Goal: Information Seeking & Learning: Learn about a topic

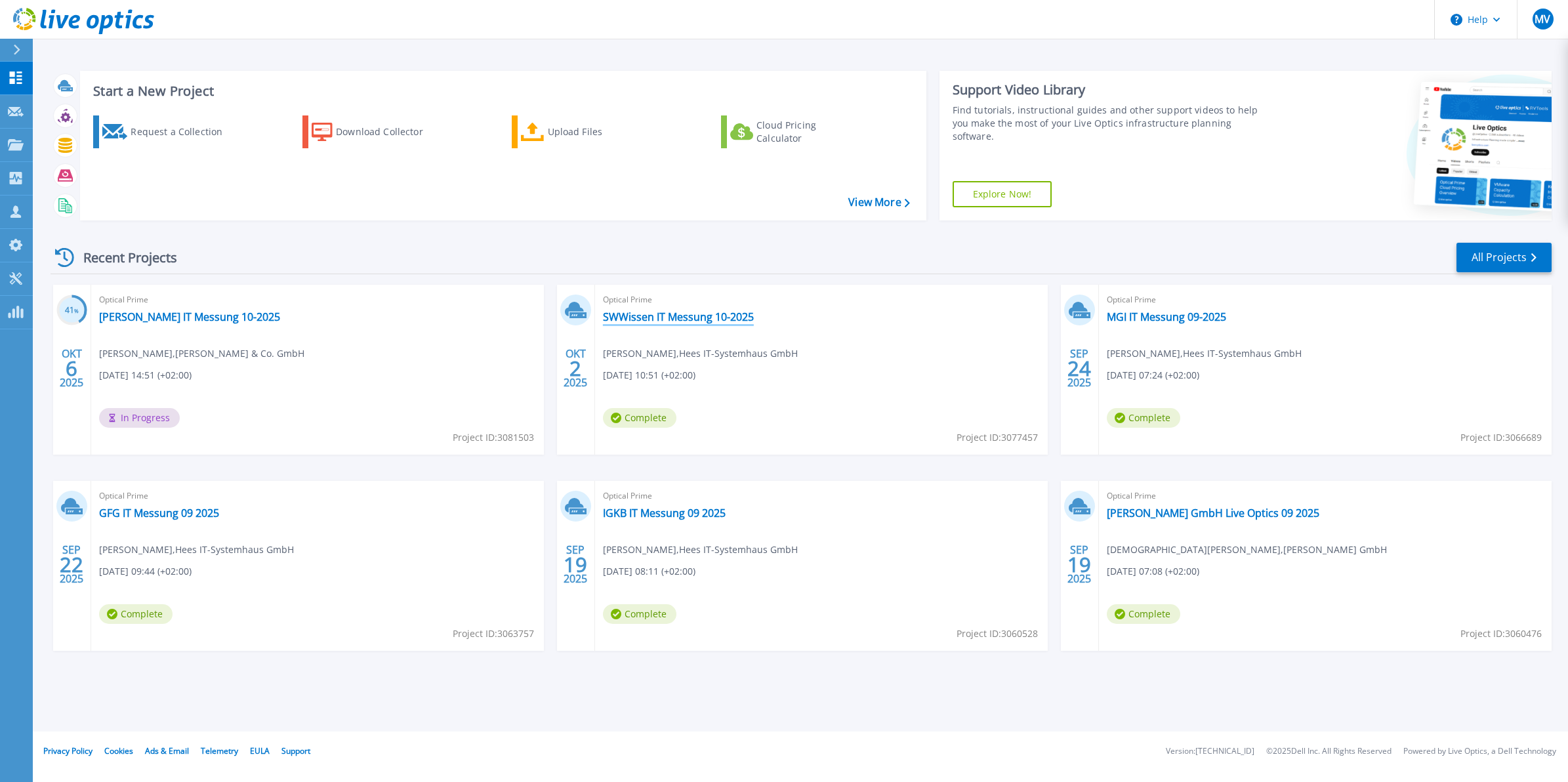
click at [667, 320] on link "SWWissen IT Messung 10-2025" at bounding box center [678, 317] width 151 height 13
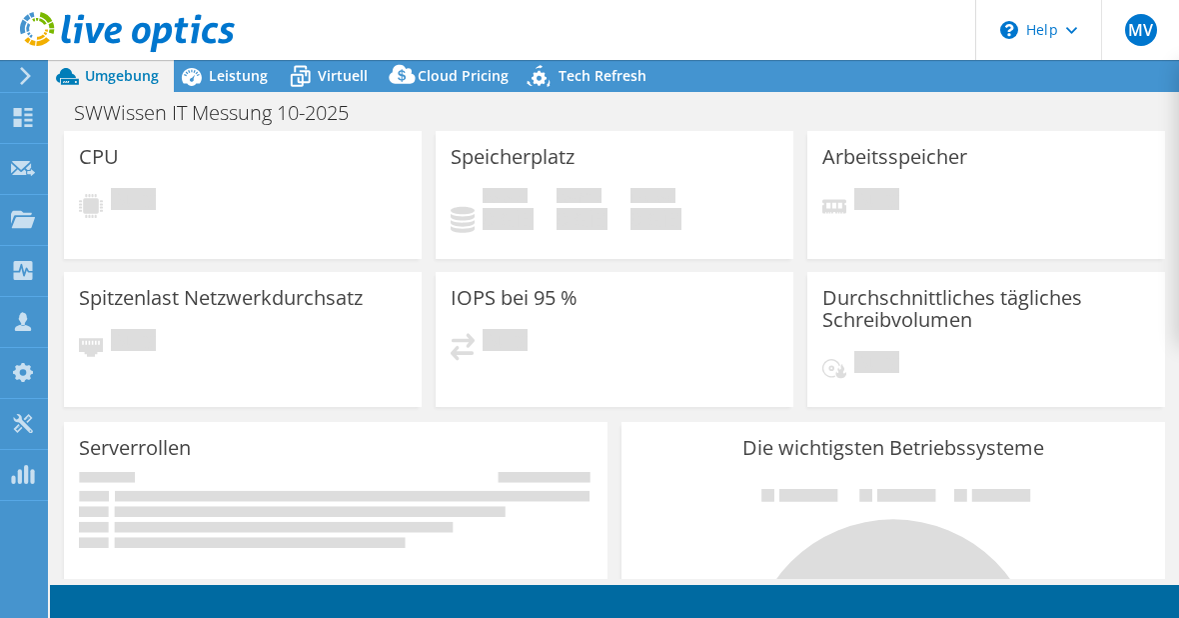
select select "USD"
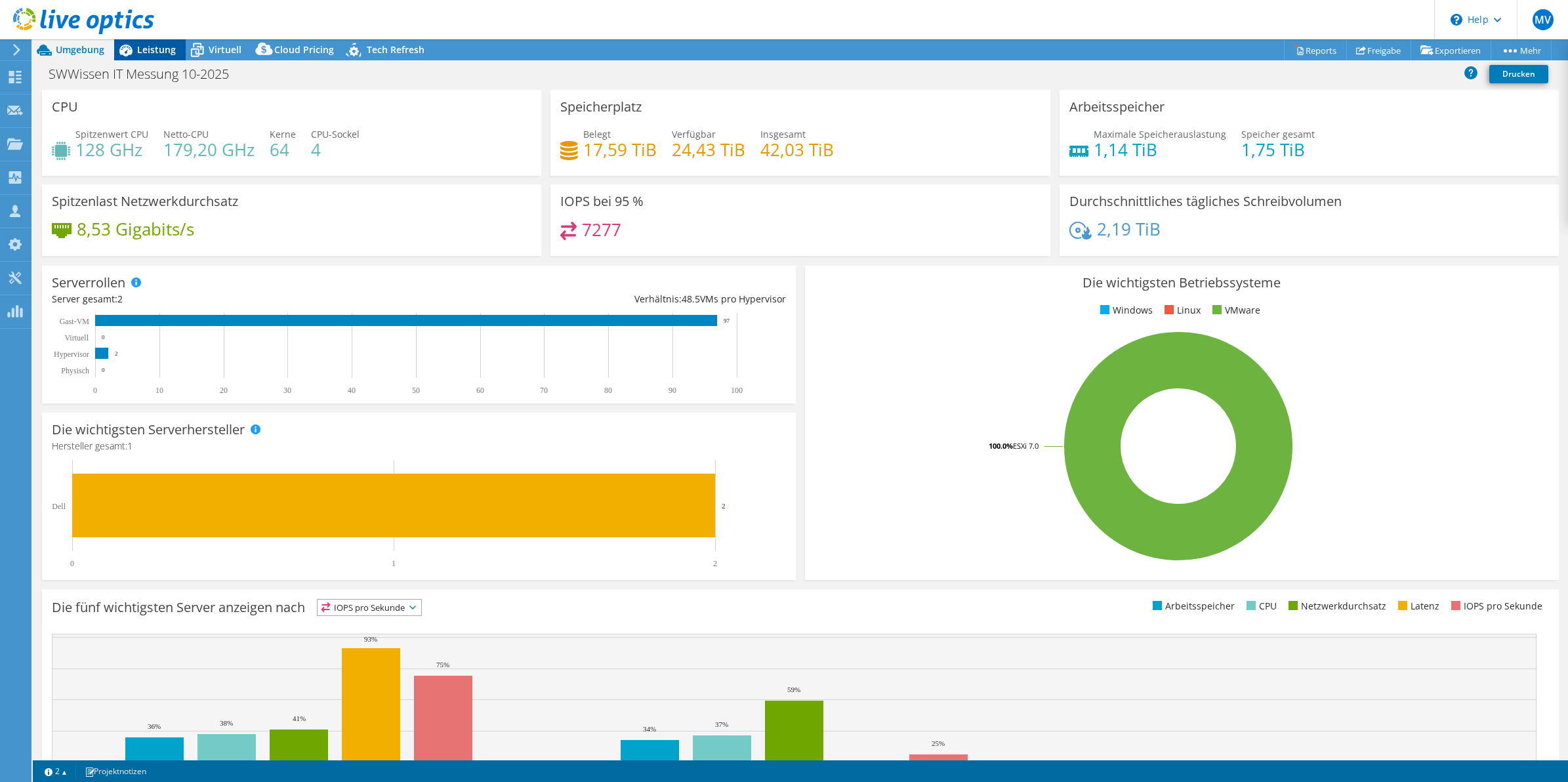
click at [129, 47] on icon at bounding box center [125, 50] width 23 height 23
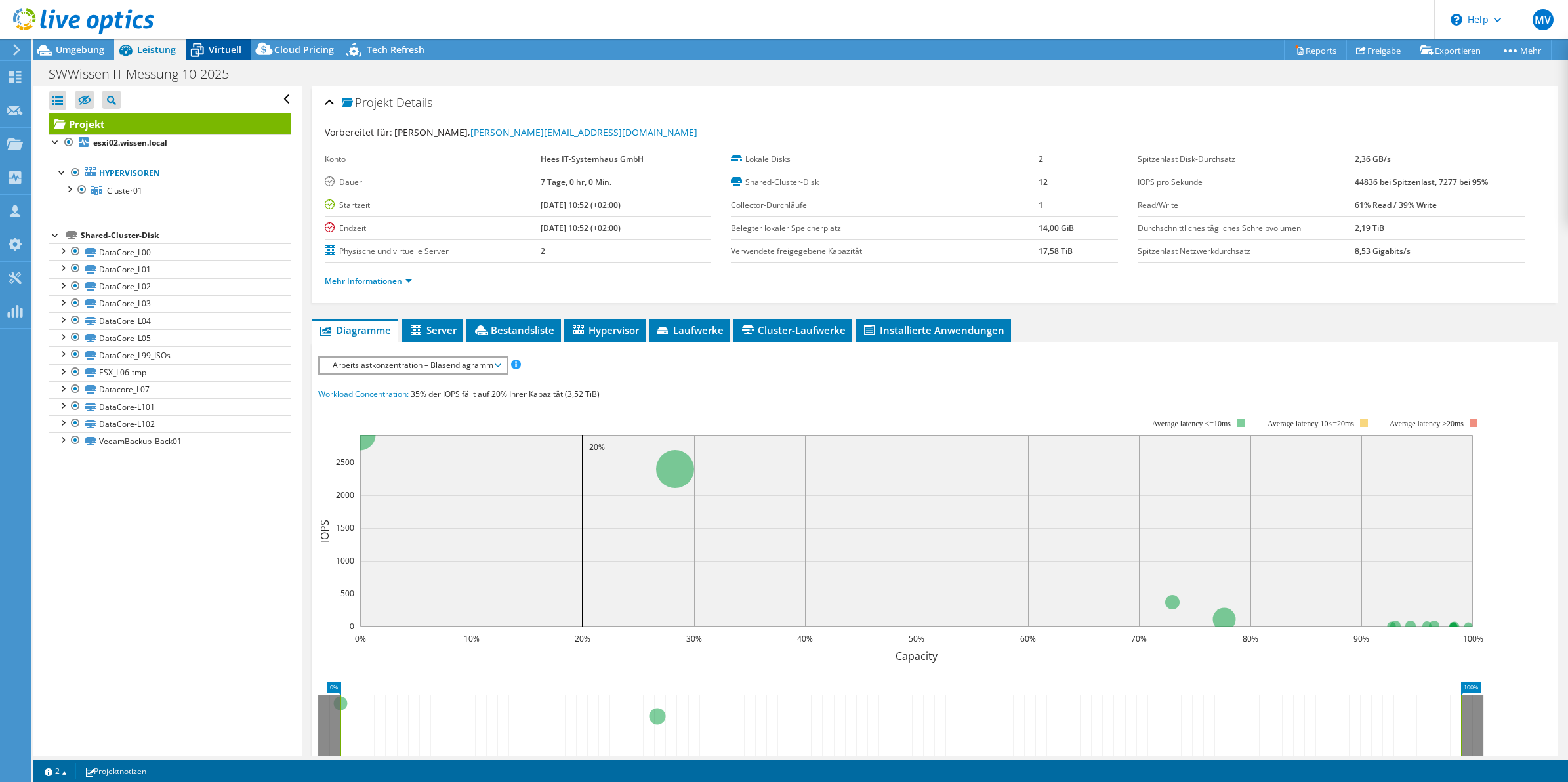
click at [229, 51] on span "Virtuell" at bounding box center [225, 49] width 33 height 12
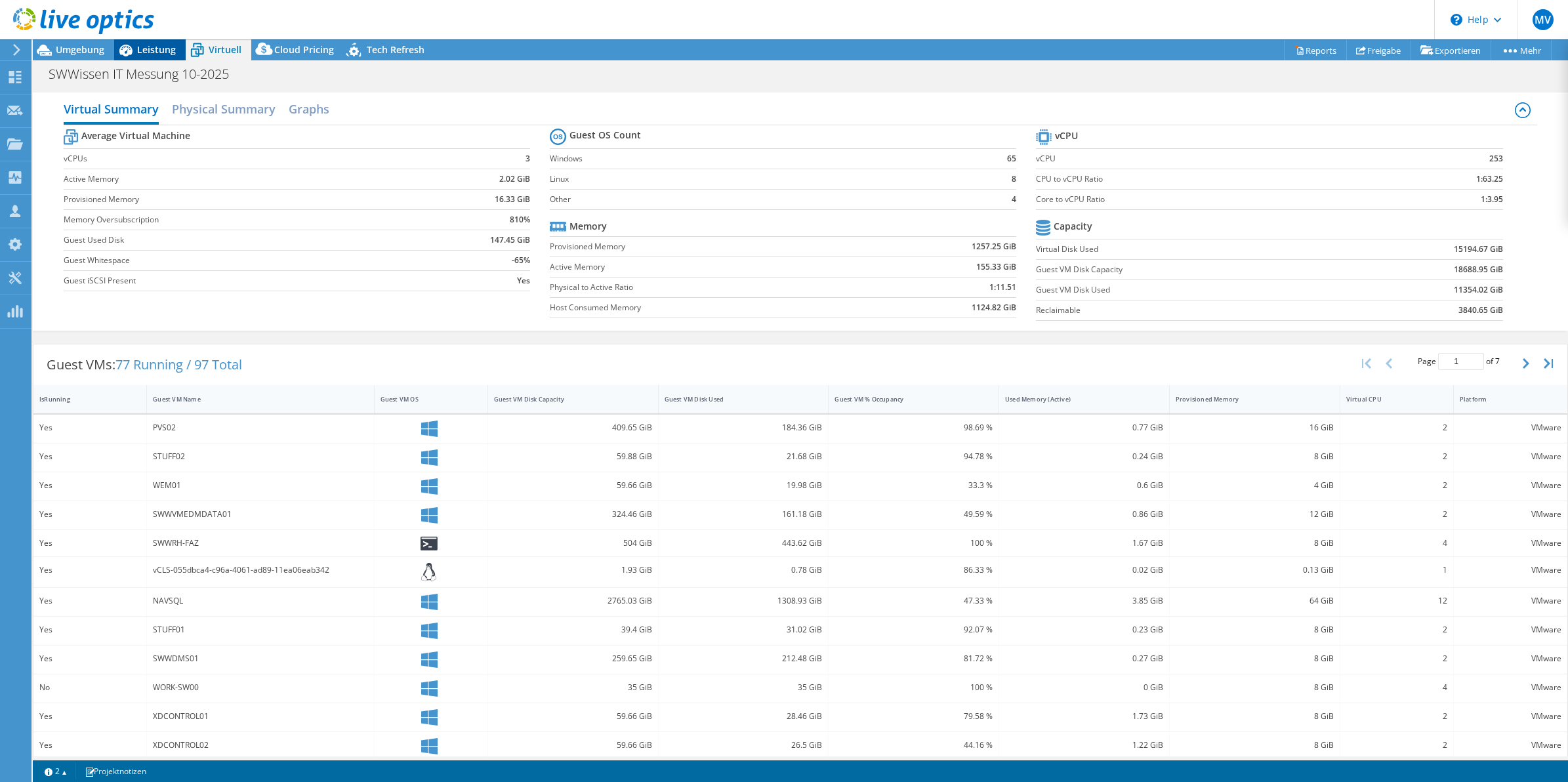
click at [143, 44] on span "Leistung" at bounding box center [156, 49] width 39 height 12
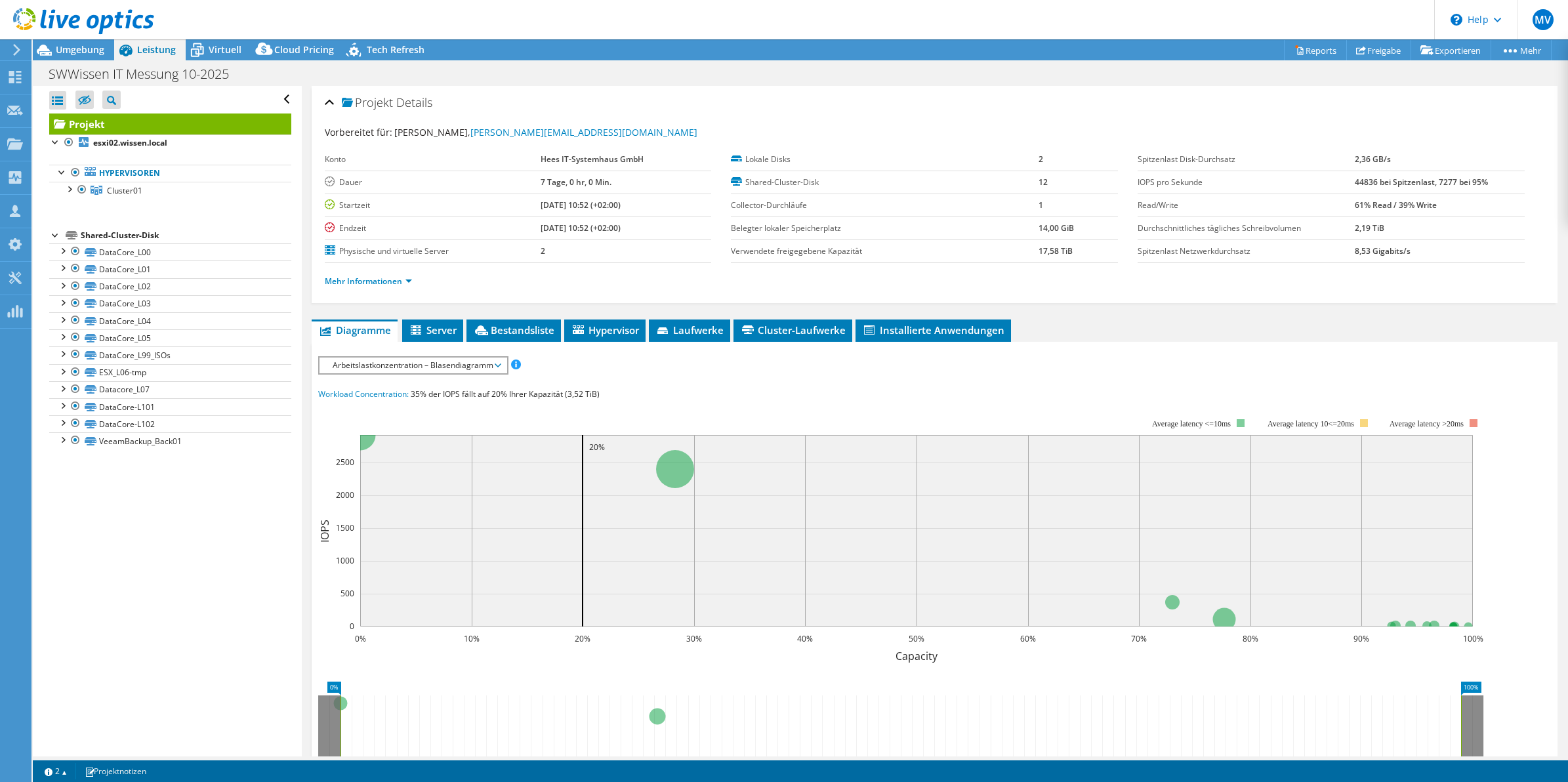
click at [412, 362] on span "Arbeitslastkonzentration – Blasendiagramm" at bounding box center [413, 366] width 174 height 16
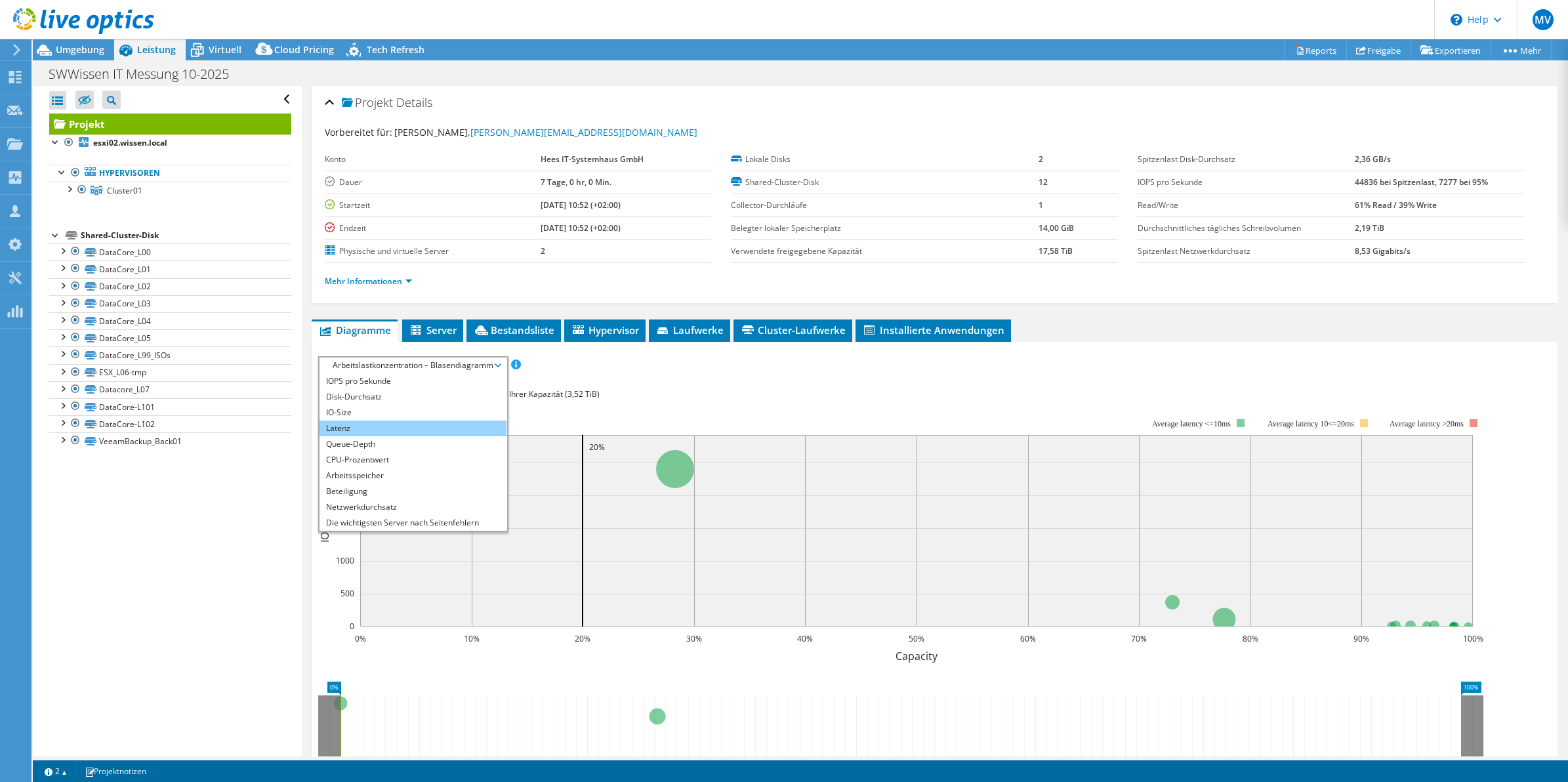
click at [360, 425] on li "Latenz" at bounding box center [413, 429] width 187 height 16
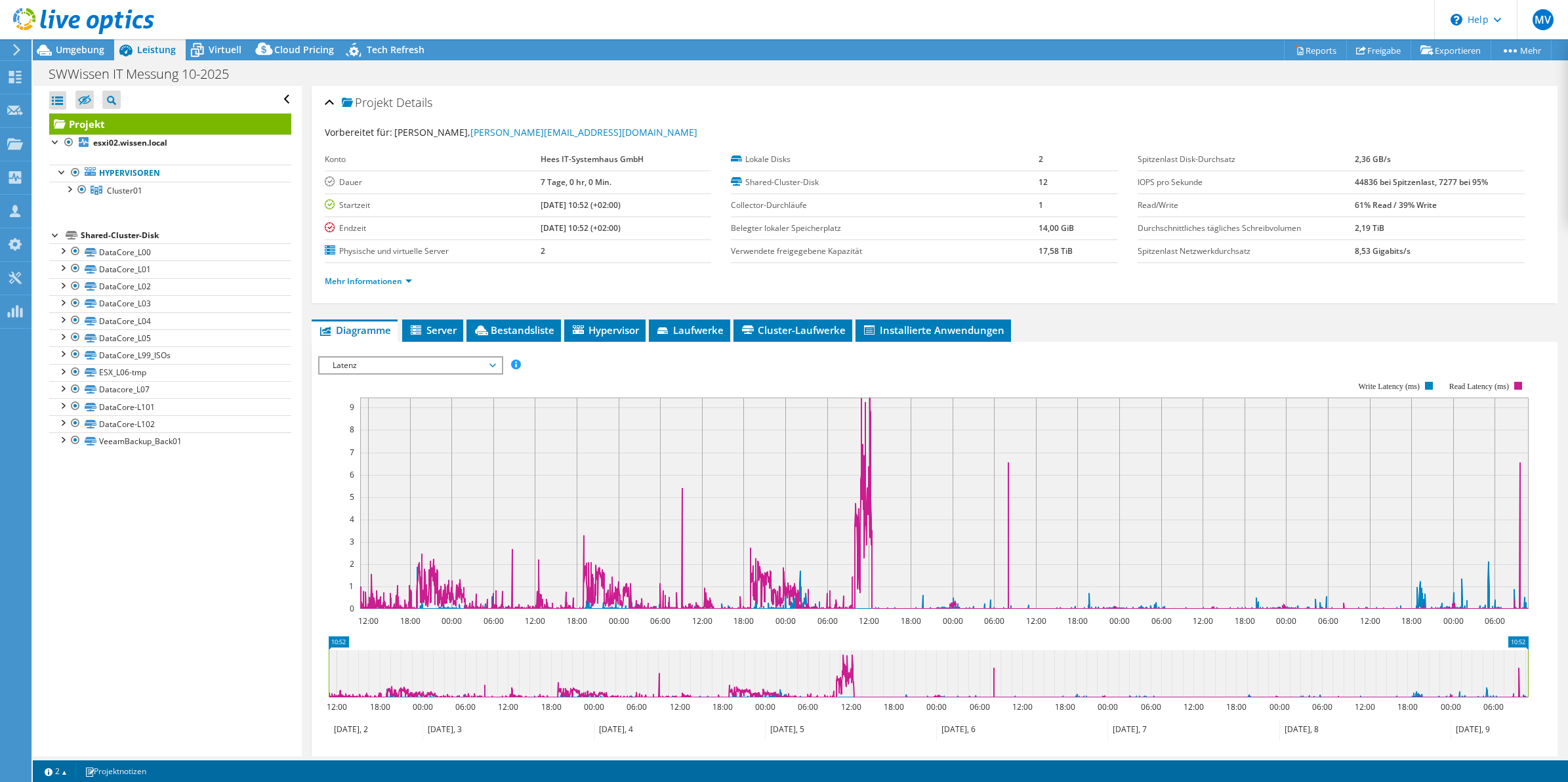
click at [374, 363] on span "Latenz" at bounding box center [410, 366] width 169 height 16
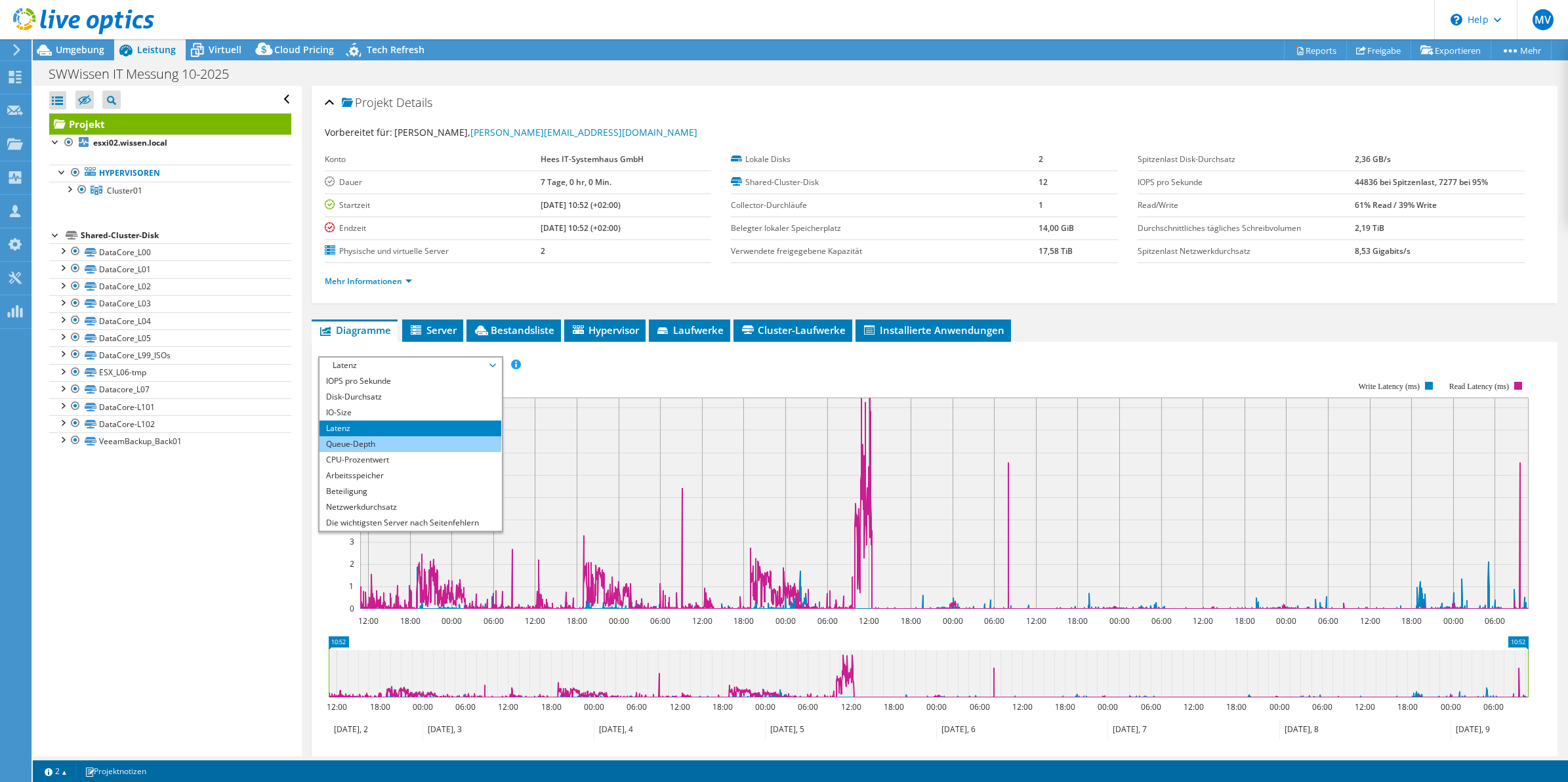
click at [372, 443] on li "Queue-Depth" at bounding box center [410, 445] width 182 height 16
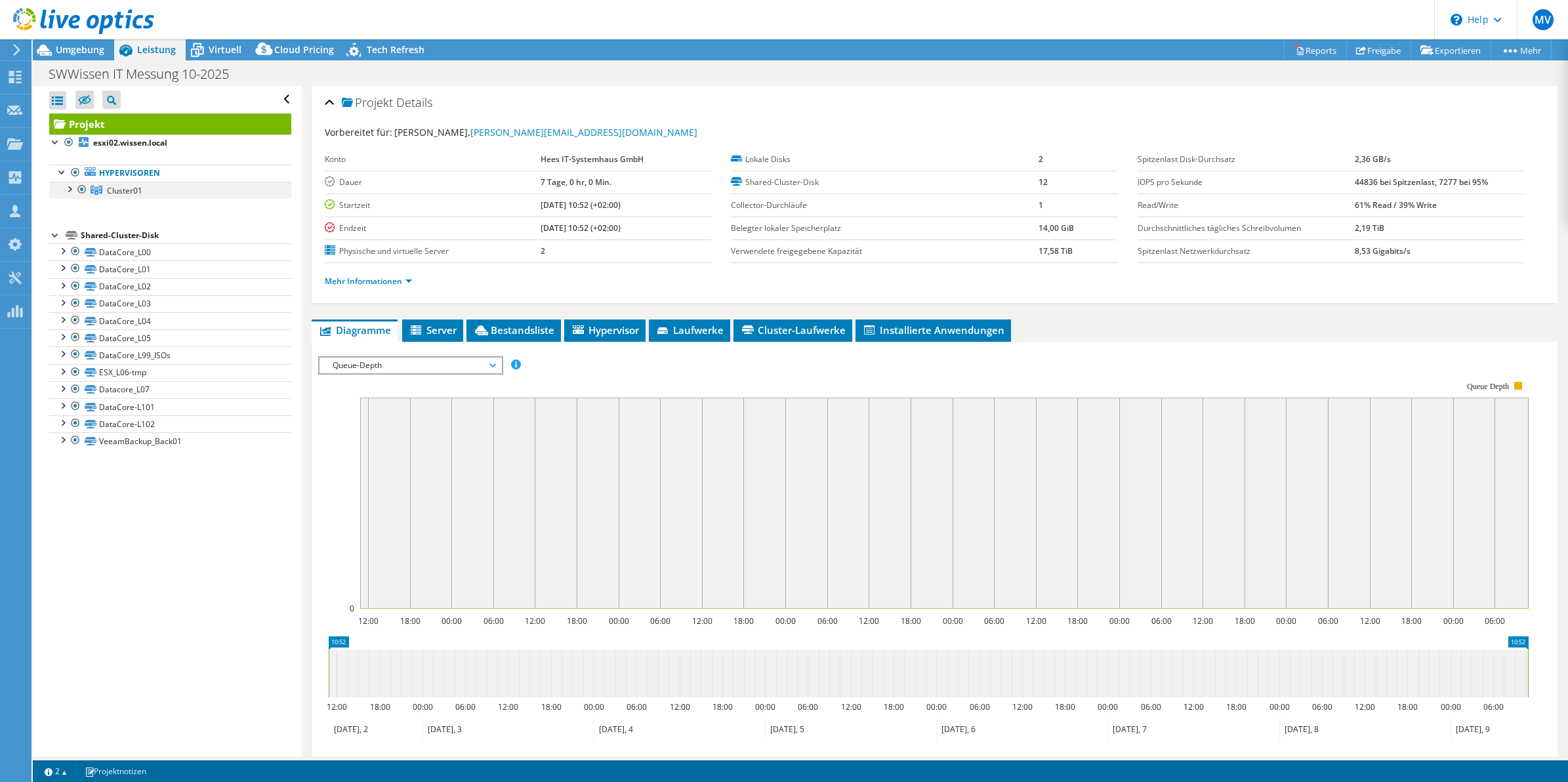
click at [64, 189] on div at bounding box center [69, 188] width 13 height 13
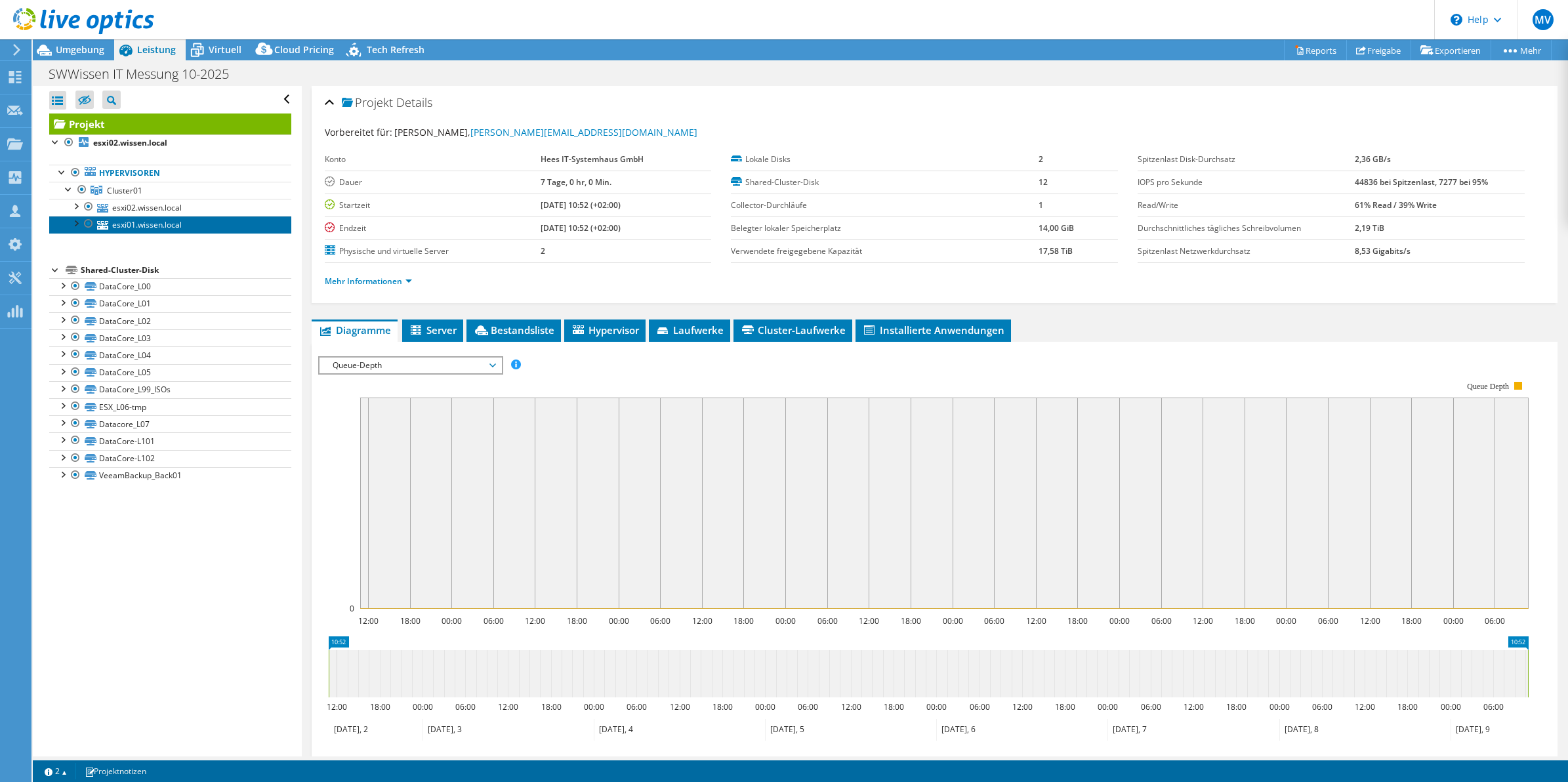
click at [140, 227] on link "esxi01.wissen.local" at bounding box center [170, 225] width 242 height 17
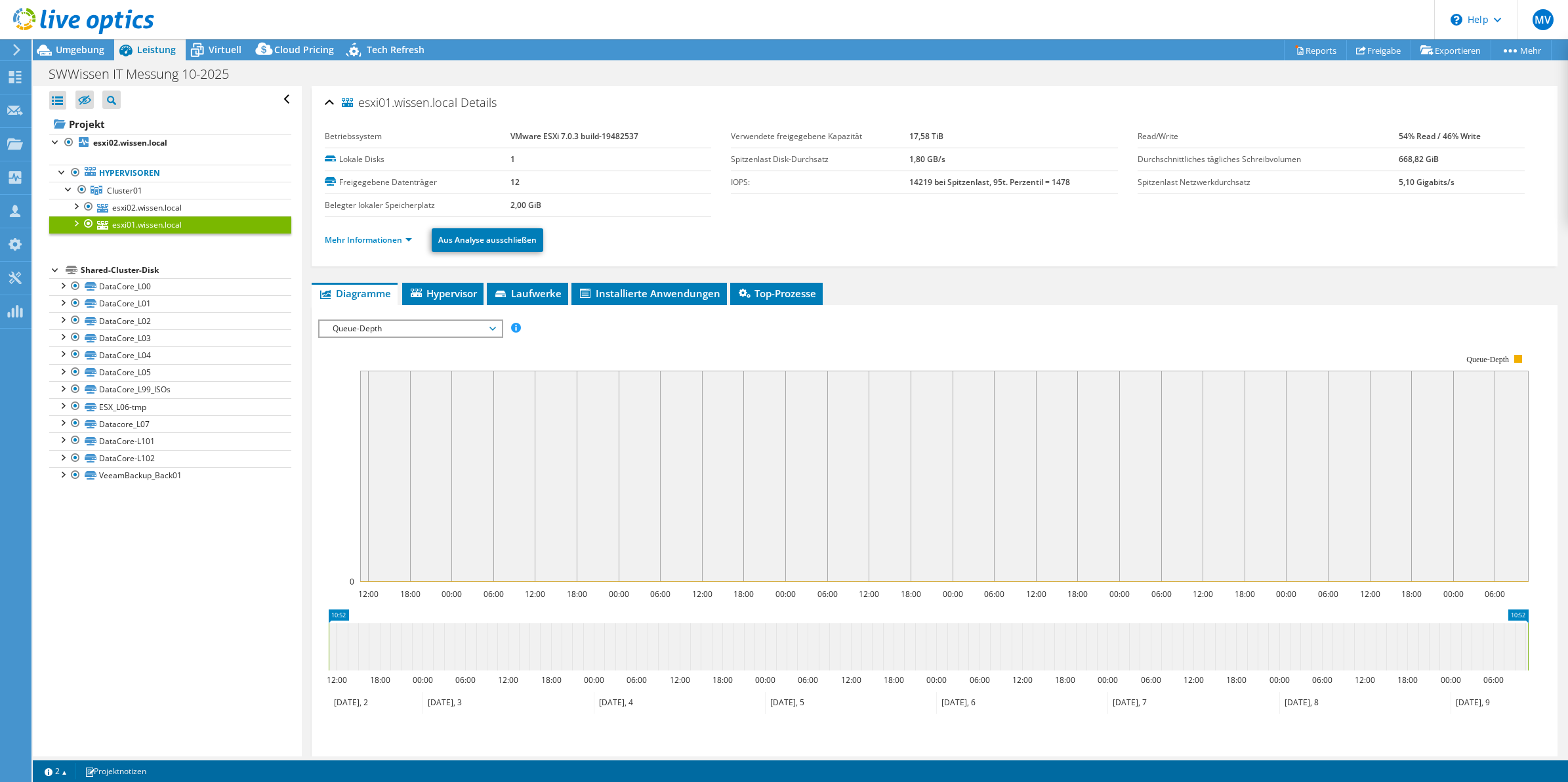
click at [350, 247] on li "Mehr Informationen" at bounding box center [372, 240] width 95 height 14
click at [358, 240] on link "Mehr Informationen" at bounding box center [368, 240] width 87 height 11
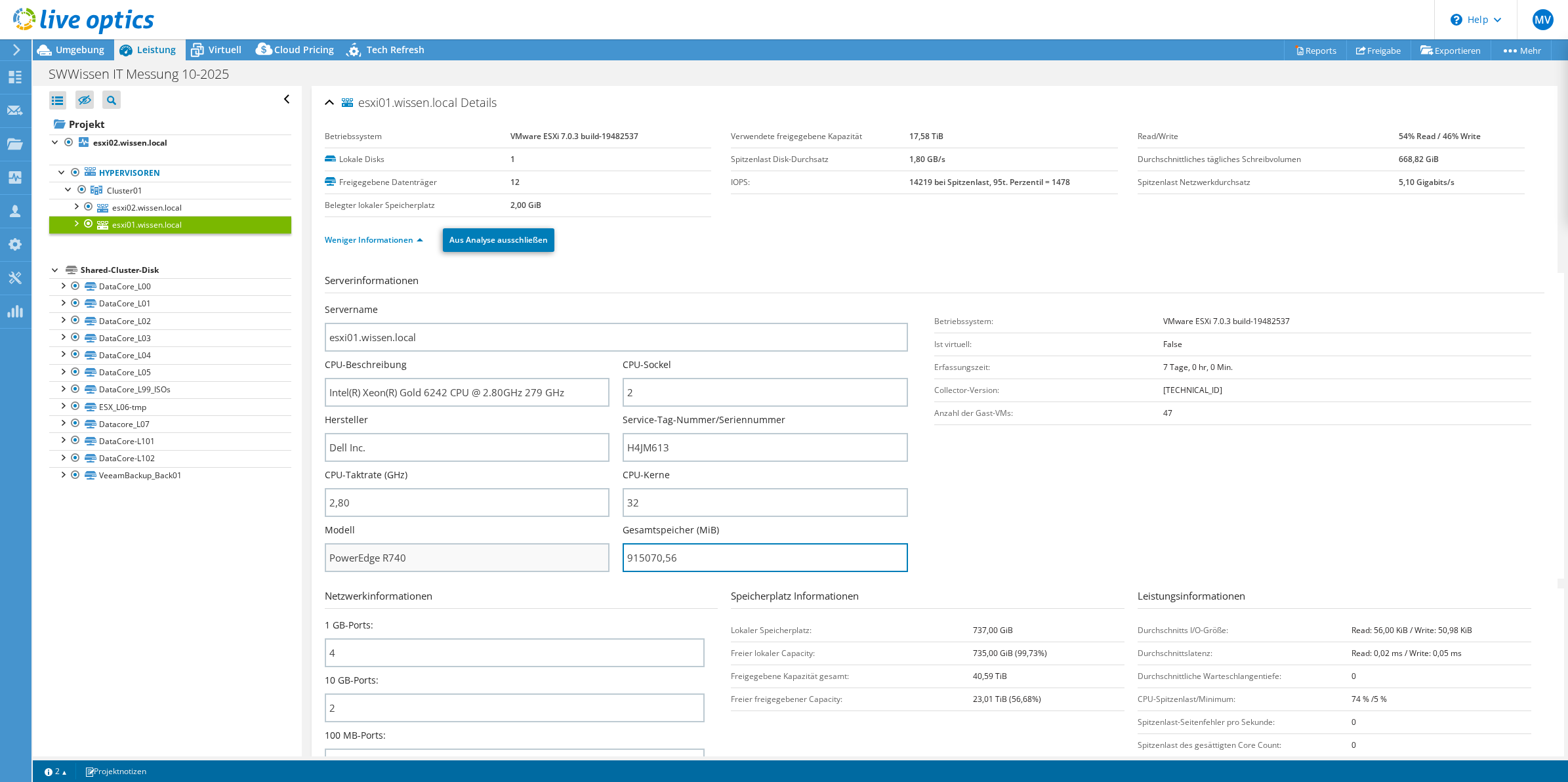
drag, startPoint x: 680, startPoint y: 554, endPoint x: 579, endPoint y: 563, distance: 101.4
click at [579, 303] on div "Servername esxi01.wissen.local CPU-Beschreibung Intel(R) Xeon(R) Gold 6242 CPU …" at bounding box center [623, 303] width 597 height 0
type input "91507056"
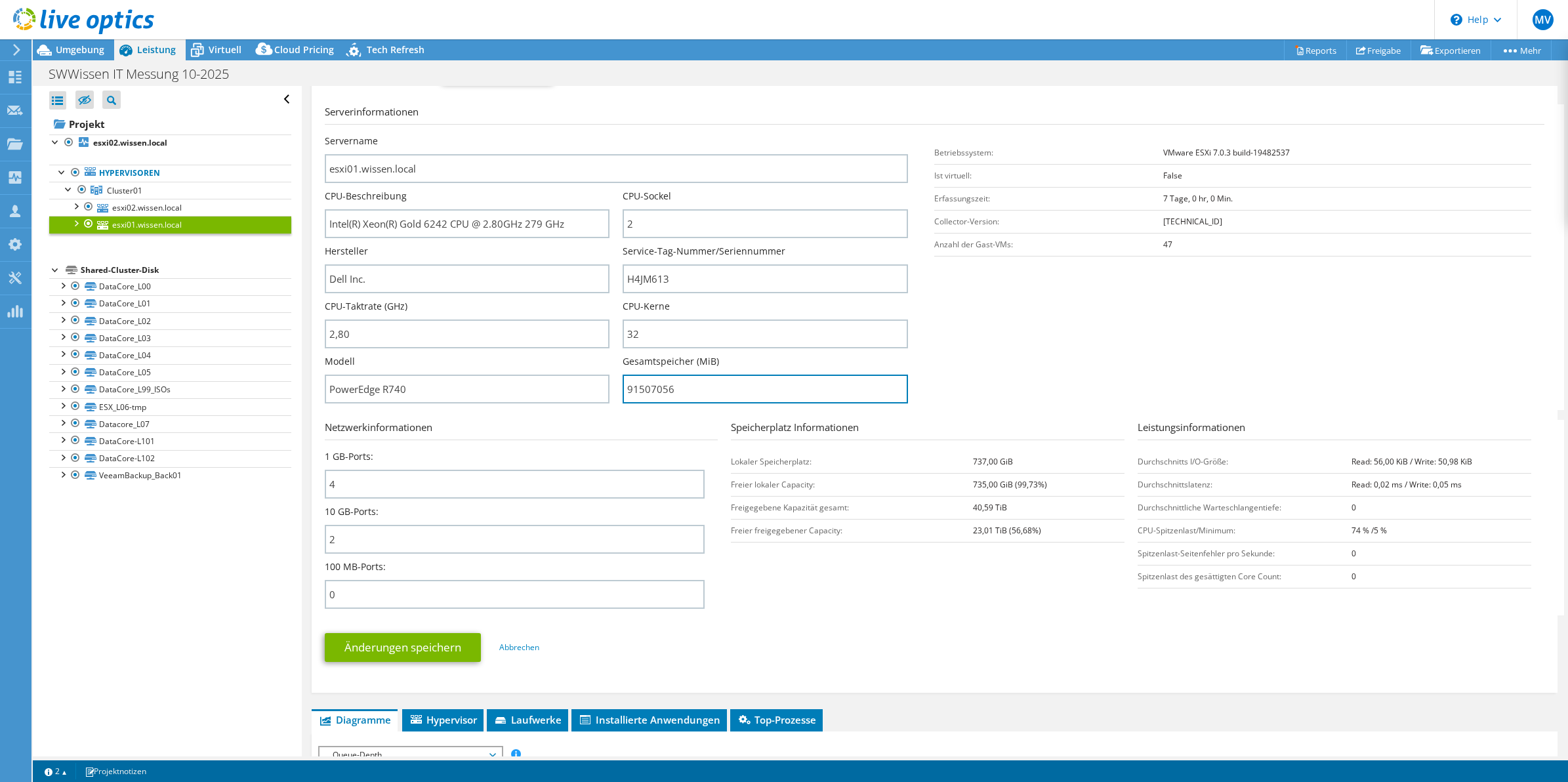
scroll to position [225, 0]
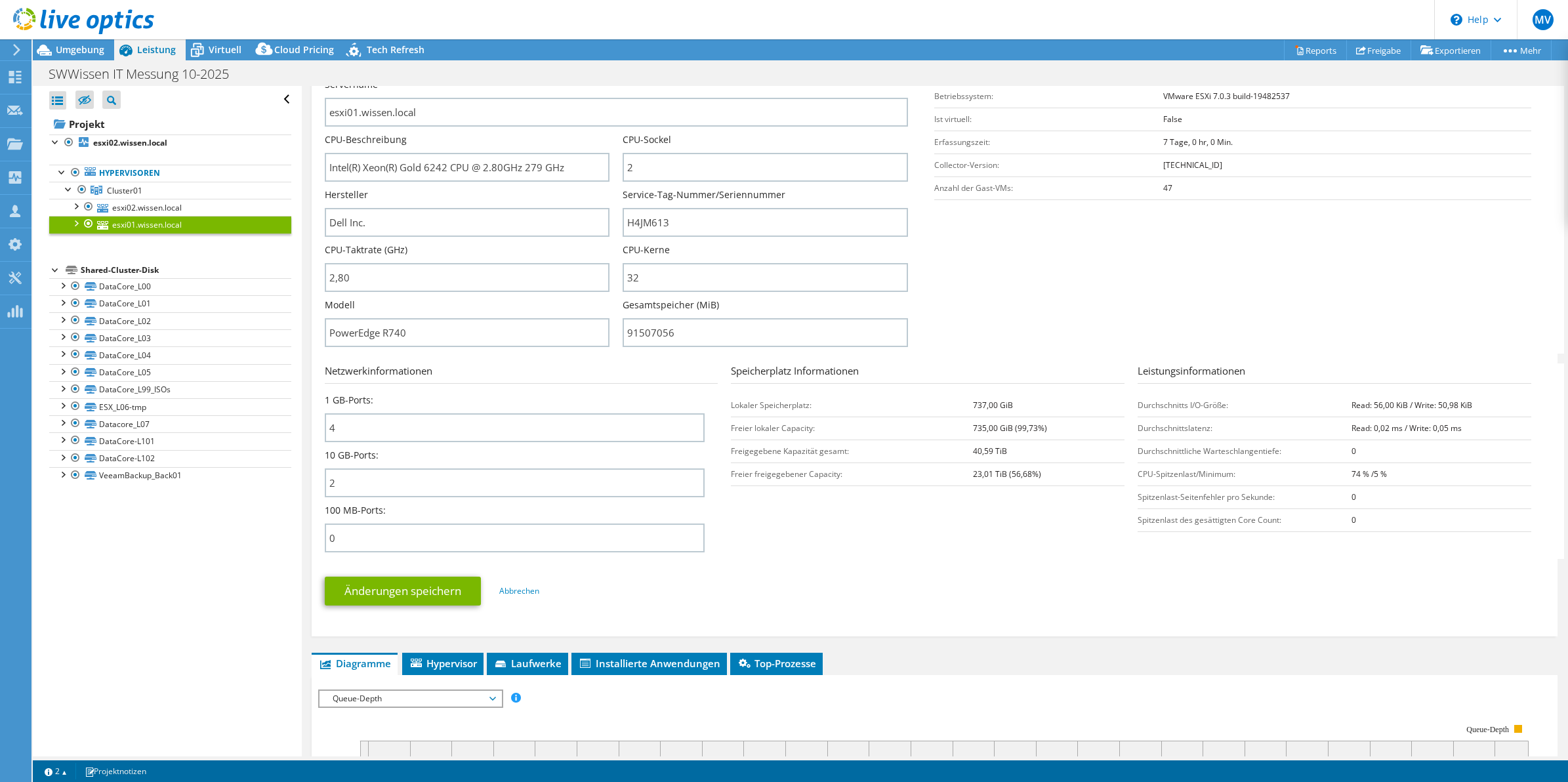
click at [1017, 267] on section "Serverinformationen Servername esxi01.wissen.local CPU-Beschreibung Intel(R) Xe…" at bounding box center [938, 201] width 1227 height 306
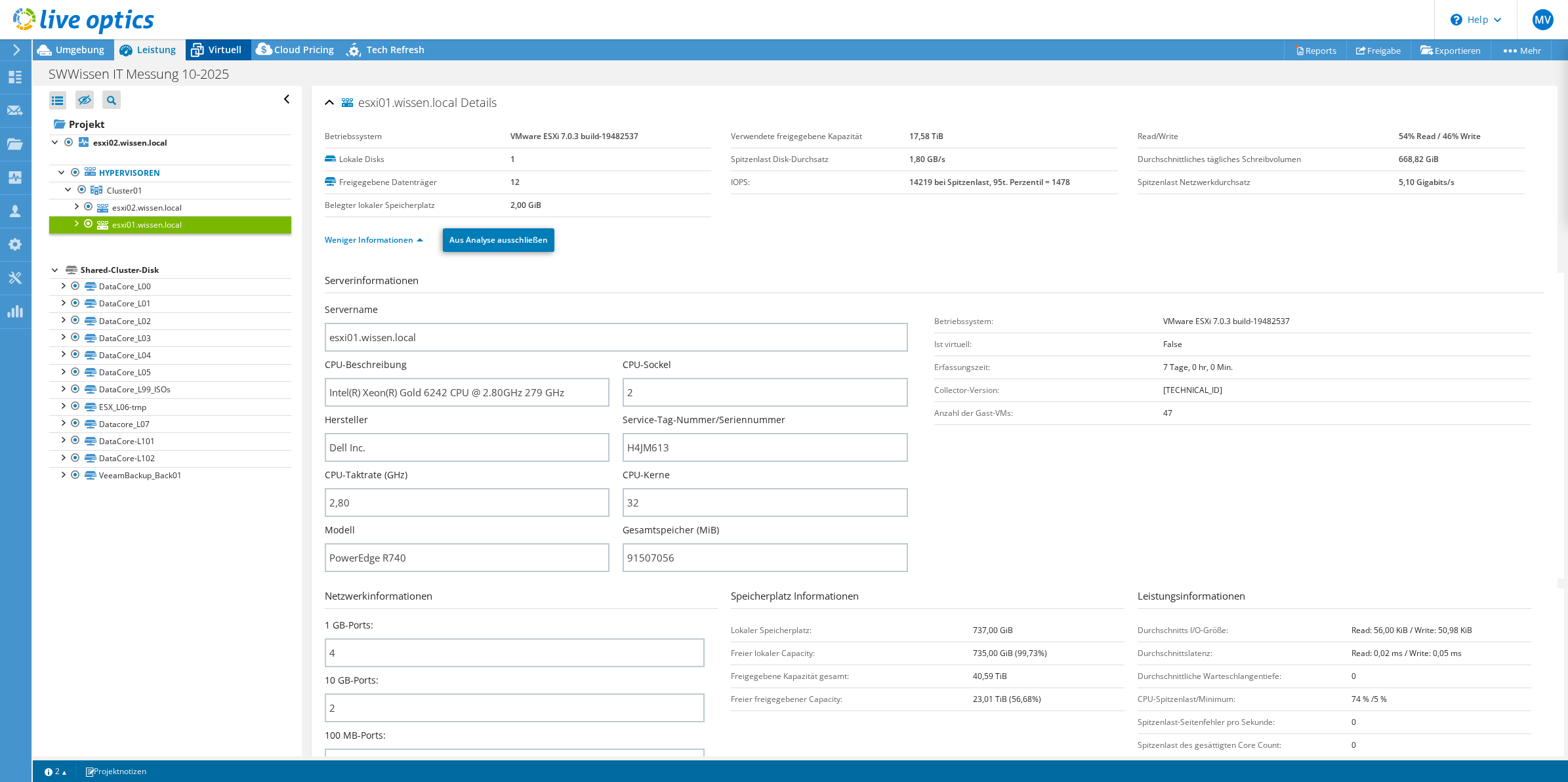
click at [221, 53] on span "Virtuell" at bounding box center [225, 49] width 33 height 12
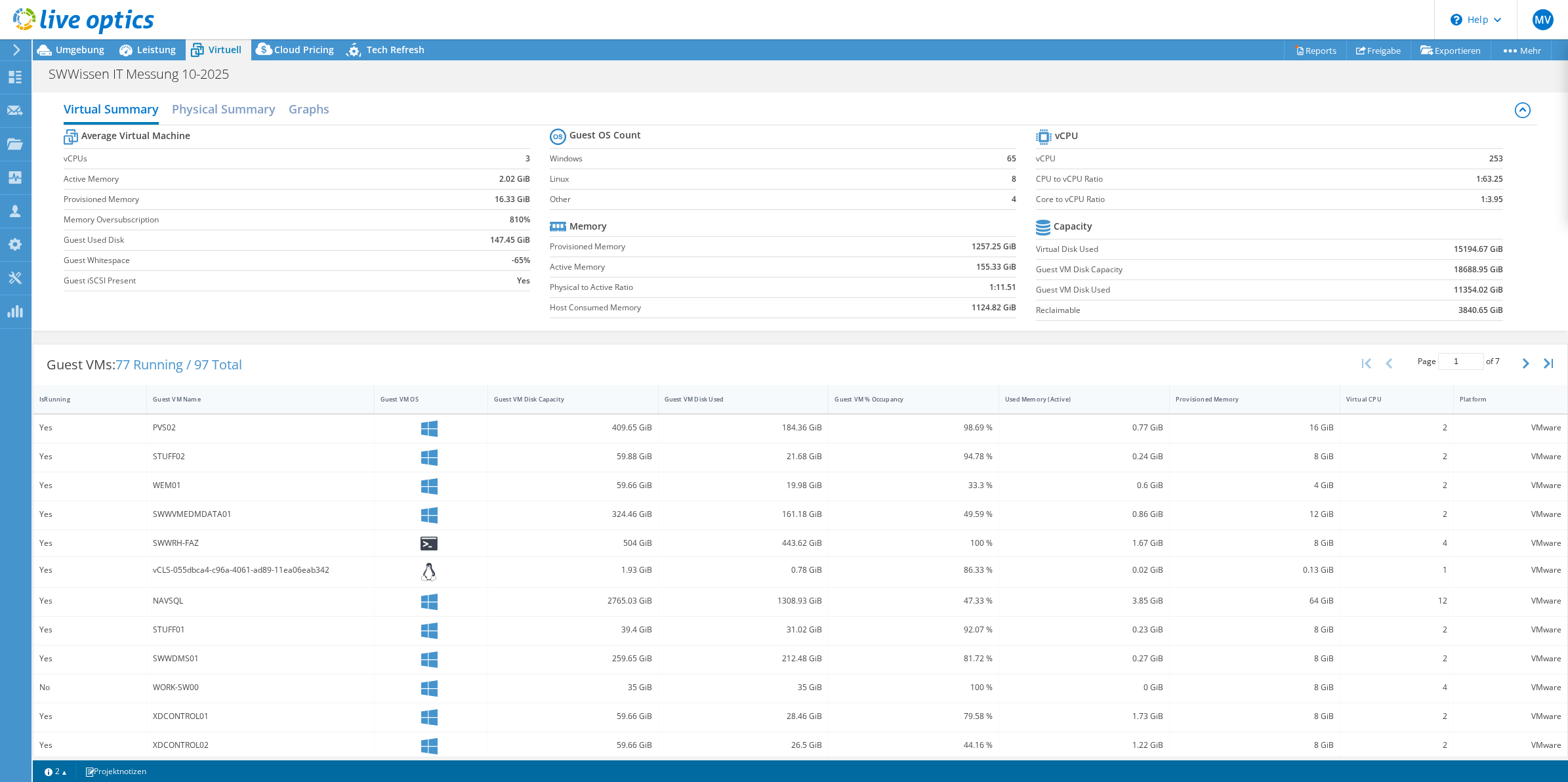
scroll to position [100, 0]
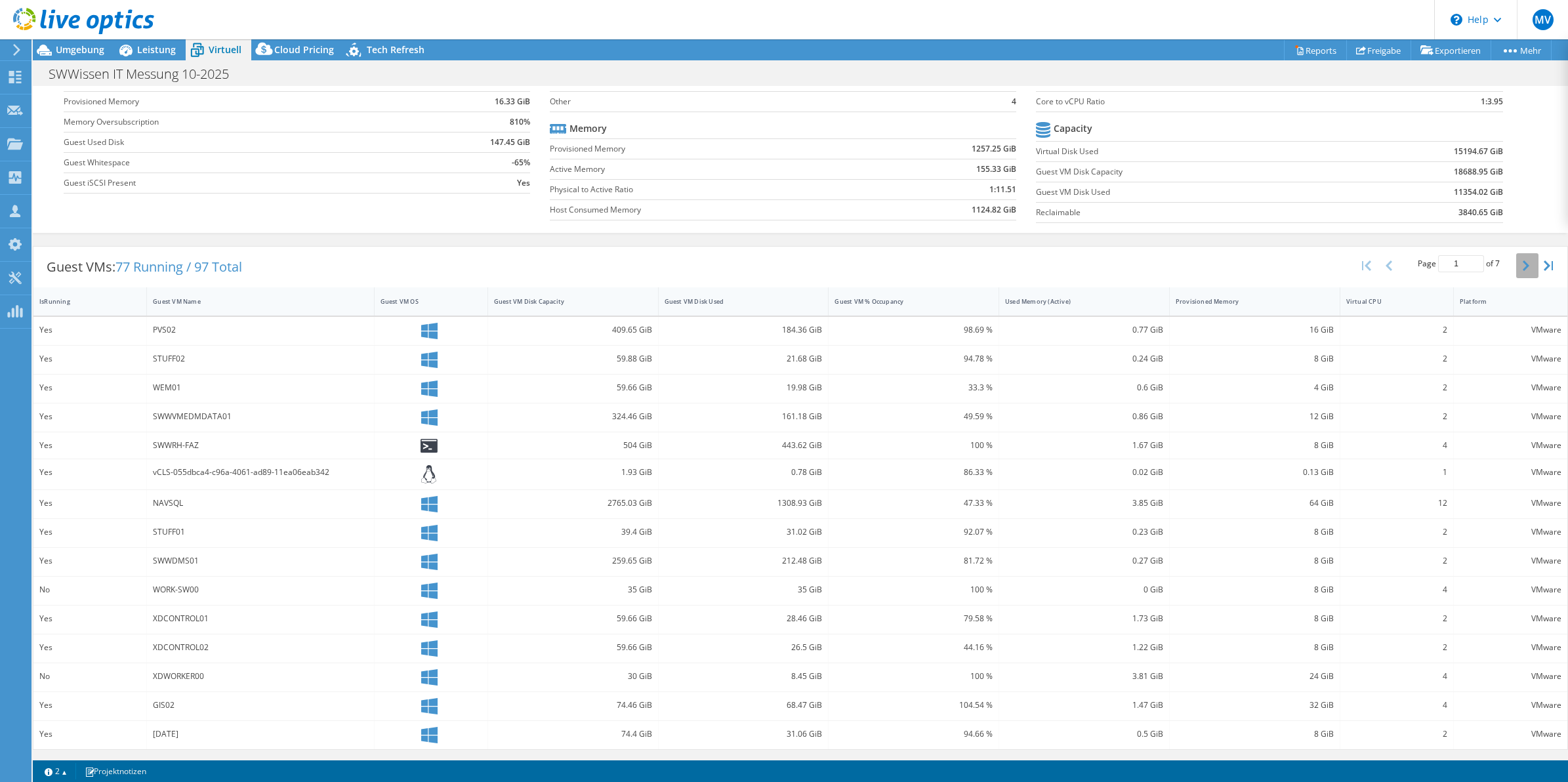
click at [1516, 263] on button "button" at bounding box center [1527, 266] width 22 height 25
click at [1516, 263] on button "button" at bounding box center [1527, 269] width 22 height 25
click at [1516, 263] on button "button" at bounding box center [1527, 263] width 22 height 25
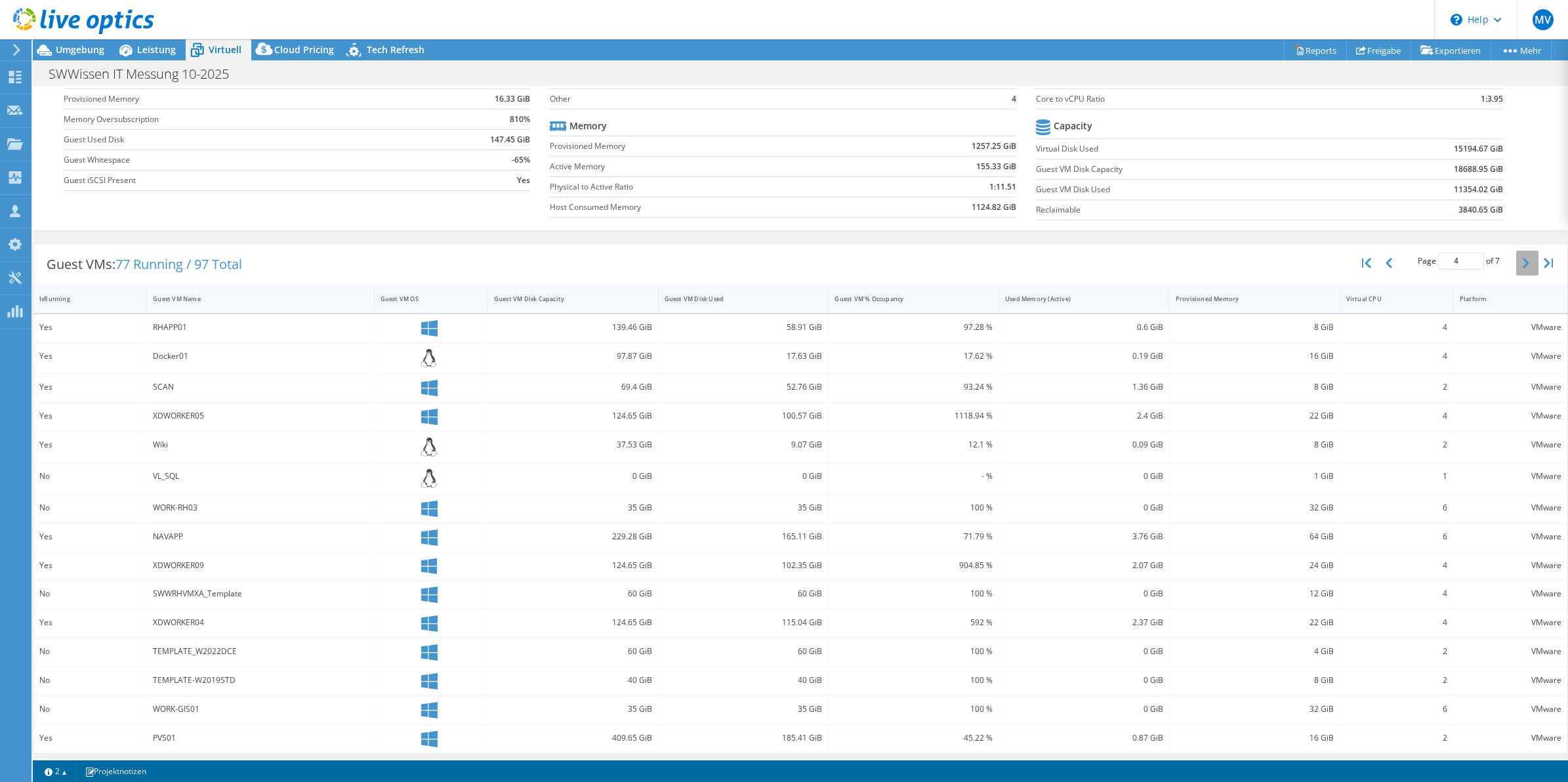
click at [1516, 263] on button "button" at bounding box center [1527, 263] width 22 height 25
type input "7"
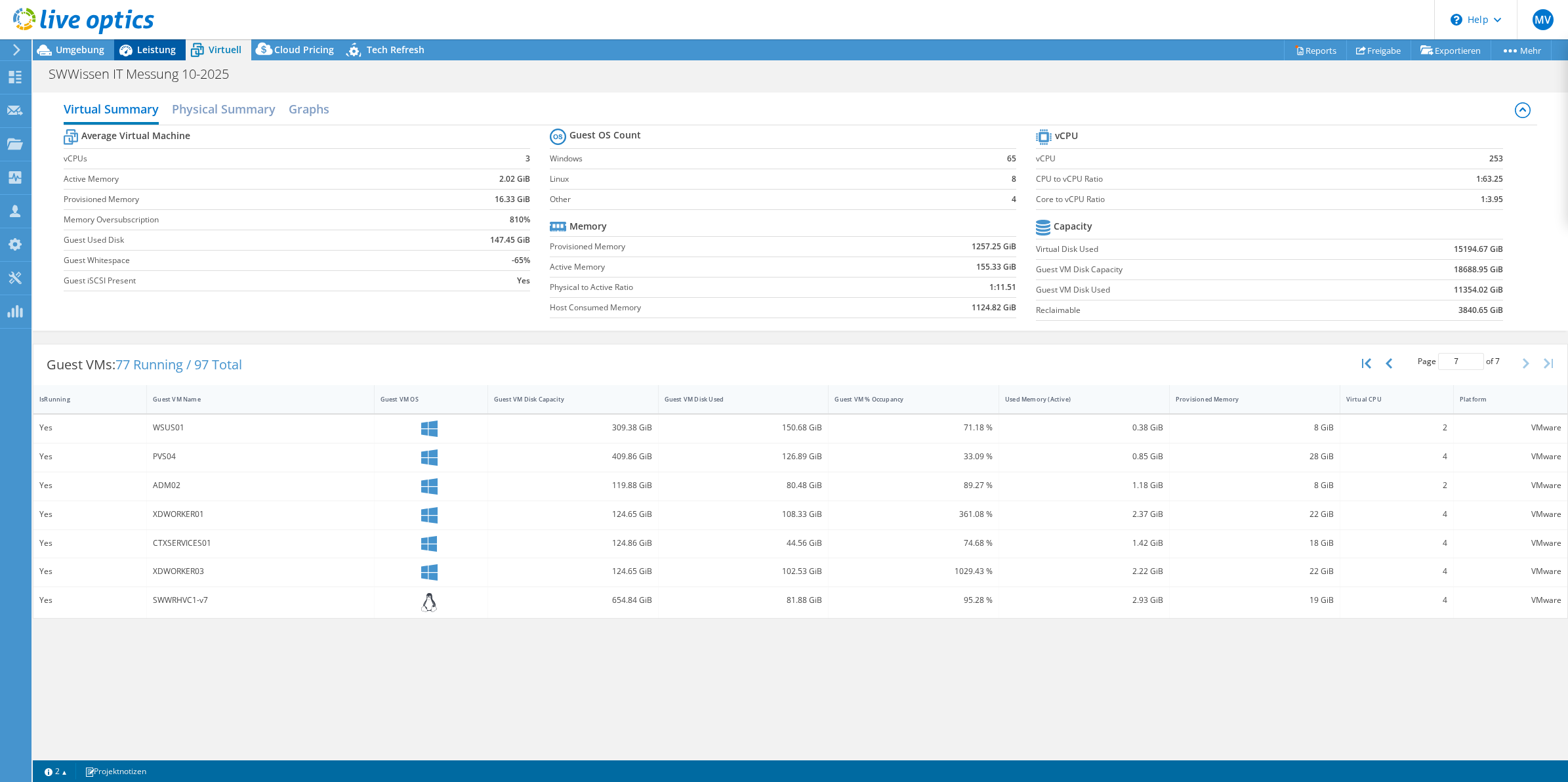
click at [145, 44] on span "Leistung" at bounding box center [156, 49] width 39 height 12
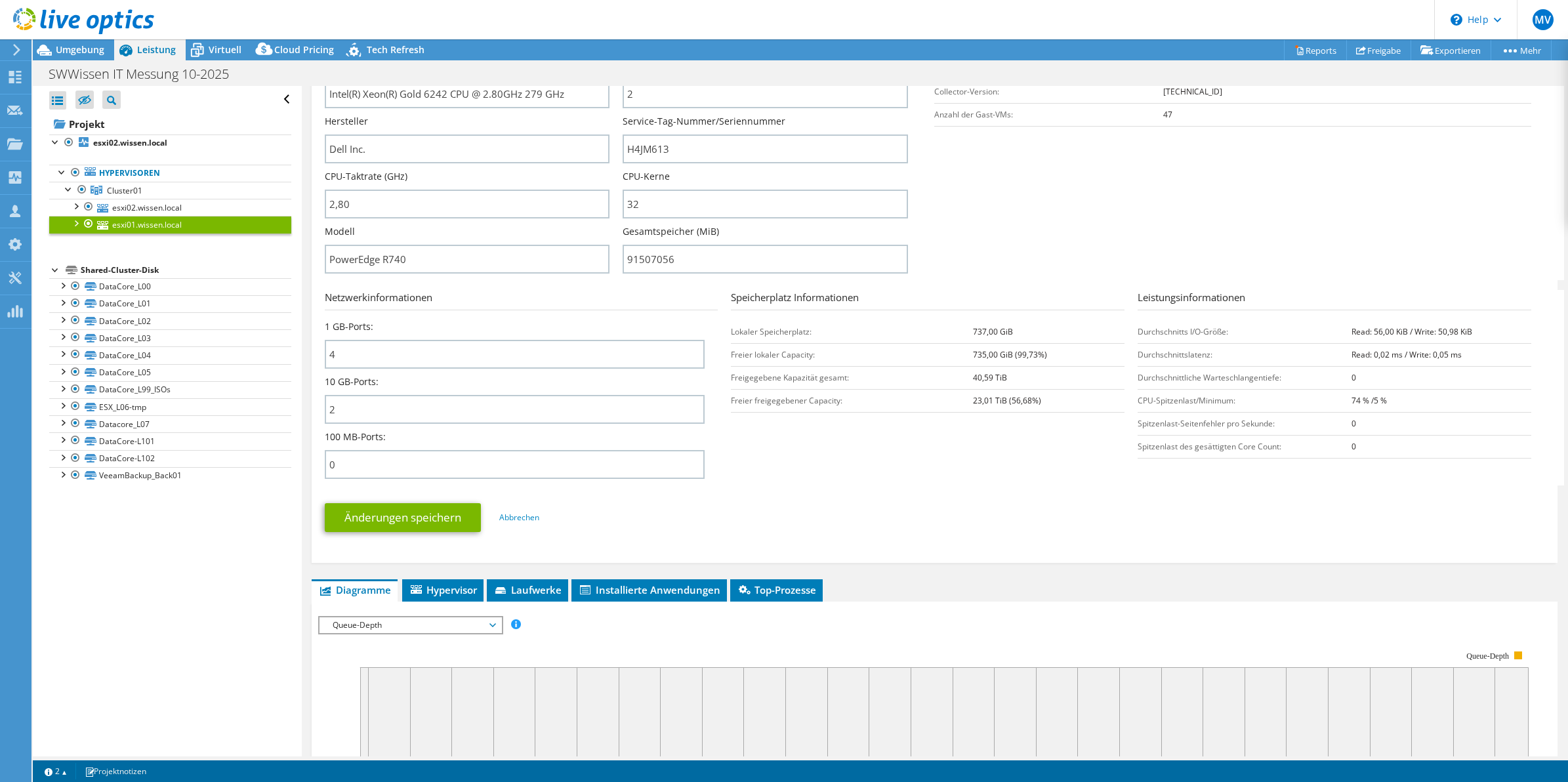
scroll to position [294, 0]
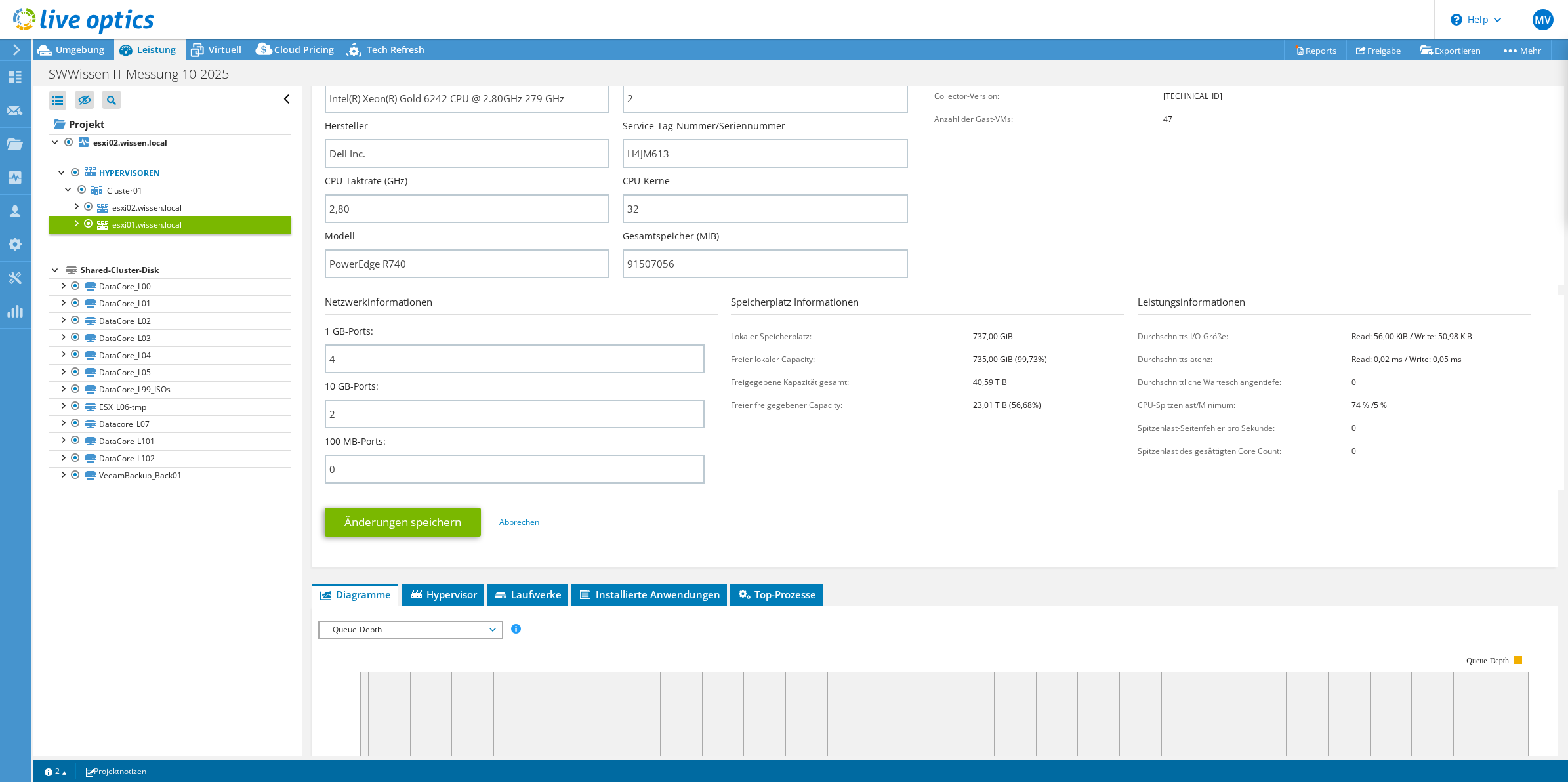
click at [411, 634] on span "Queue-Depth" at bounding box center [410, 630] width 169 height 16
click at [882, 508] on ul "Änderungen speichern Abbrechen" at bounding box center [935, 520] width 1221 height 32
click at [187, 210] on link "esxi02.wissen.local" at bounding box center [170, 207] width 242 height 17
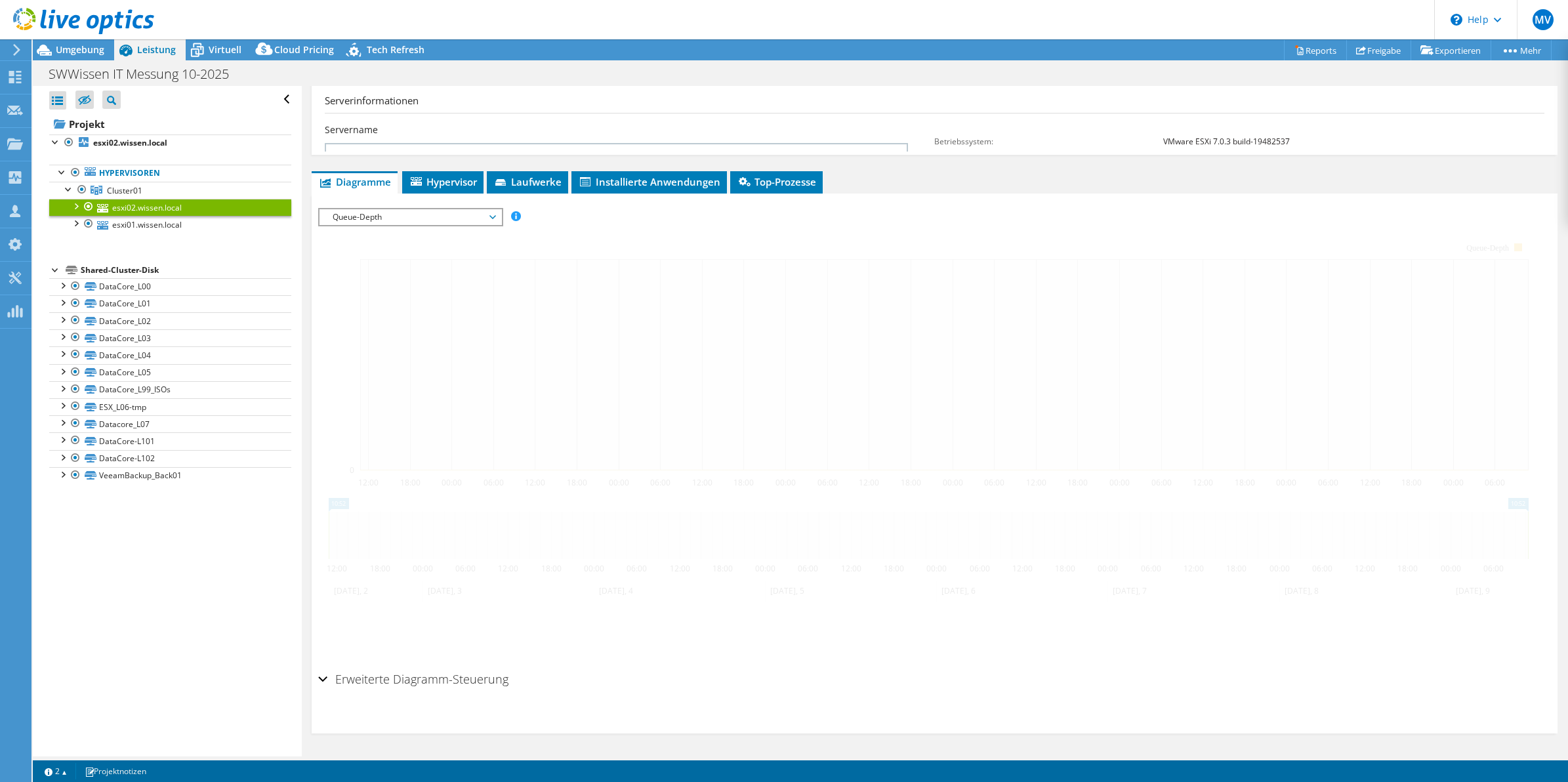
scroll to position [110, 0]
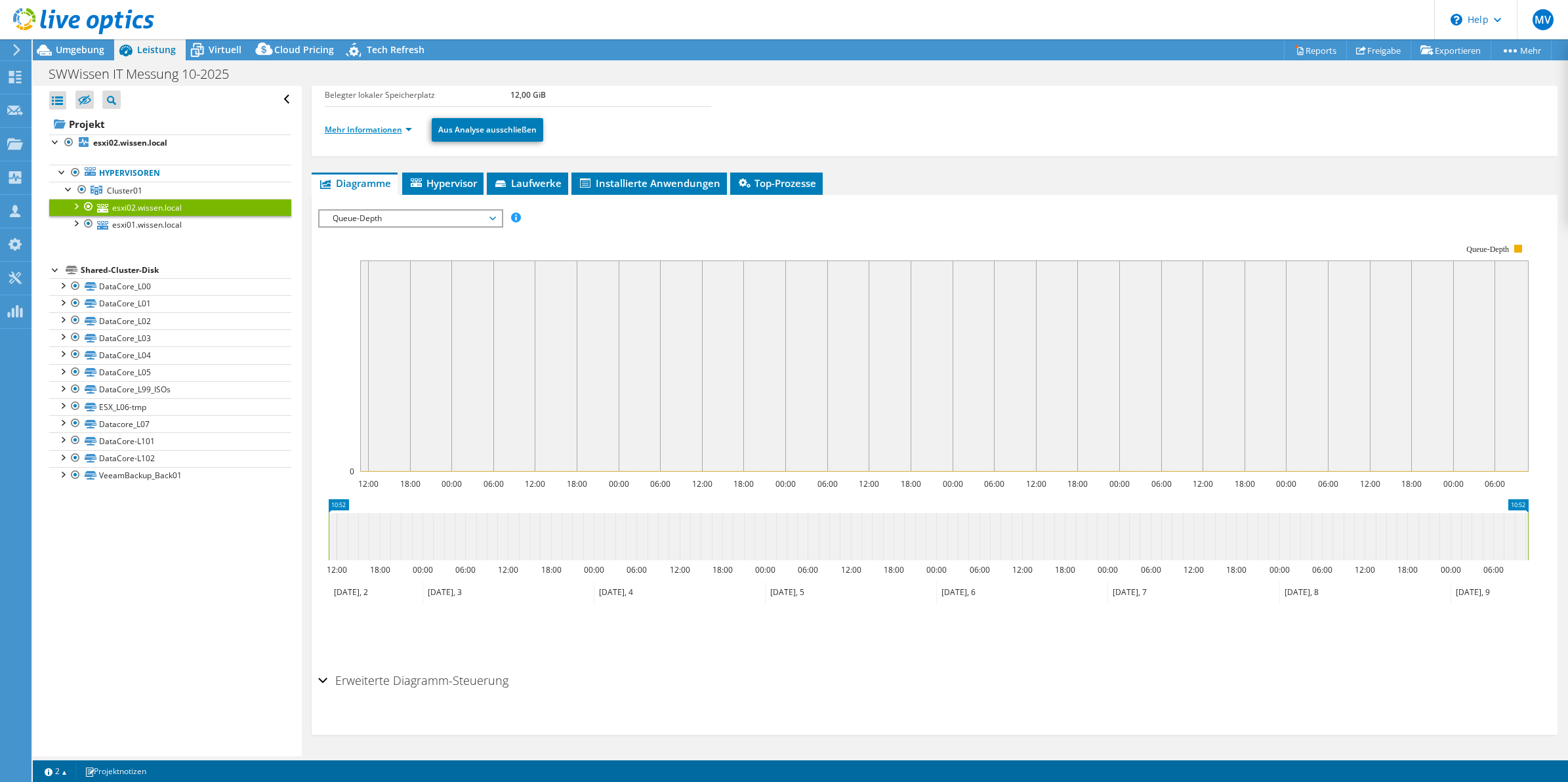
click at [345, 132] on link "Mehr Informationen" at bounding box center [368, 129] width 87 height 11
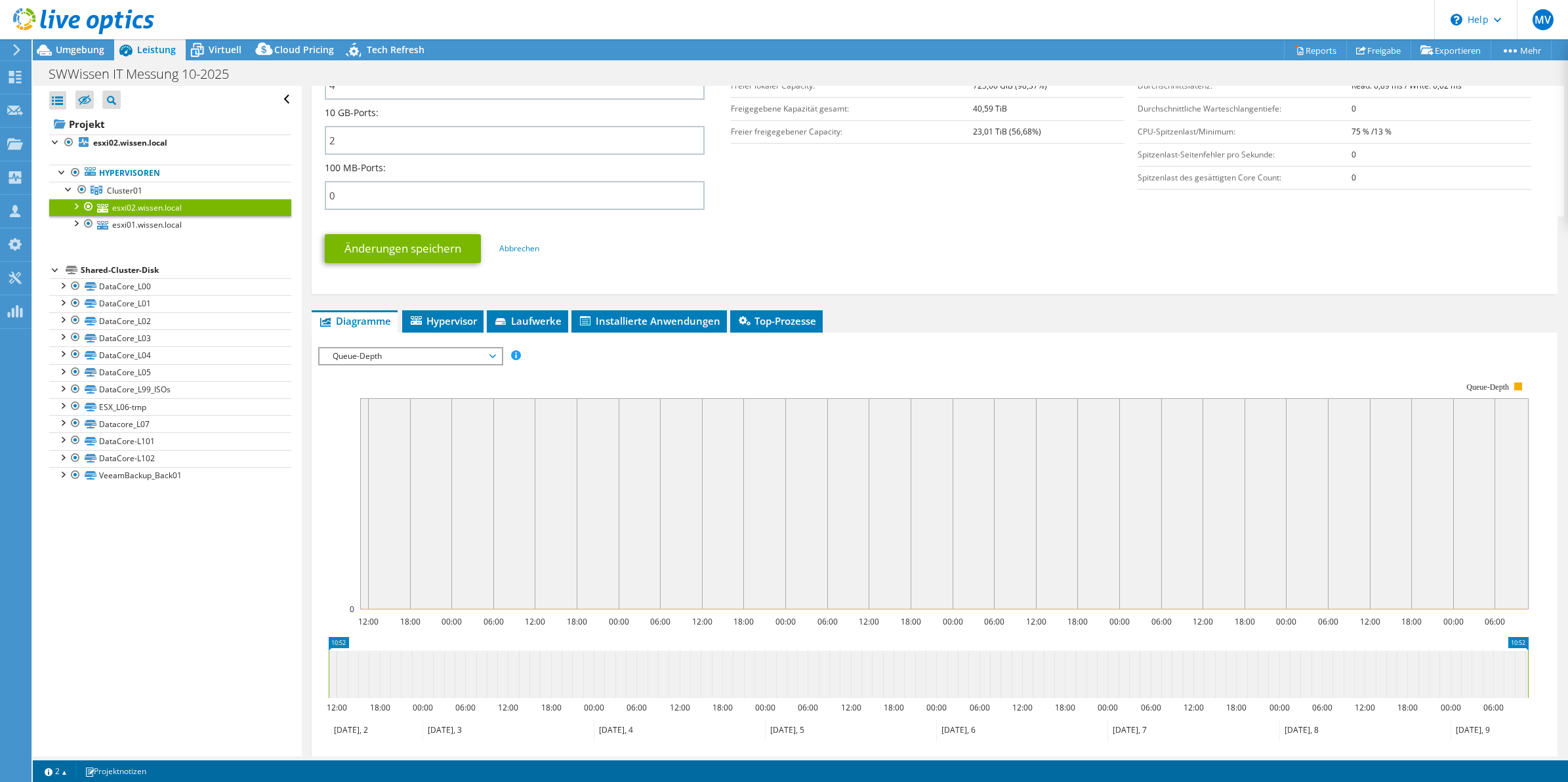
scroll to position [582, 0]
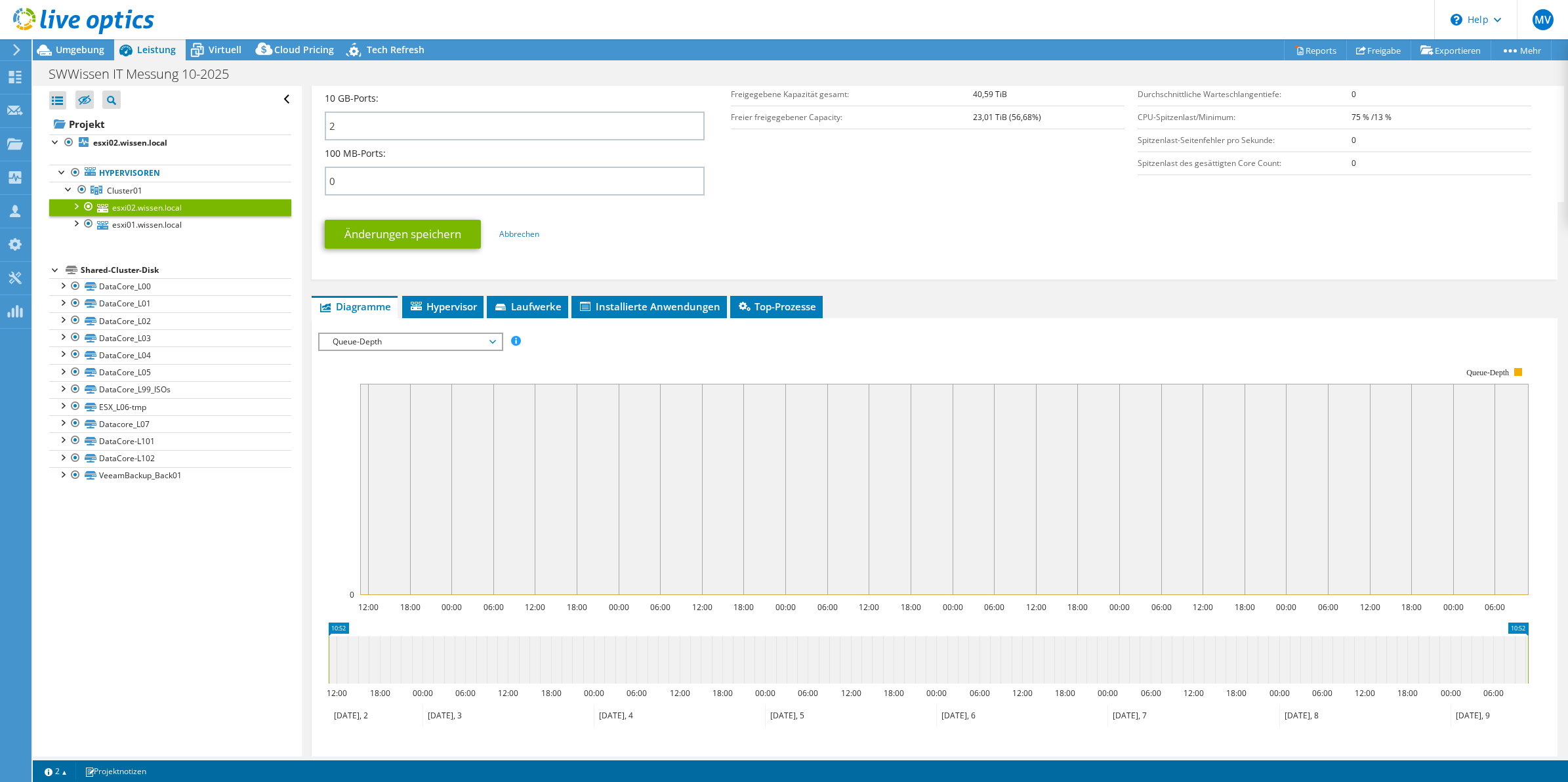
click at [368, 345] on span "Queue-Depth" at bounding box center [410, 342] width 169 height 16
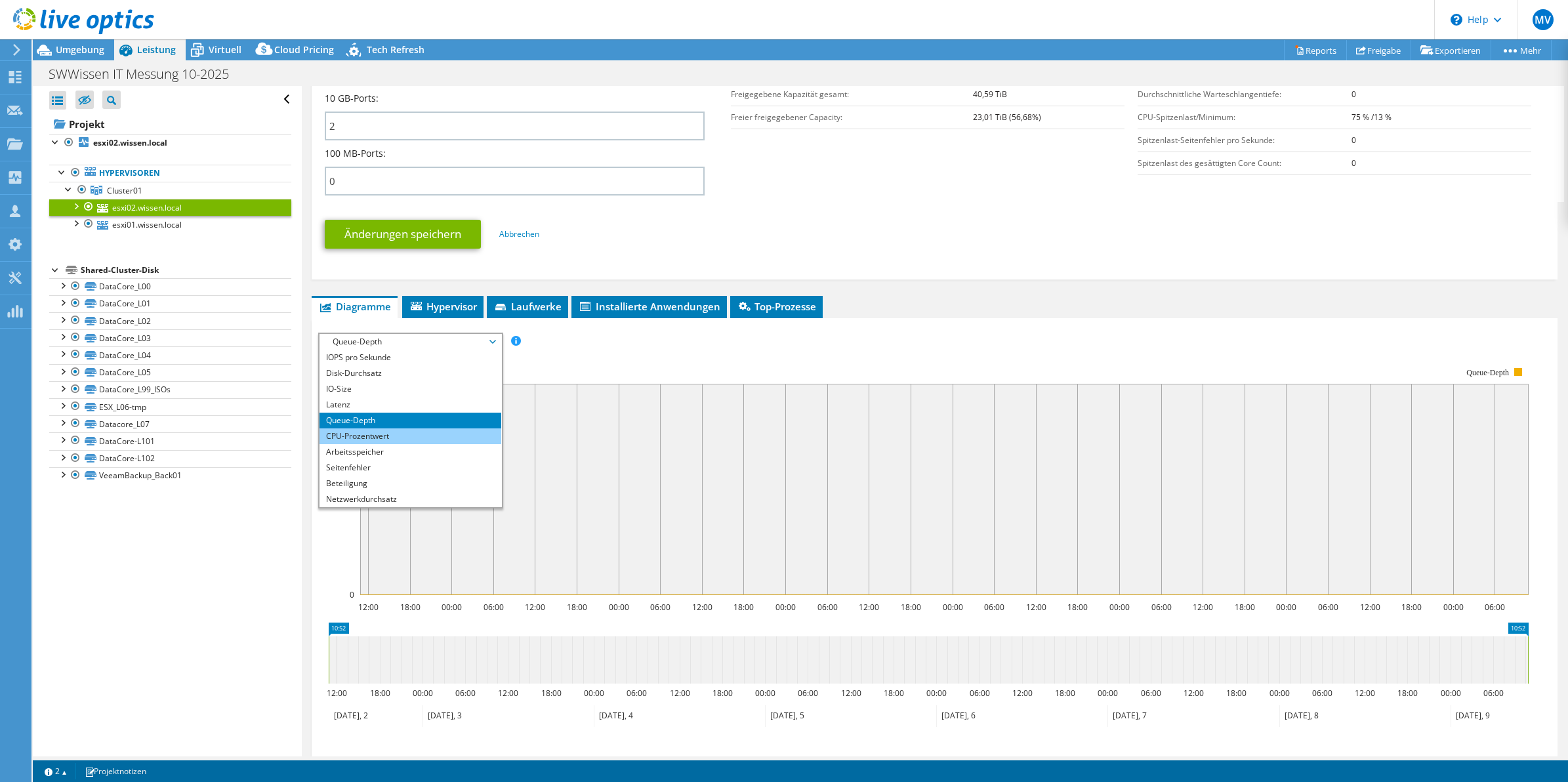
click at [379, 431] on li "CPU-Prozentwert" at bounding box center [410, 437] width 182 height 16
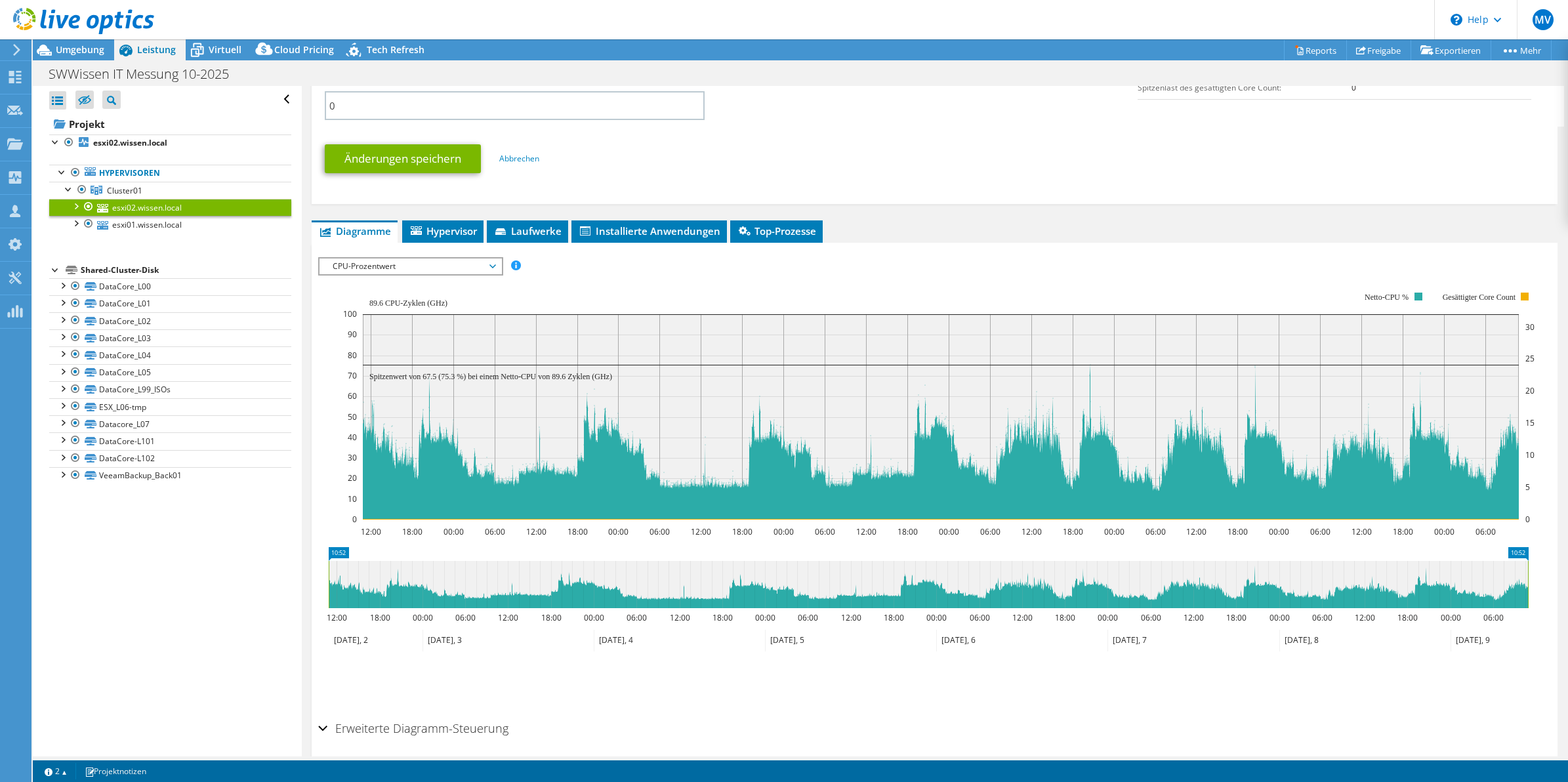
scroll to position [704, 0]
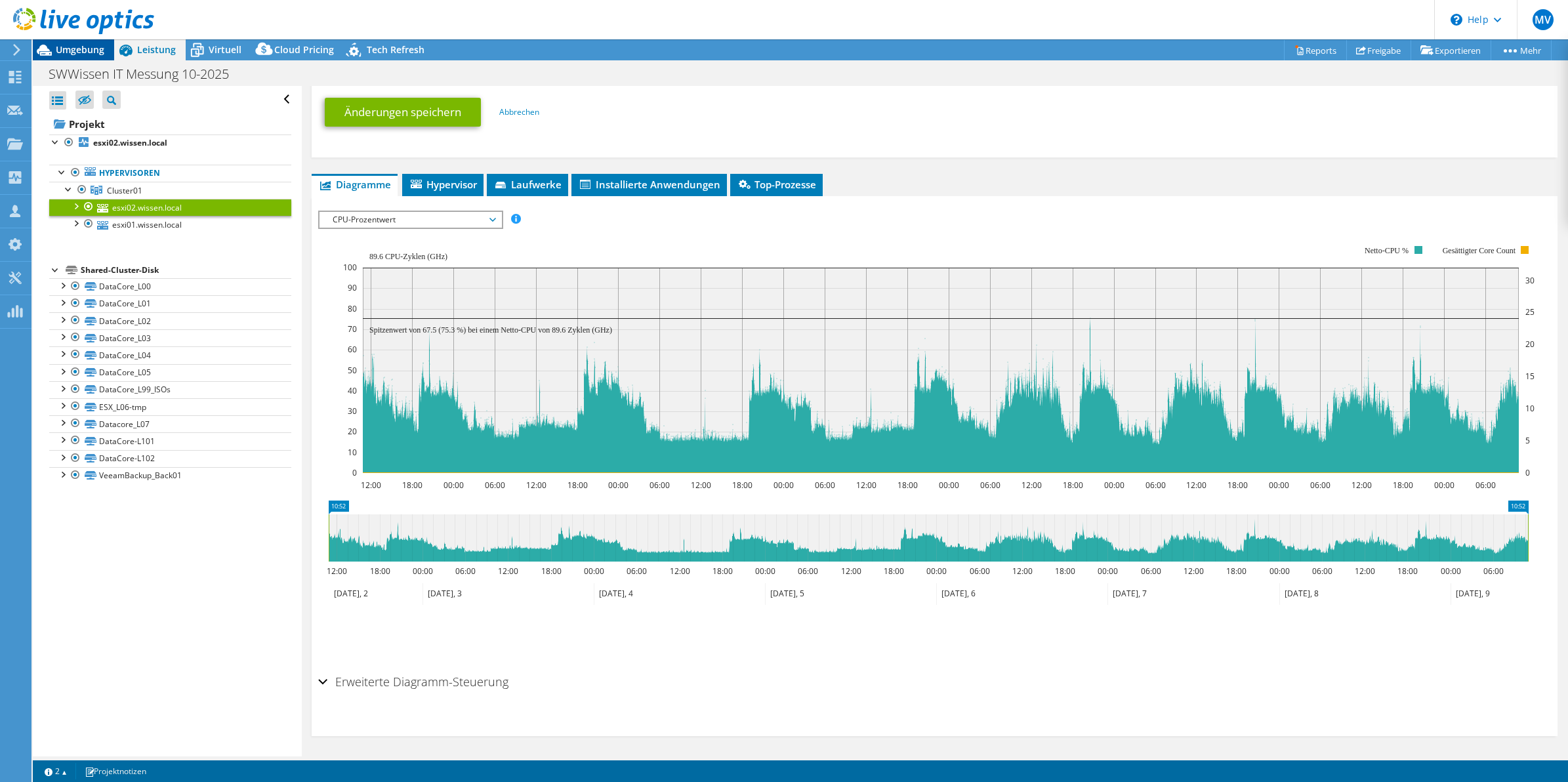
click at [79, 51] on span "Umgebung" at bounding box center [80, 49] width 49 height 12
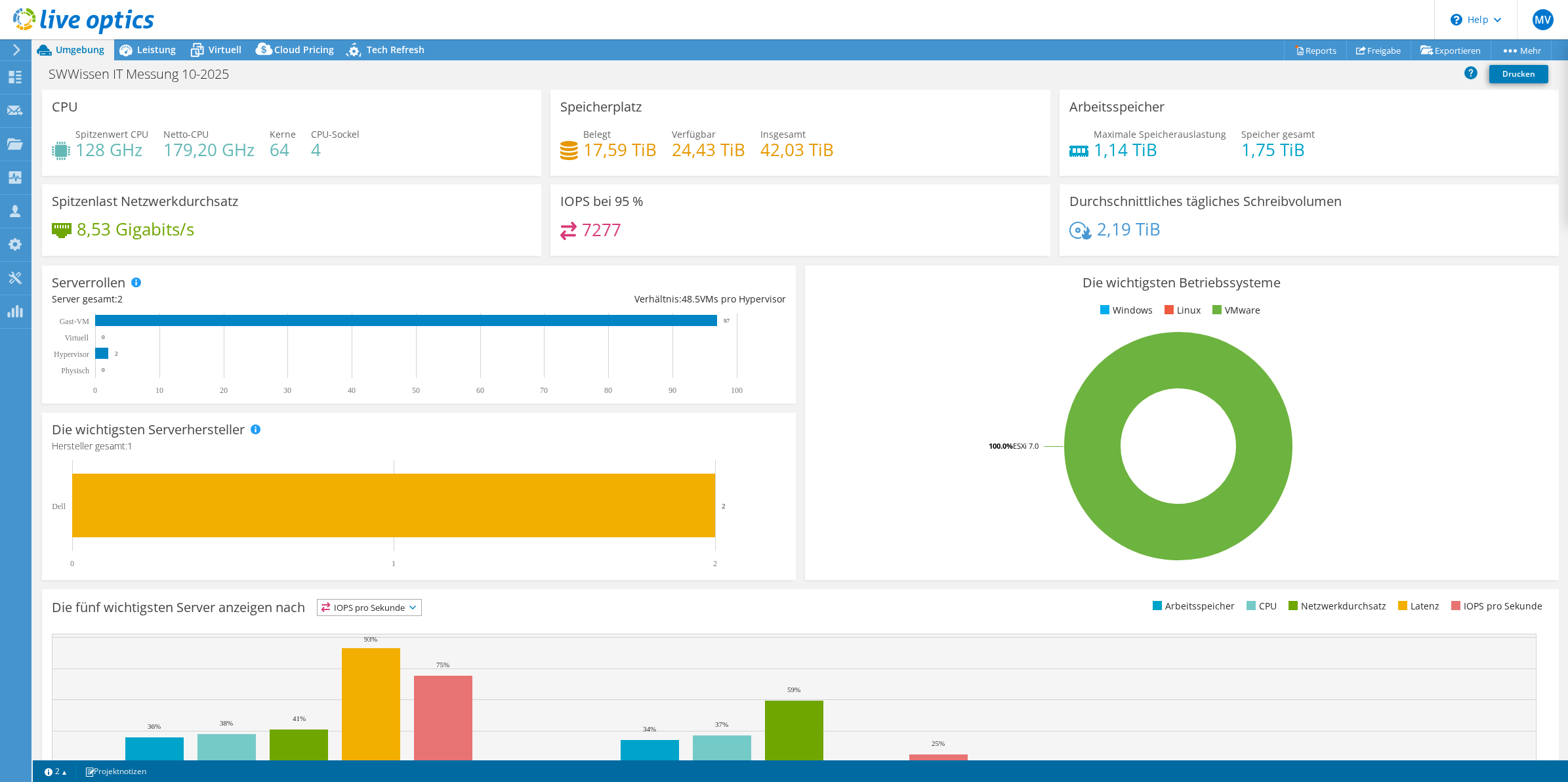
click at [16, 53] on use at bounding box center [16, 50] width 7 height 12
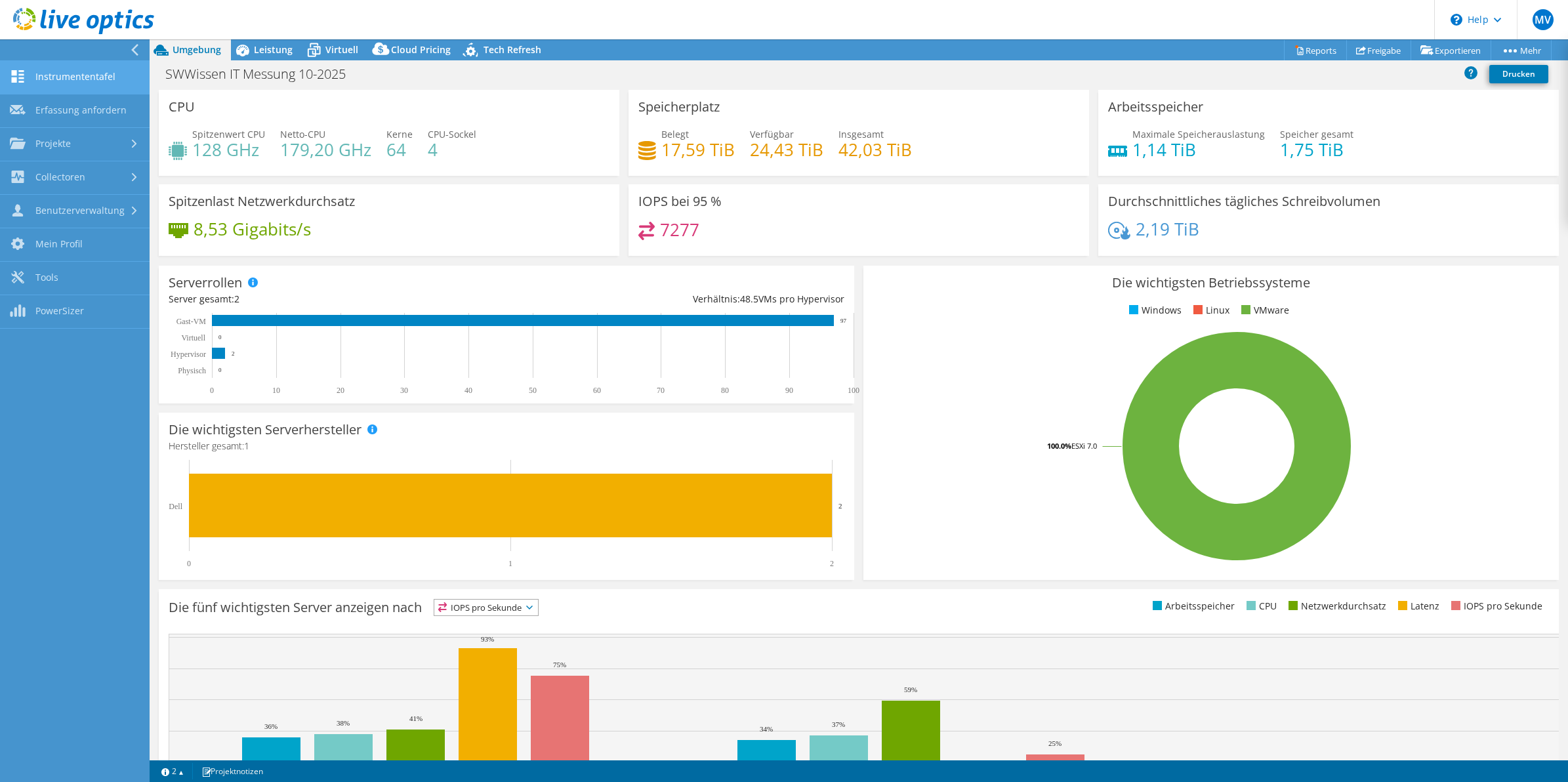
click at [66, 83] on link "Instrumententafel" at bounding box center [75, 77] width 150 height 33
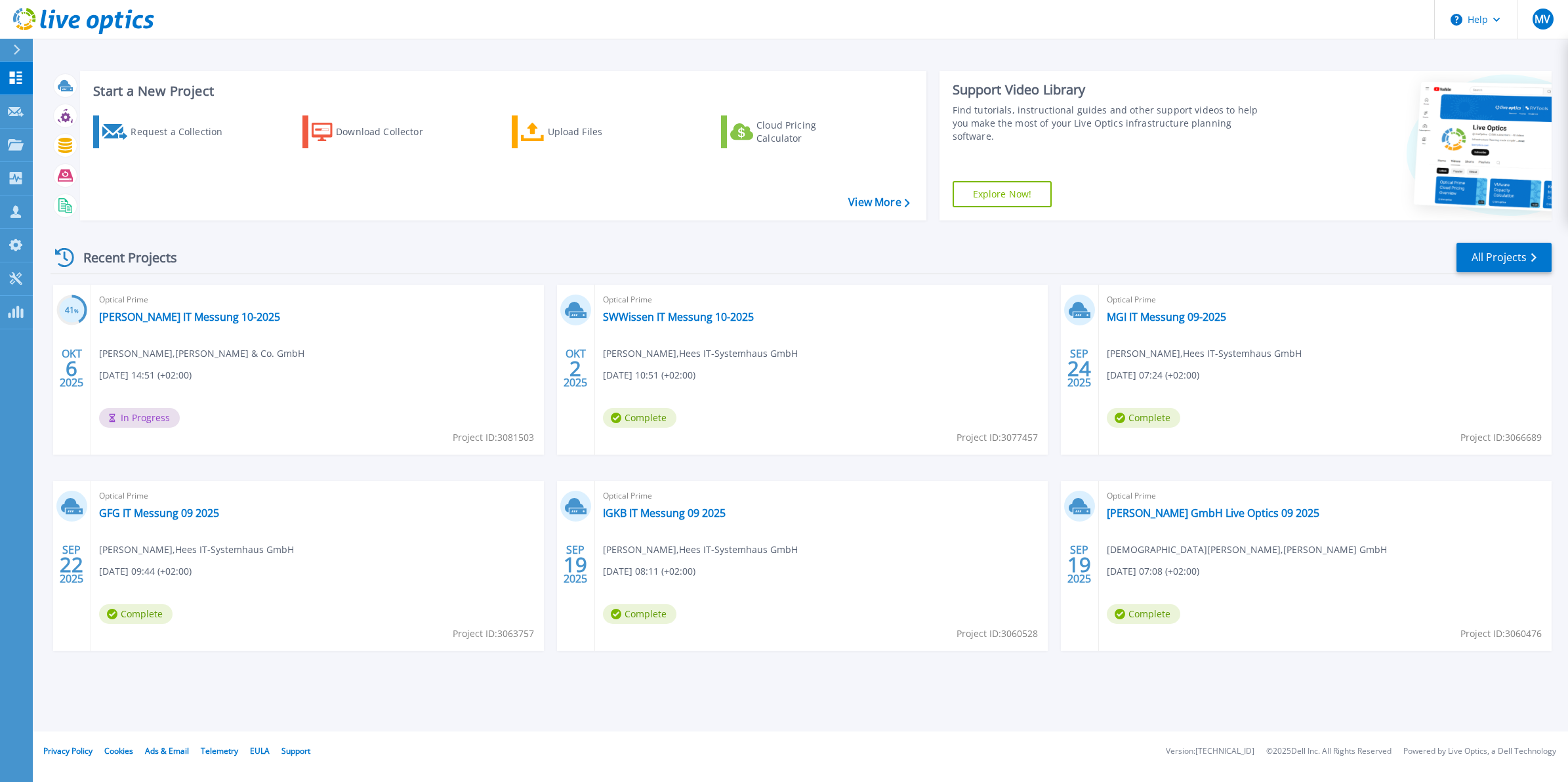
click at [13, 56] on div at bounding box center [22, 50] width 21 height 22
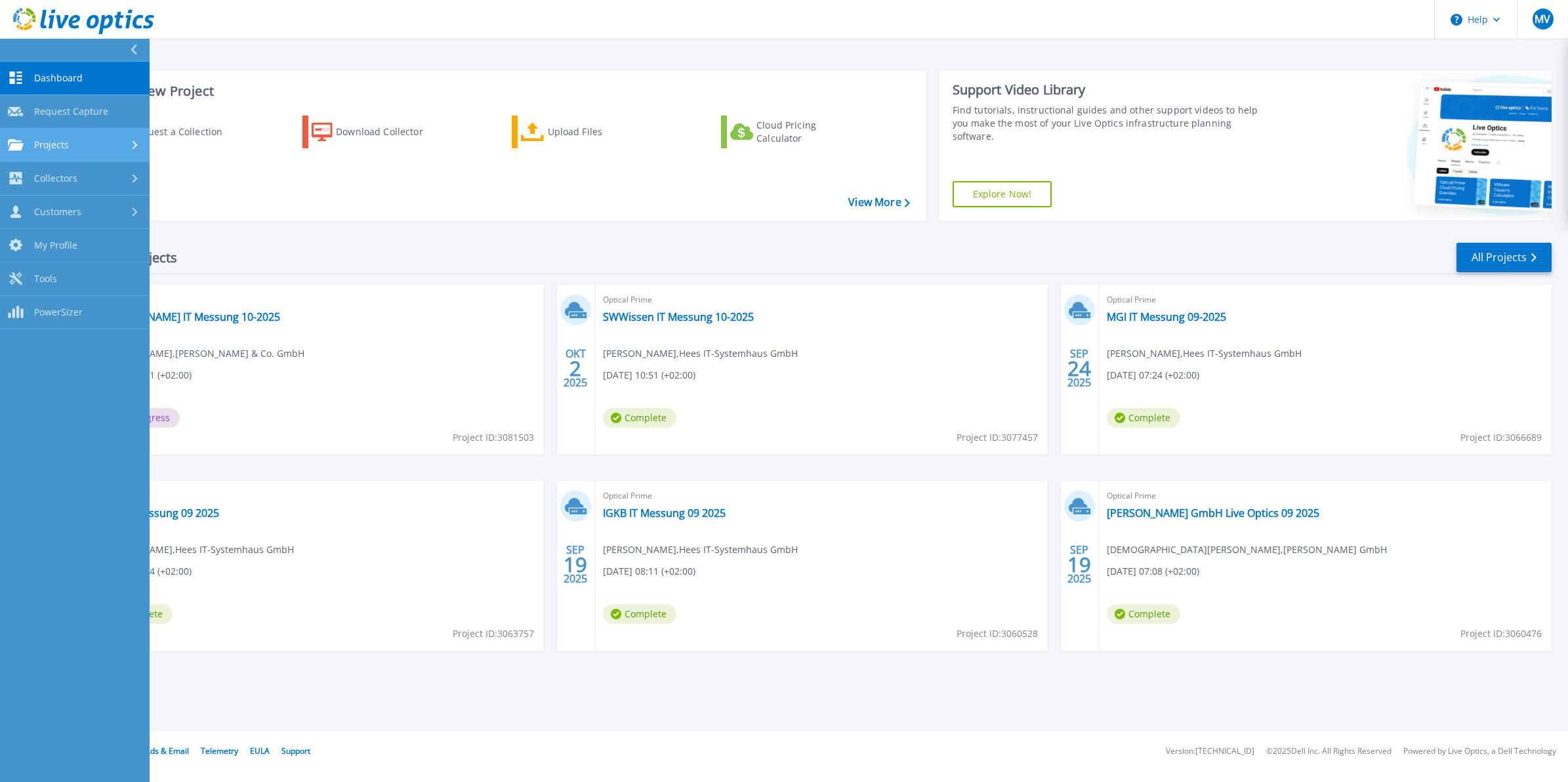
click at [79, 154] on link "Projects Projects" at bounding box center [75, 145] width 150 height 33
click at [66, 181] on link "Search Projects" at bounding box center [75, 179] width 150 height 33
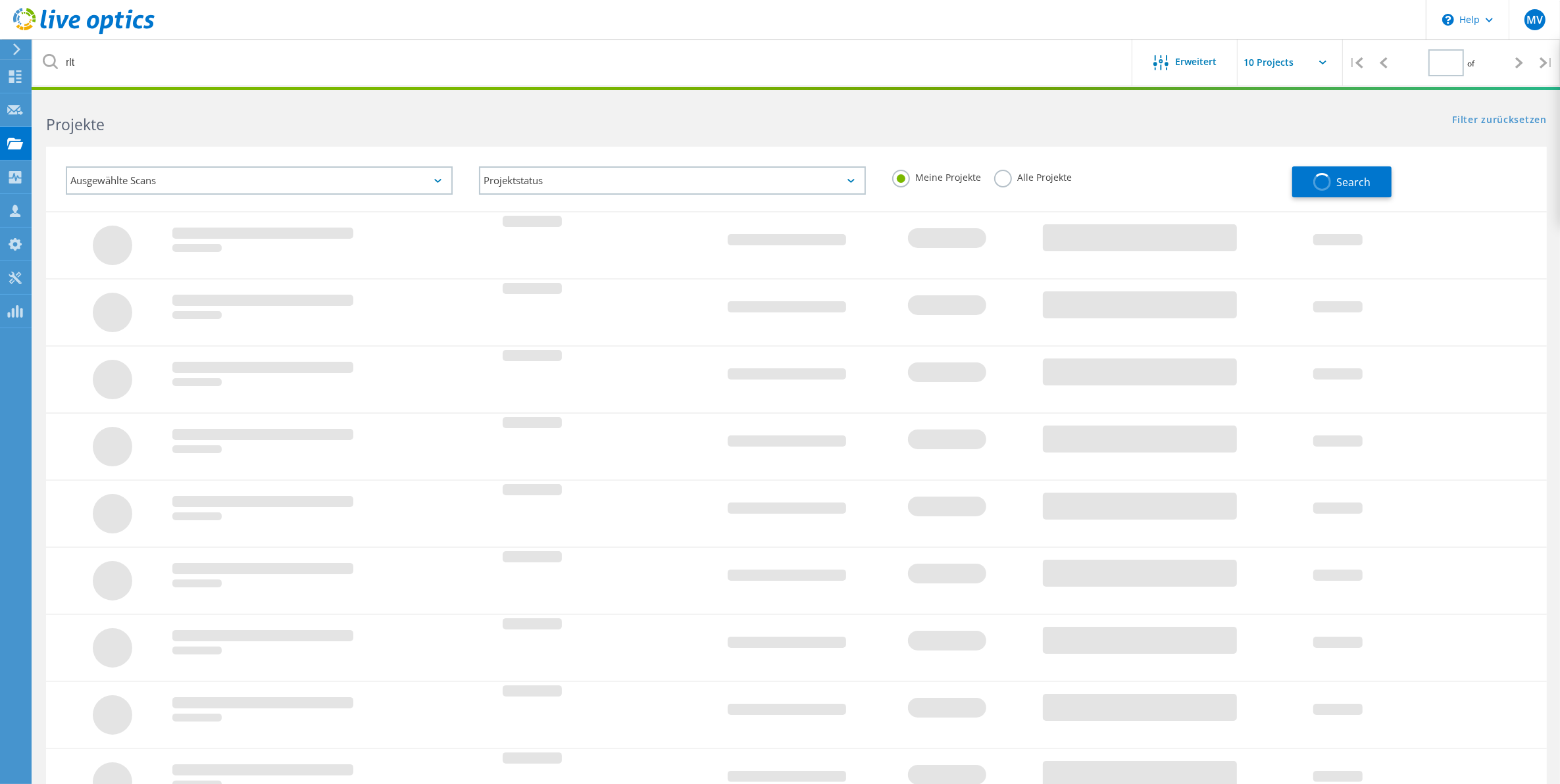
type input "1"
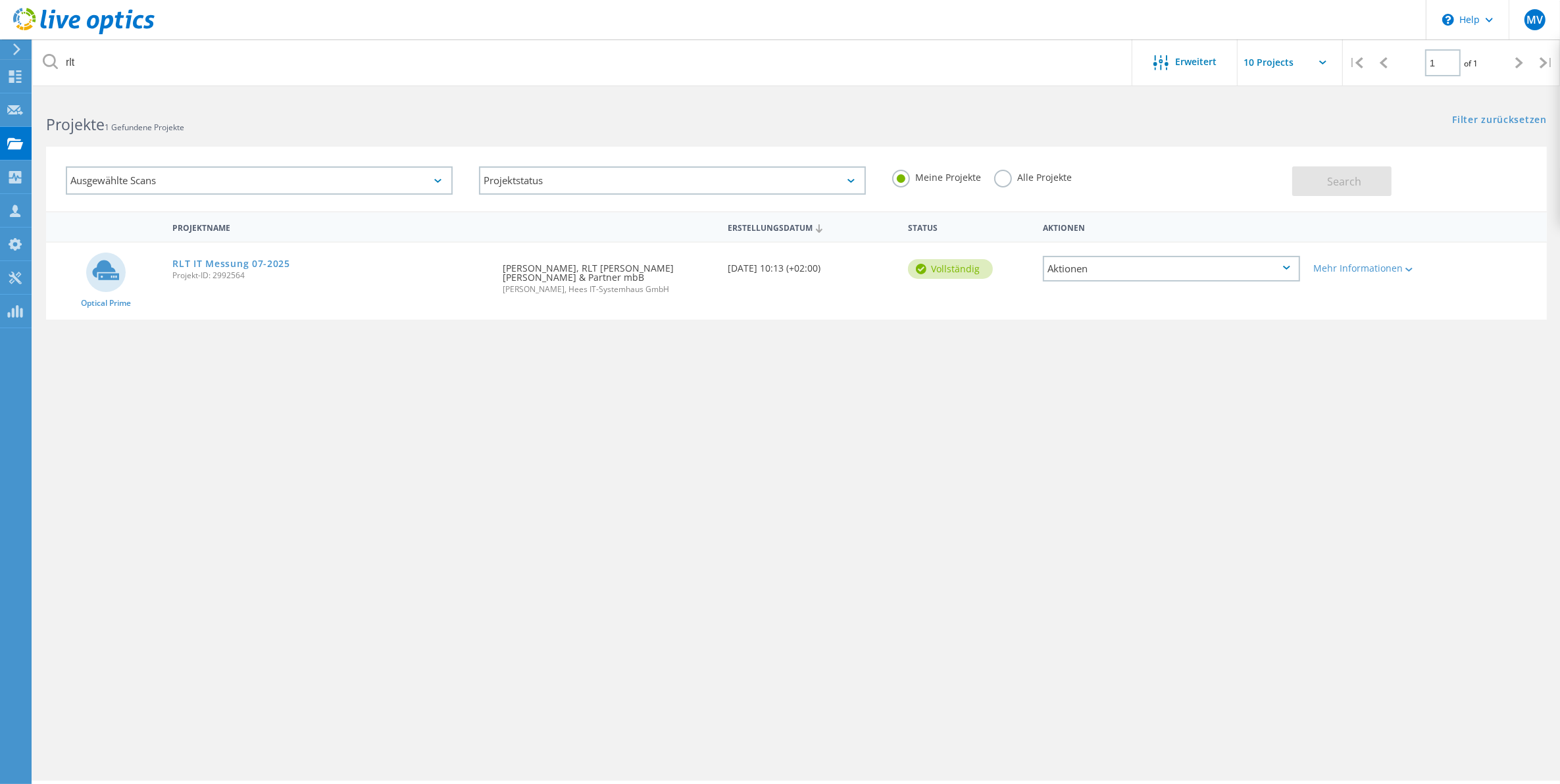
click at [1008, 185] on div "Alle Projekte" at bounding box center [1033, 179] width 78 height 19
click at [1007, 180] on label "Alle Projekte" at bounding box center [1033, 176] width 78 height 13
click at [0, 0] on input "Alle Projekte" at bounding box center [0, 0] width 0 height 0
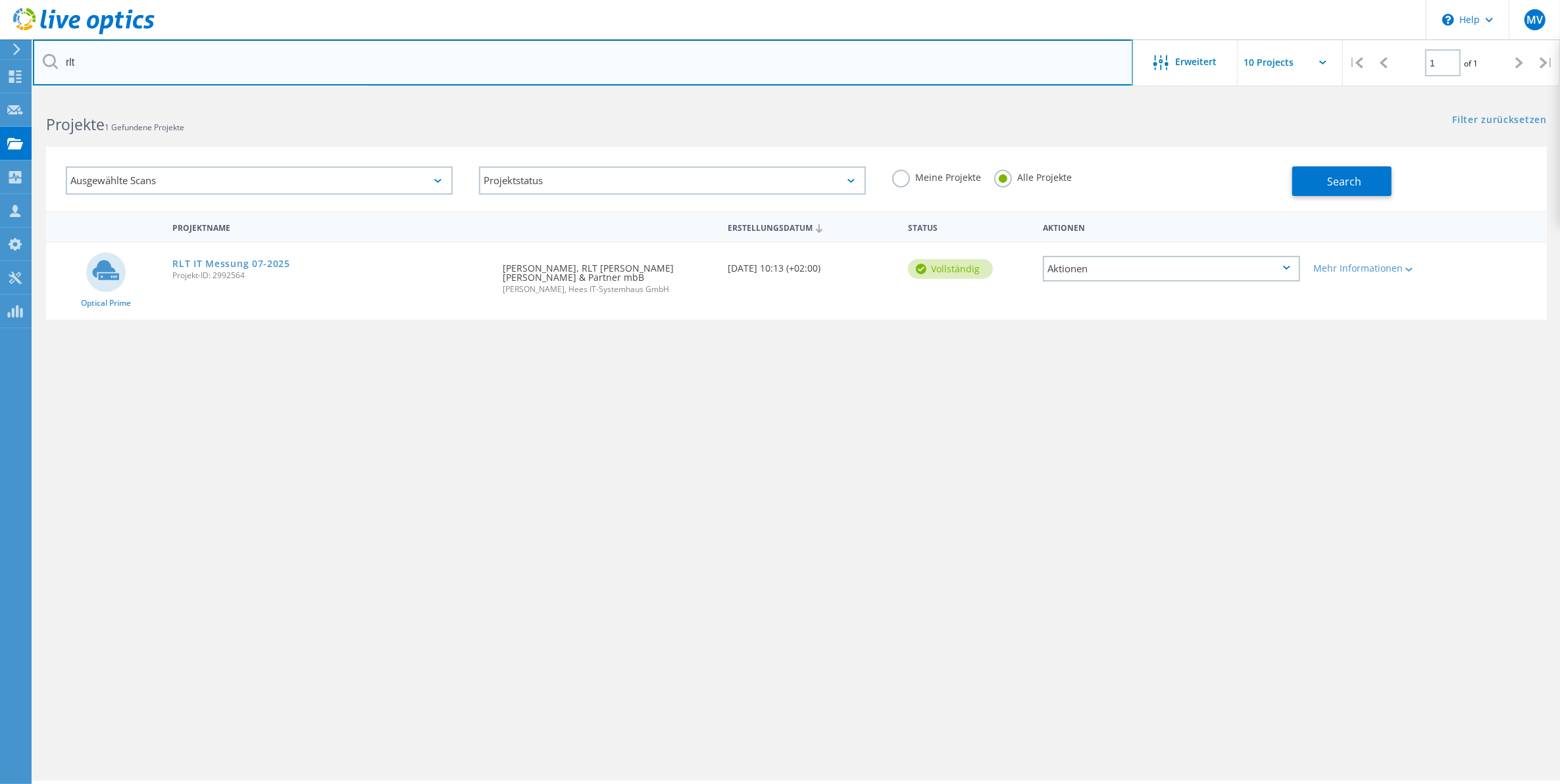
click at [498, 76] on input "rlt" at bounding box center [583, 63] width 1100 height 46
type input "r"
type input "utek"
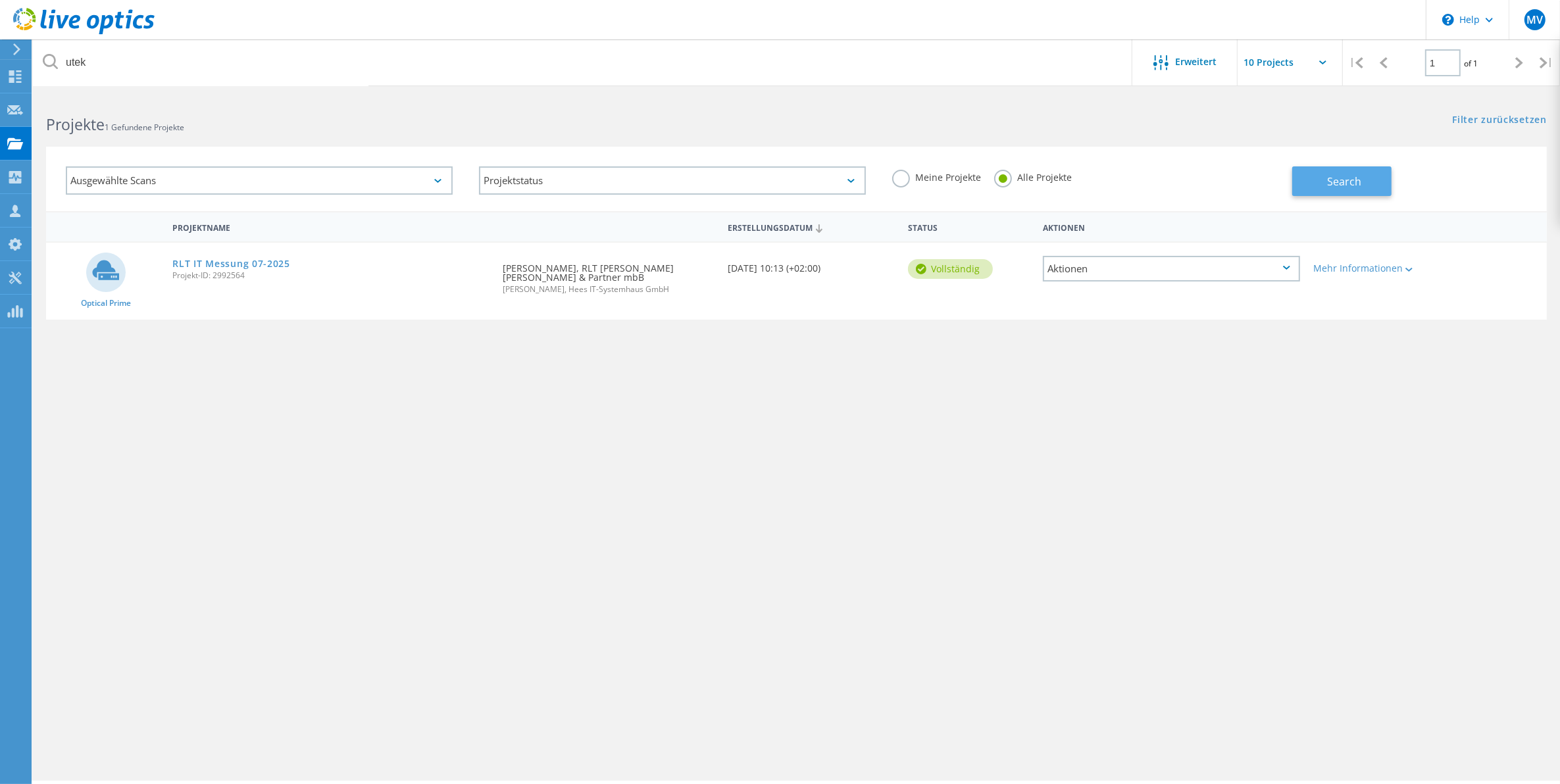
click at [1343, 180] on span "Search" at bounding box center [1345, 182] width 34 height 14
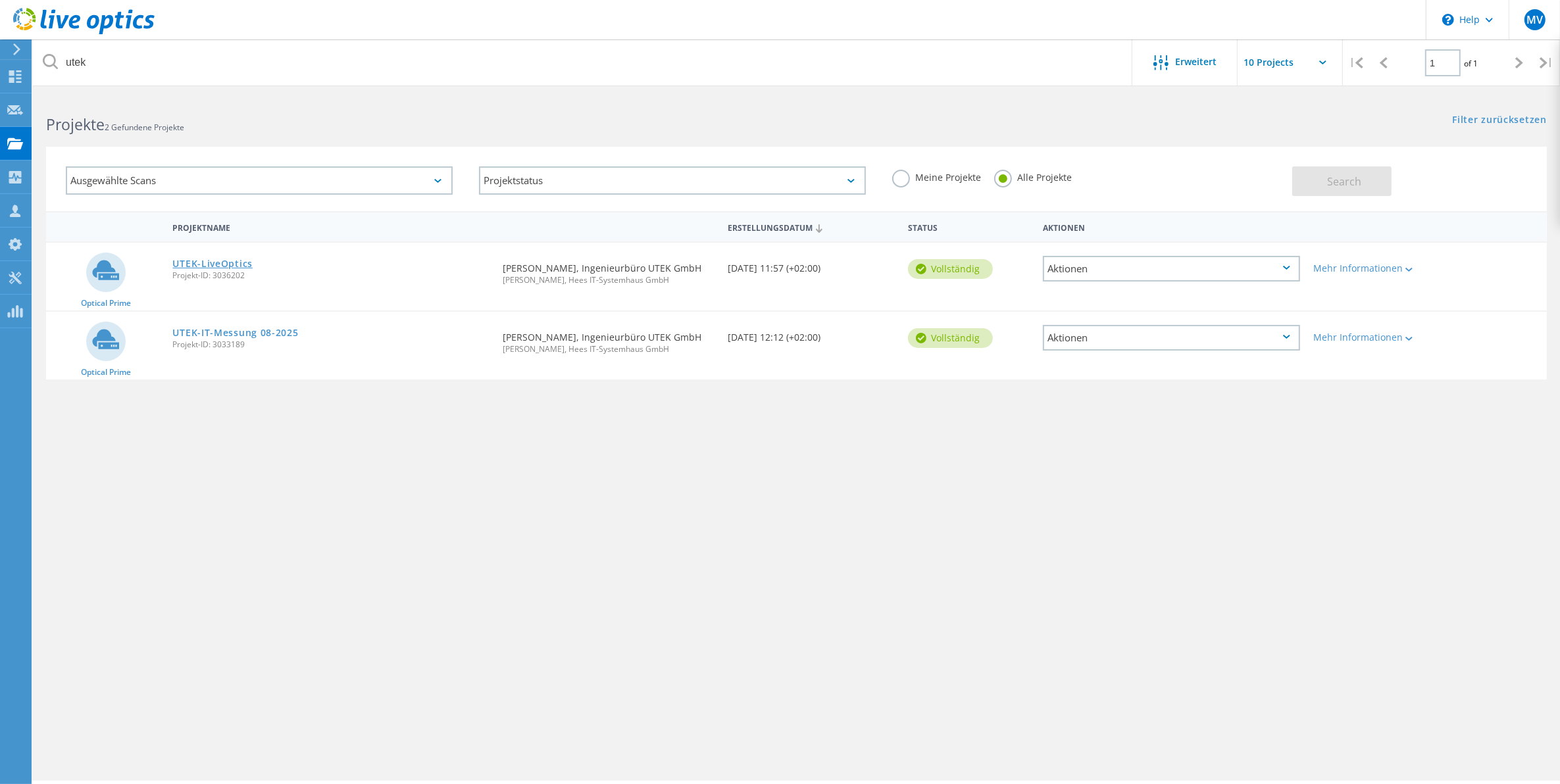
click at [206, 259] on link "UTEK-LiveOptics" at bounding box center [213, 264] width 80 height 9
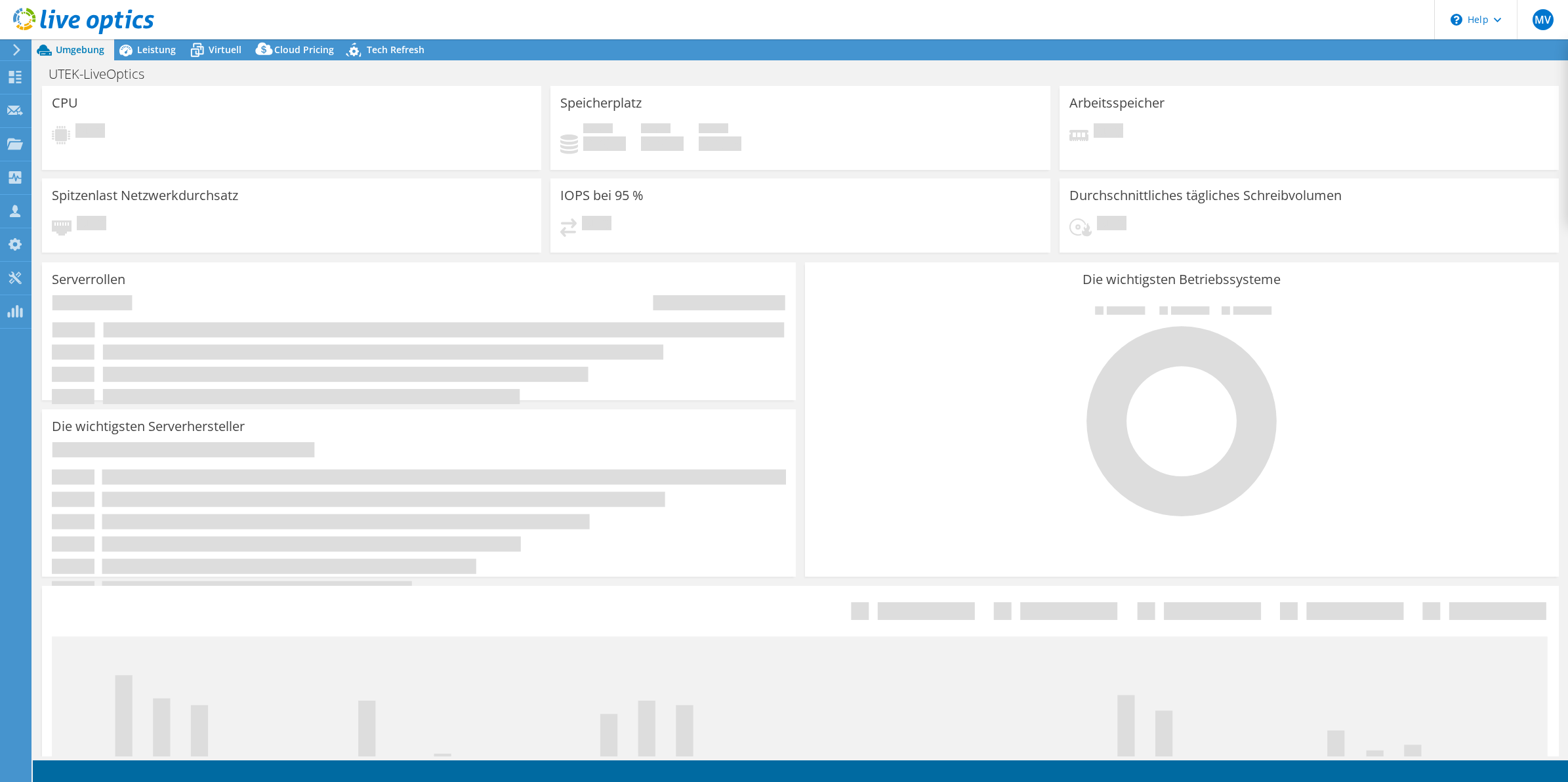
select select "USD"
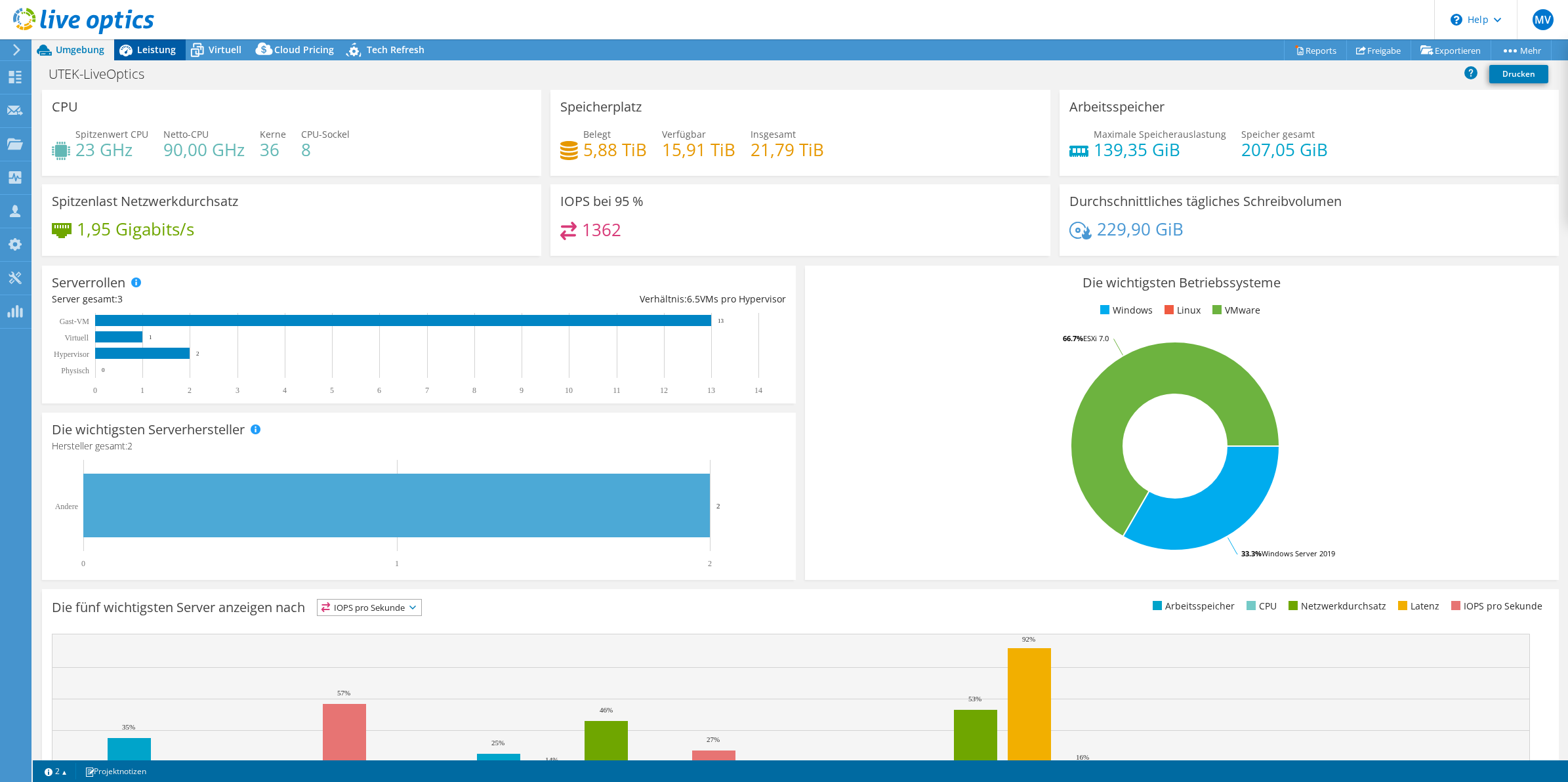
click at [148, 46] on span "Leistung" at bounding box center [156, 49] width 39 height 12
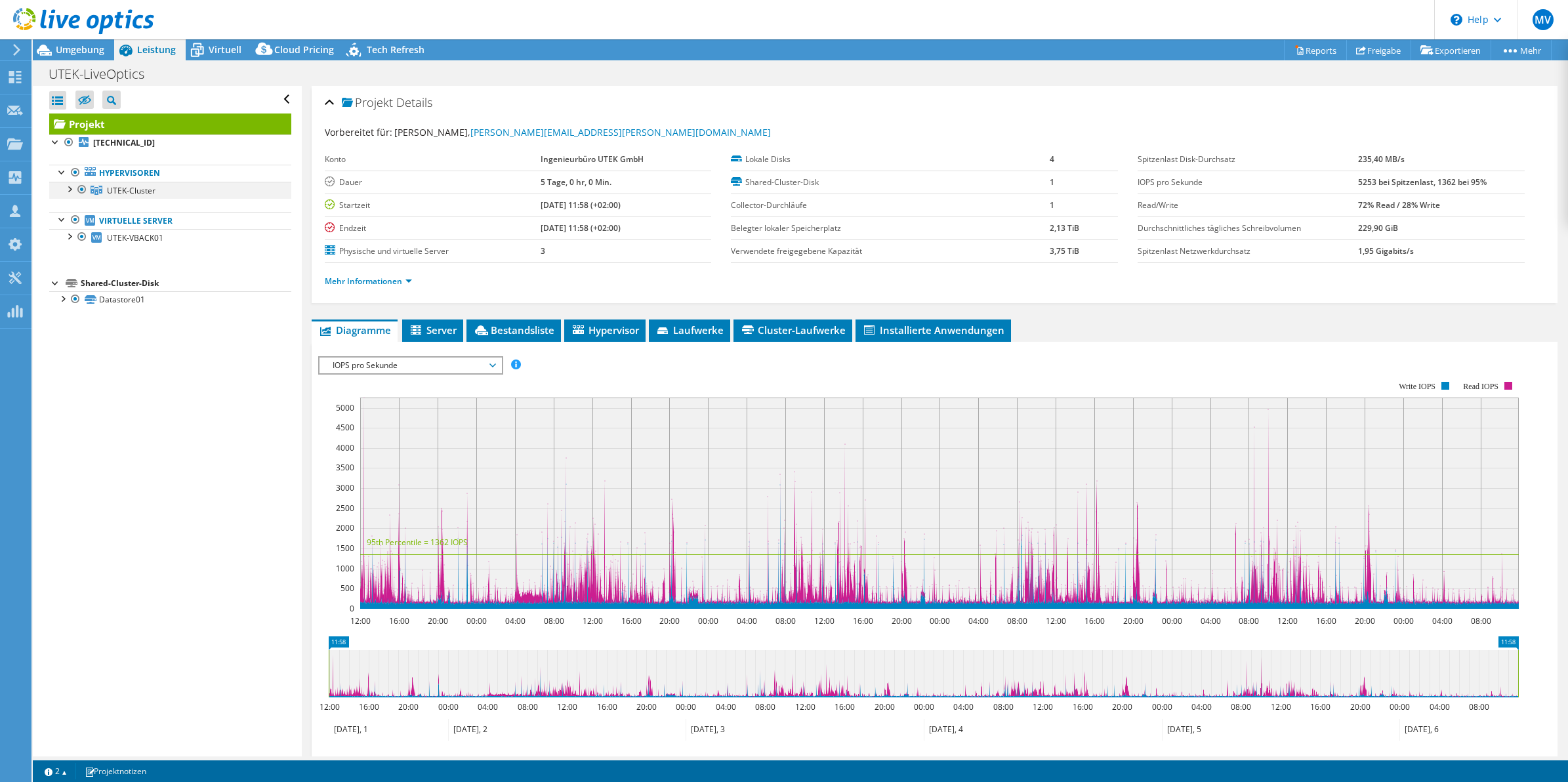
click at [70, 188] on div at bounding box center [69, 188] width 13 height 13
click at [212, 47] on span "Virtuell" at bounding box center [225, 49] width 33 height 12
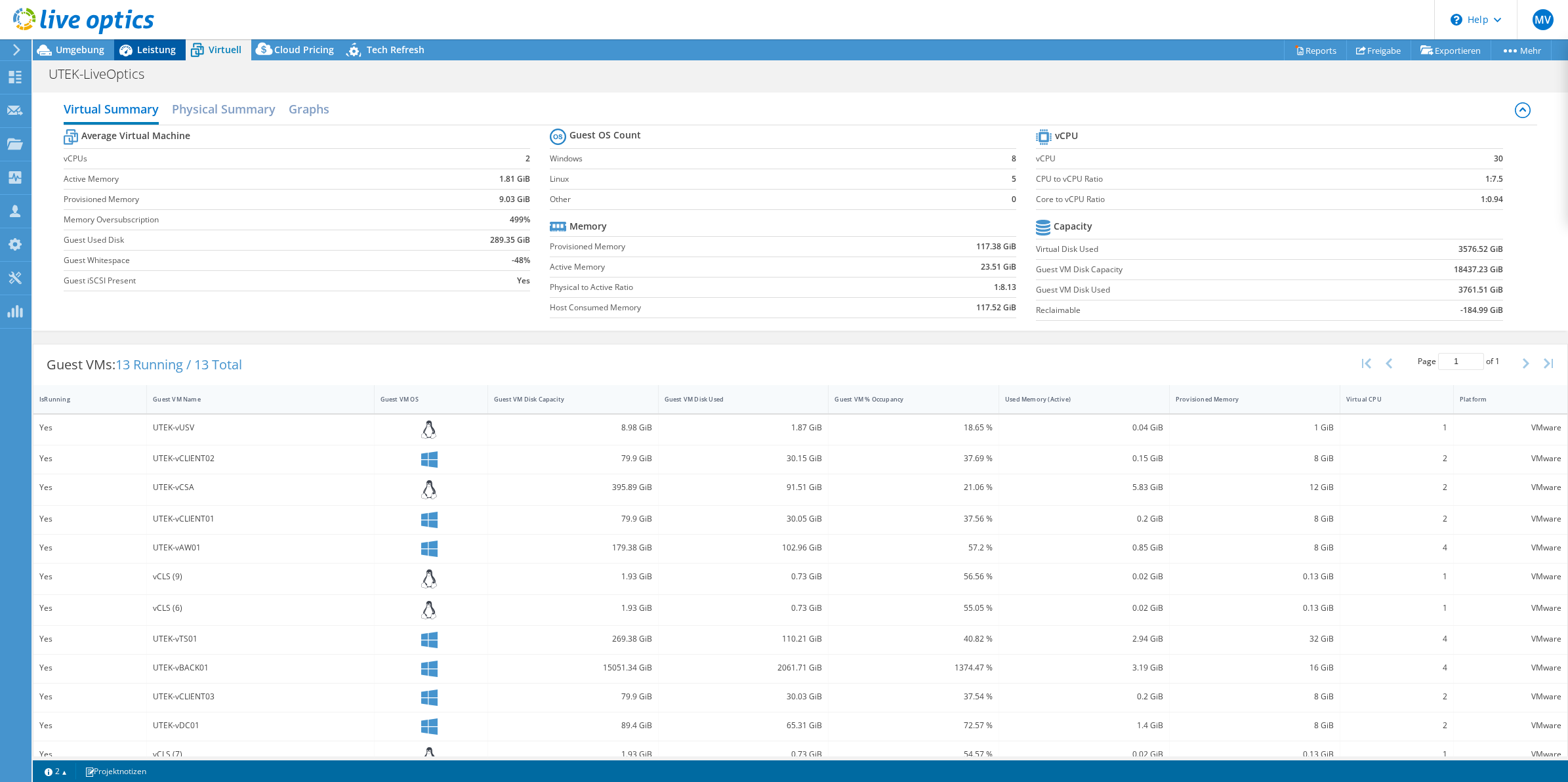
click at [141, 49] on span "Leistung" at bounding box center [156, 49] width 39 height 12
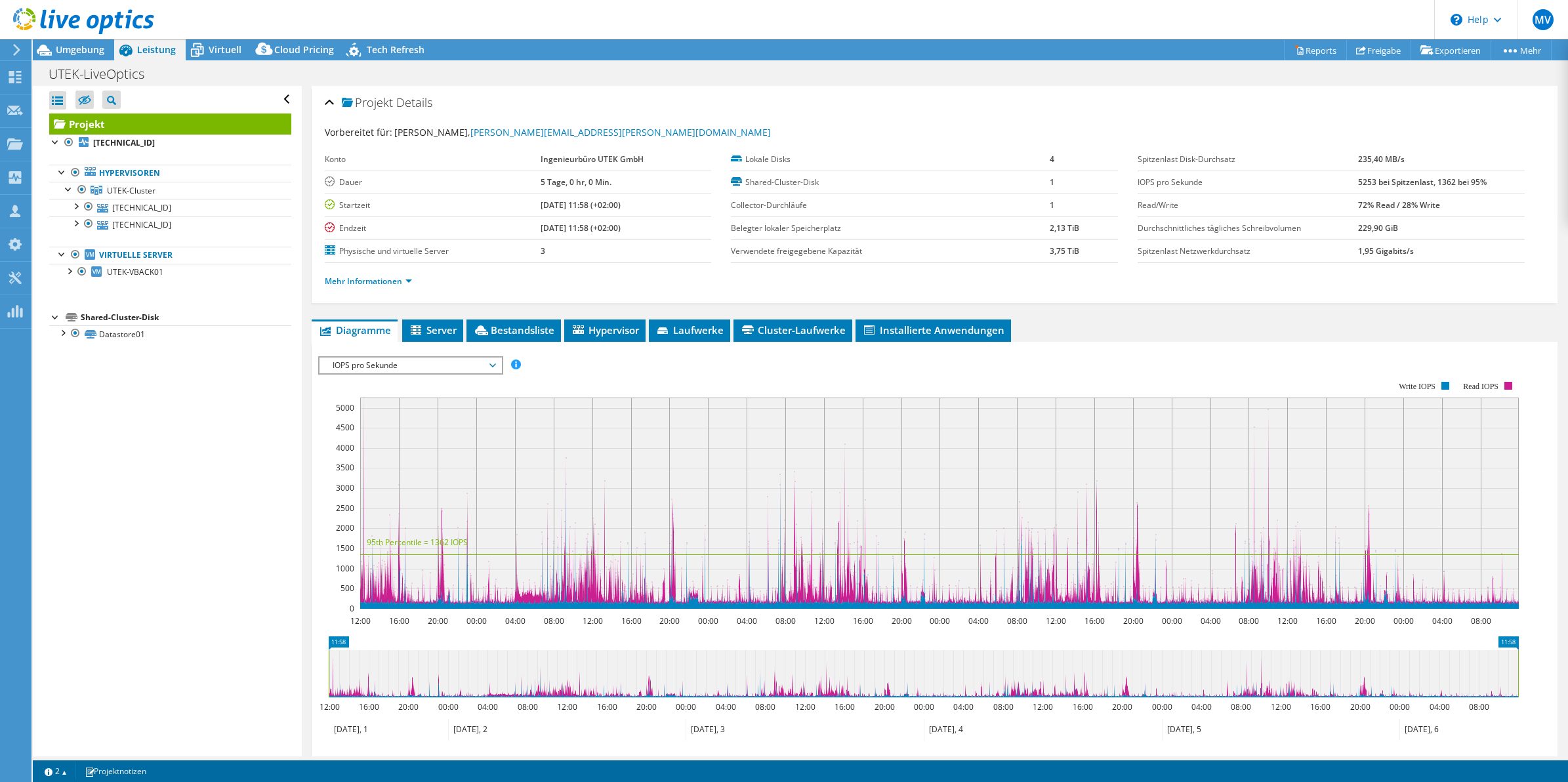
click at [10, 47] on div at bounding box center [14, 50] width 14 height 12
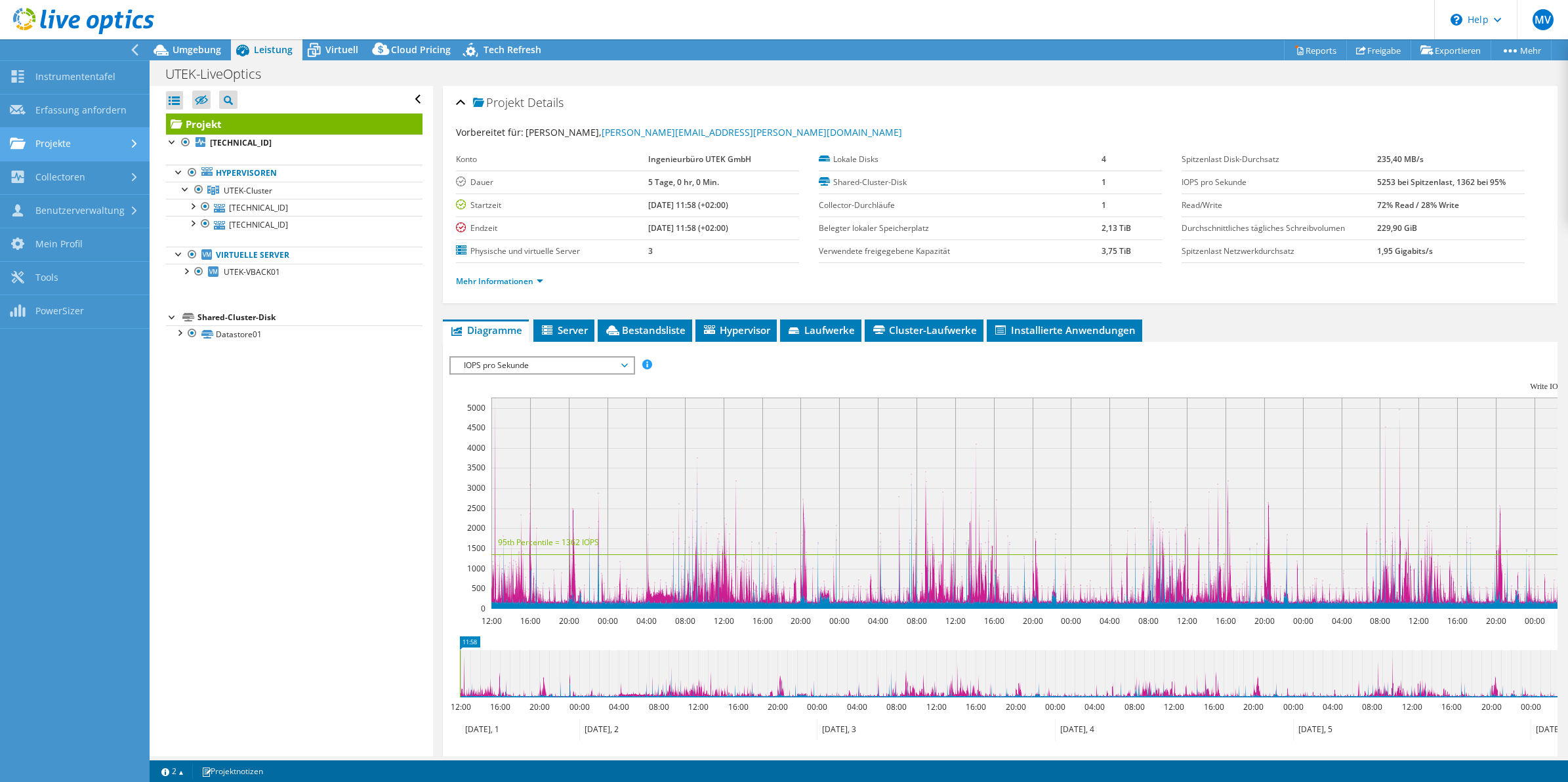
click at [87, 152] on link "Projekte" at bounding box center [75, 144] width 150 height 33
click at [68, 181] on link "Projekte suchen" at bounding box center [75, 178] width 150 height 33
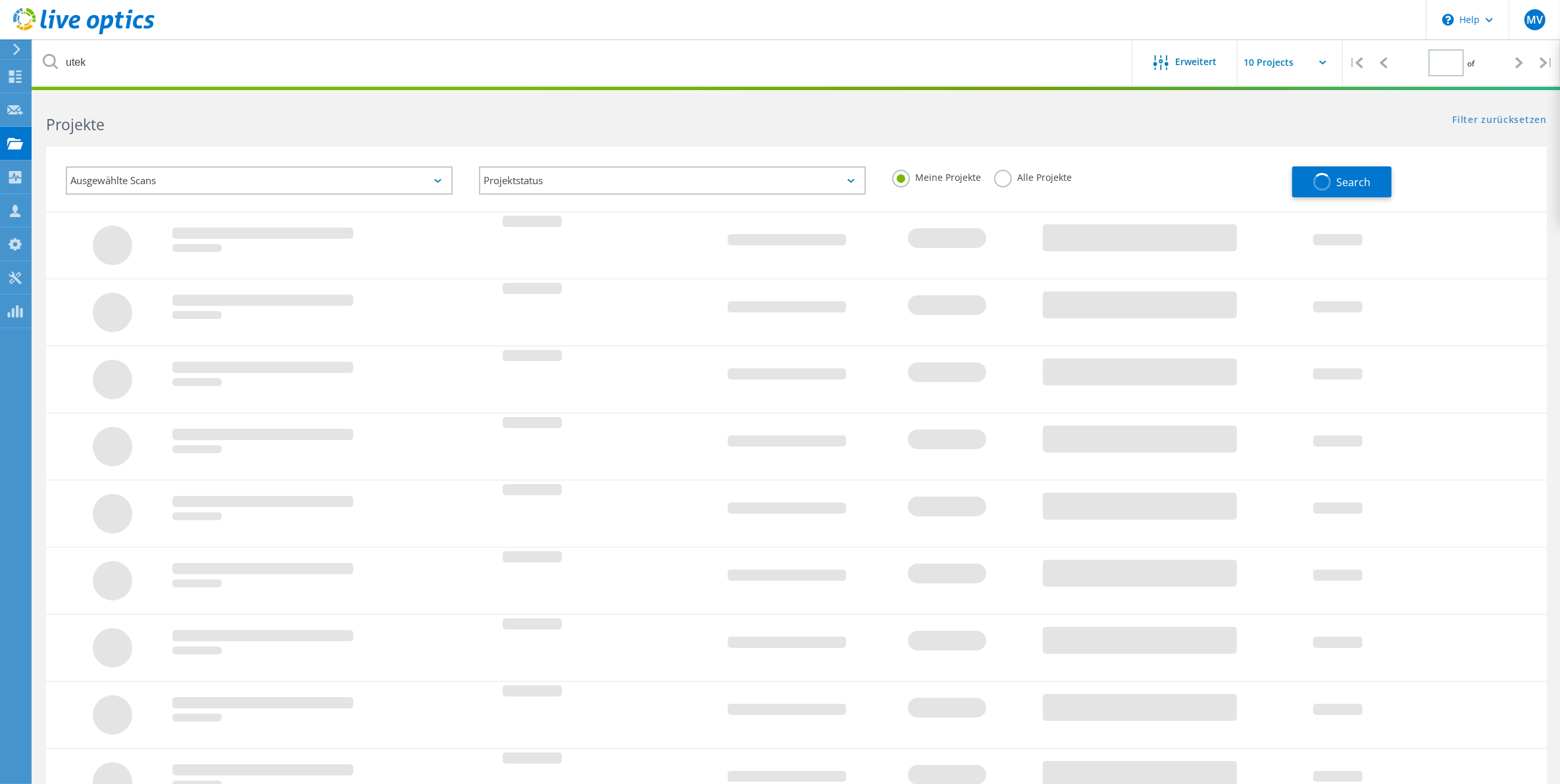
type input "1"
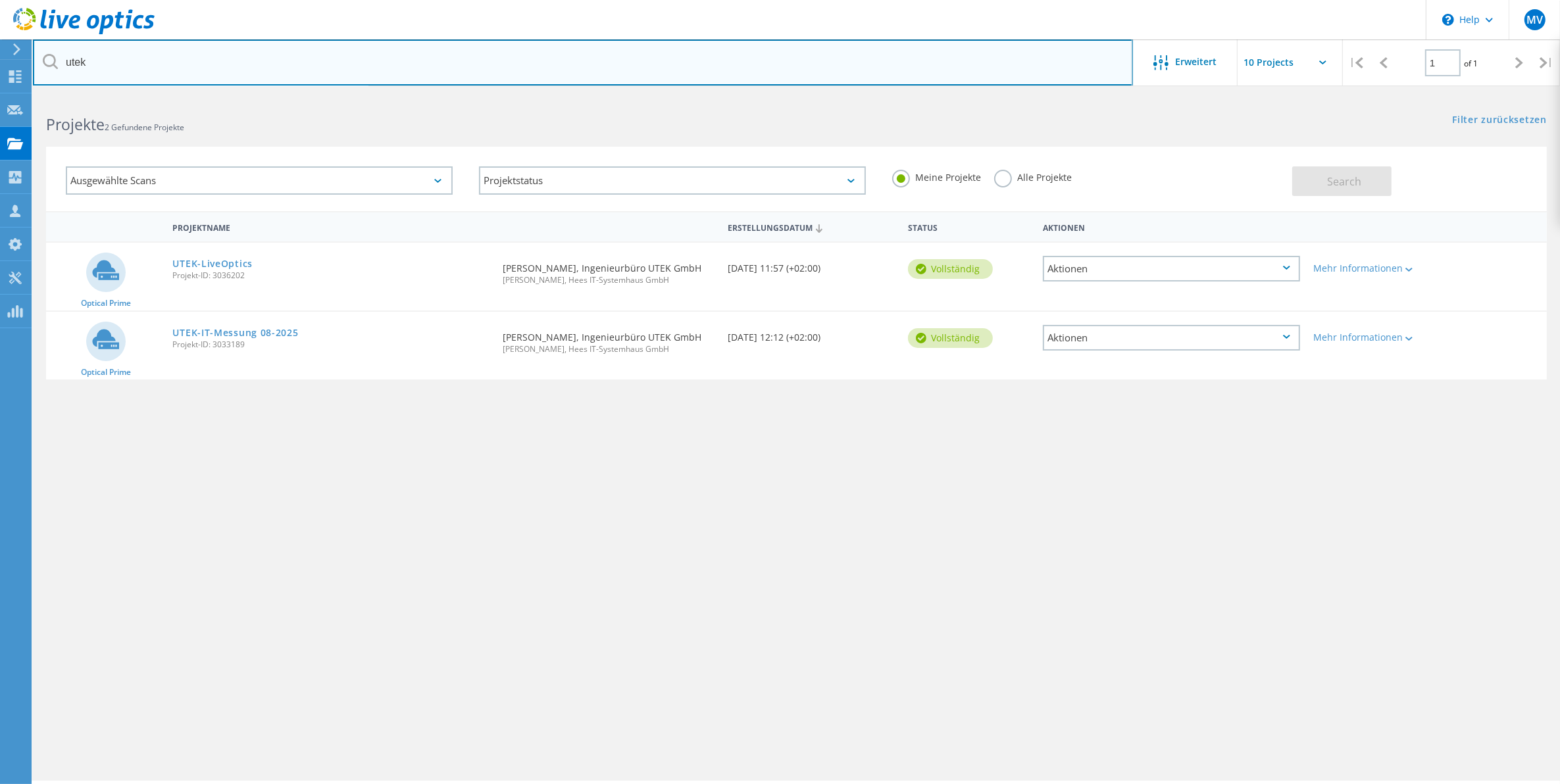
click at [223, 64] on input "utek" at bounding box center [583, 63] width 1100 height 46
type input "u"
type input "stauf"
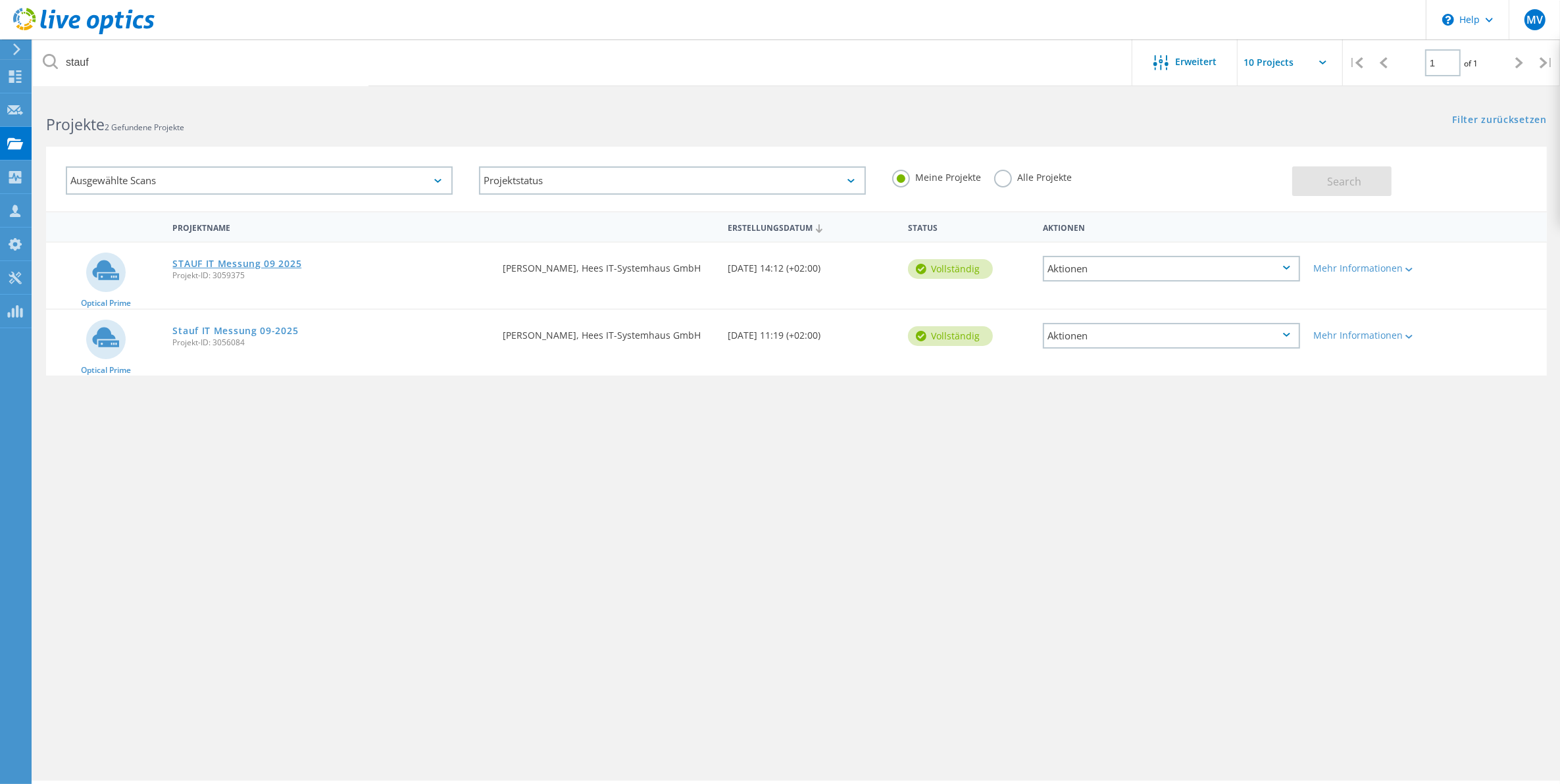
click at [274, 259] on link "STAUF IT Messung 09 2025" at bounding box center [237, 264] width 129 height 9
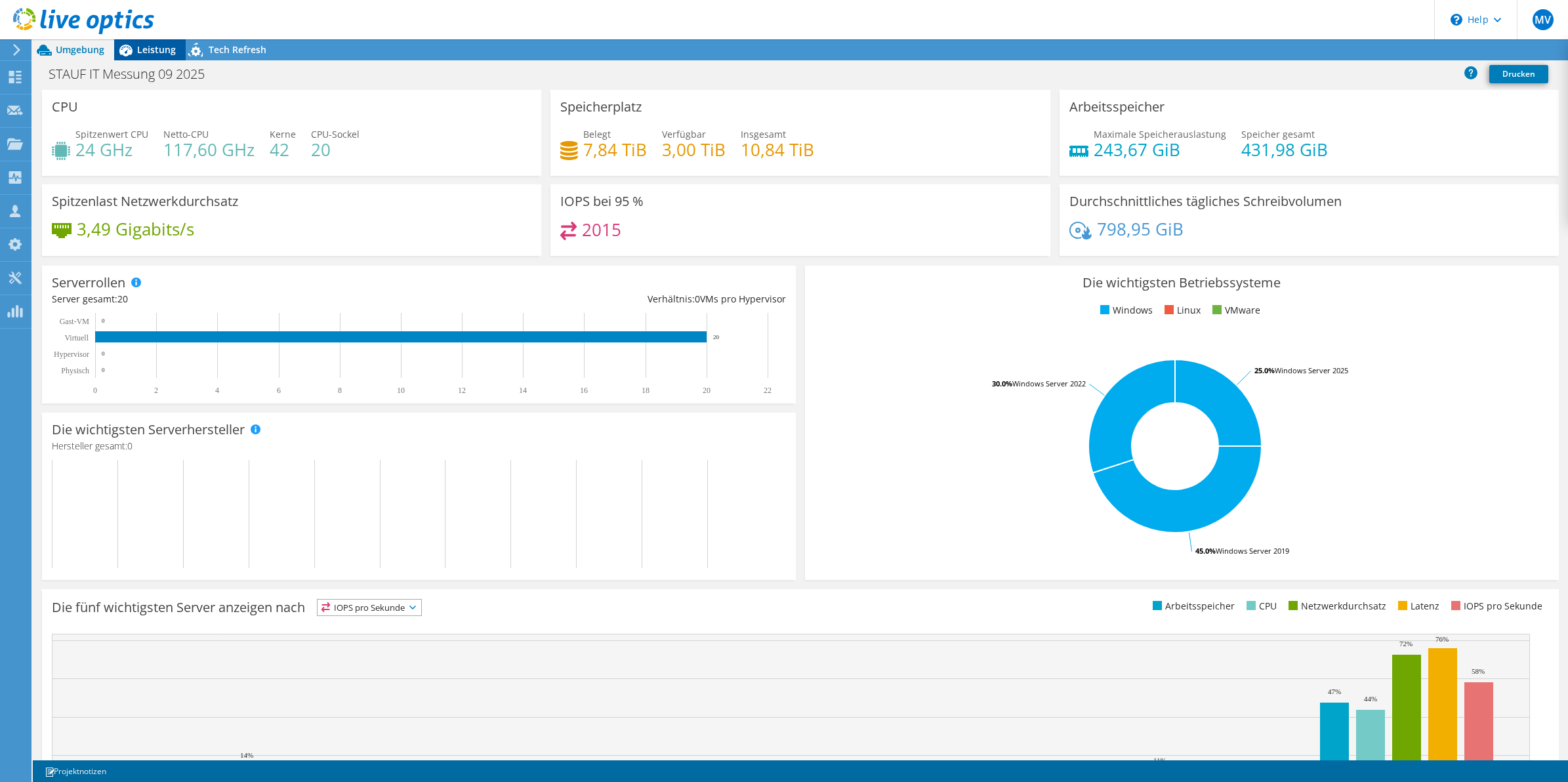
click at [156, 47] on span "Leistung" at bounding box center [156, 49] width 39 height 12
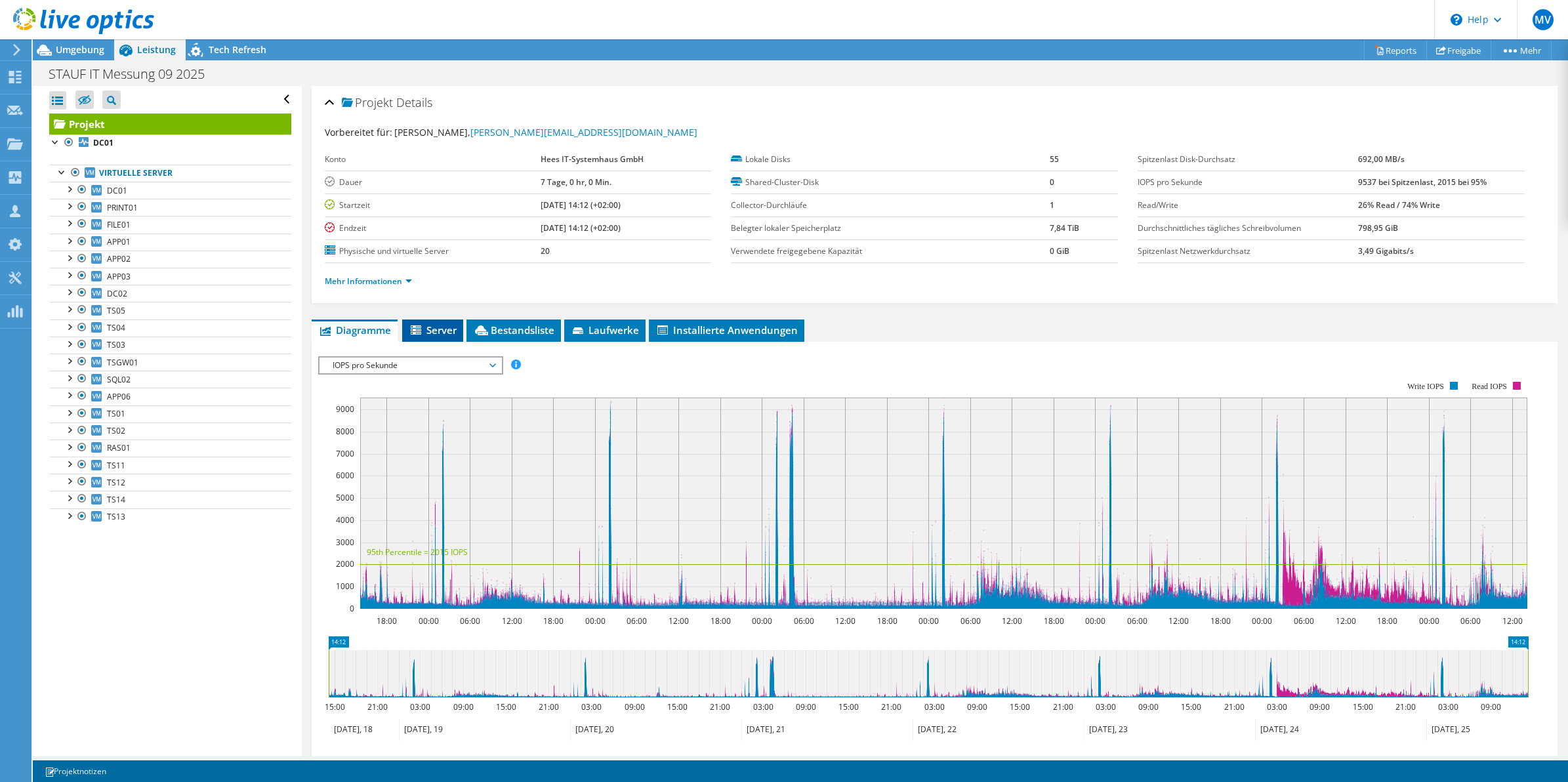
click at [442, 329] on span "Server" at bounding box center [433, 330] width 48 height 13
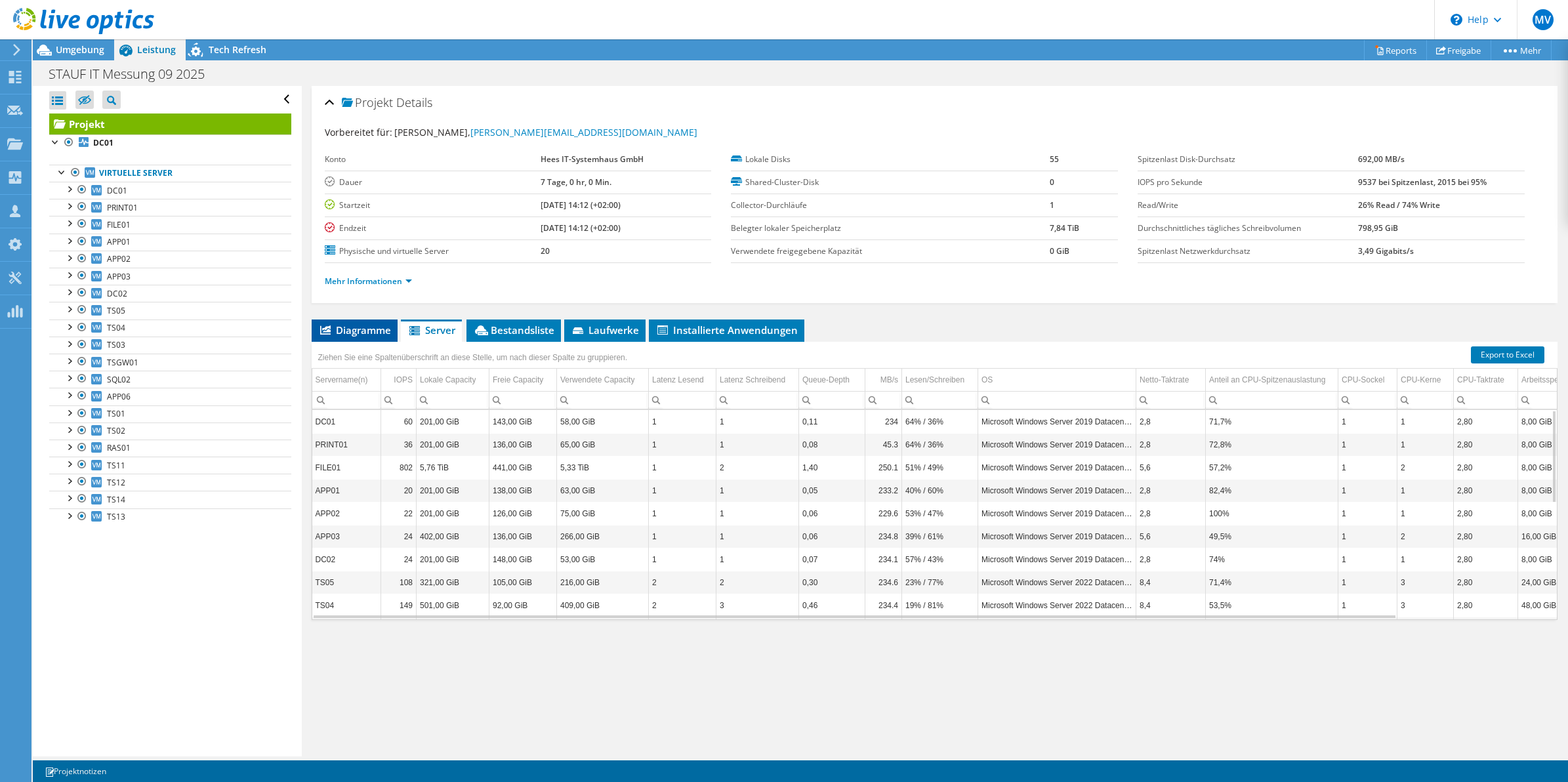
click at [360, 330] on span "Diagramme" at bounding box center [355, 330] width 73 height 13
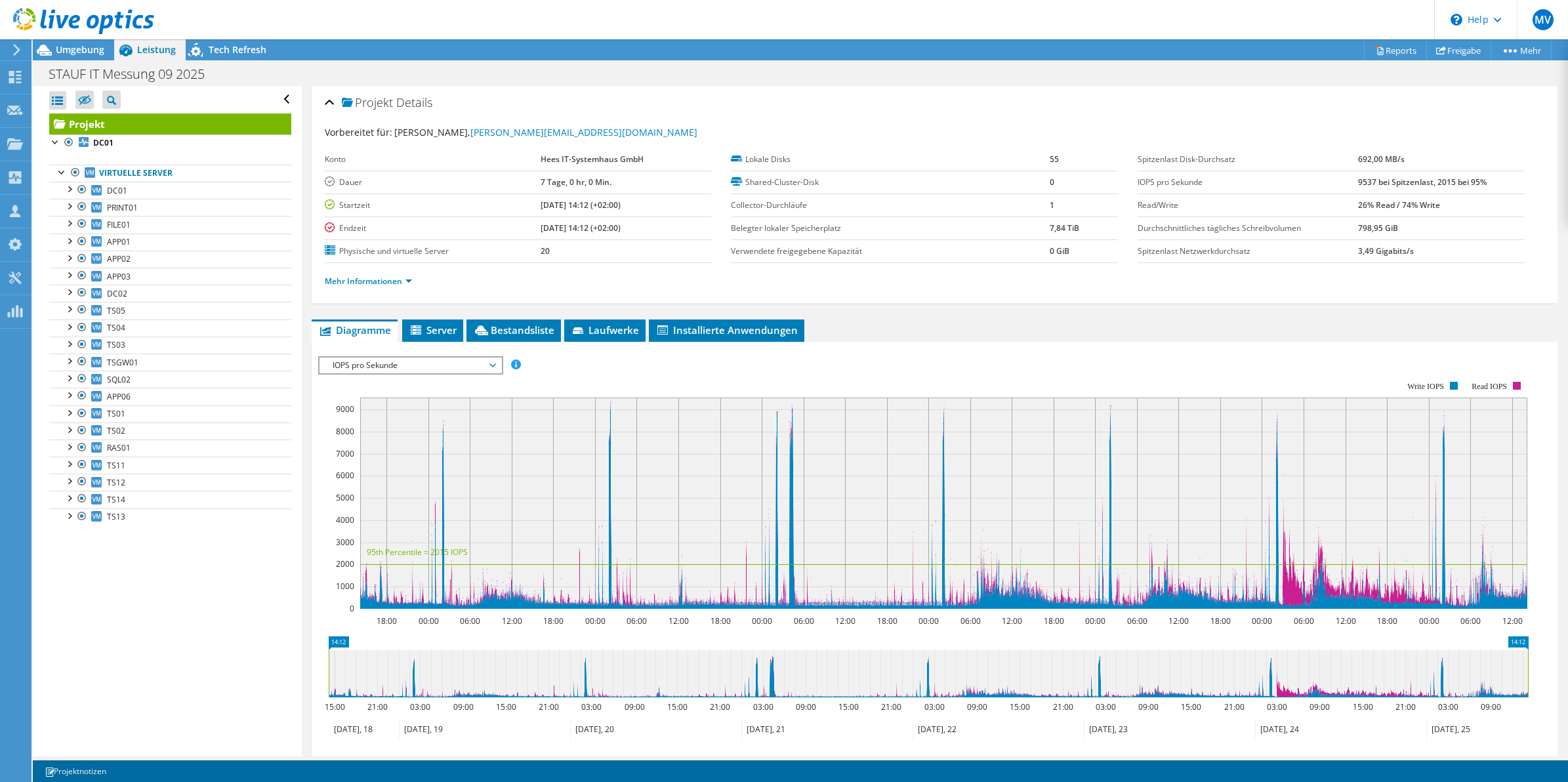
click at [415, 362] on span "IOPS pro Sekunde" at bounding box center [410, 366] width 169 height 16
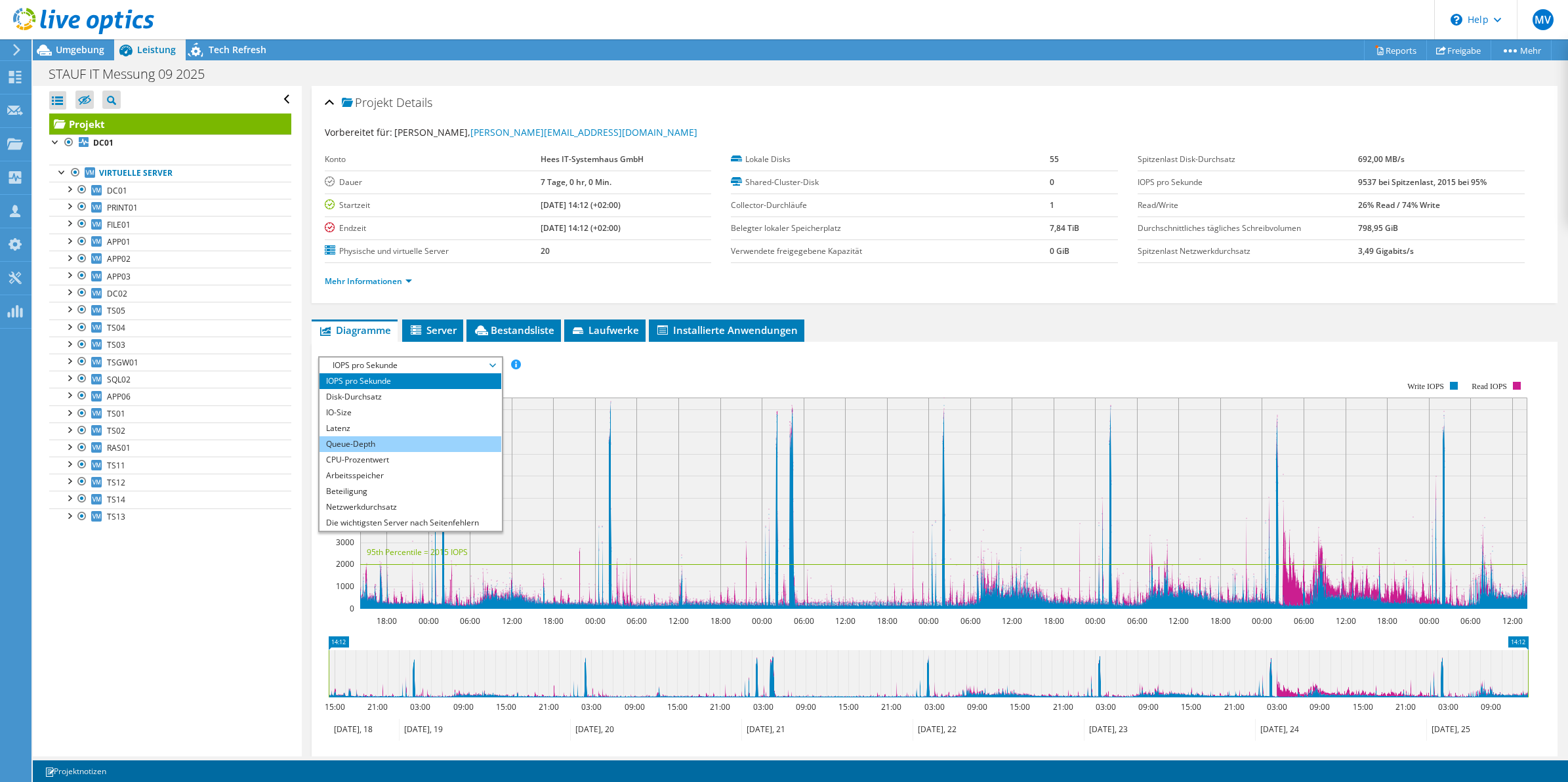
click at [408, 441] on li "Queue-Depth" at bounding box center [410, 445] width 182 height 16
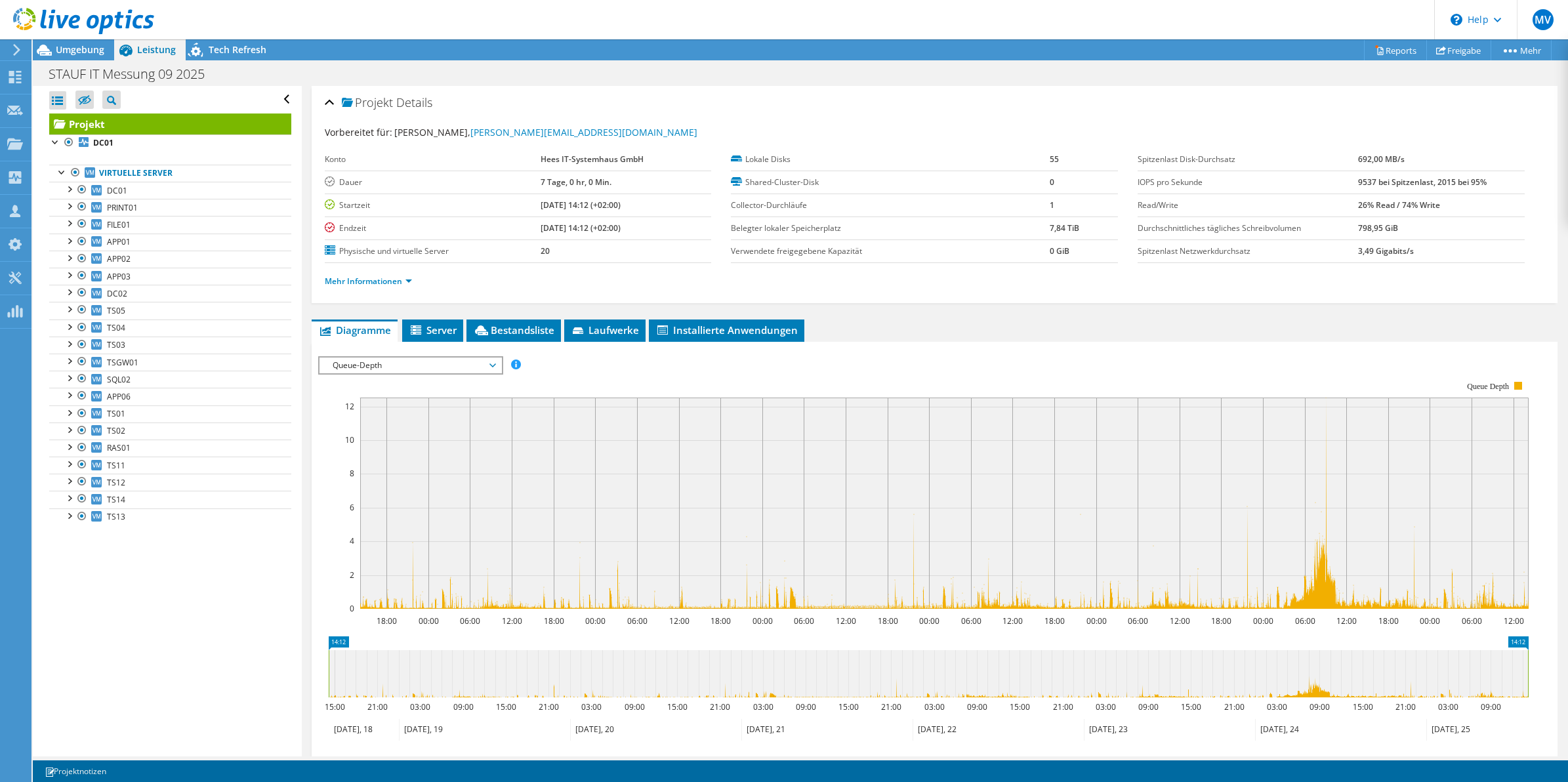
click at [391, 368] on span "Queue-Depth" at bounding box center [410, 366] width 169 height 16
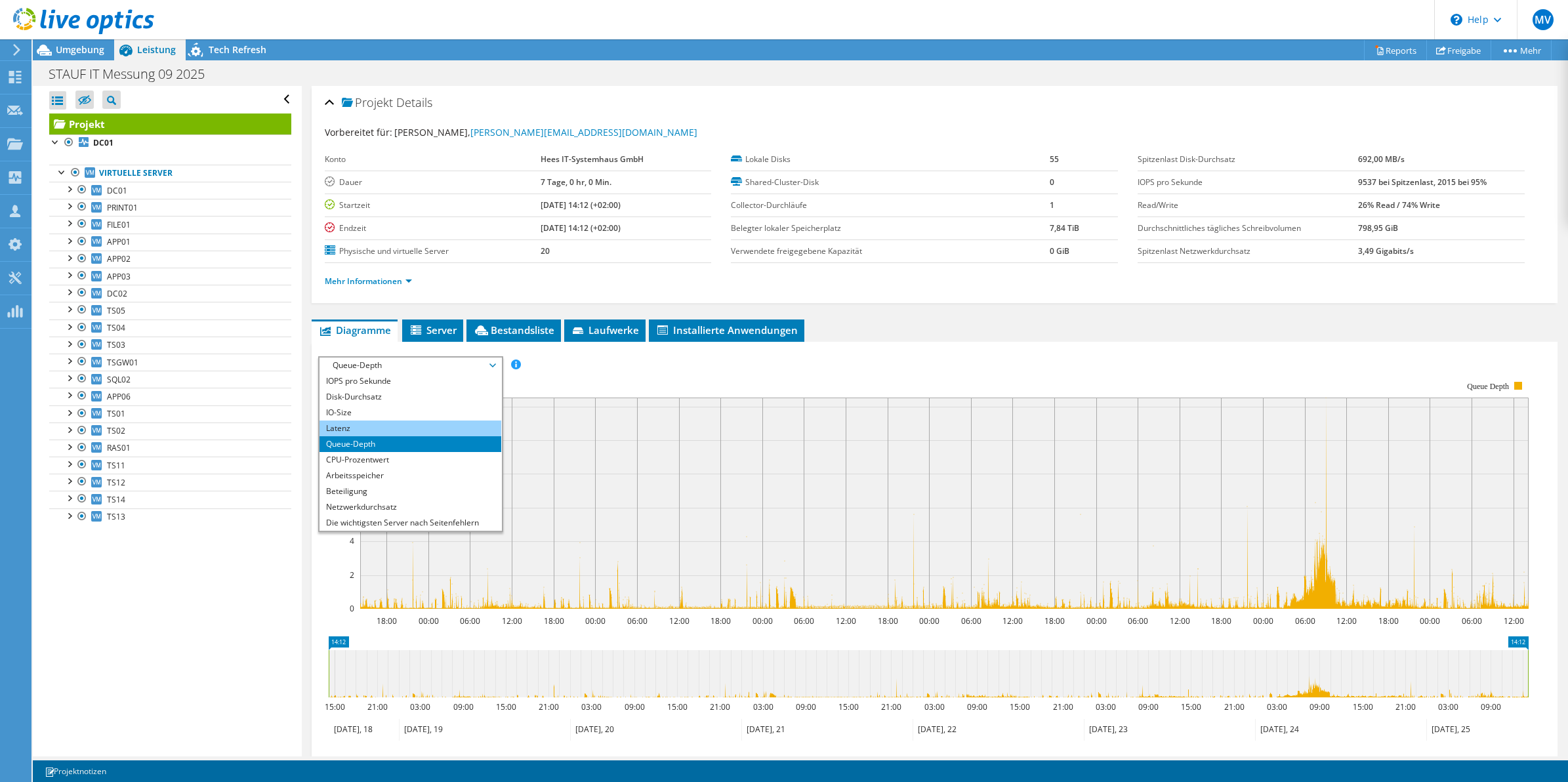
click at [389, 435] on li "Latenz" at bounding box center [410, 429] width 182 height 16
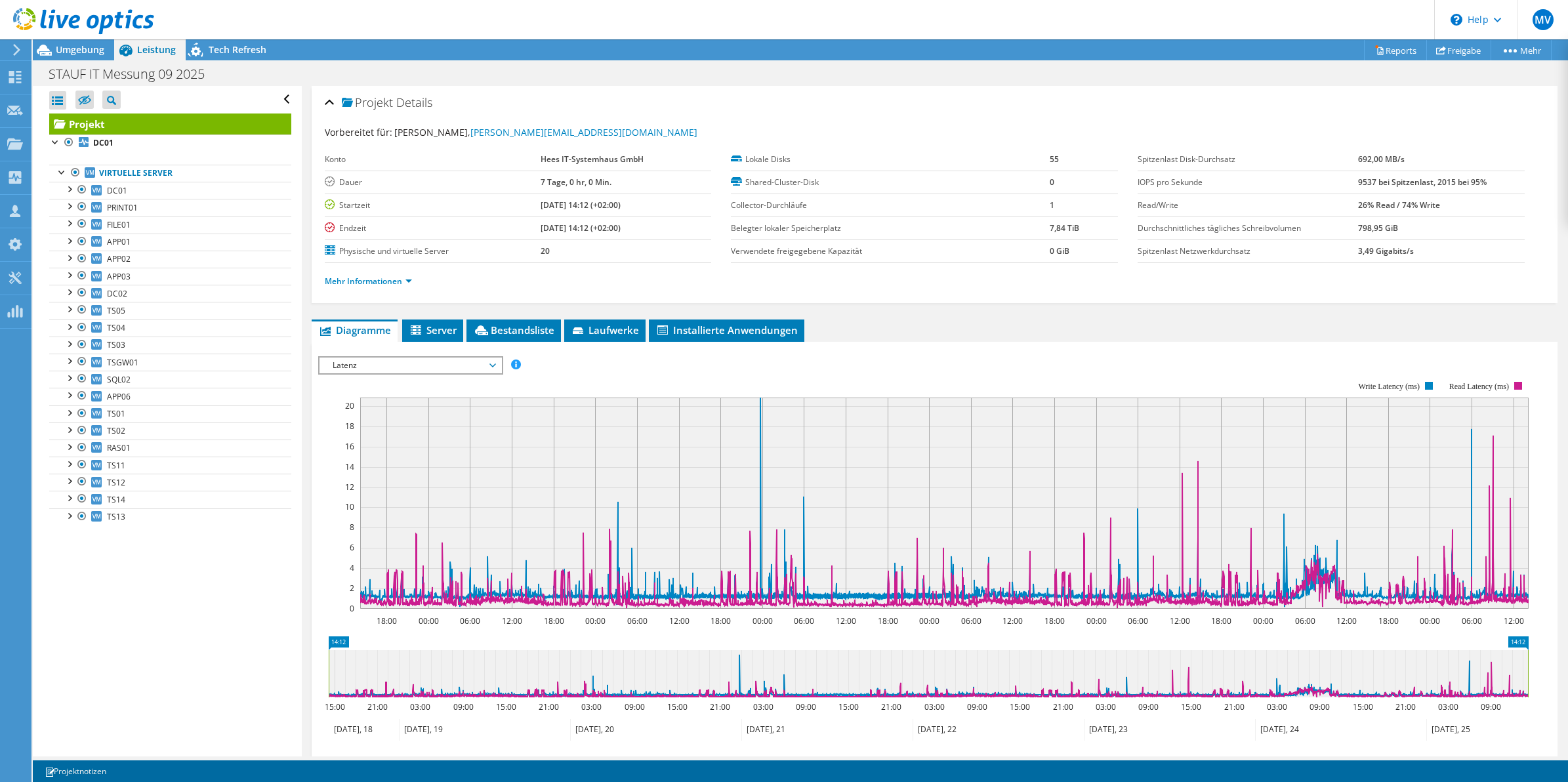
click at [429, 364] on span "Latenz" at bounding box center [410, 366] width 169 height 16
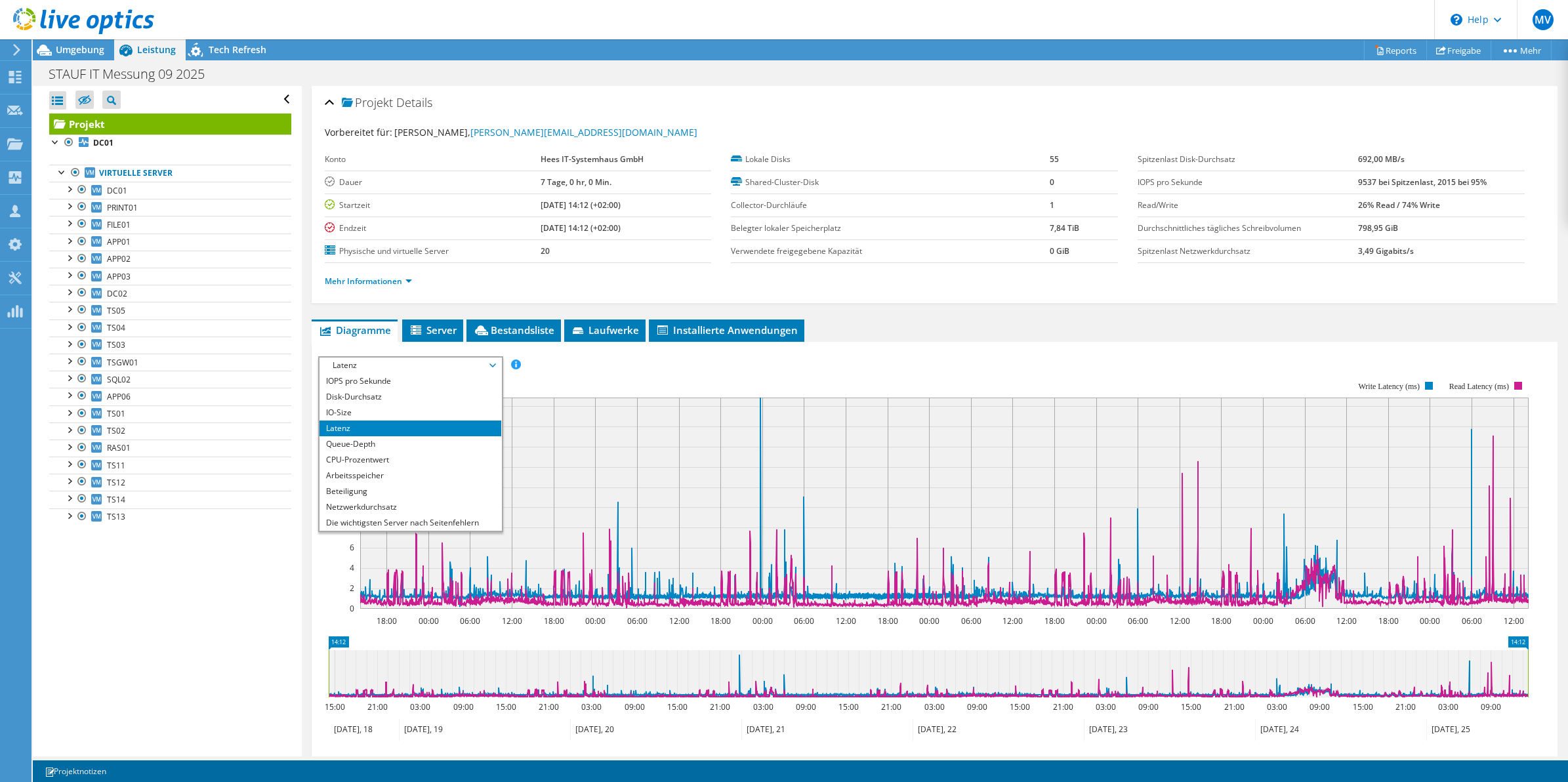
scroll to position [47, 0]
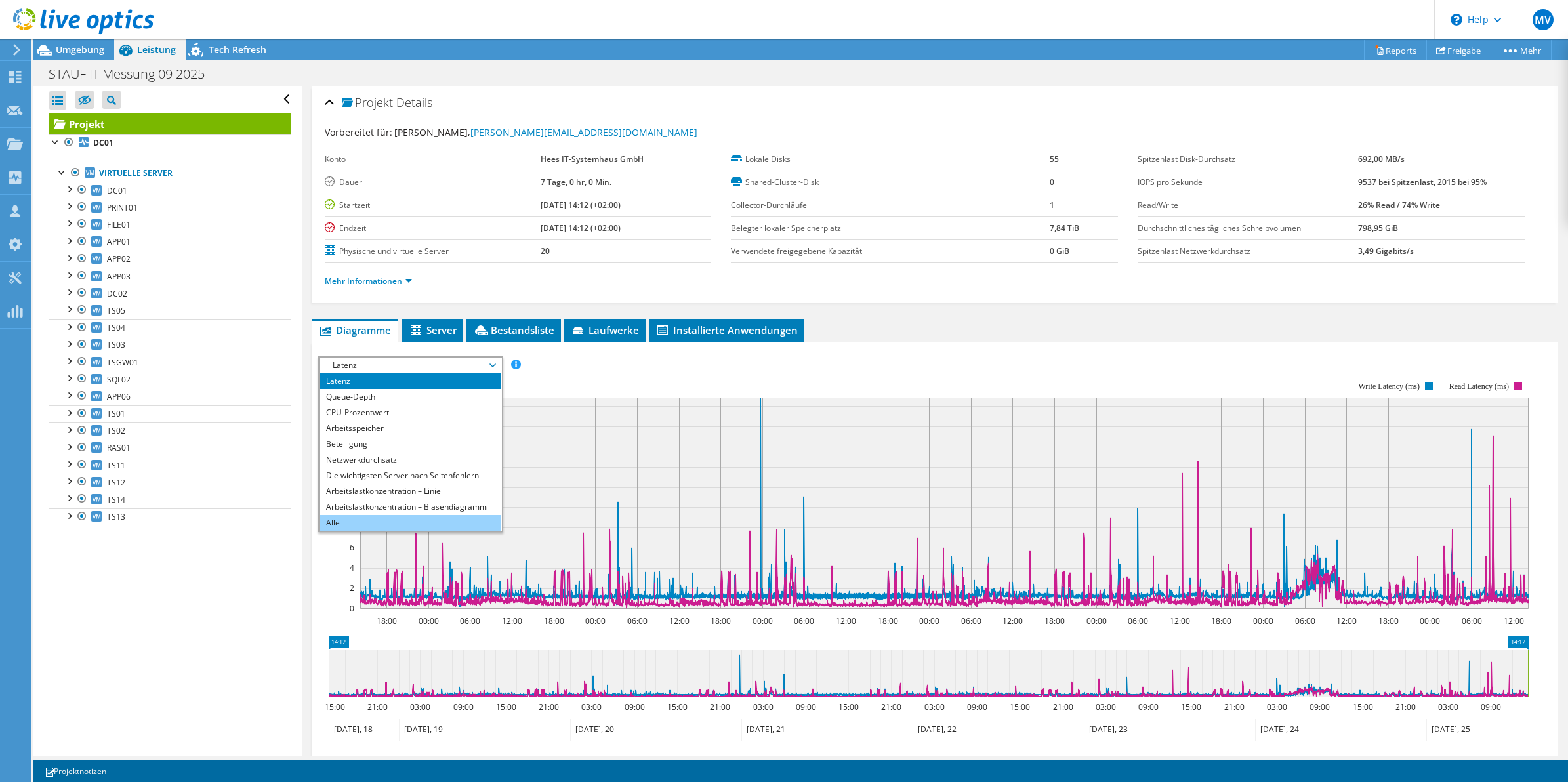
click at [437, 519] on li "Alle" at bounding box center [410, 523] width 182 height 16
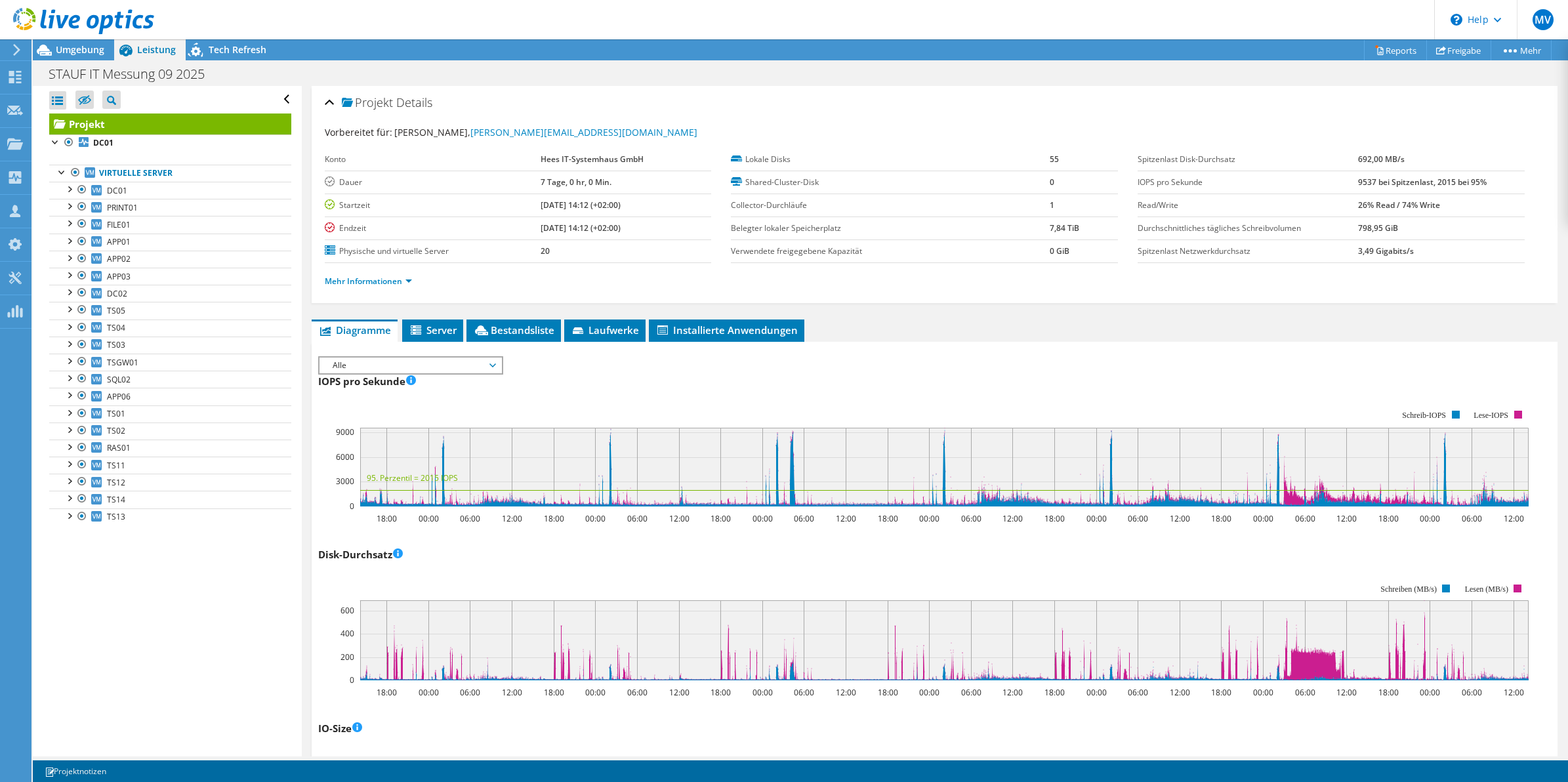
click at [414, 366] on span "Alle" at bounding box center [410, 366] width 169 height 16
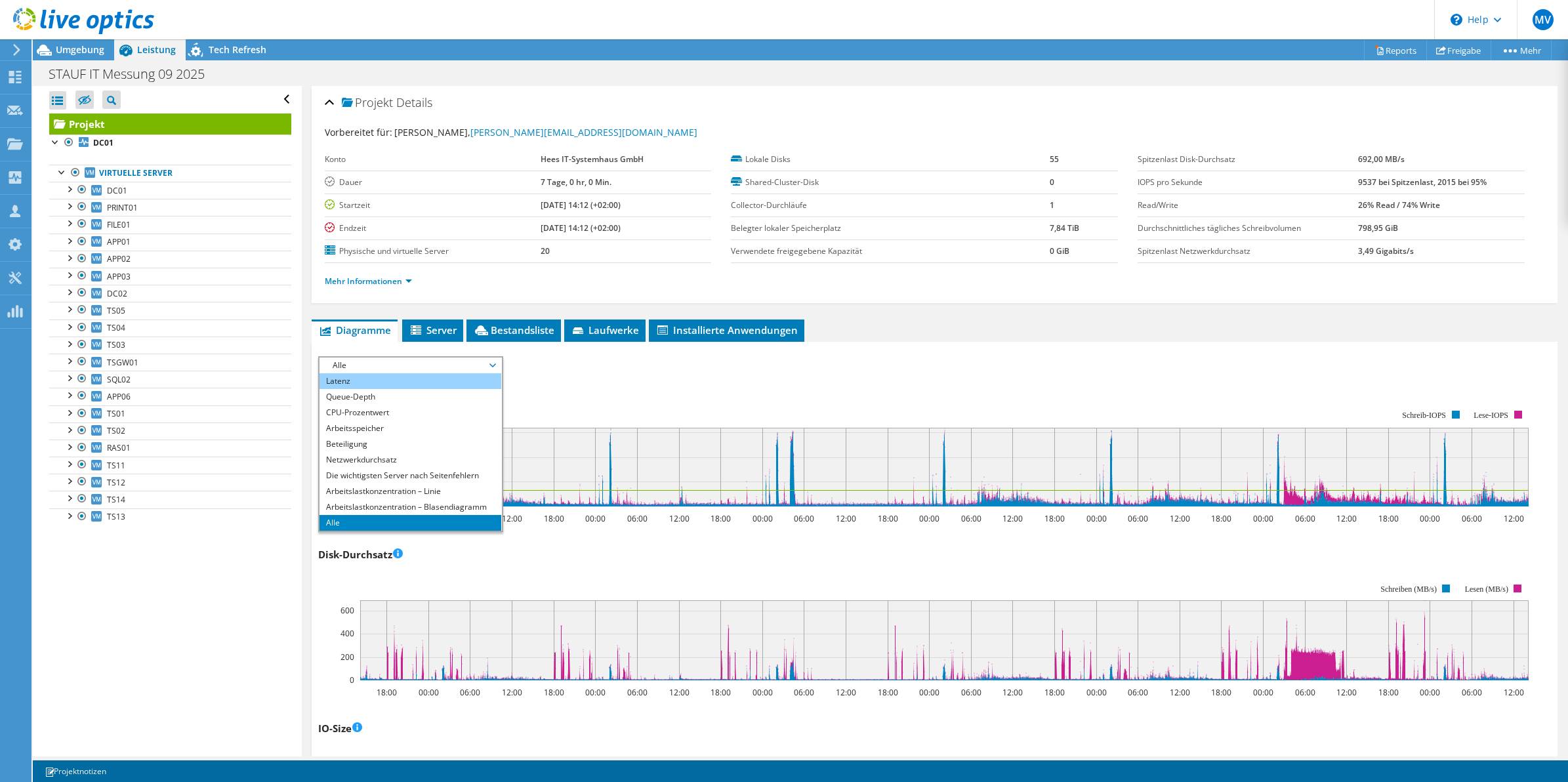
click at [405, 381] on li "Latenz" at bounding box center [410, 381] width 182 height 16
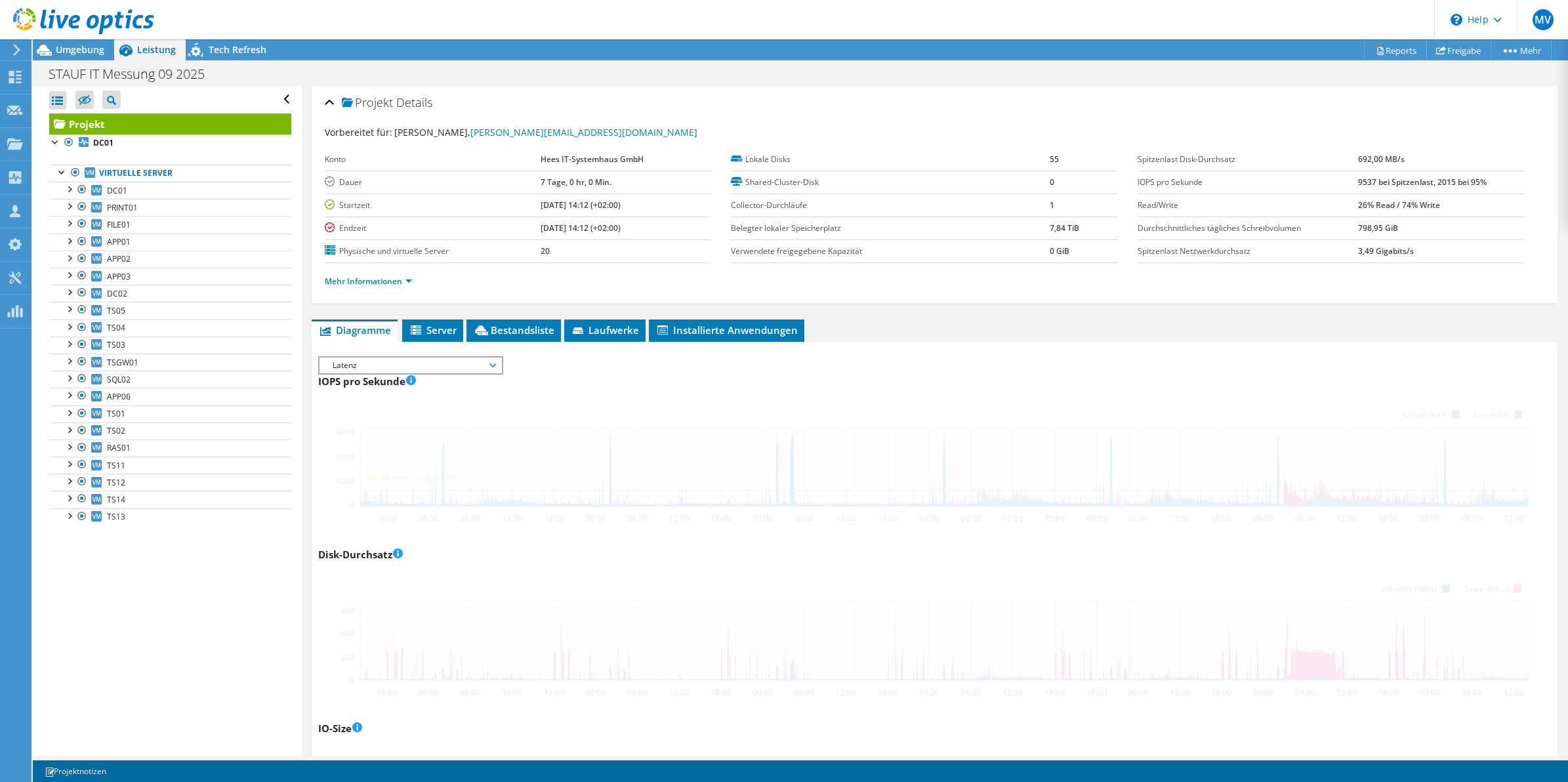
click at [860, 322] on ul "Diagramme Server Bestandsliste Hypervisor Laufwerke Cluster-Laufwerke Installie…" at bounding box center [935, 331] width 1247 height 22
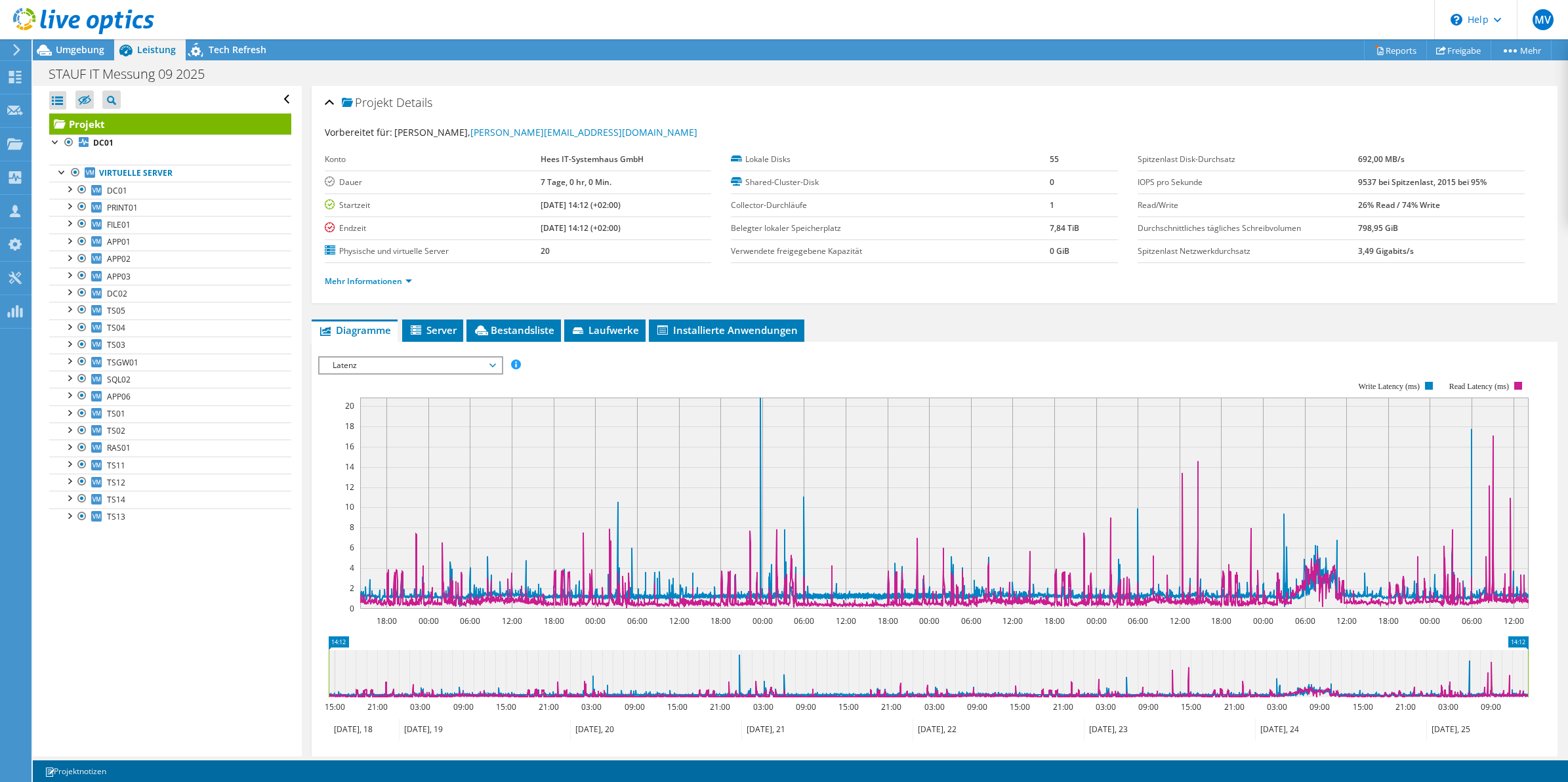
click at [984, 325] on ul "Diagramme Server Bestandsliste Hypervisor Laufwerke Cluster-Laufwerke Installie…" at bounding box center [935, 331] width 1247 height 22
click at [947, 324] on ul "Diagramme Server Bestandsliste Hypervisor Laufwerke Cluster-Laufwerke Installie…" at bounding box center [935, 331] width 1247 height 22
click at [752, 330] on span "Installierte Anwendungen" at bounding box center [726, 330] width 142 height 13
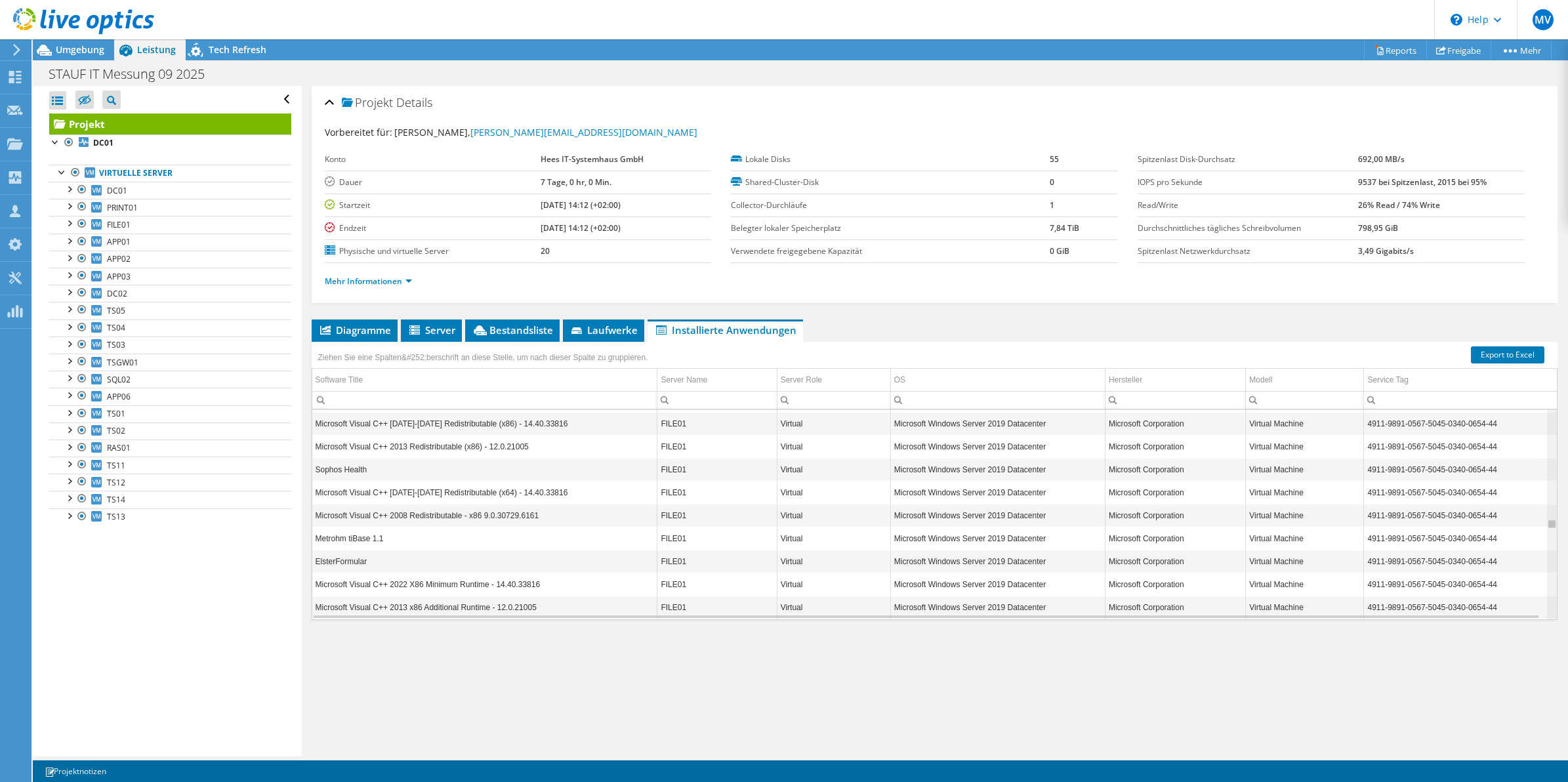
scroll to position [19297, 0]
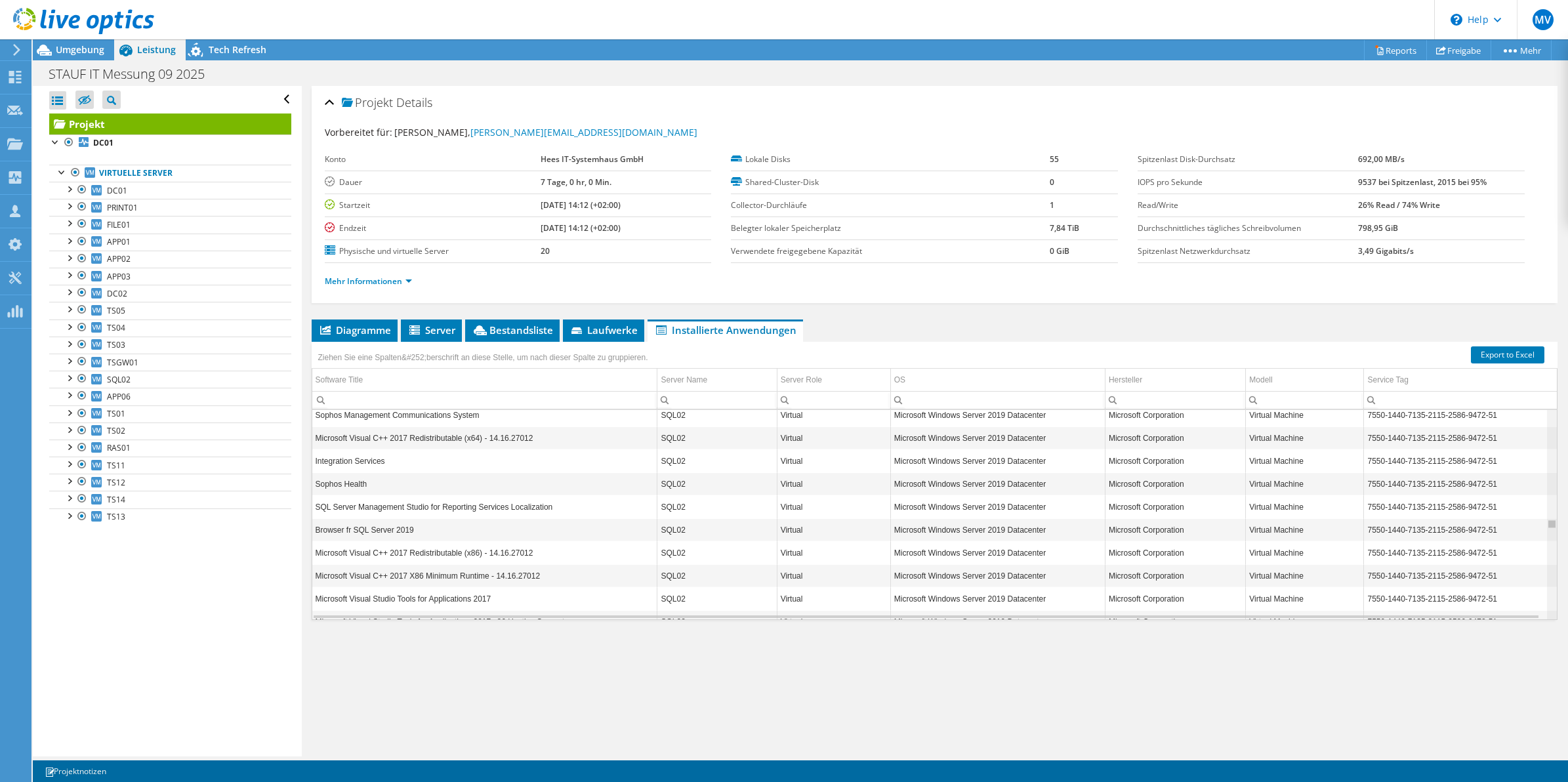
drag, startPoint x: 1539, startPoint y: 437, endPoint x: 1535, endPoint y: 536, distance: 99.1
click at [1535, 536] on body "MV Teammitglied Moritz Vierschilling moritz.vierschilling@hees.de Hees IT-Syste…" at bounding box center [784, 391] width 1568 height 782
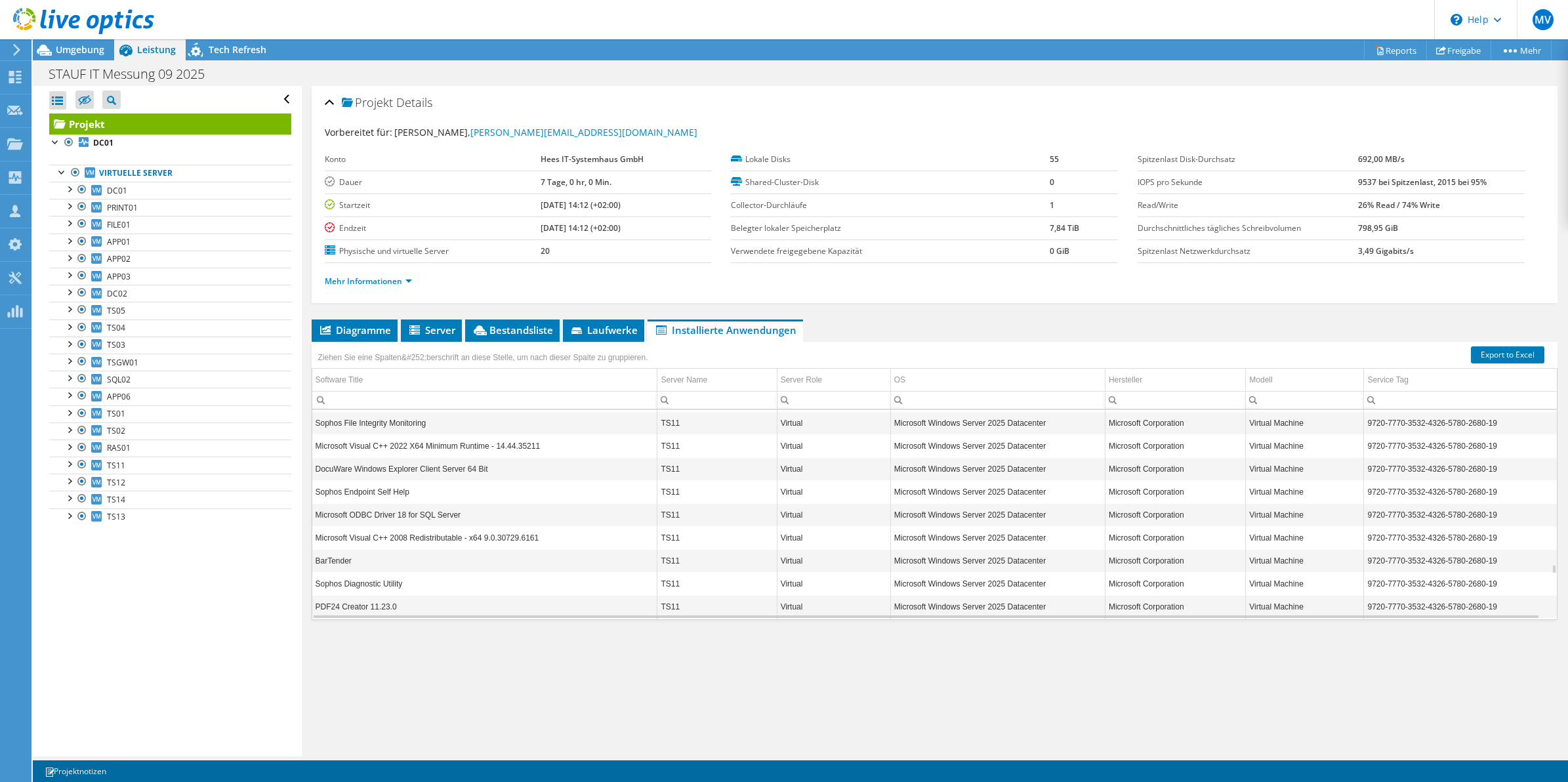
click at [391, 404] on input "Column Software Title, Filter cell" at bounding box center [485, 401] width 345 height 17
click at [697, 664] on div "Projekt Details Vorbereitet für: Moritz Vierschilling, moritz.vierschilling@hee…" at bounding box center [935, 421] width 1267 height 670
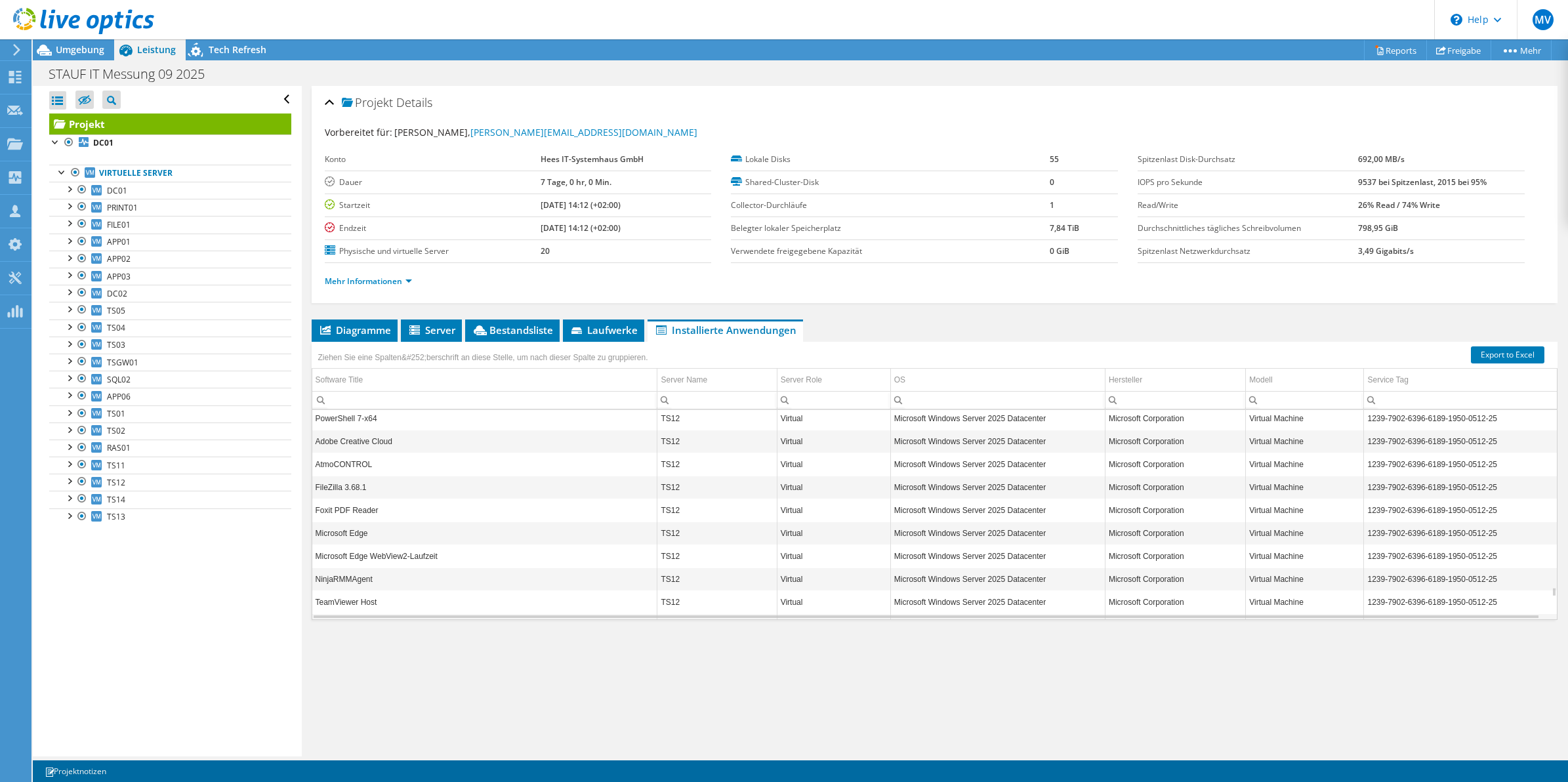
scroll to position [31287, 0]
click at [1182, 703] on div "Projekt Details Vorbereitet für: Moritz Vierschilling, moritz.vierschilling@hee…" at bounding box center [935, 421] width 1267 height 670
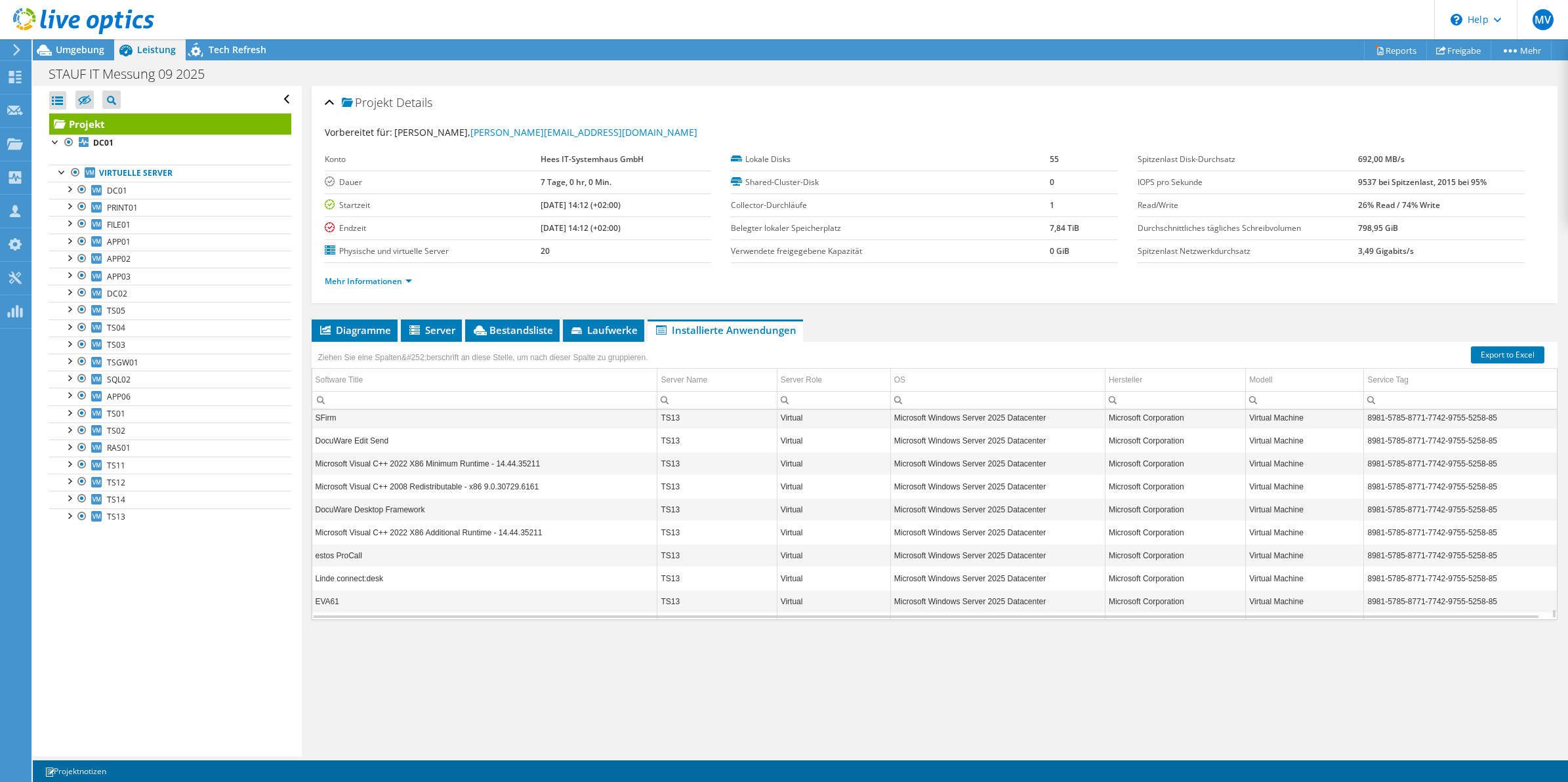
scroll to position [35142, 0]
click at [364, 470] on td "EVA61" at bounding box center [485, 464] width 345 height 23
click at [850, 470] on td "Virtual" at bounding box center [833, 464] width 114 height 23
click at [928, 686] on div "Projekt Details Vorbereitet für: Moritz Vierschilling, moritz.vierschilling@hee…" at bounding box center [935, 421] width 1267 height 670
click at [1140, 674] on div "Projekt Details Vorbereitet für: Moritz Vierschilling, moritz.vierschilling@hee…" at bounding box center [935, 421] width 1267 height 670
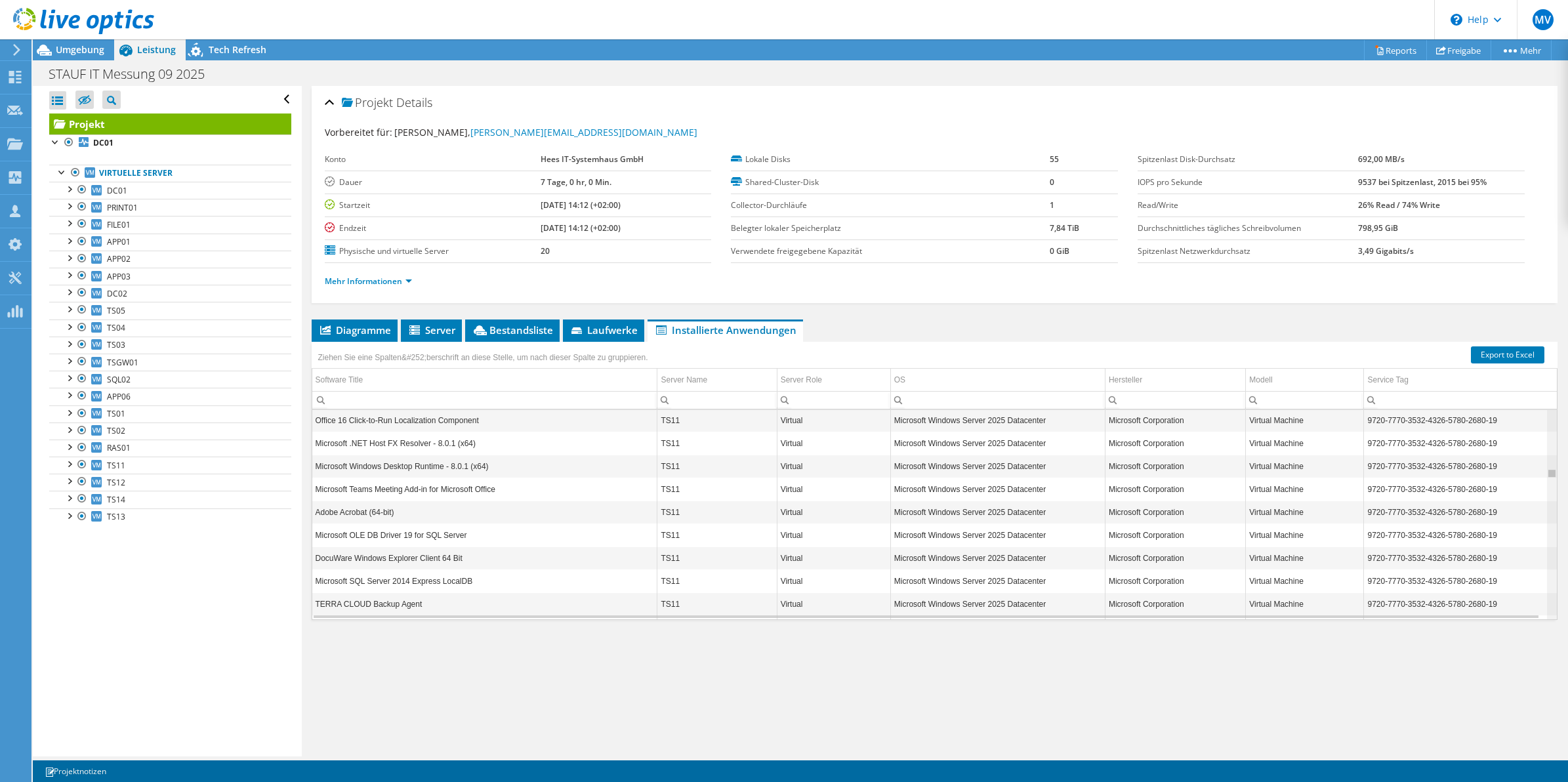
scroll to position [9683, 0]
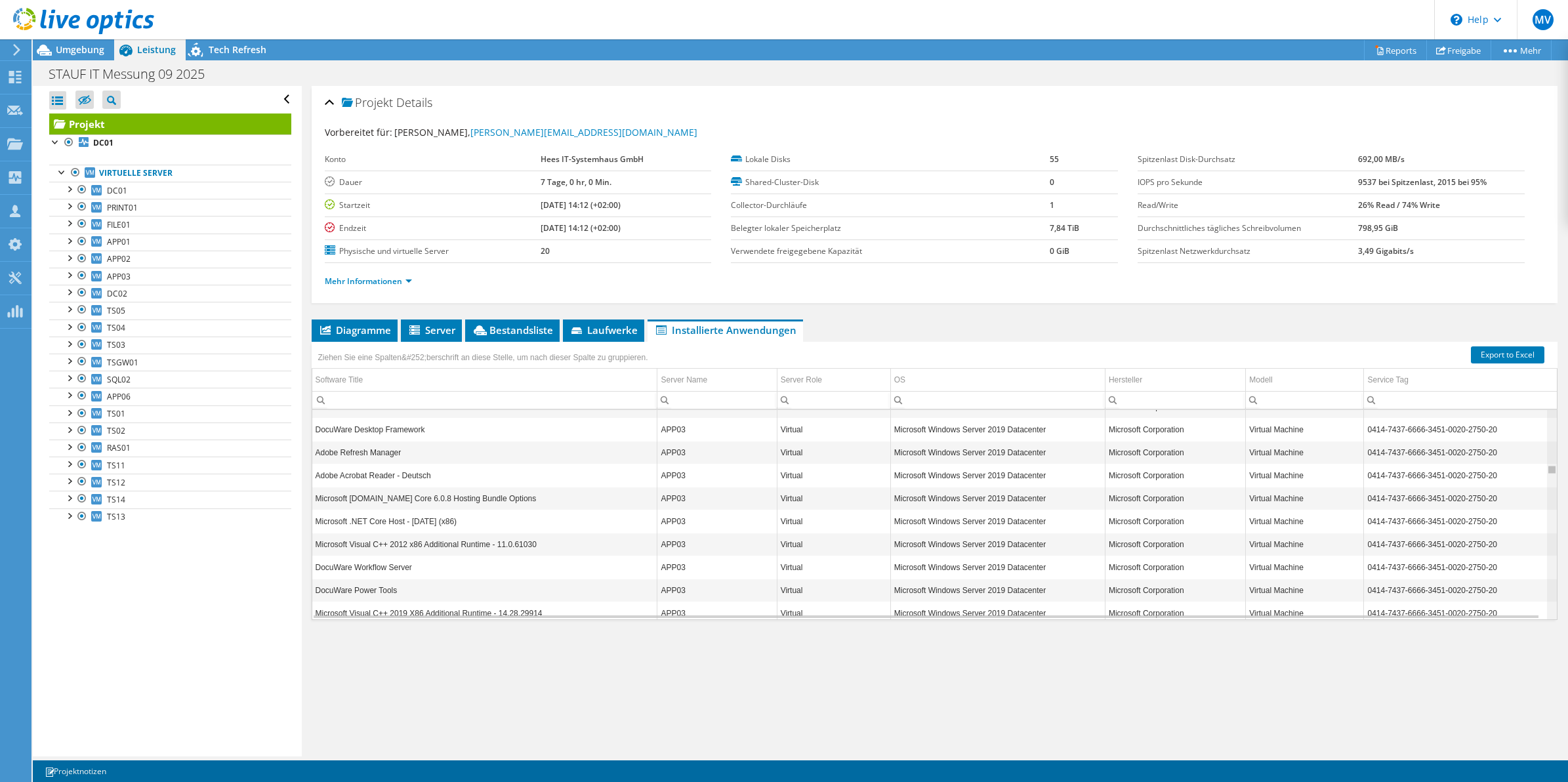
drag, startPoint x: 1539, startPoint y: 613, endPoint x: 1530, endPoint y: 457, distance: 156.3
click at [1530, 457] on body "MV Teammitglied Moritz Vierschilling moritz.vierschilling@hees.de Hees IT-Syste…" at bounding box center [784, 391] width 1568 height 782
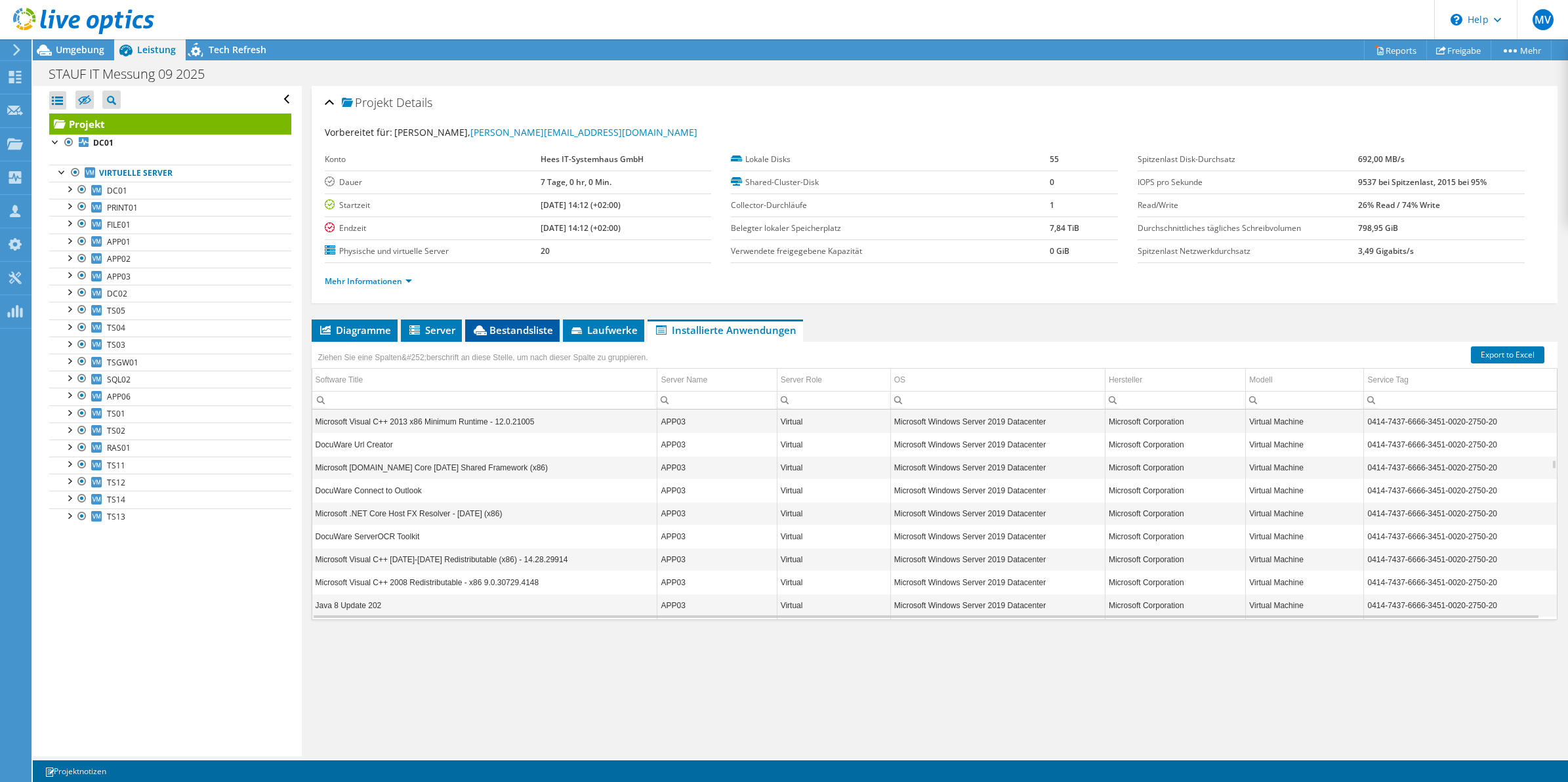
scroll to position [8455, 0]
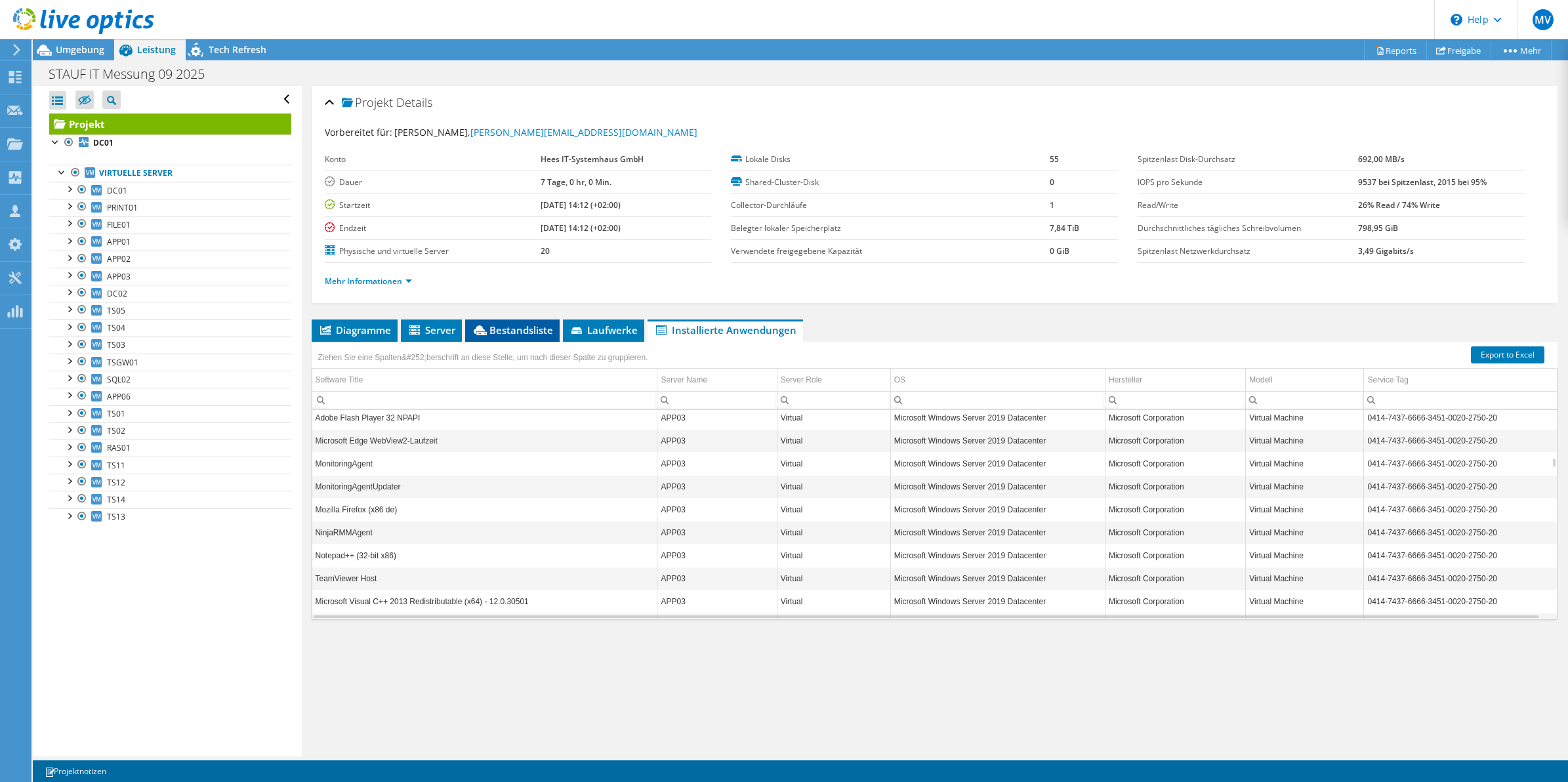
click at [529, 334] on span "Bestandsliste" at bounding box center [513, 330] width 81 height 13
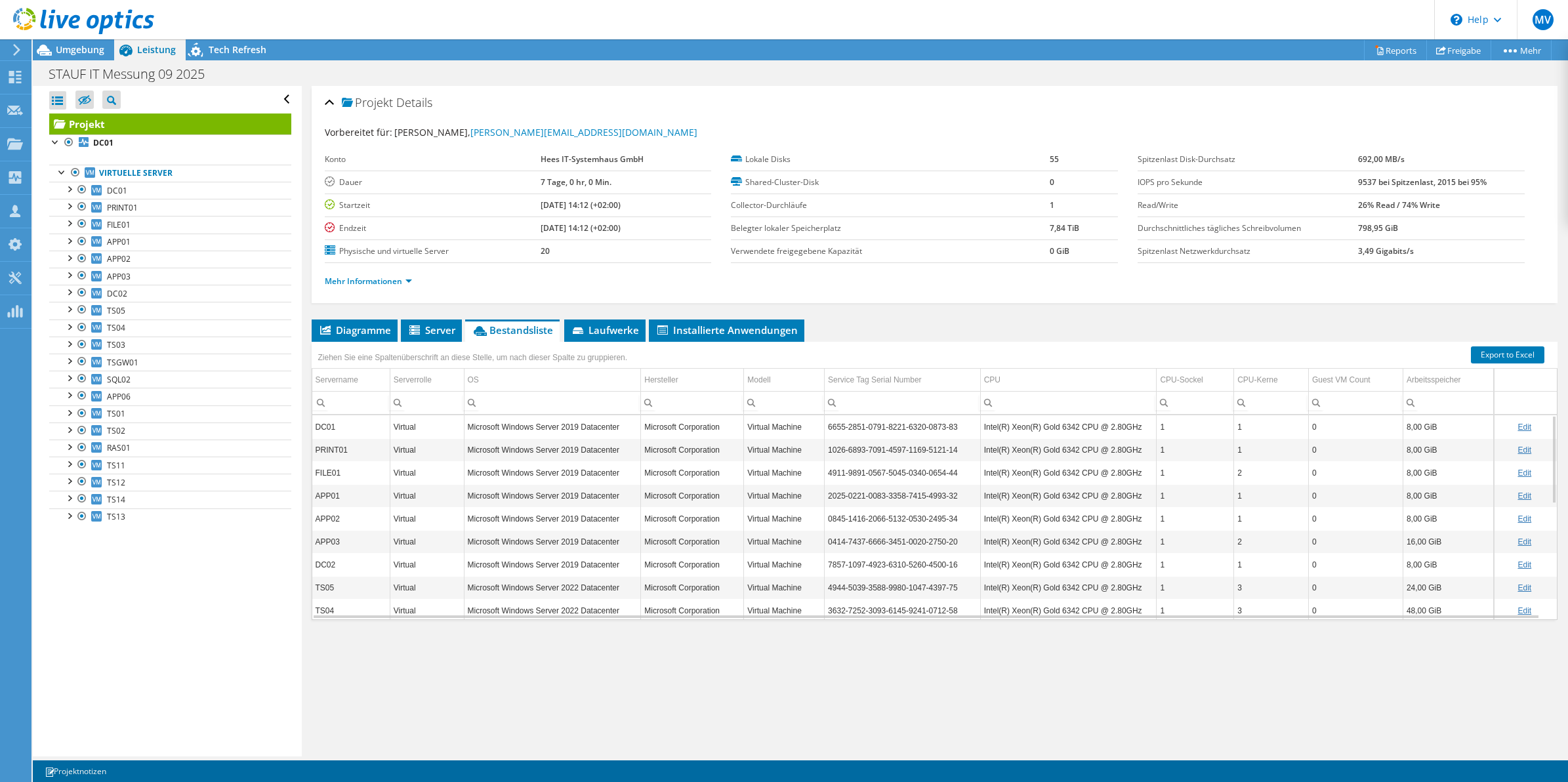
click at [959, 422] on td "6655-2851-0791-8221-6320-0873-83" at bounding box center [903, 427] width 156 height 23
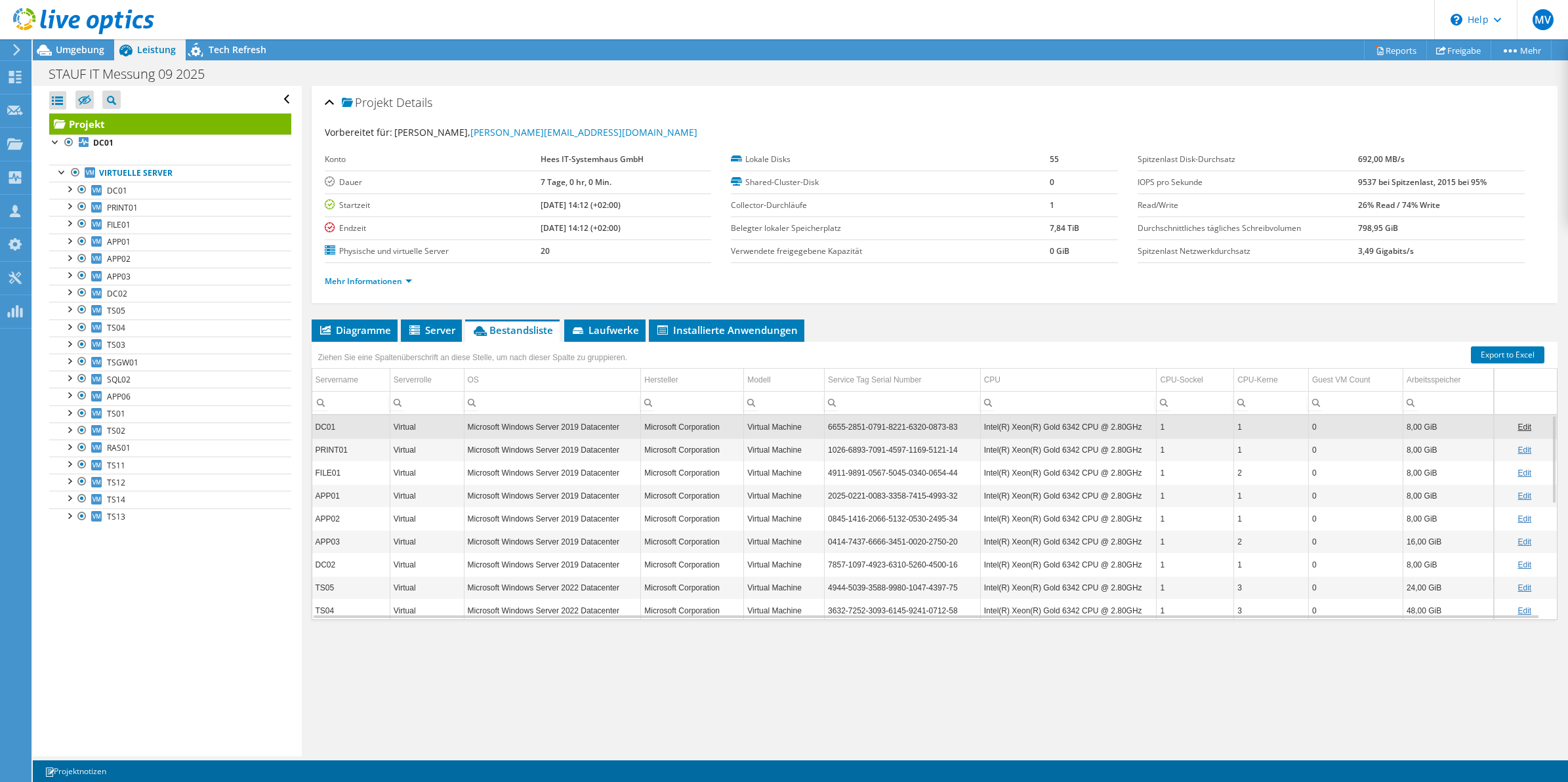
click at [1408, 682] on div "Projekt Details Vorbereitet für: Moritz Vierschilling, moritz.vierschilling@hee…" at bounding box center [935, 421] width 1267 height 670
click at [886, 647] on div "Diagramme Server Bestandsliste Hypervisor Laufwerke Cluster-Laufwerke 0 2" at bounding box center [935, 484] width 1247 height 328
click at [1250, 663] on div "Projekt Details Vorbereitet für: Moritz Vierschilling, moritz.vierschilling@hee…" at bounding box center [935, 421] width 1267 height 670
click at [1232, 660] on div "Projekt Details Vorbereitet für: Moritz Vierschilling, moritz.vierschilling@hee…" at bounding box center [935, 421] width 1267 height 670
click at [816, 638] on div "Diagramme Server Bestandsliste Hypervisor Laufwerke Cluster-Laufwerke 0 2" at bounding box center [935, 484] width 1247 height 328
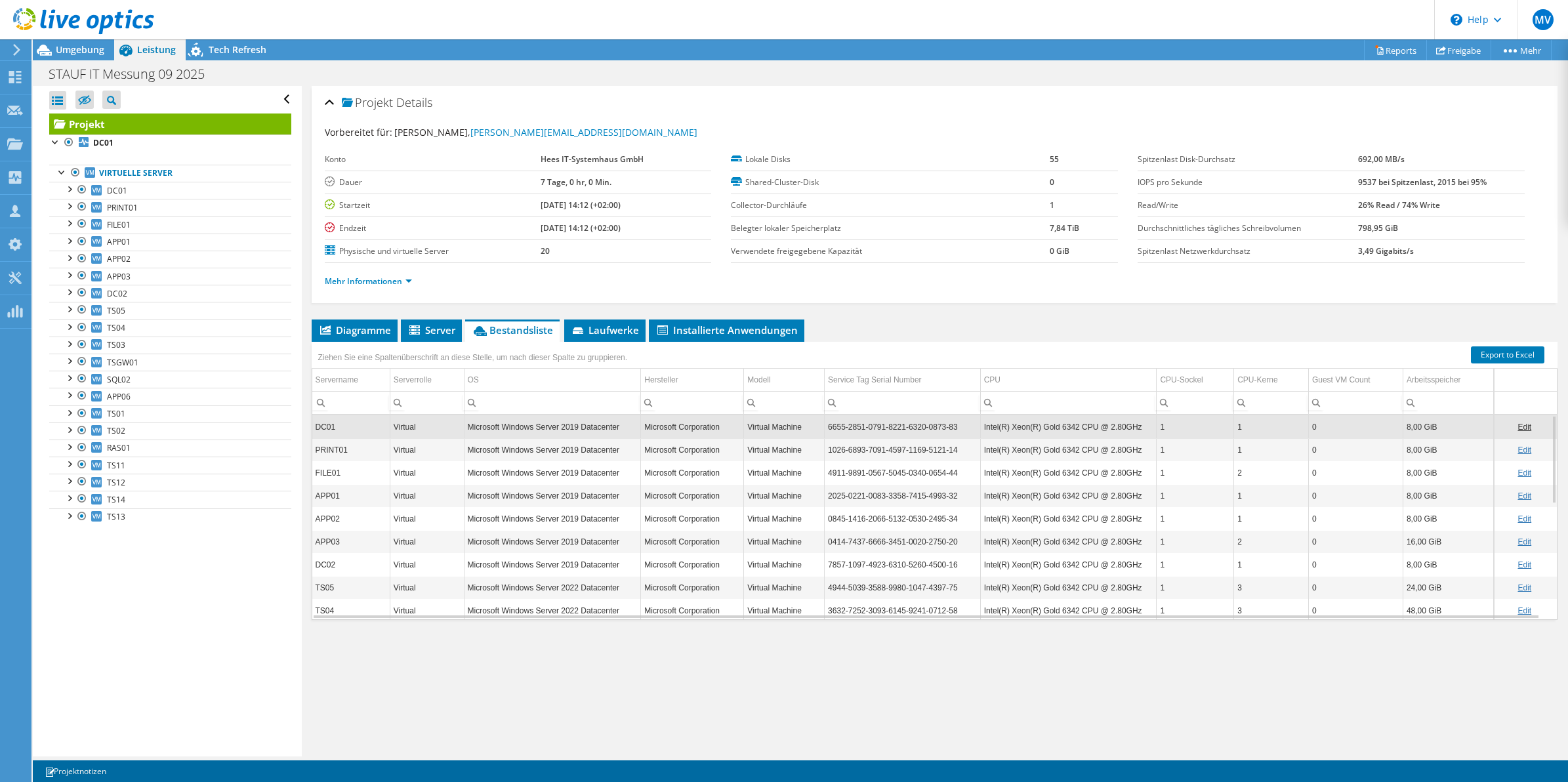
click at [801, 691] on div "Projekt Details Vorbereitet für: Moritz Vierschilling, moritz.vierschilling@hee…" at bounding box center [935, 421] width 1267 height 670
click at [620, 332] on span "Laufwerke" at bounding box center [605, 330] width 68 height 13
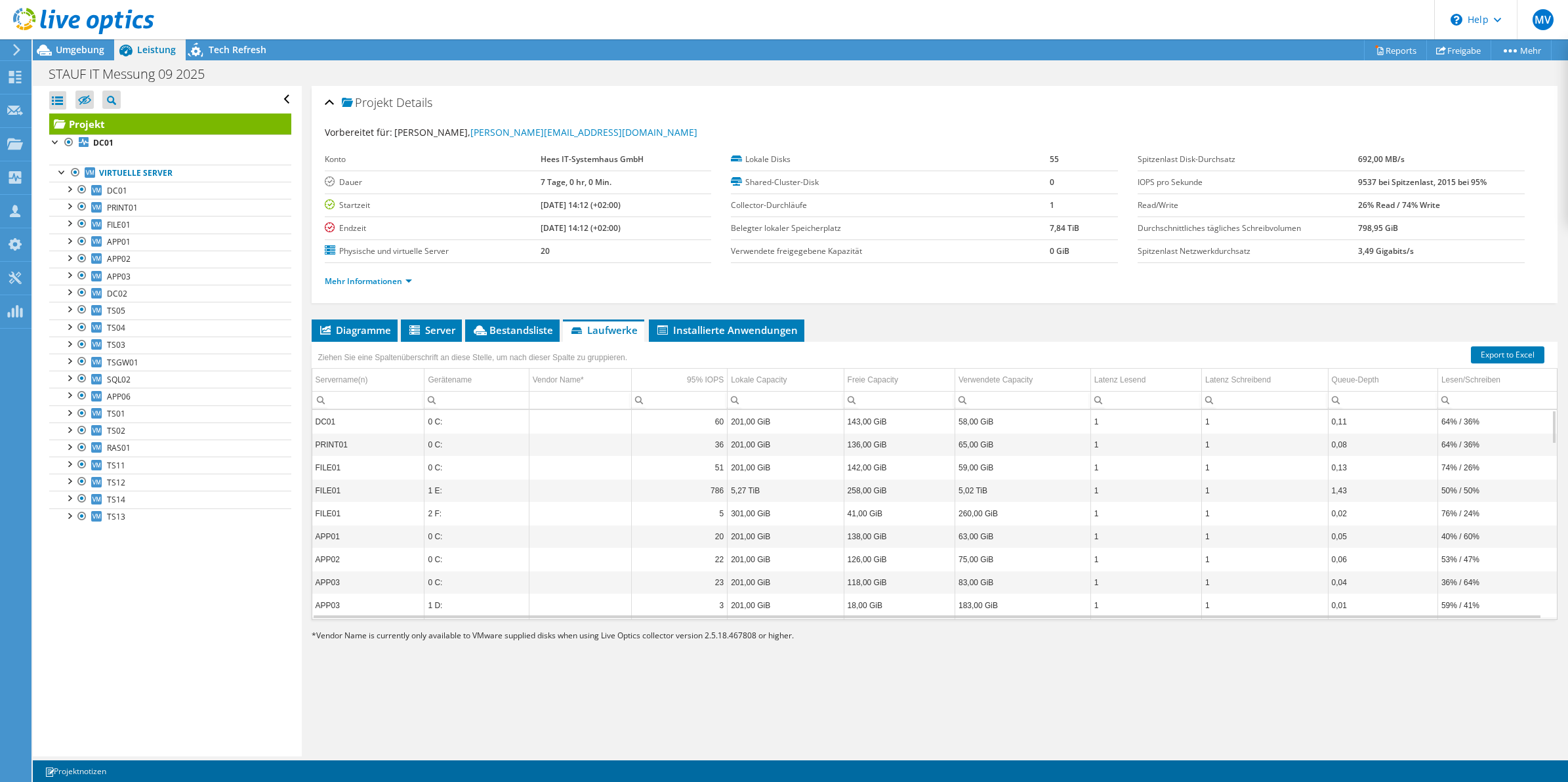
click at [946, 307] on div "Projekt Details Vorbereitet für: Moritz Vierschilling, moritz.vierschilling@hee…" at bounding box center [935, 421] width 1267 height 670
click at [437, 338] on li "Server" at bounding box center [431, 331] width 61 height 22
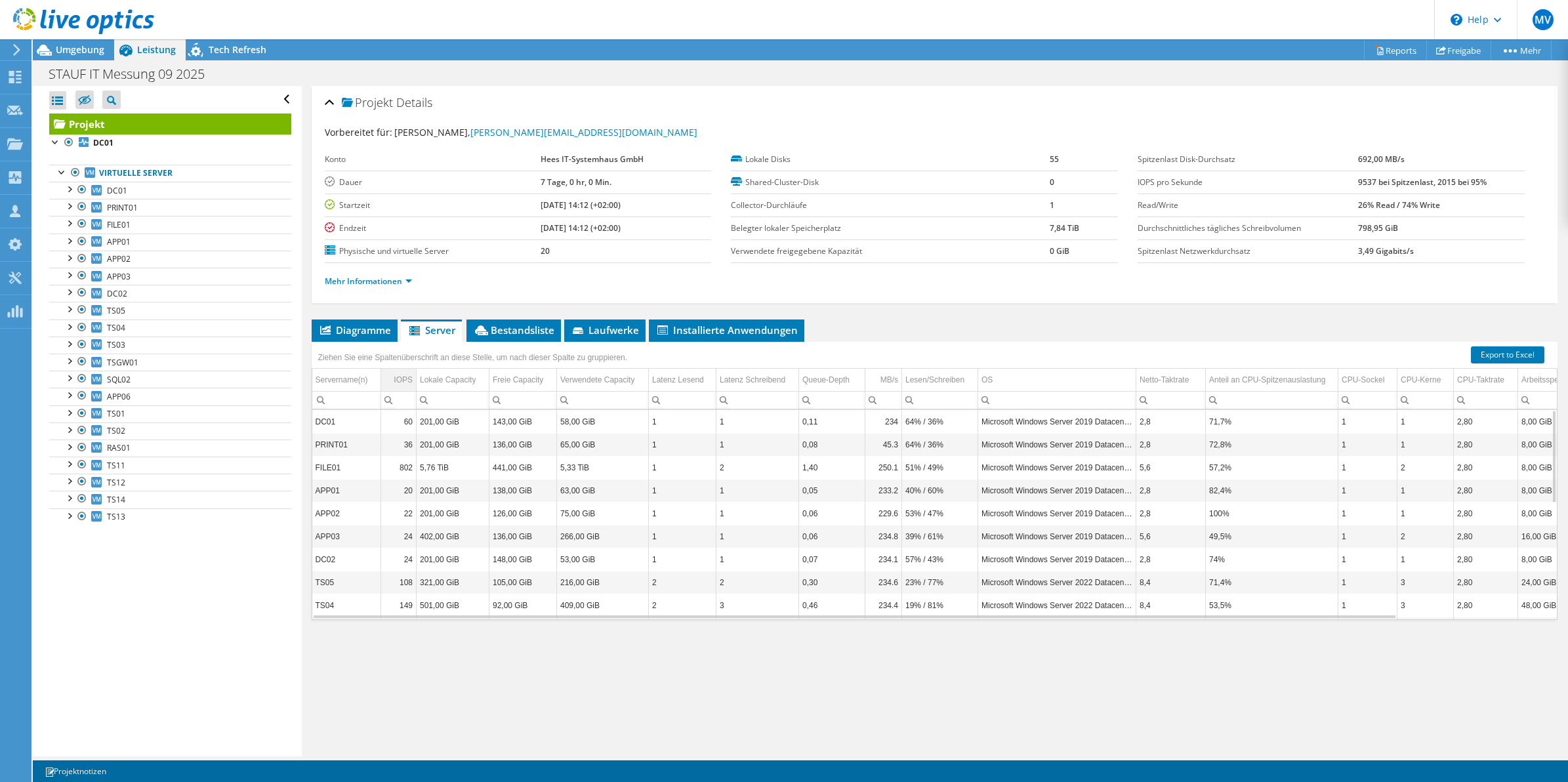
click at [404, 380] on div "IOPS" at bounding box center [403, 380] width 19 height 16
click at [406, 378] on div "IOPS" at bounding box center [404, 380] width 17 height 16
click at [1496, 357] on link "Export to Excel" at bounding box center [1508, 355] width 74 height 17
click at [120, 145] on link "DC01" at bounding box center [170, 143] width 242 height 17
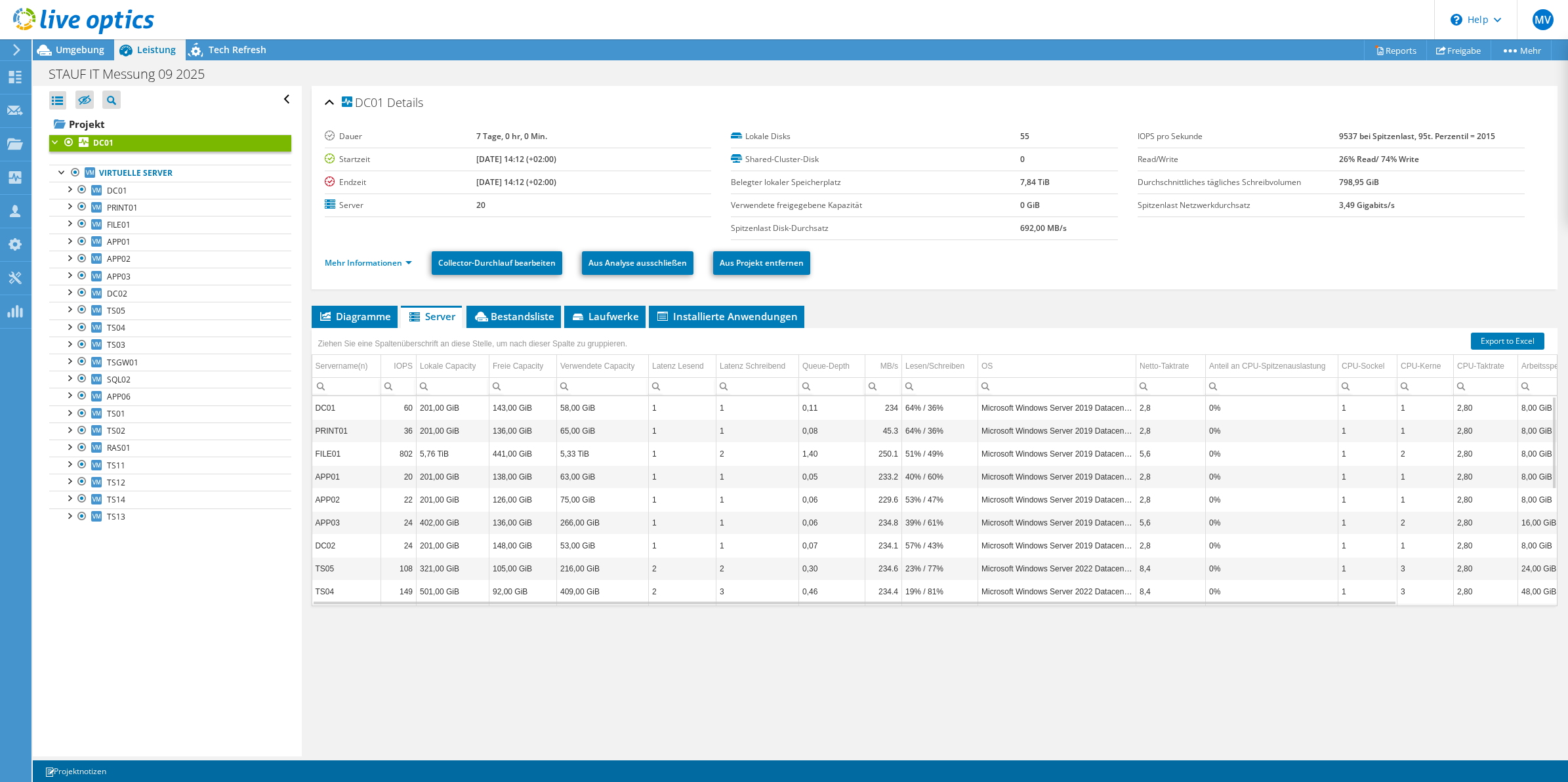
click at [1139, 281] on div "Mehr Informationen Collector-Durchlauf bearbeiten Aus Analyse ausschließen Aus …" at bounding box center [935, 263] width 1220 height 46
click at [349, 257] on li "Mehr Informationen" at bounding box center [372, 263] width 95 height 14
click at [368, 266] on link "Mehr Informationen" at bounding box center [368, 263] width 87 height 11
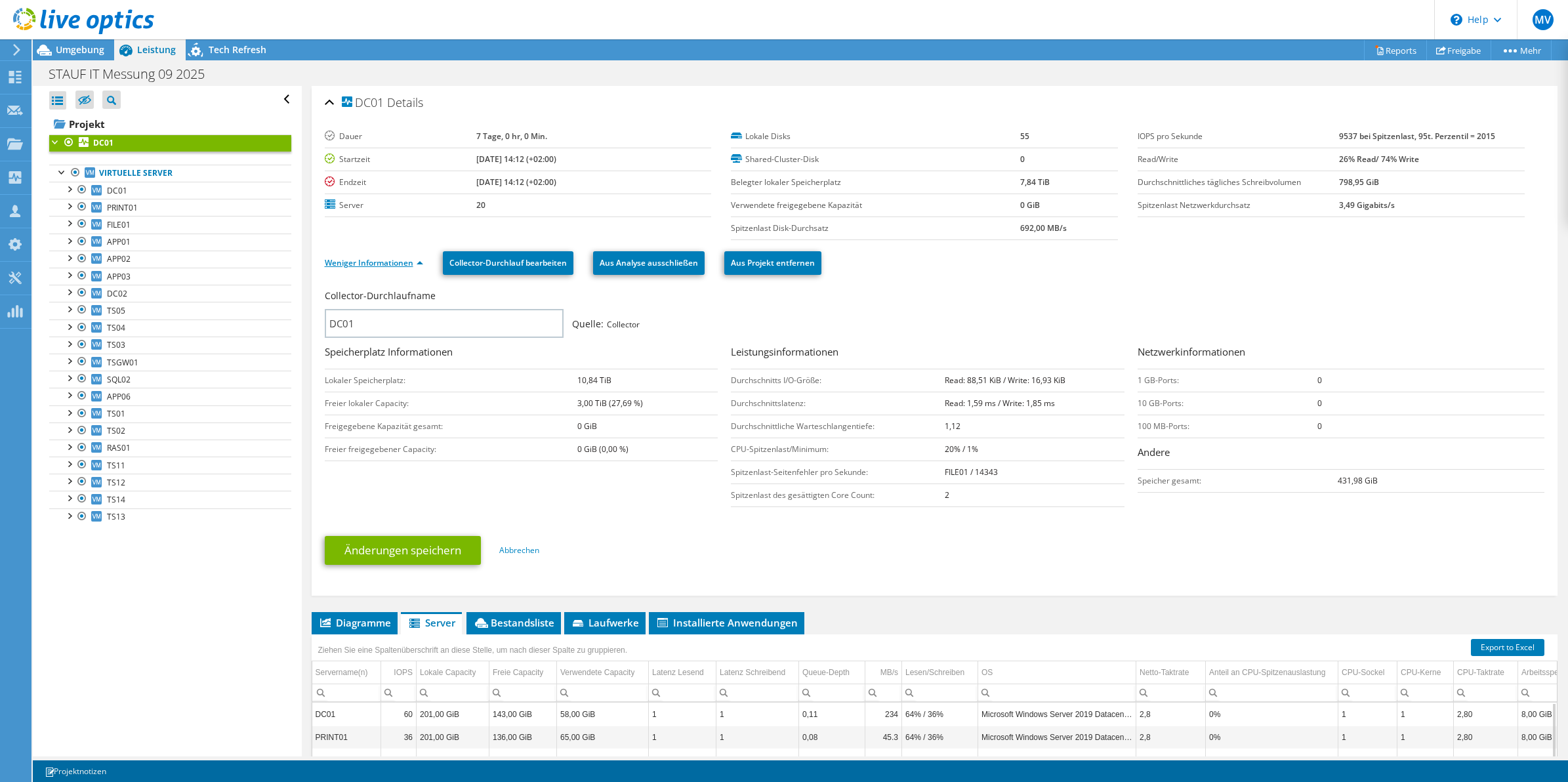
click at [368, 266] on link "Weniger Informationen" at bounding box center [374, 263] width 98 height 11
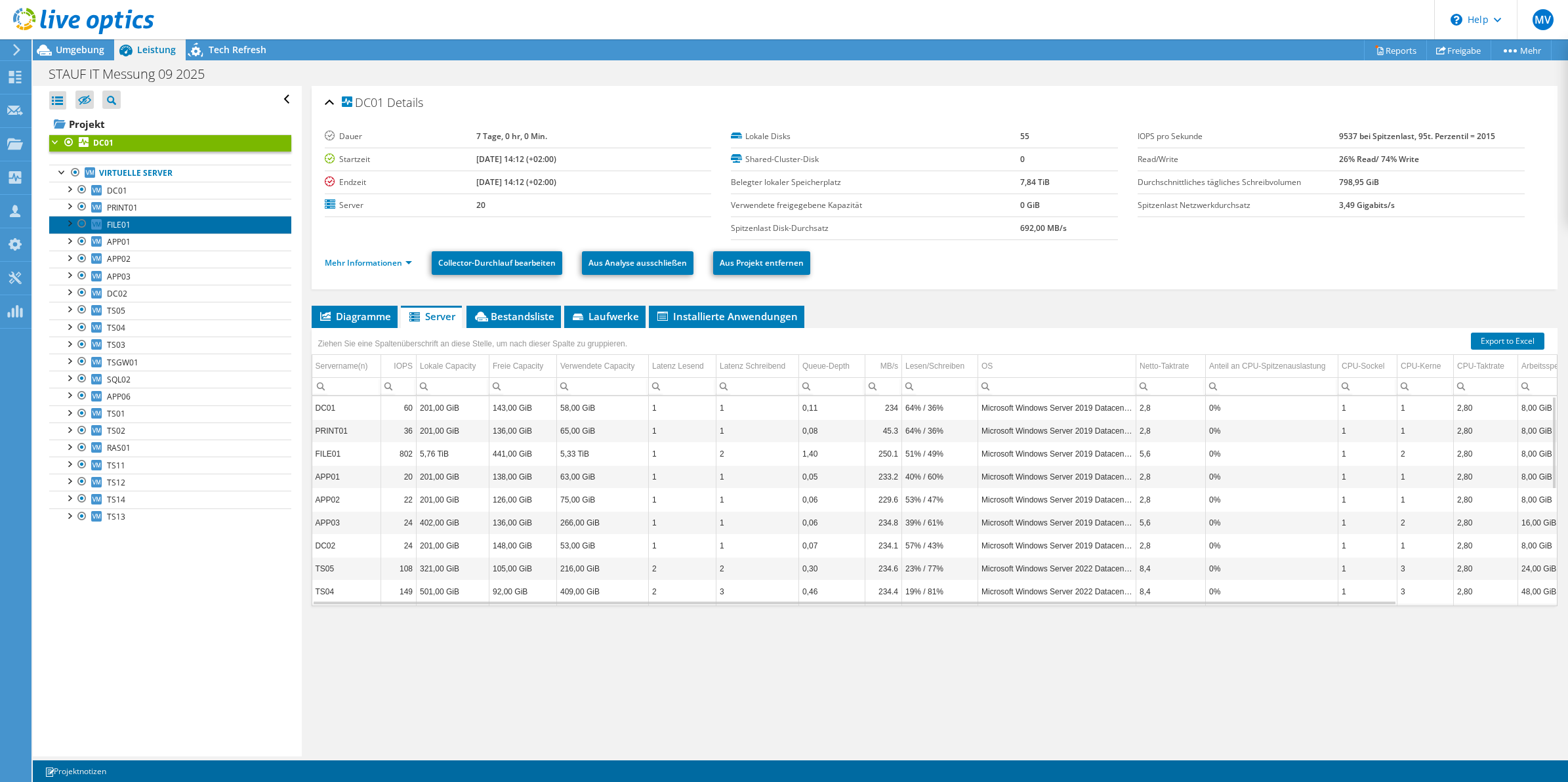
click at [130, 222] on span "FILE01" at bounding box center [119, 225] width 24 height 11
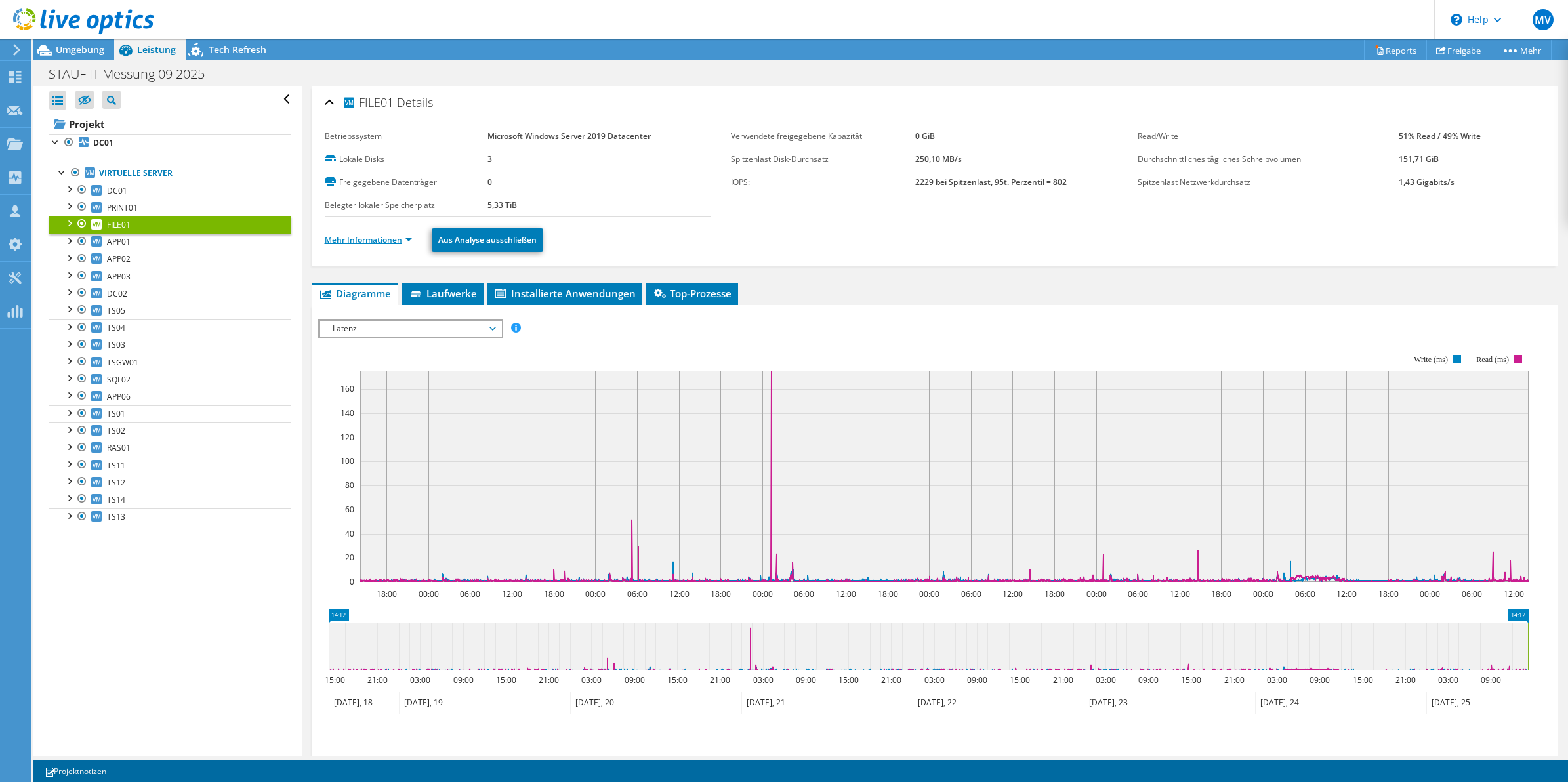
click at [376, 244] on link "Mehr Informationen" at bounding box center [368, 240] width 87 height 11
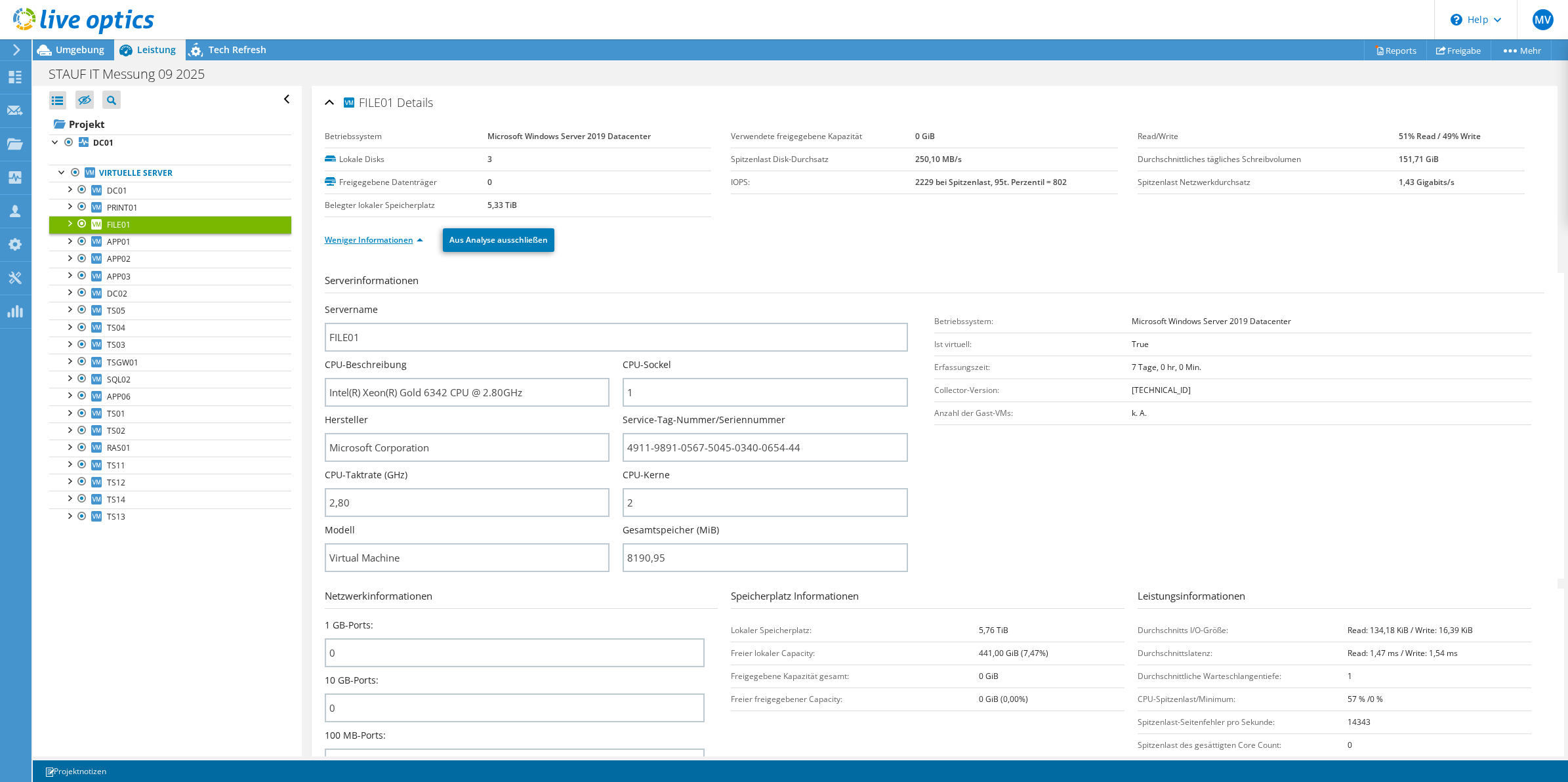
click at [376, 244] on link "Weniger Informationen" at bounding box center [374, 240] width 98 height 11
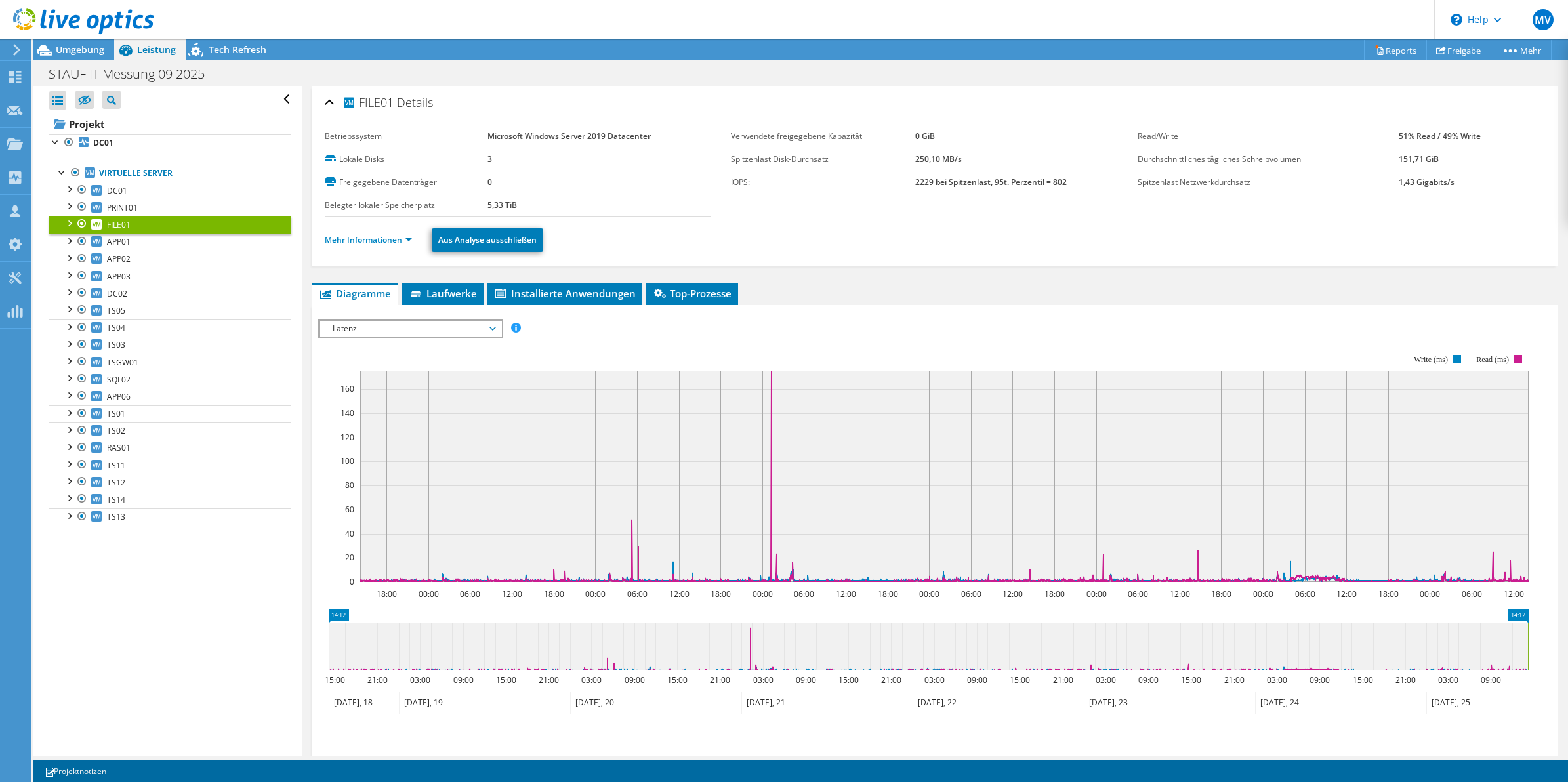
click at [801, 221] on div "Mehr Informationen Aus Analyse ausschließen" at bounding box center [935, 240] width 1220 height 46
click at [840, 243] on ul "Mehr Informationen Aus Analyse ausschließen" at bounding box center [935, 238] width 1220 height 27
click at [60, 54] on span "Umgebung" at bounding box center [80, 49] width 49 height 12
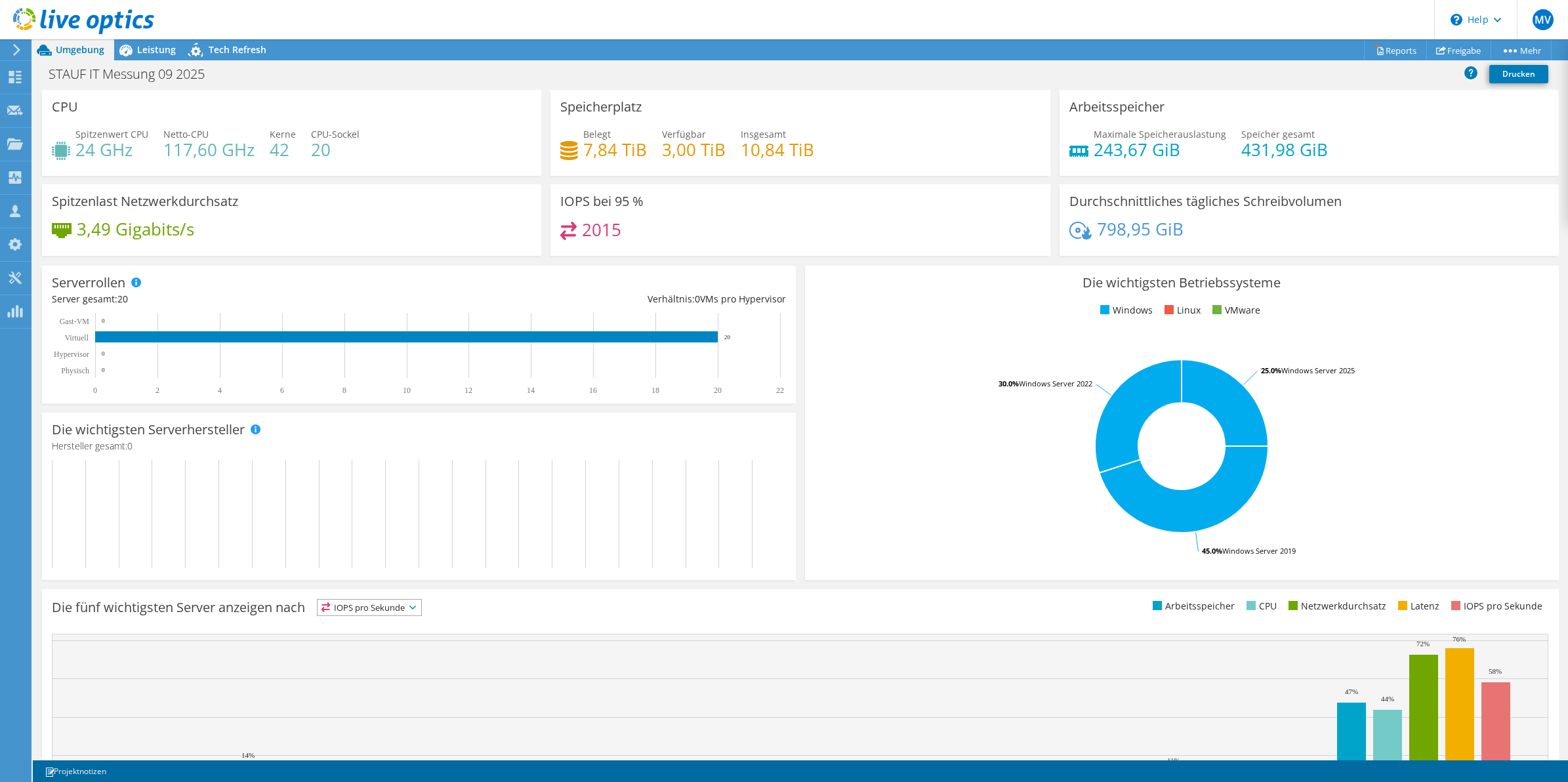
click at [791, 270] on div "Serverrollen Physische Server repräsentieren Bare-Metal-Server, die Ziel des Co…" at bounding box center [419, 335] width 763 height 147
click at [788, 280] on div "Serverrollen Physische Server repräsentieren Bare-Metal-Server, die Ziel des Co…" at bounding box center [419, 335] width 754 height 138
click at [788, 278] on div "Serverrollen Physische Server repräsentieren Bare-Metal-Server, die Ziel des Co…" at bounding box center [419, 335] width 754 height 138
click at [940, 332] on icon "45.0% Windows Server 2019 30.0% Windows Server 2022 25.0% Windows Server 2025" at bounding box center [1181, 446] width 733 height 230
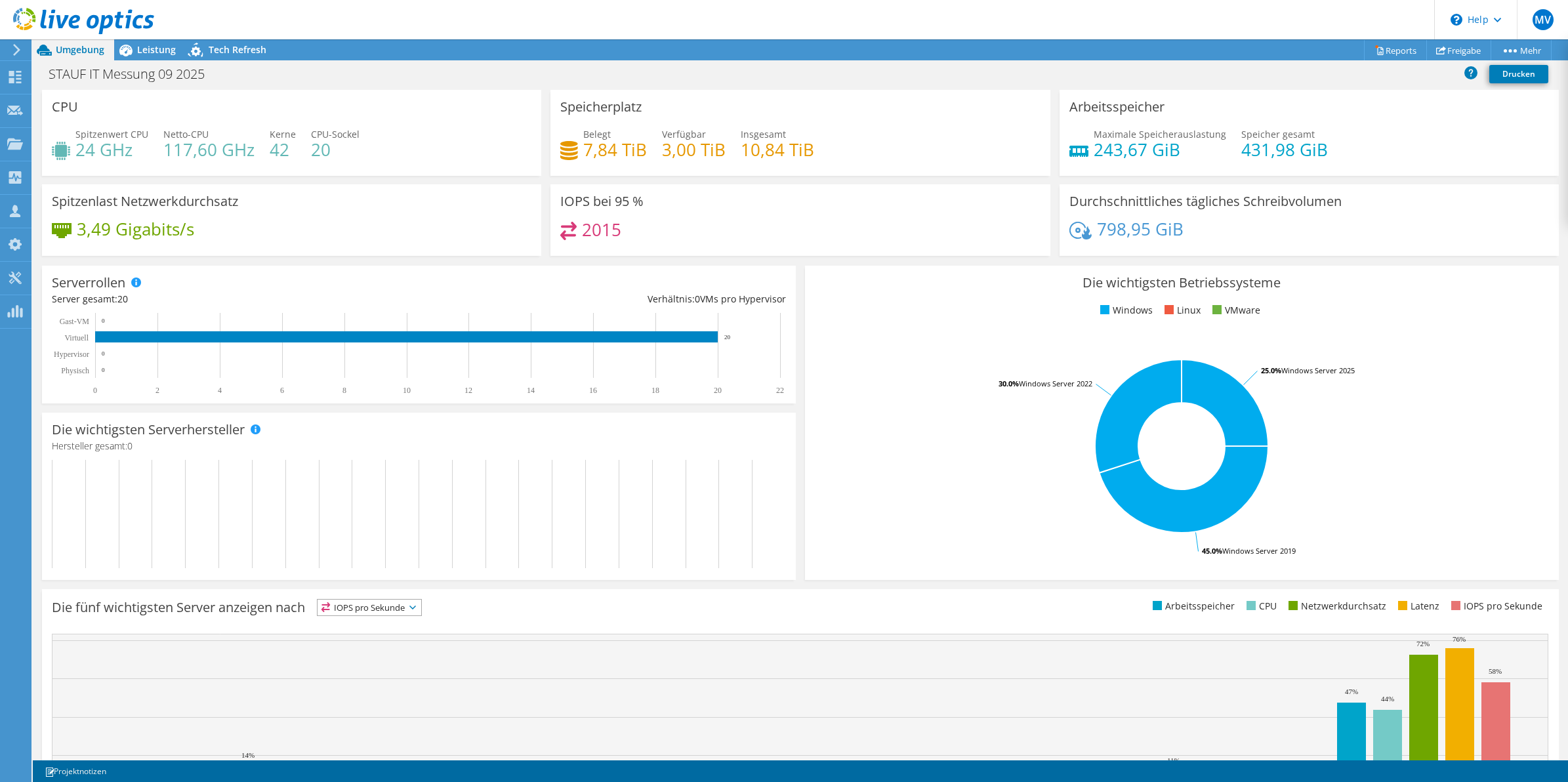
click at [805, 280] on div "Die wichtigsten Betriebssysteme Windows Linux VMware 45.0% Windows Server 2019 …" at bounding box center [1182, 423] width 754 height 315
click at [158, 51] on span "Leistung" at bounding box center [156, 49] width 39 height 12
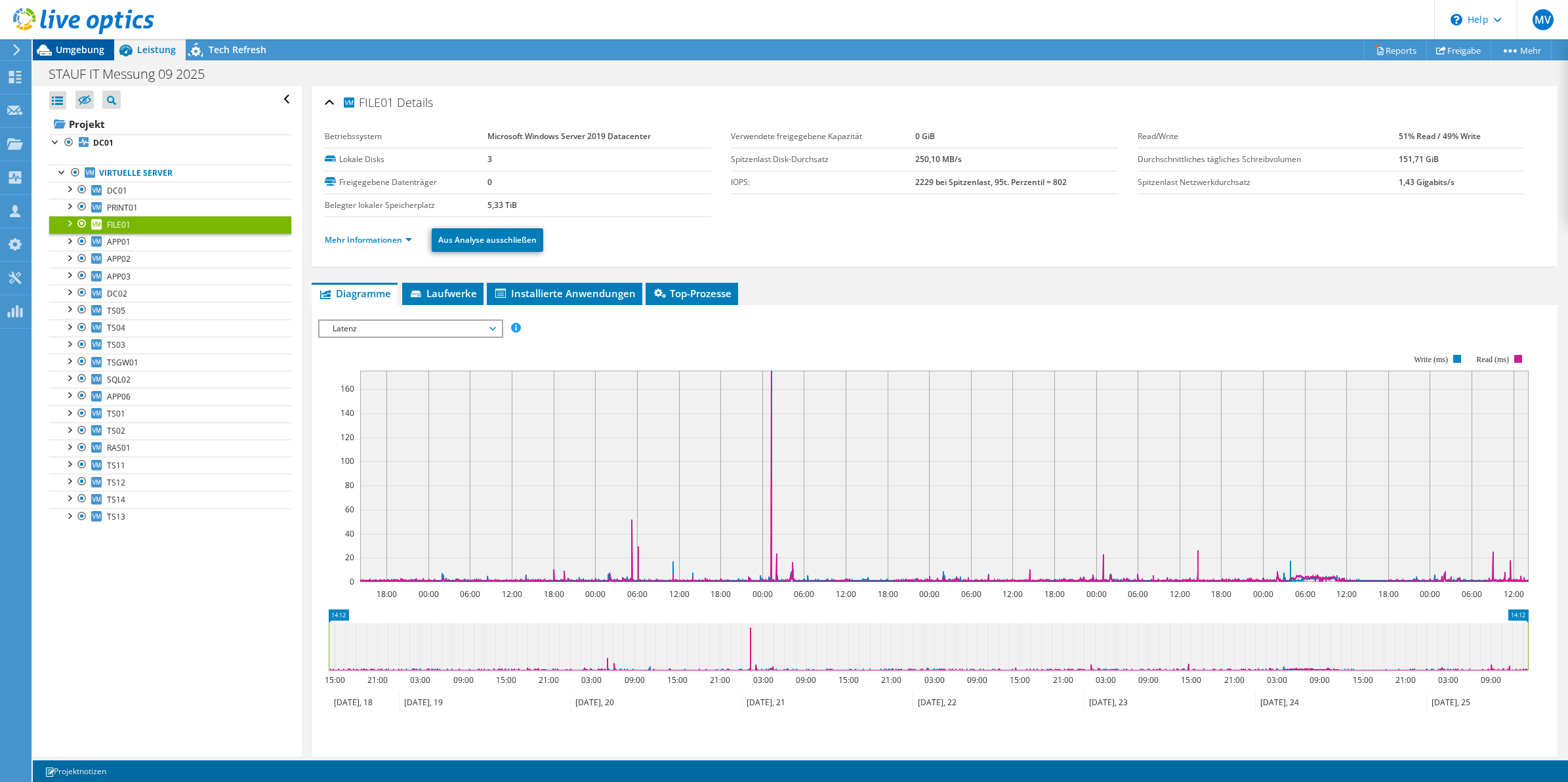
click at [80, 47] on span "Umgebung" at bounding box center [80, 49] width 49 height 12
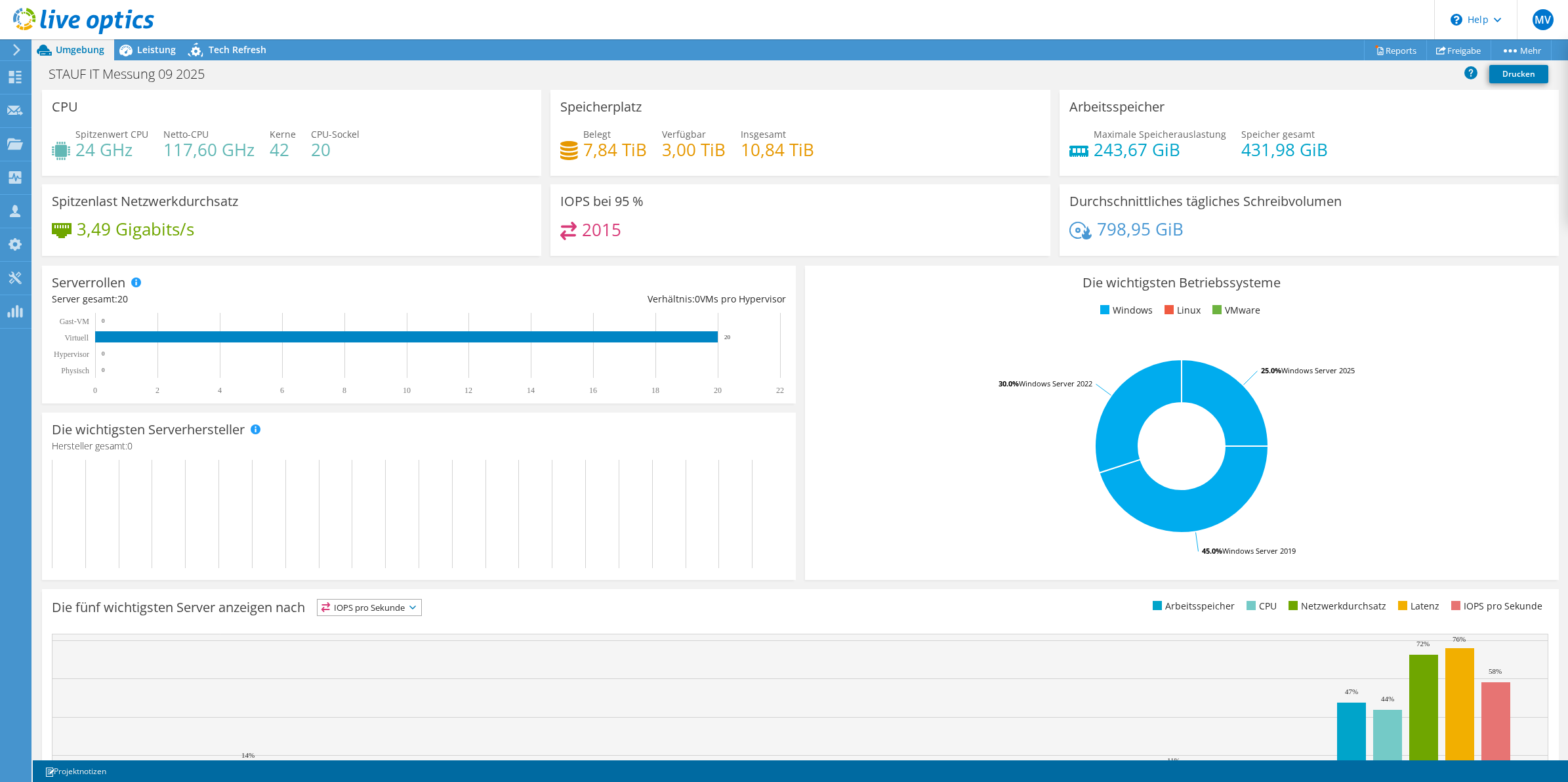
click at [791, 280] on div "Serverrollen Physische Server repräsentieren Bare-Metal-Server, die Ziel des Co…" at bounding box center [419, 335] width 763 height 147
click at [800, 286] on div "Die wichtigsten Betriebssysteme Windows Linux VMware 45.0% Windows Server 2019 …" at bounding box center [1182, 423] width 763 height 324
click at [904, 330] on div "Die wichtigsten Betriebssysteme Windows Linux VMware 45.0% Windows Server 2019 …" at bounding box center [1182, 423] width 754 height 315
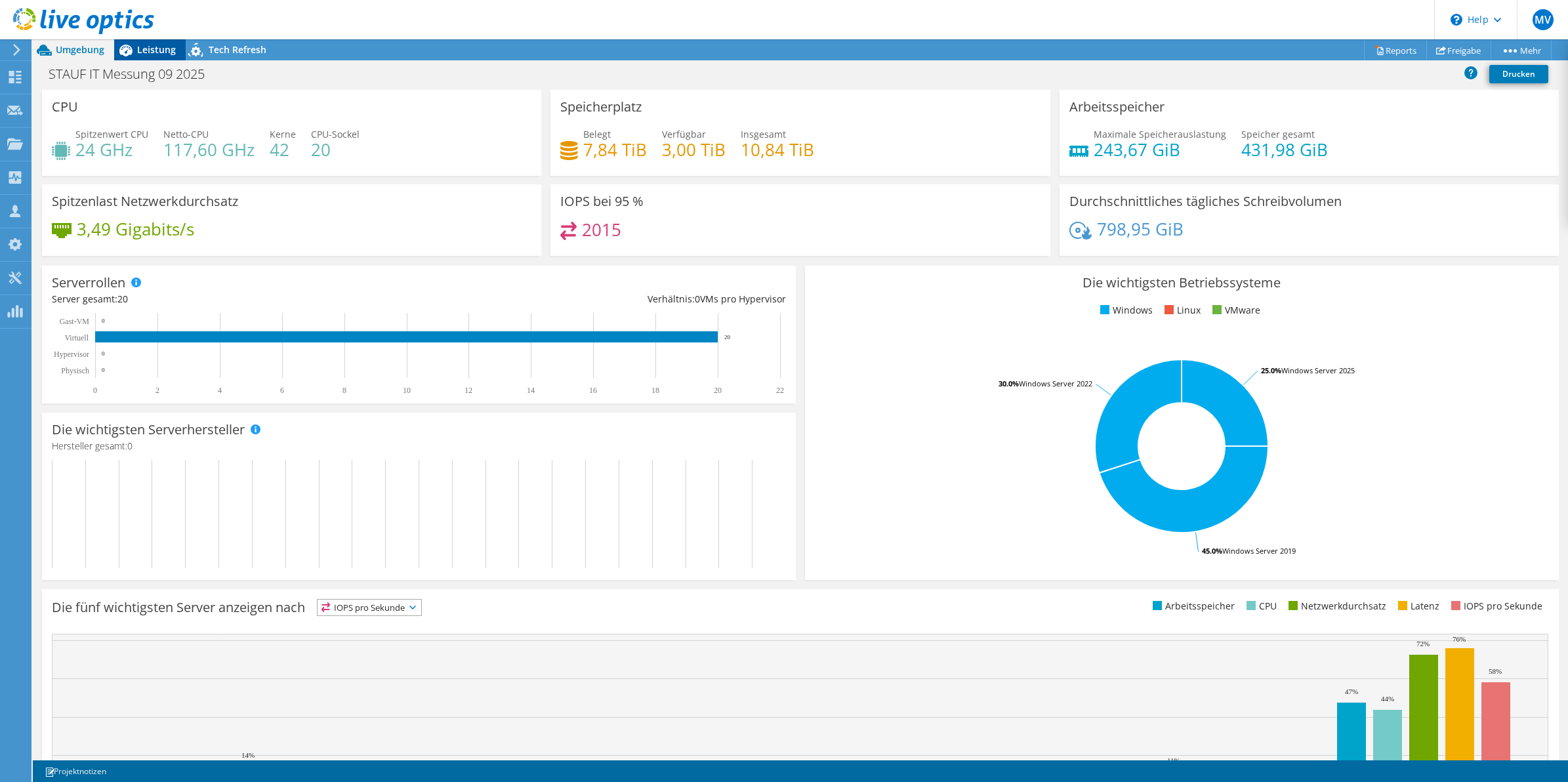
click at [150, 51] on span "Leistung" at bounding box center [156, 49] width 39 height 12
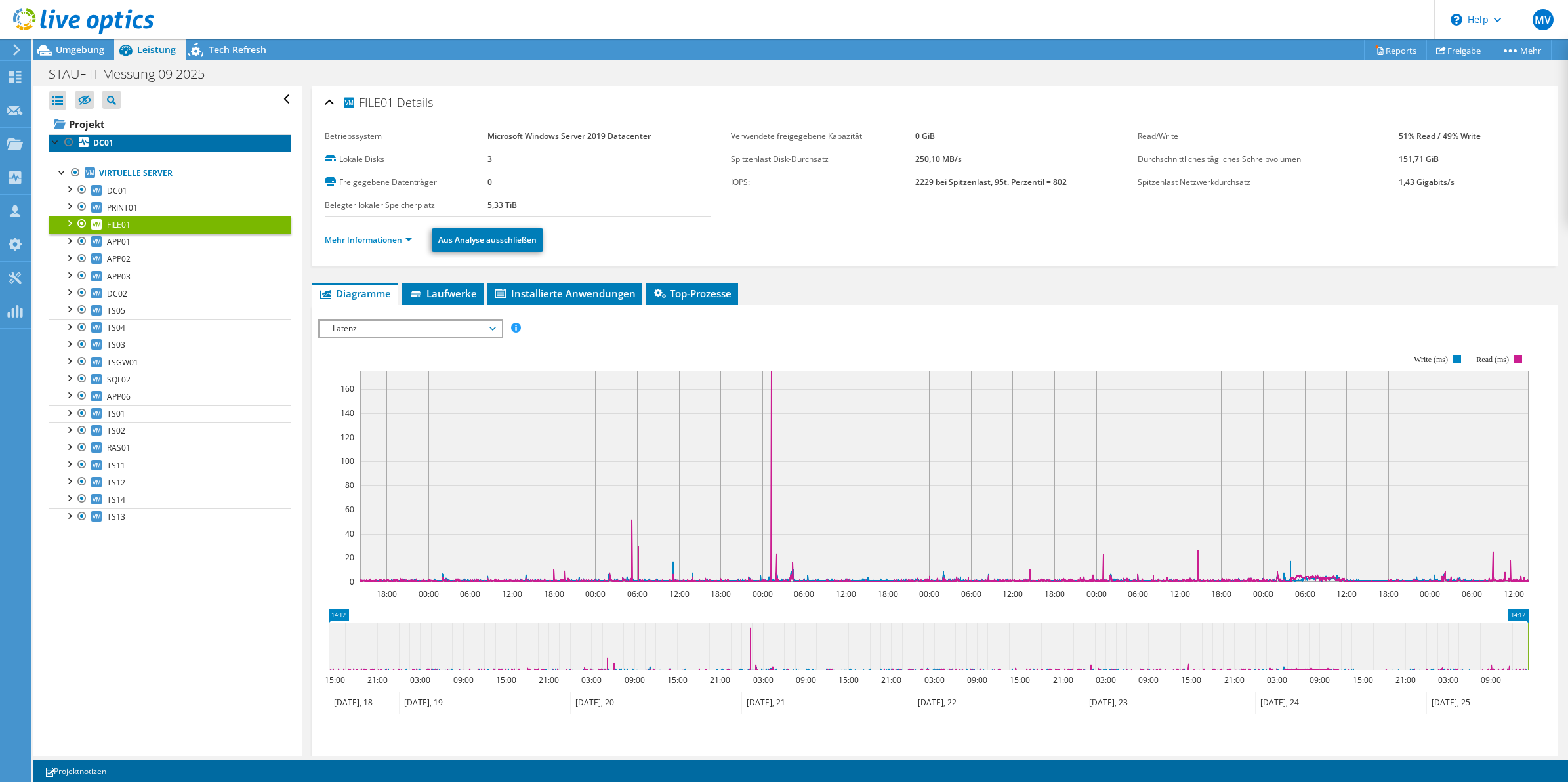
click at [132, 145] on link "DC01" at bounding box center [170, 143] width 242 height 17
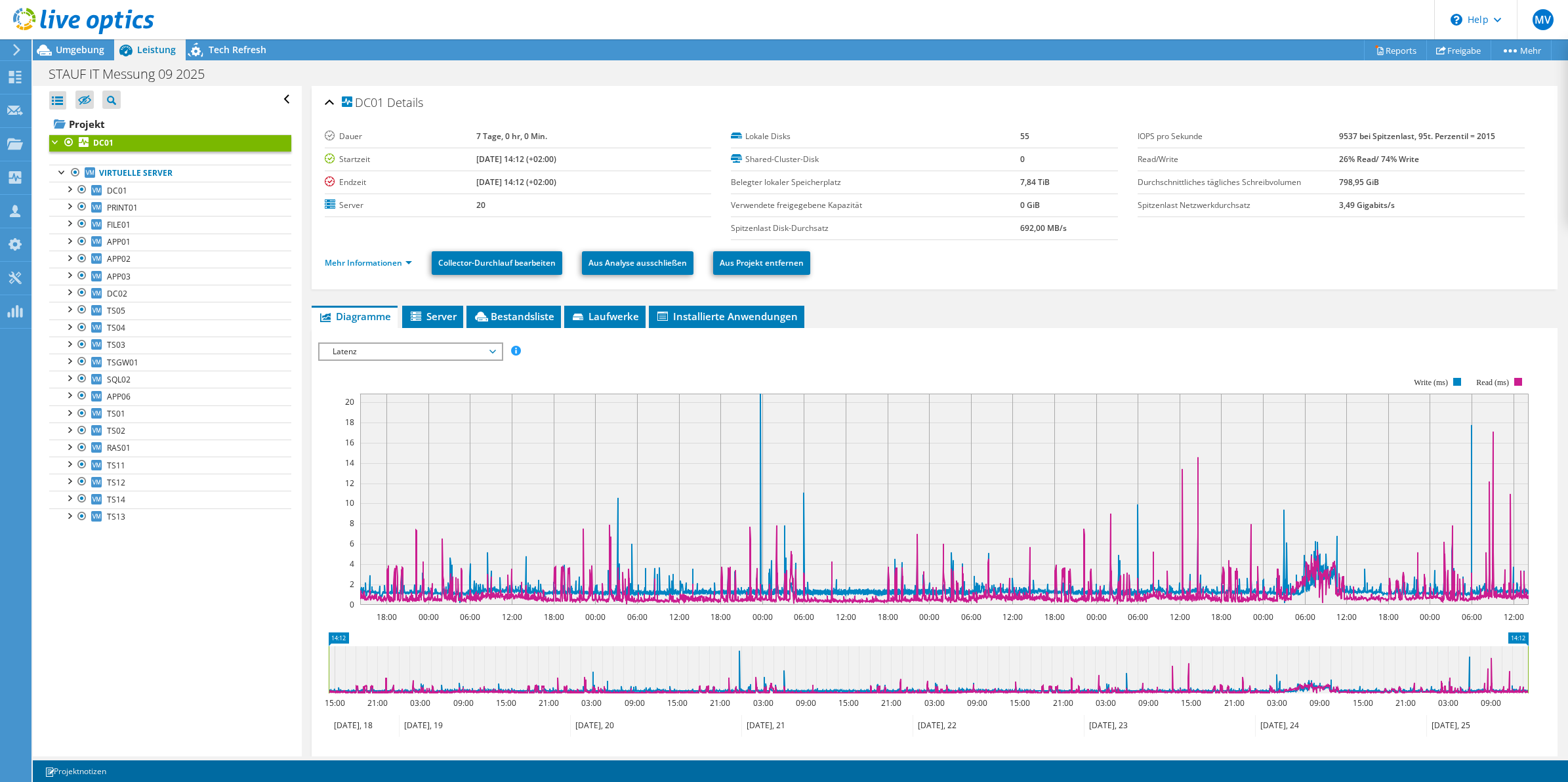
scroll to position [47, 0]
click at [712, 206] on div "Dauer 7 Tage, 0 hr, 0 Min. Startzeit [DATE] 14:12 (+02:00) Endzeit [DATE] 14:12…" at bounding box center [529, 171] width 407 height 92
click at [445, 320] on span "Server" at bounding box center [433, 316] width 48 height 13
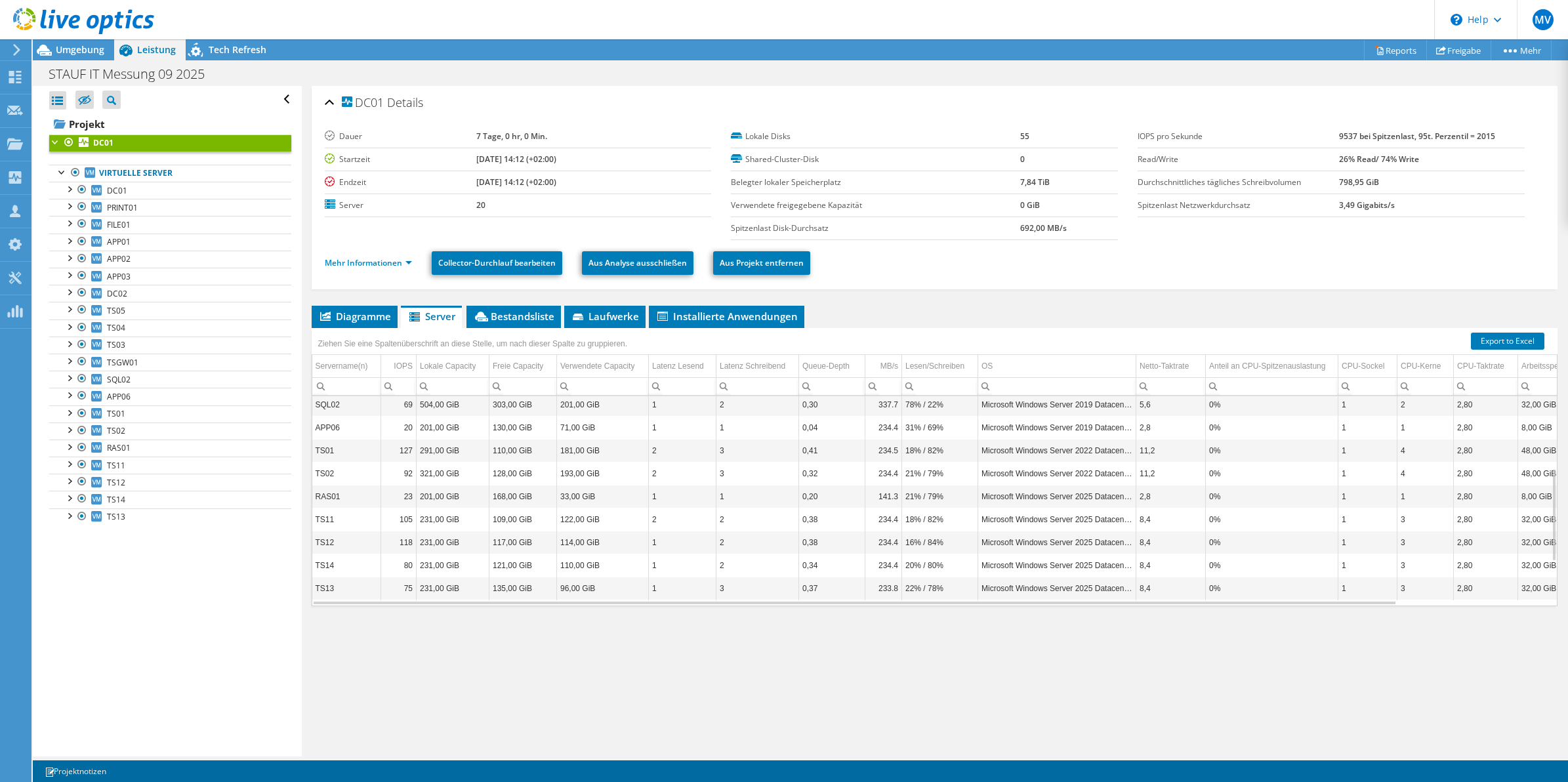
scroll to position [0, 0]
click at [877, 654] on div "DC01 Details Dauer 7 Tage, 0 hr, 0 Min. Startzeit [DATE] 14:12 (+02:00) Endzeit…" at bounding box center [935, 421] width 1267 height 670
click at [873, 624] on div "Diagramme Server Bestandsliste Hypervisor Laufwerke Cluster-Laufwerke 0 2" at bounding box center [935, 470] width 1247 height 328
click at [844, 637] on div "DC01 Details Dauer 7 Tage, 0 hr, 0 Min. Startzeit [DATE] 14:12 (+02:00) Endzeit…" at bounding box center [935, 421] width 1267 height 670
click at [336, 366] on div "Servername(n)" at bounding box center [342, 366] width 53 height 16
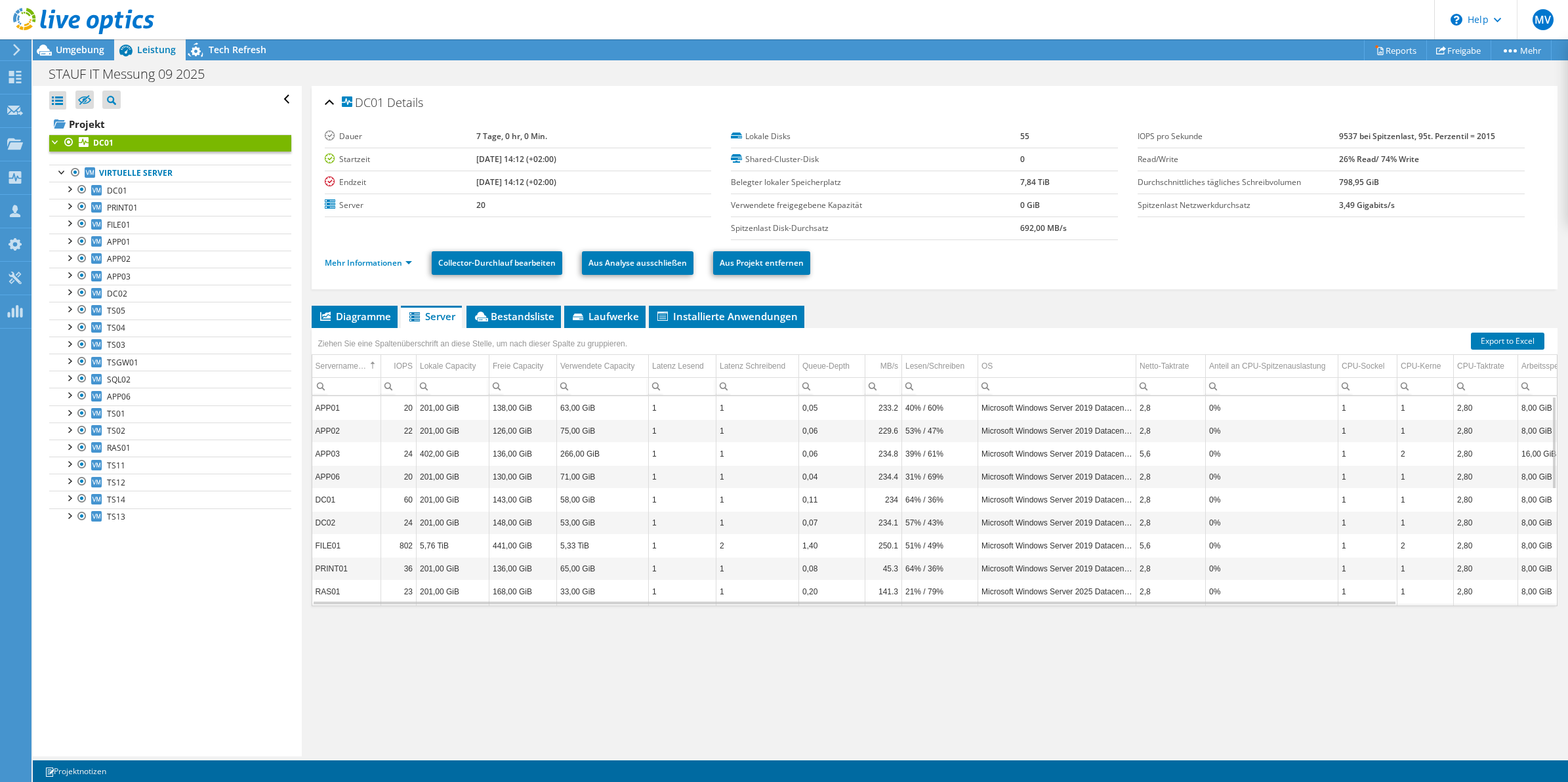
click at [758, 448] on td "1" at bounding box center [758, 454] width 83 height 23
click at [838, 651] on div "DC01 Details Dauer 7 Tage, 0 hr, 0 Min. Startzeit 09.18.2025, 14:12 (+02:00) En…" at bounding box center [935, 421] width 1267 height 670
click at [837, 496] on td "0,11" at bounding box center [832, 500] width 66 height 23
click at [832, 470] on td "0,04" at bounding box center [832, 477] width 66 height 23
click at [755, 471] on td "1" at bounding box center [758, 477] width 83 height 23
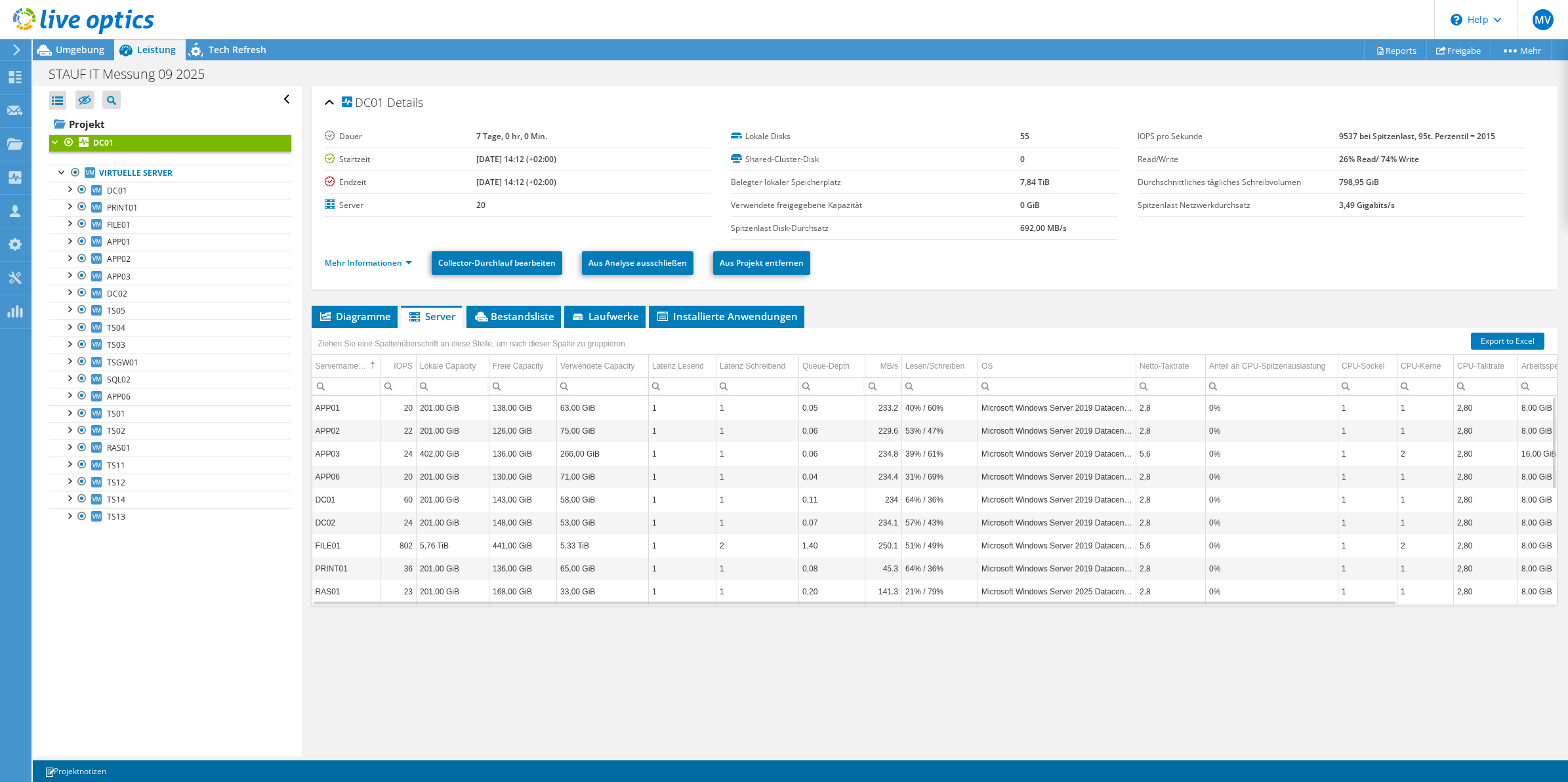
click at [830, 422] on td "0,06" at bounding box center [832, 431] width 66 height 23
drag, startPoint x: 418, startPoint y: 408, endPoint x: 445, endPoint y: 410, distance: 27.1
click at [445, 410] on td "201,00 GiB" at bounding box center [453, 408] width 73 height 23
click at [466, 412] on td "201,00 GiB" at bounding box center [453, 408] width 73 height 23
drag, startPoint x: 420, startPoint y: 408, endPoint x: 468, endPoint y: 411, distance: 48.1
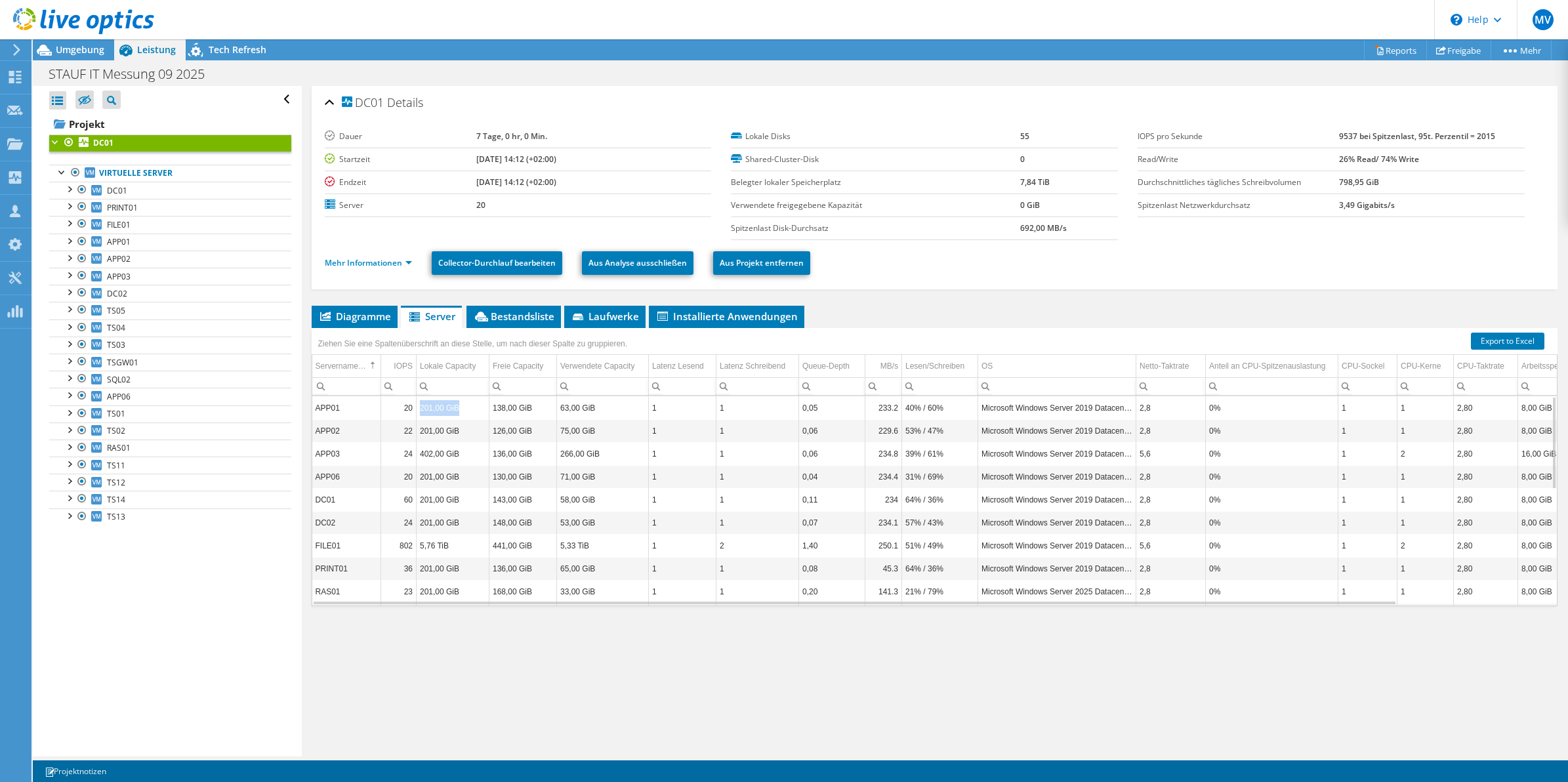
click at [468, 411] on td "201,00 GiB" at bounding box center [453, 408] width 73 height 23
click at [470, 404] on td "201,00 GiB" at bounding box center [453, 408] width 73 height 23
click at [116, 243] on span "APP01" at bounding box center [119, 242] width 24 height 11
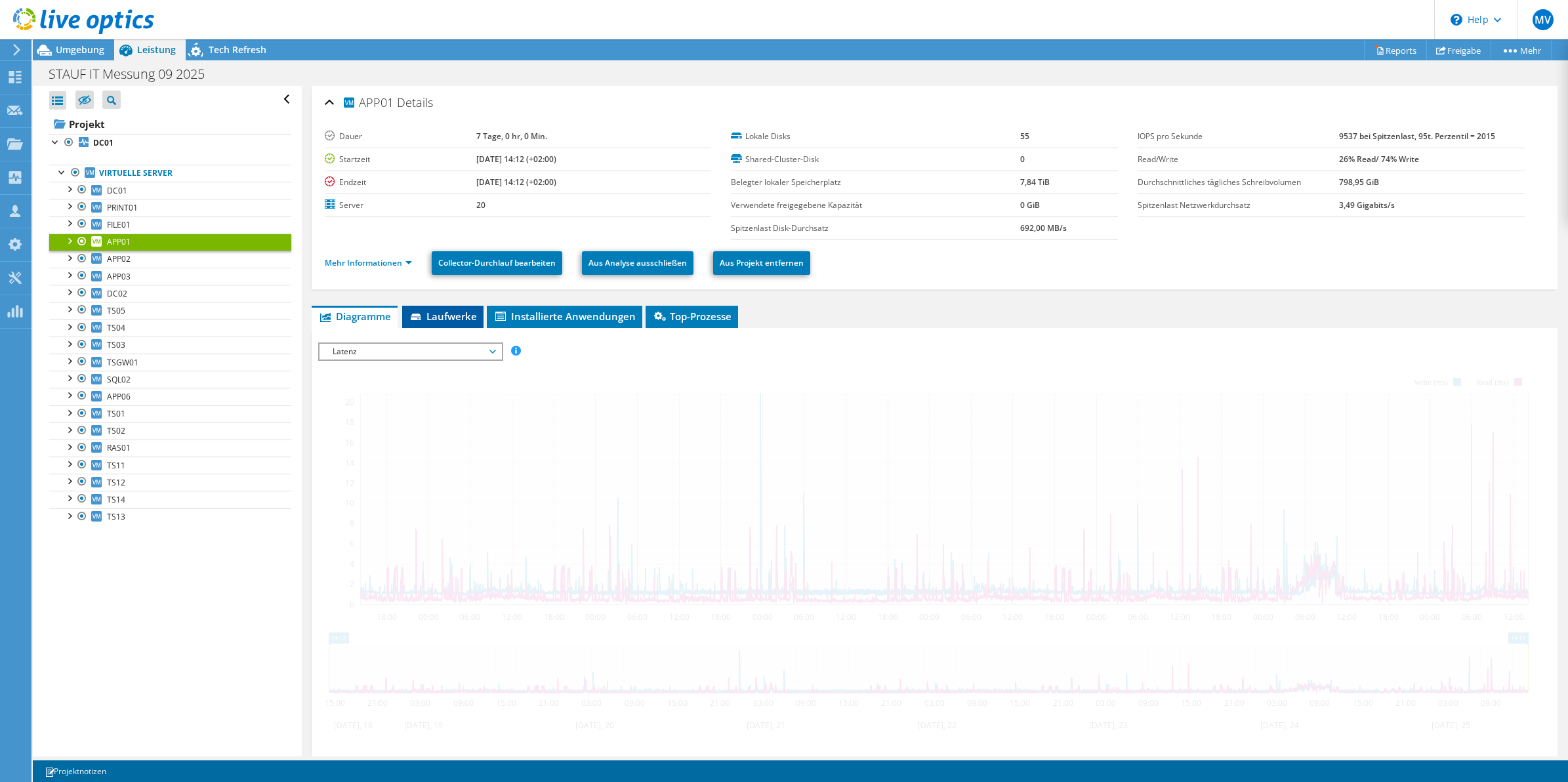
click at [446, 320] on span "Laufwerke" at bounding box center [443, 316] width 68 height 13
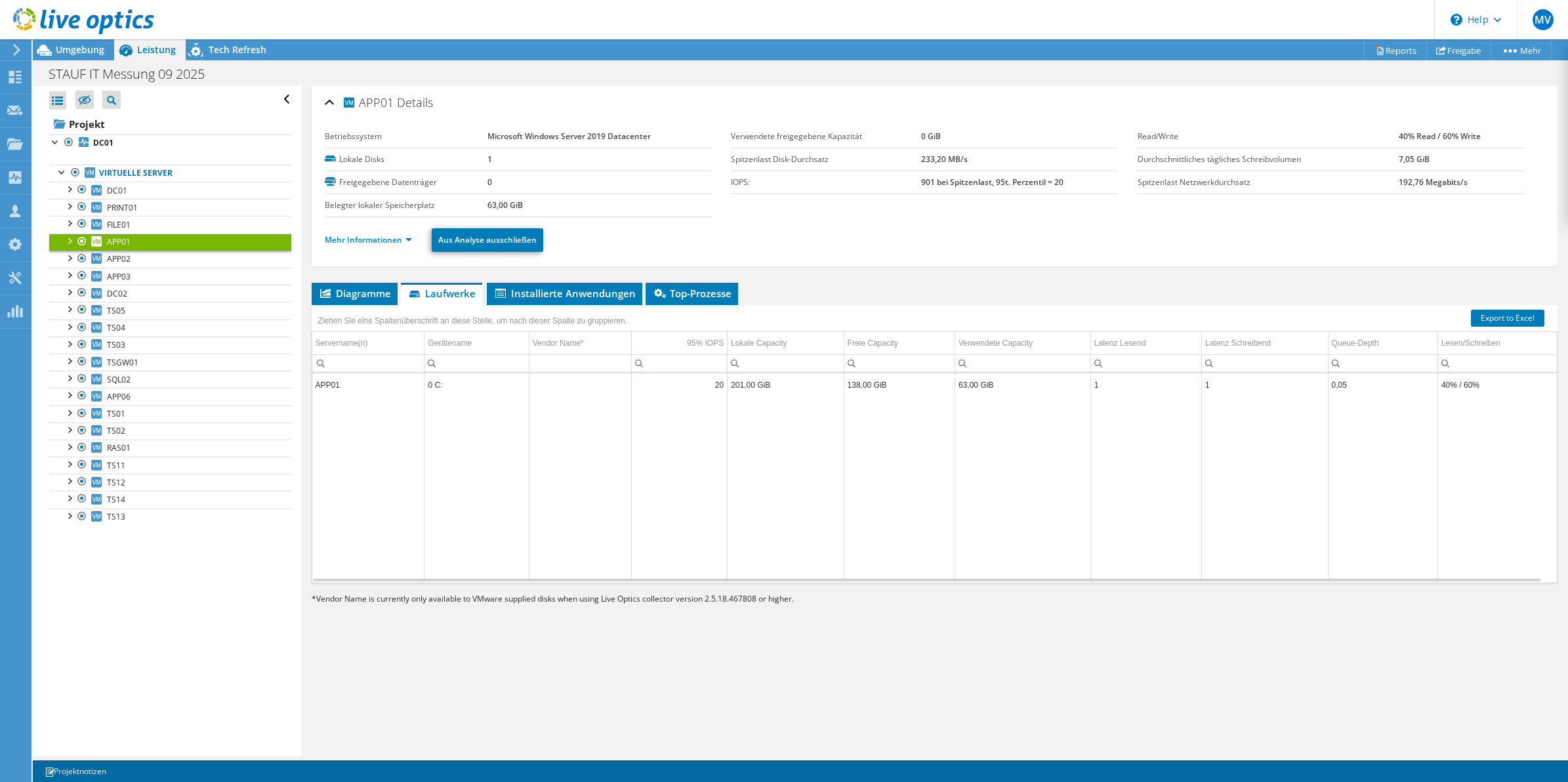
click at [437, 385] on td "0 C:" at bounding box center [477, 385] width 104 height 23
click at [751, 388] on td "201,00 GiB" at bounding box center [785, 385] width 116 height 23
drag, startPoint x: 725, startPoint y: 385, endPoint x: 752, endPoint y: 381, distance: 27.3
click at [751, 382] on td "201,00 GiB" at bounding box center [785, 385] width 116 height 23
click at [752, 376] on td "201,00 GiB" at bounding box center [785, 385] width 116 height 23
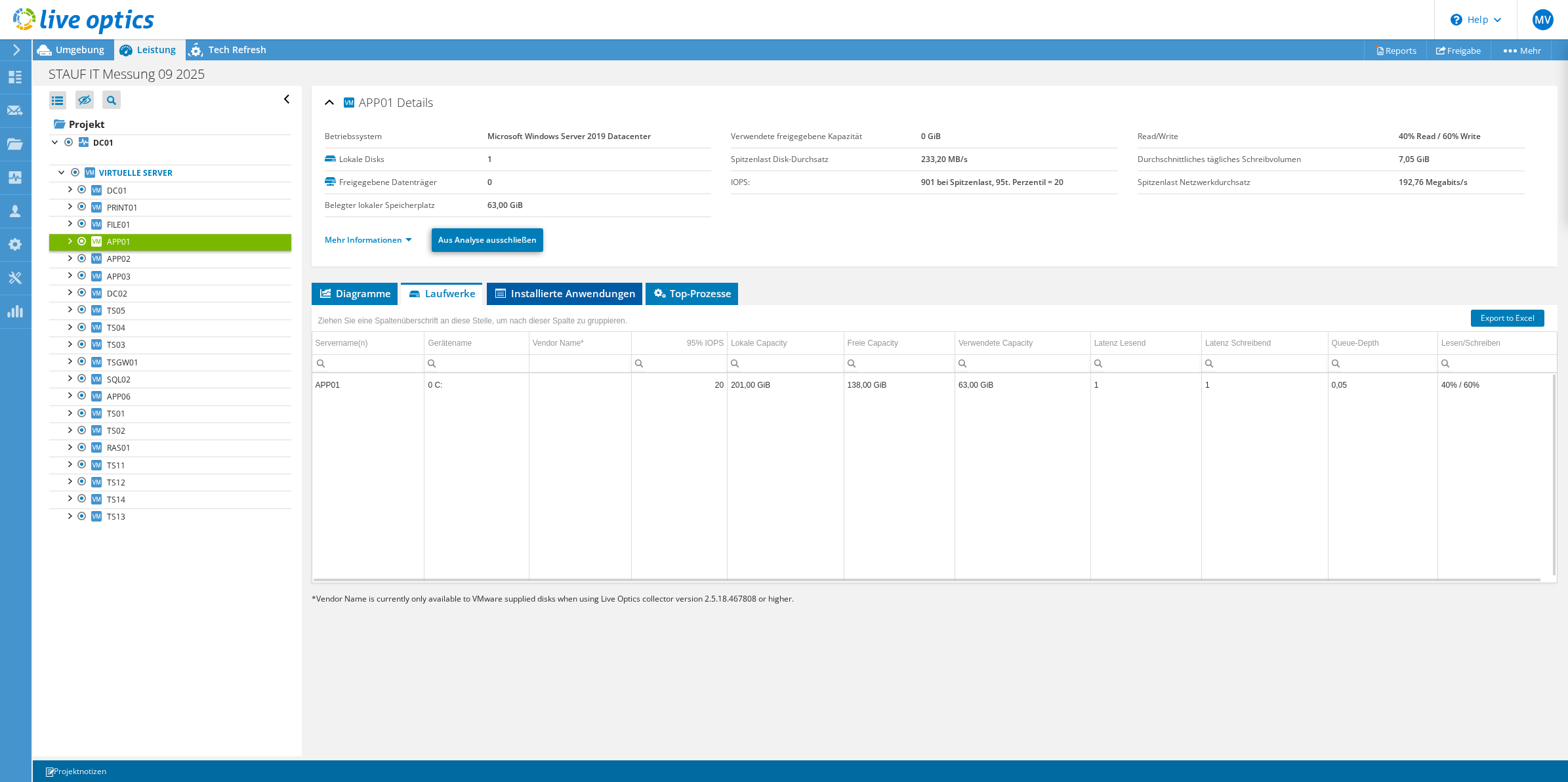
click at [575, 290] on span "Installierte Anwendungen" at bounding box center [564, 293] width 142 height 13
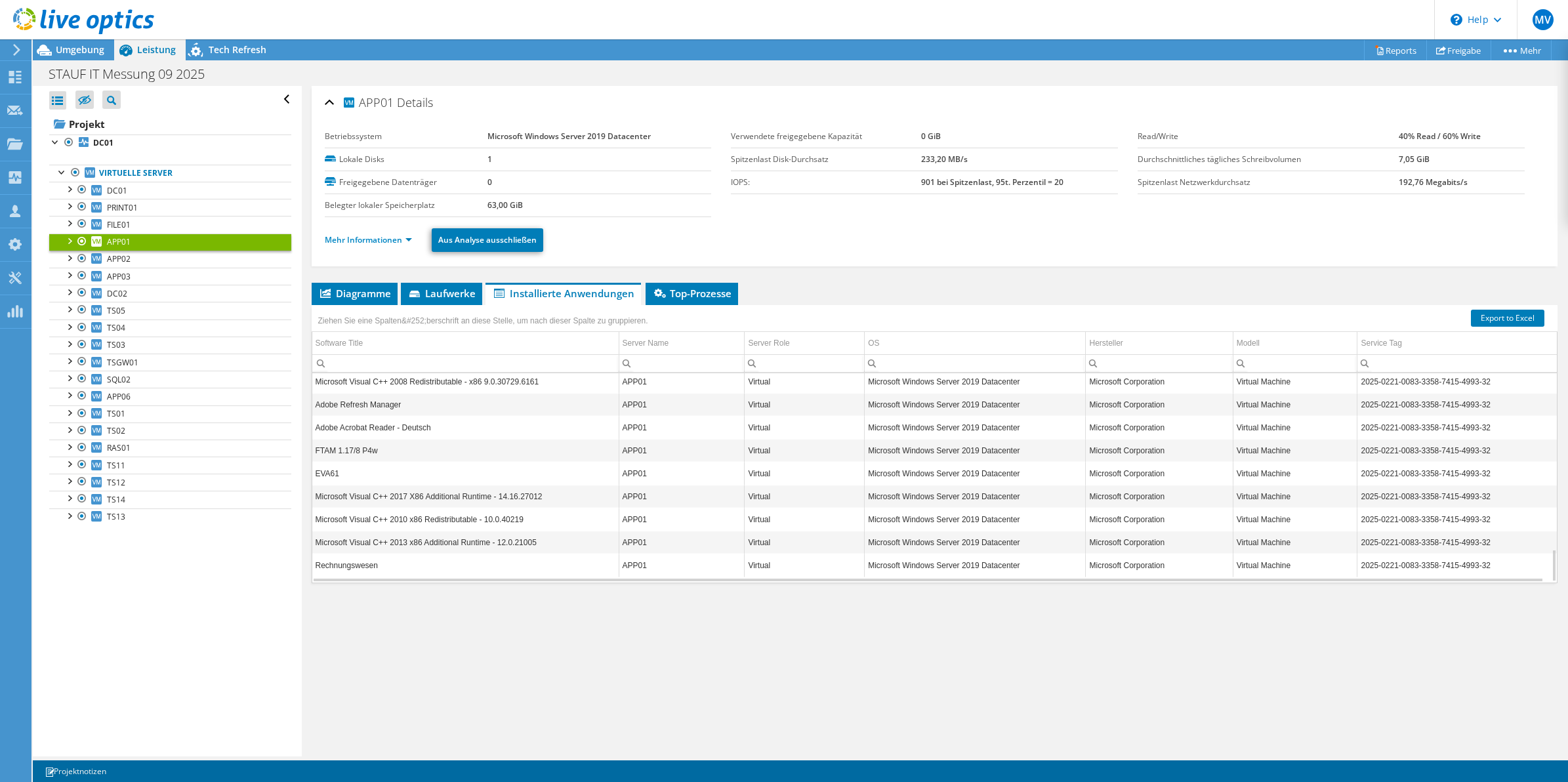
scroll to position [1116, 0]
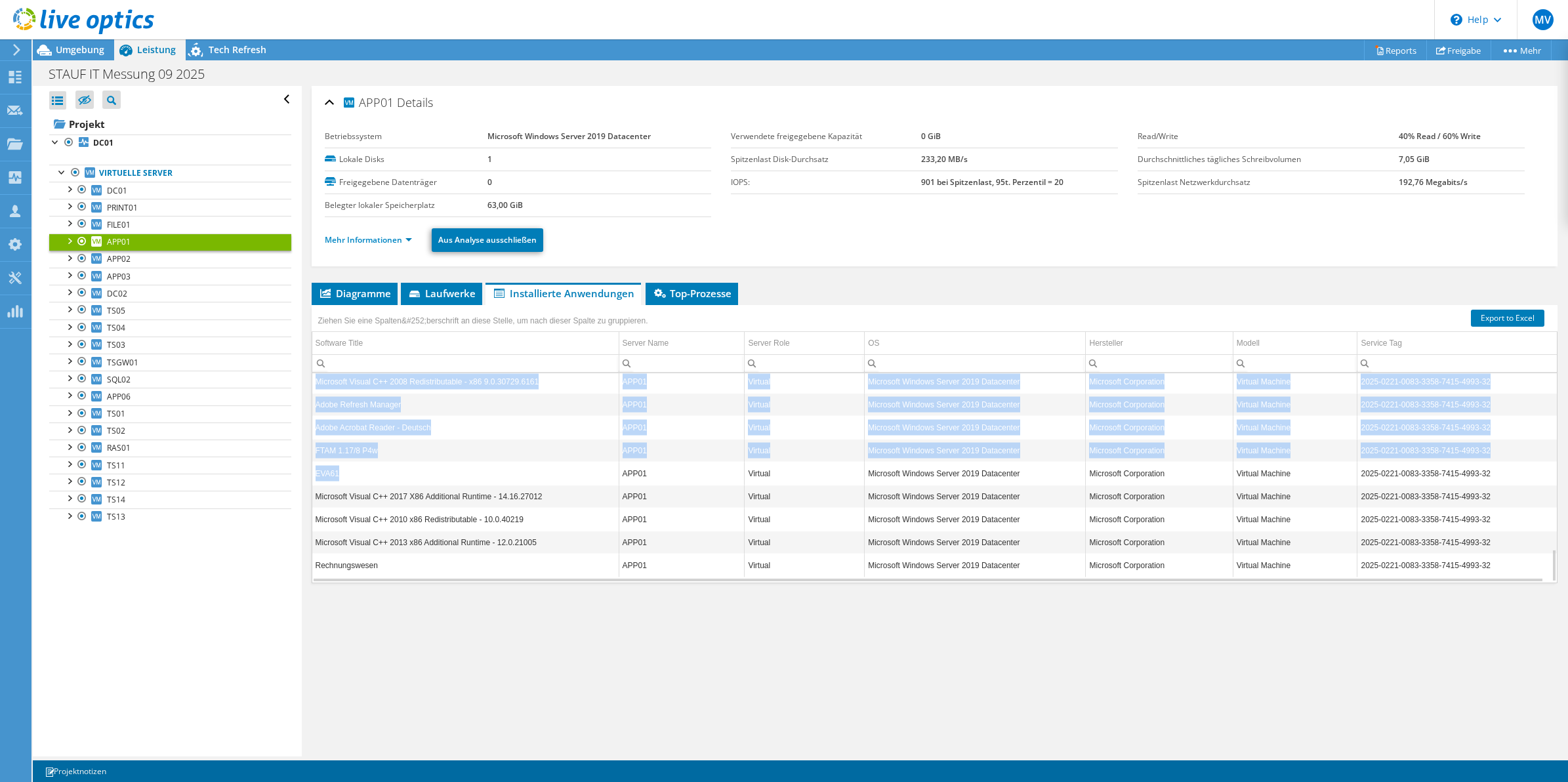
drag, startPoint x: 351, startPoint y: 479, endPoint x: 309, endPoint y: 474, distance: 42.3
click at [309, 474] on div "APP01 Details Betriebssystem Microsoft Windows Server 2019 Datacenter Lokale Di…" at bounding box center [935, 421] width 1267 height 670
click at [341, 470] on td "EVA61" at bounding box center [466, 473] width 307 height 23
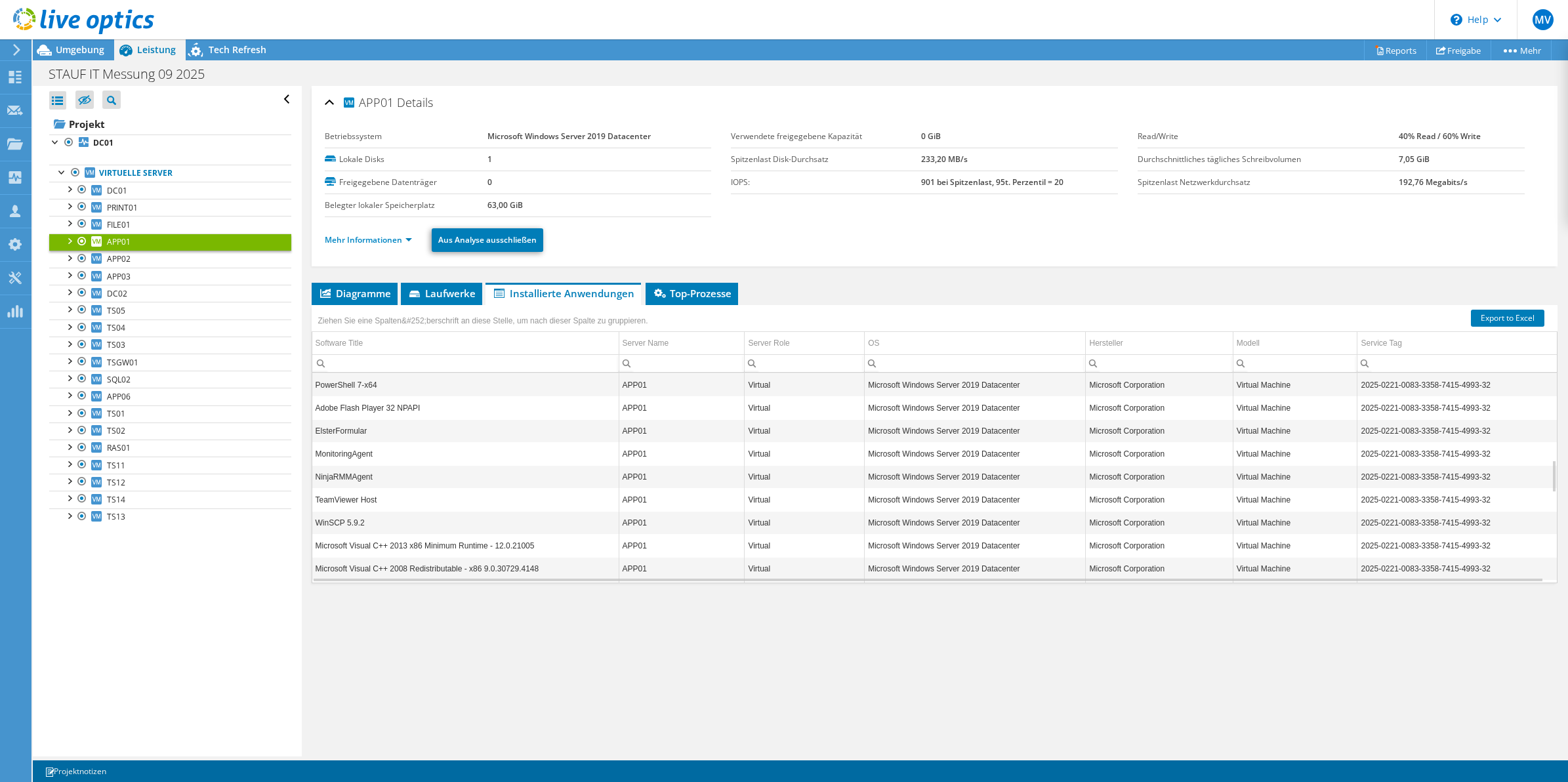
scroll to position [549, 0]
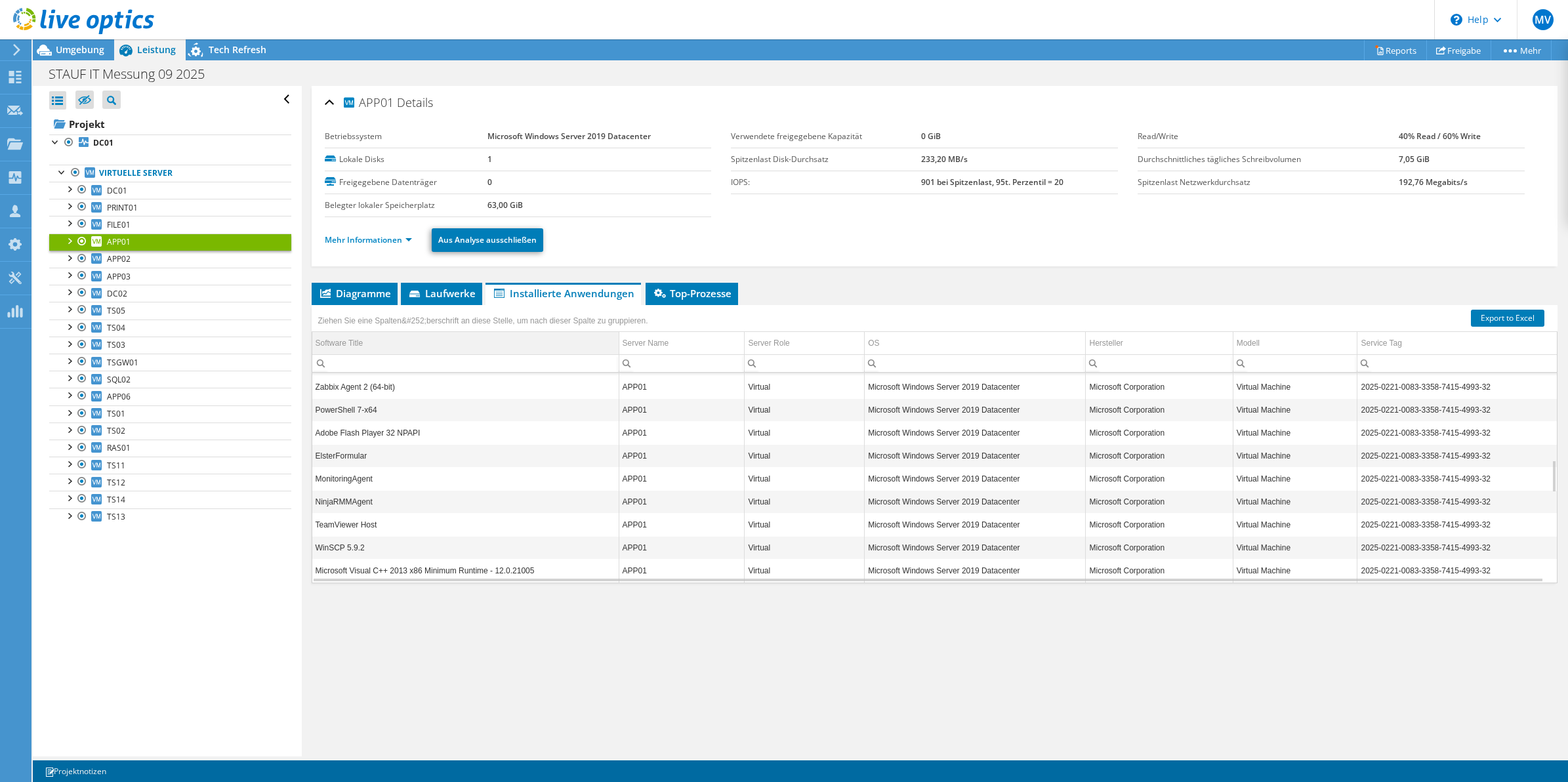
click at [352, 340] on div "Software Title" at bounding box center [339, 343] width 48 height 16
click at [445, 284] on li "Laufwerke" at bounding box center [442, 294] width 81 height 22
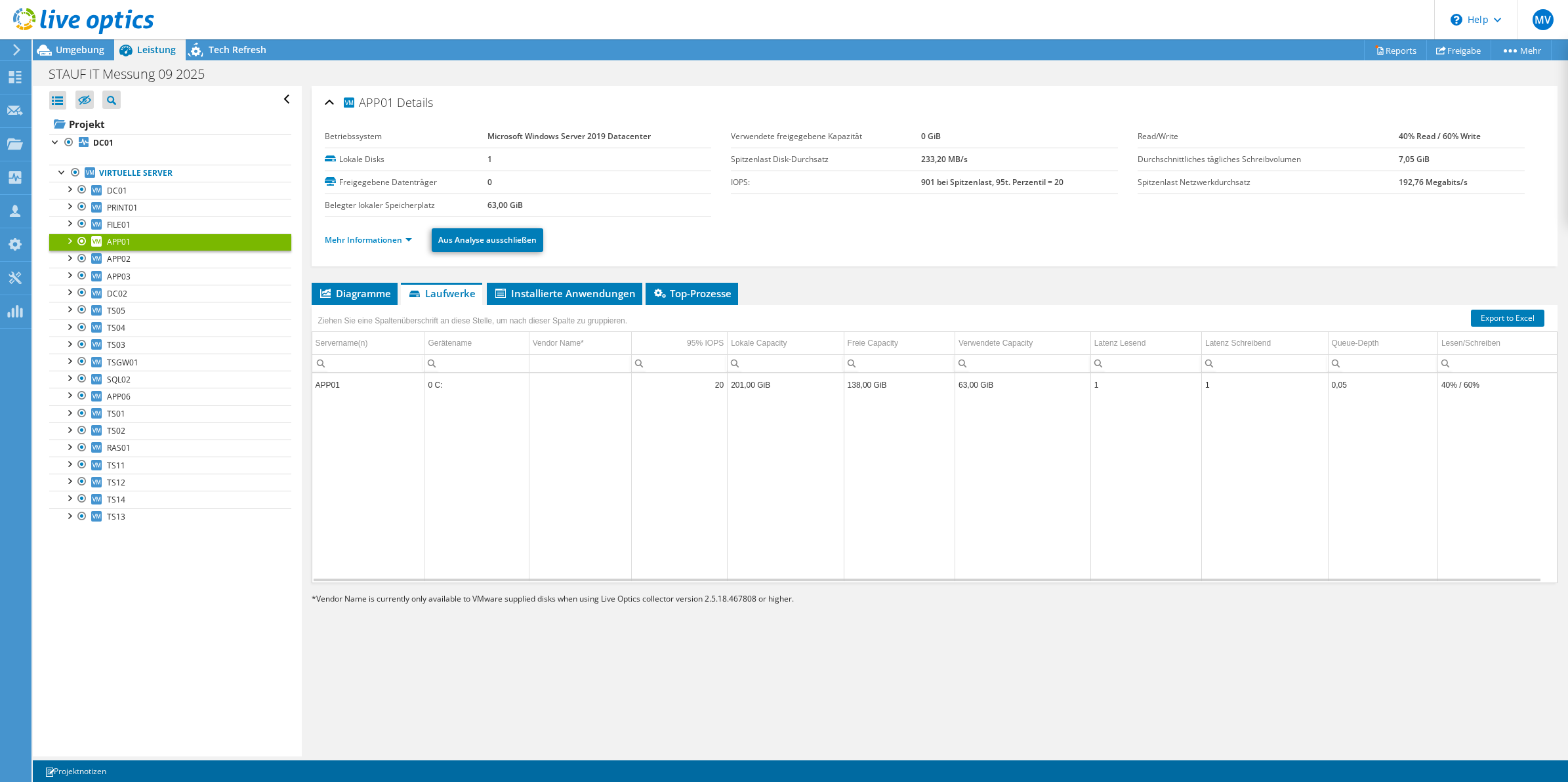
click at [986, 408] on td "Data grid" at bounding box center [1022, 489] width 136 height 185
click at [867, 424] on td "Data grid" at bounding box center [899, 489] width 111 height 185
click at [130, 263] on link "APP02" at bounding box center [170, 259] width 242 height 17
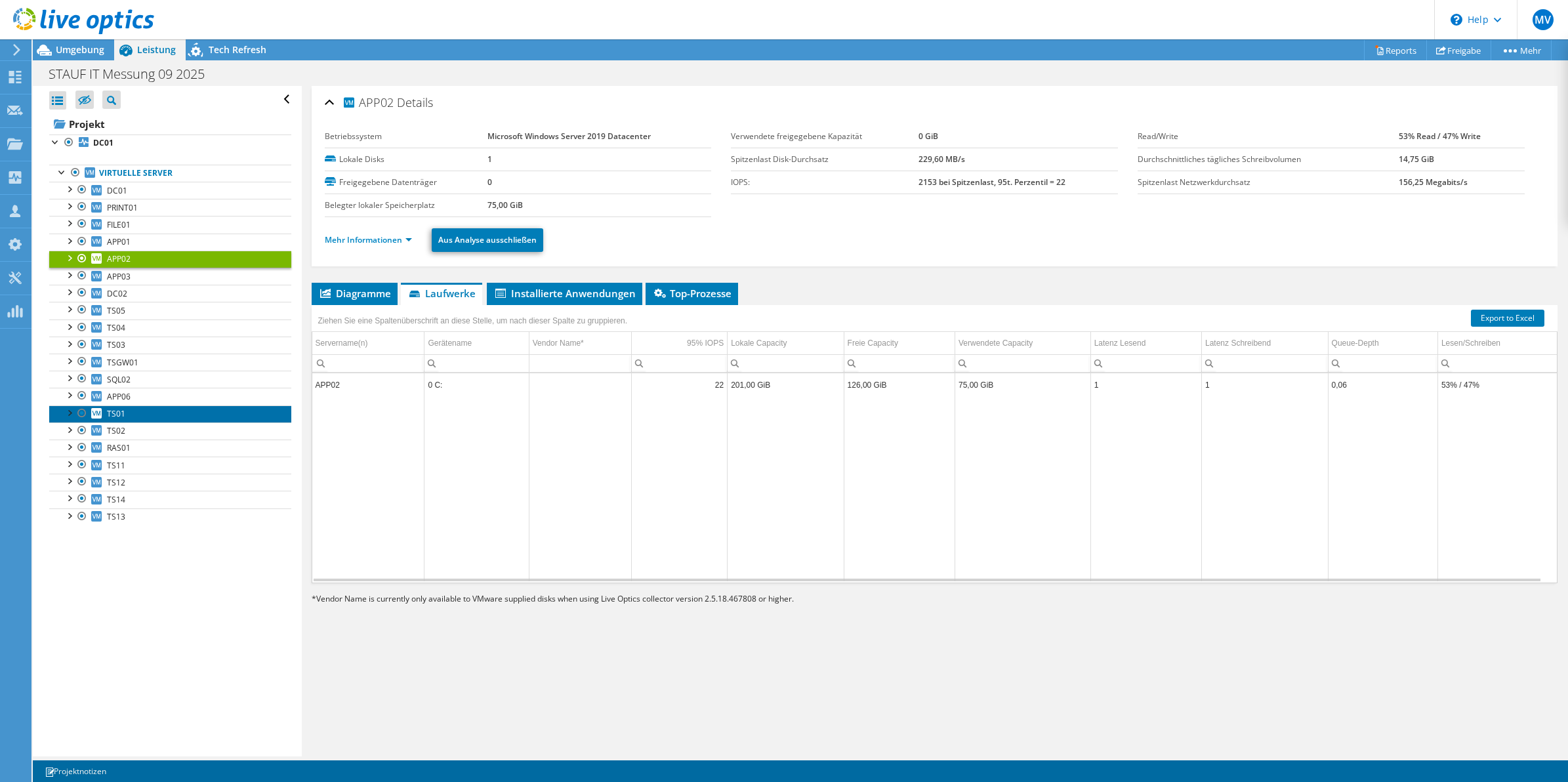
click at [158, 414] on link "TS01" at bounding box center [170, 414] width 242 height 17
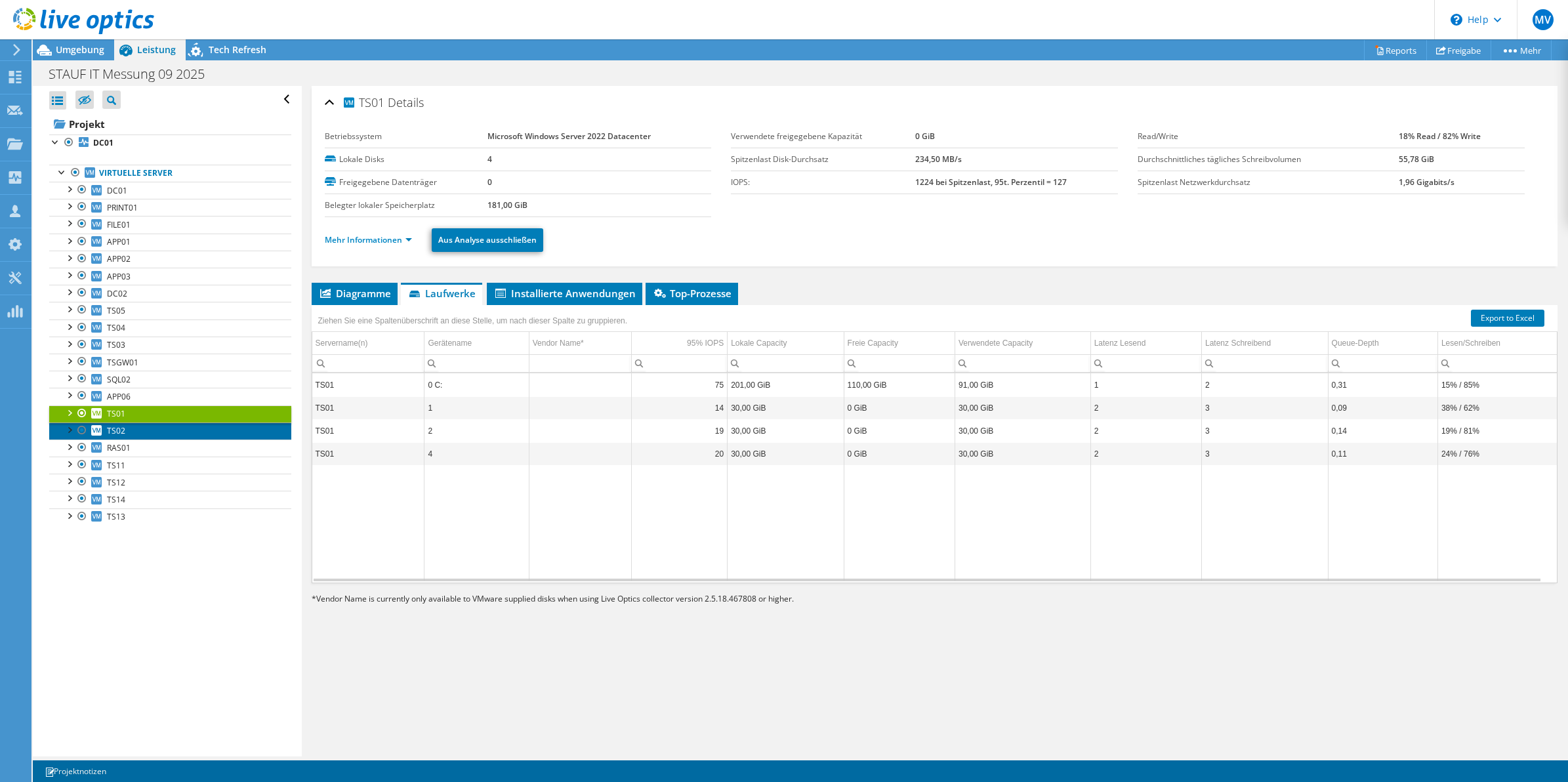
click at [175, 440] on link "TS02" at bounding box center [170, 431] width 242 height 17
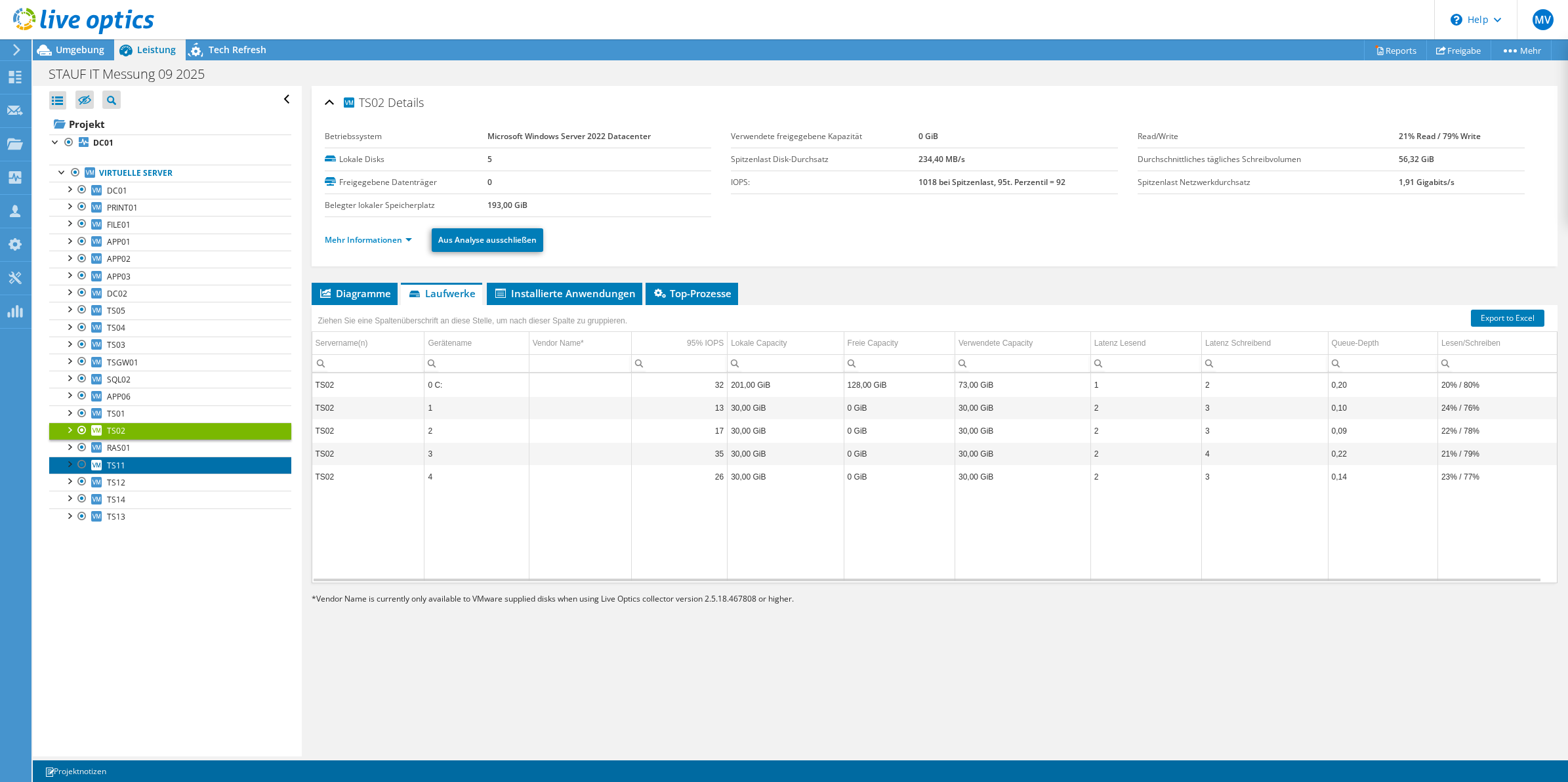
click at [125, 473] on link "TS11" at bounding box center [170, 466] width 242 height 17
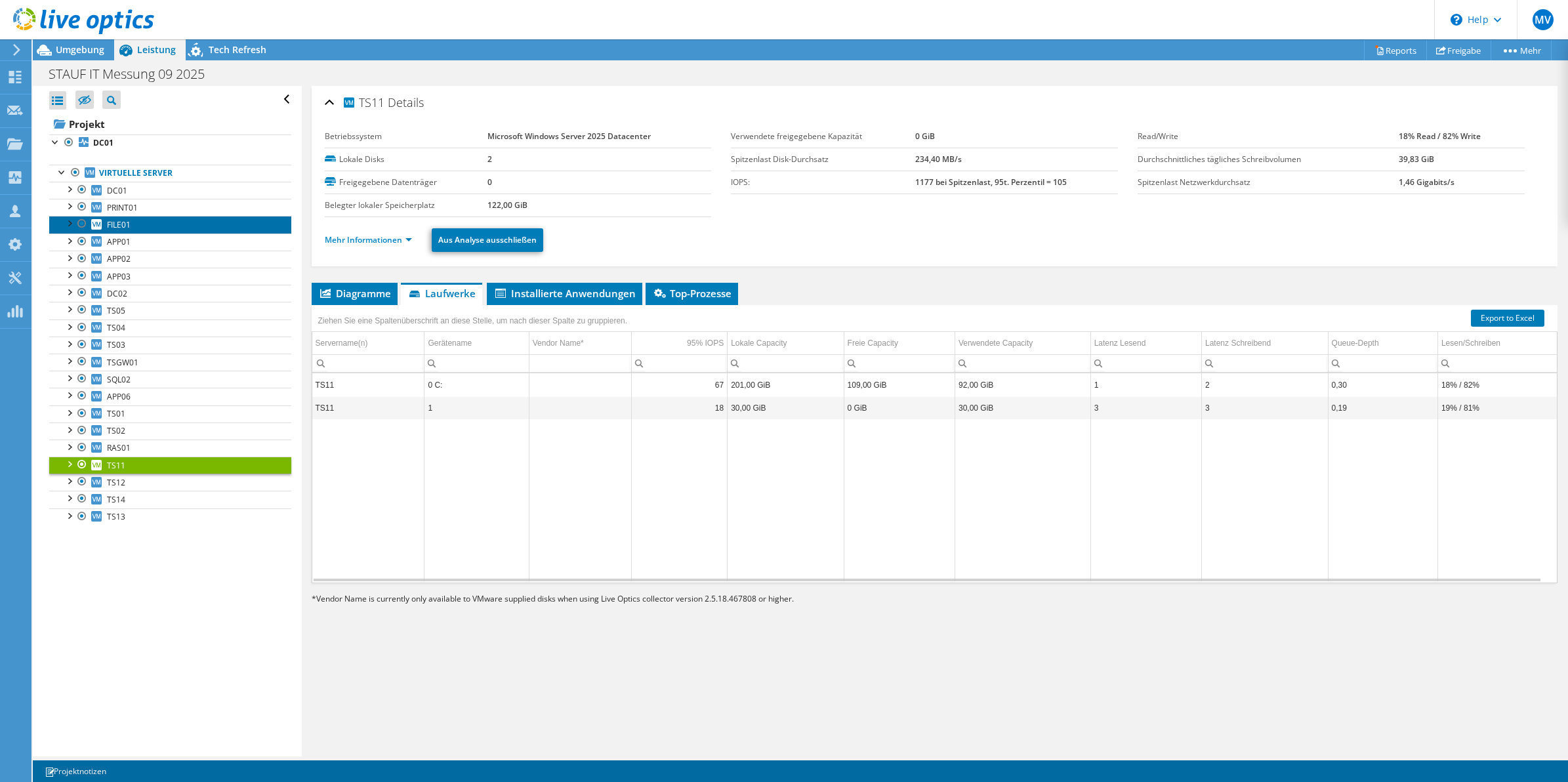
click at [148, 225] on link "FILE01" at bounding box center [170, 225] width 242 height 17
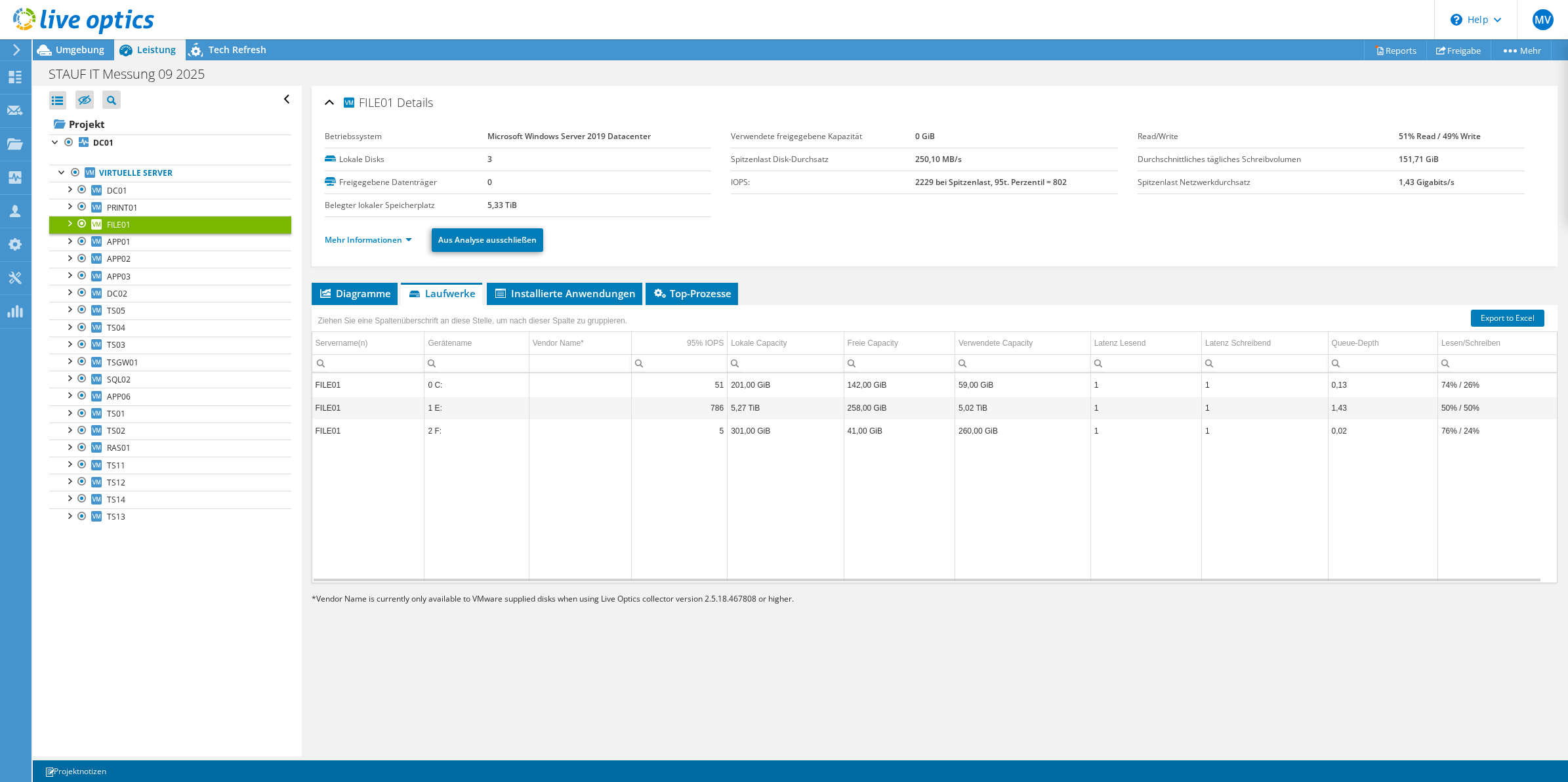
click at [894, 497] on td "Data grid" at bounding box center [899, 511] width 111 height 139
click at [777, 485] on td "Data grid" at bounding box center [785, 511] width 116 height 139
click at [791, 382] on td "201,00 GiB" at bounding box center [785, 385] width 116 height 23
drag, startPoint x: 953, startPoint y: 391, endPoint x: 930, endPoint y: 389, distance: 23.1
click at [955, 391] on td "59,00 GiB" at bounding box center [1022, 385] width 136 height 23
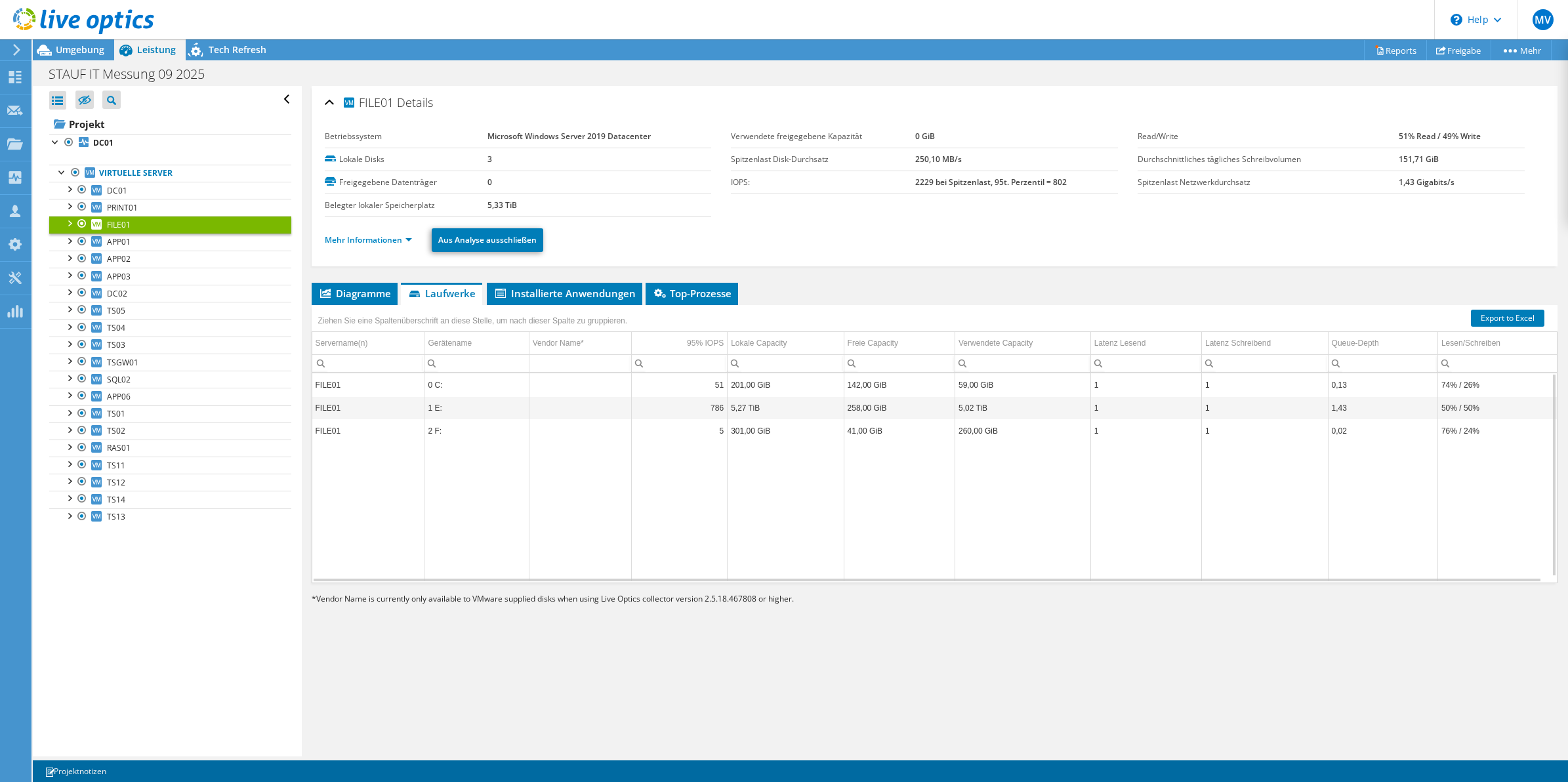
click at [770, 386] on td "201,00 GiB" at bounding box center [785, 385] width 116 height 23
click at [739, 408] on td "5,27 TiB" at bounding box center [785, 408] width 116 height 23
click at [761, 416] on td "5,27 TiB" at bounding box center [785, 408] width 116 height 23
click at [913, 448] on td "Data grid" at bounding box center [899, 511] width 111 height 139
click at [125, 144] on link "DC01" at bounding box center [170, 143] width 242 height 17
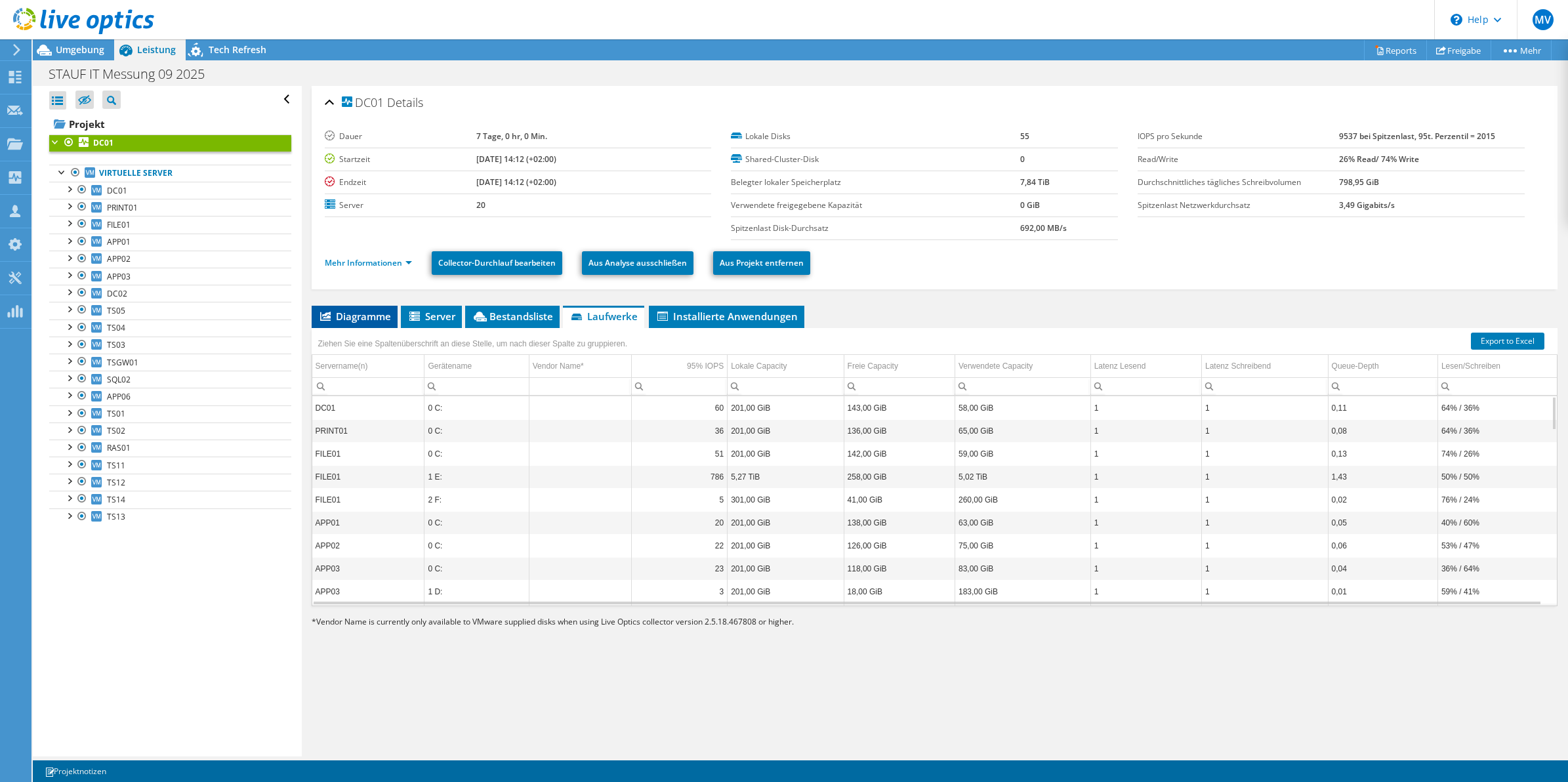
click at [339, 322] on span "Diagramme" at bounding box center [355, 316] width 73 height 13
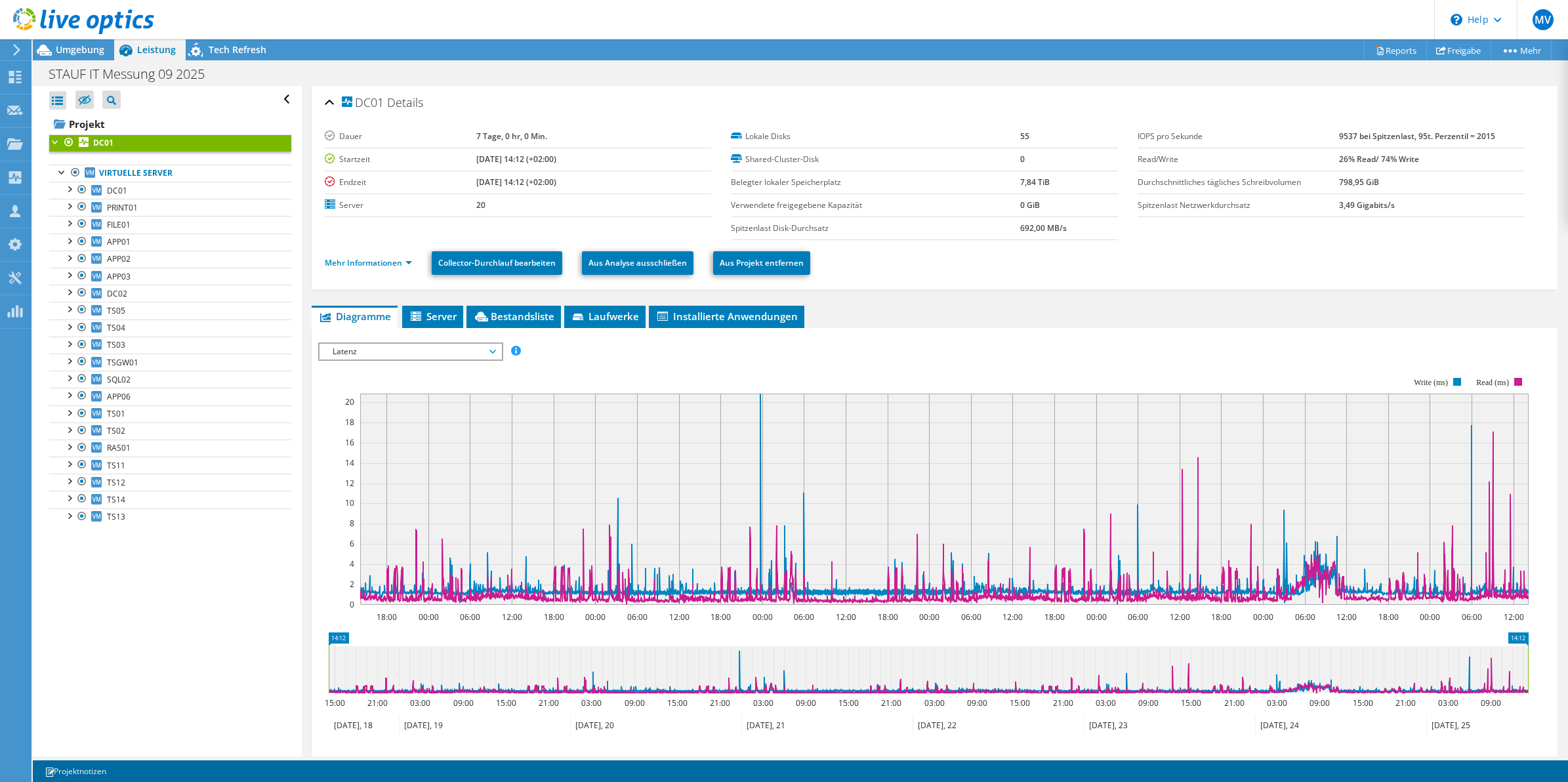
click at [481, 357] on span "Latenz" at bounding box center [410, 352] width 169 height 16
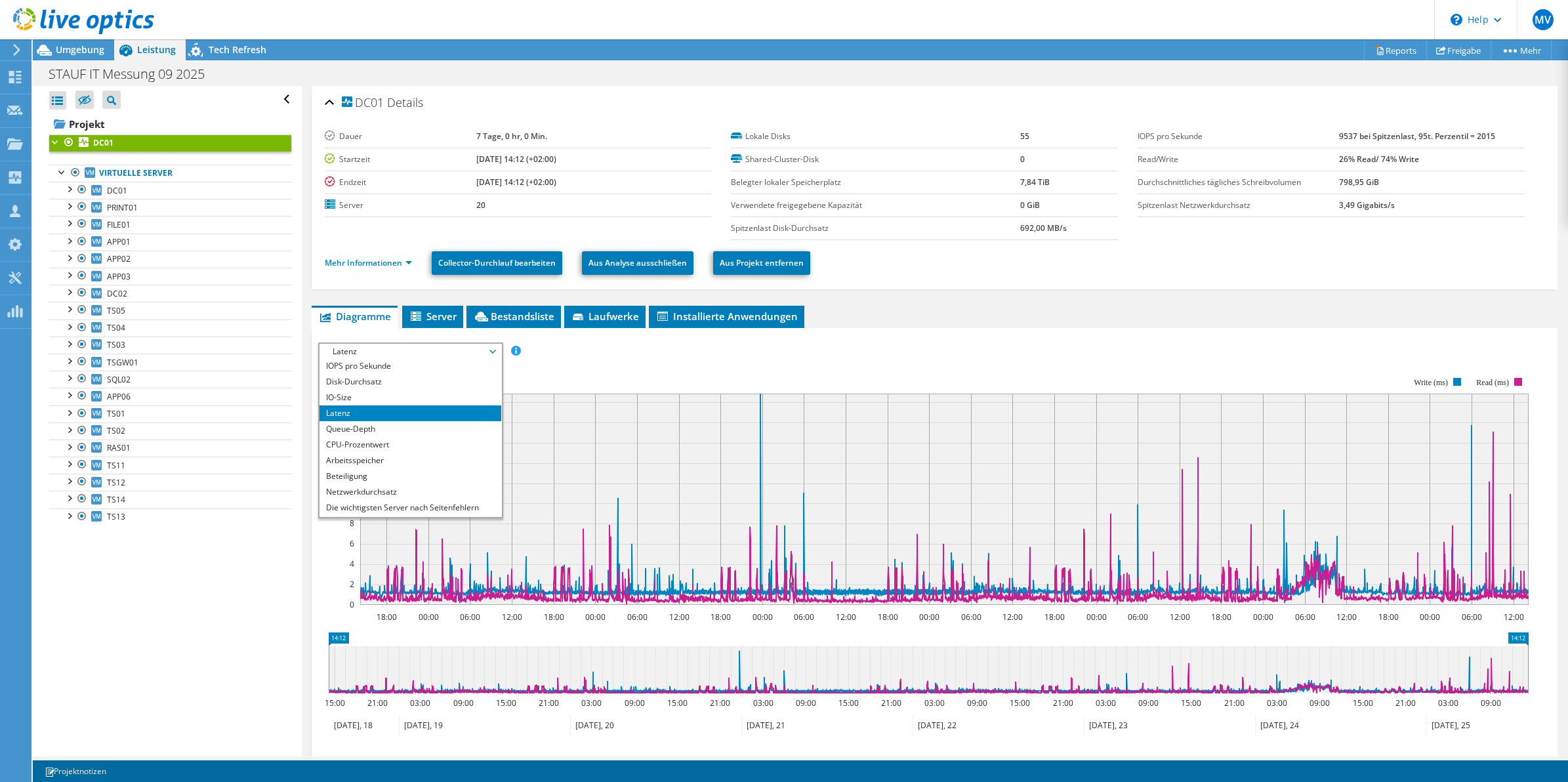
scroll to position [0, 0]
click at [659, 373] on rect at bounding box center [924, 492] width 1211 height 263
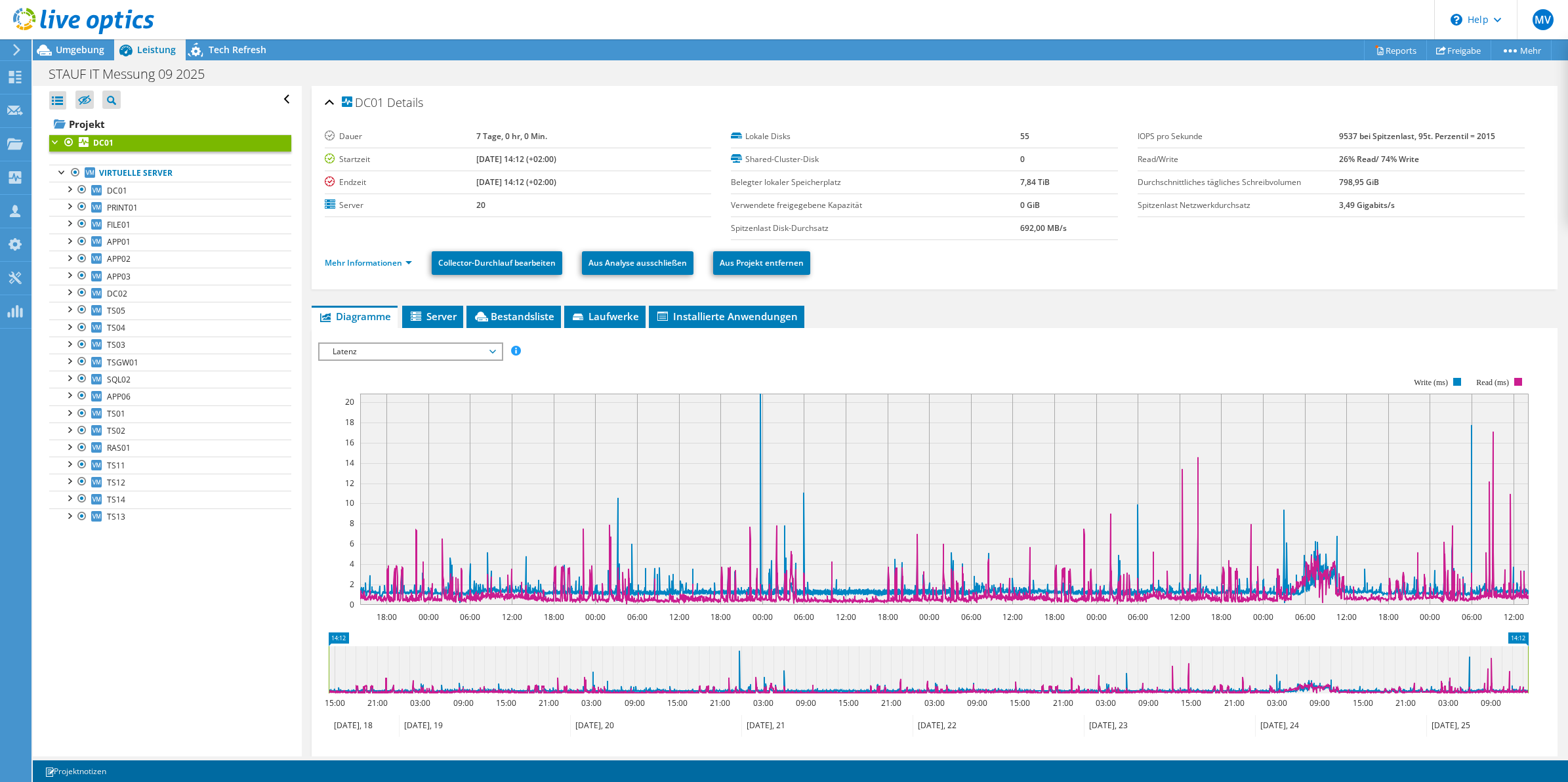
click at [433, 351] on span "Latenz" at bounding box center [410, 352] width 169 height 16
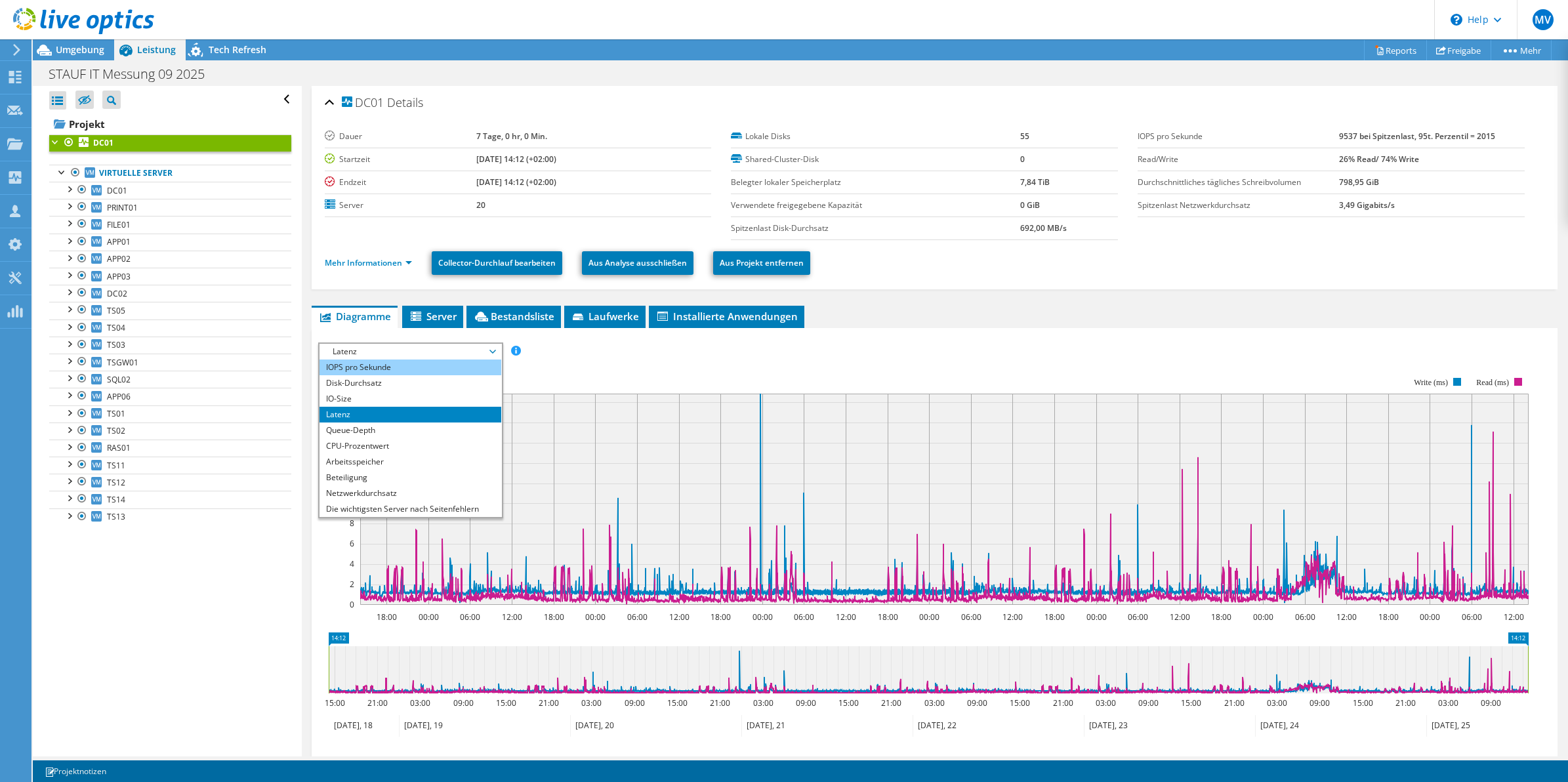
click at [411, 368] on li "IOPS pro Sekunde" at bounding box center [410, 368] width 182 height 16
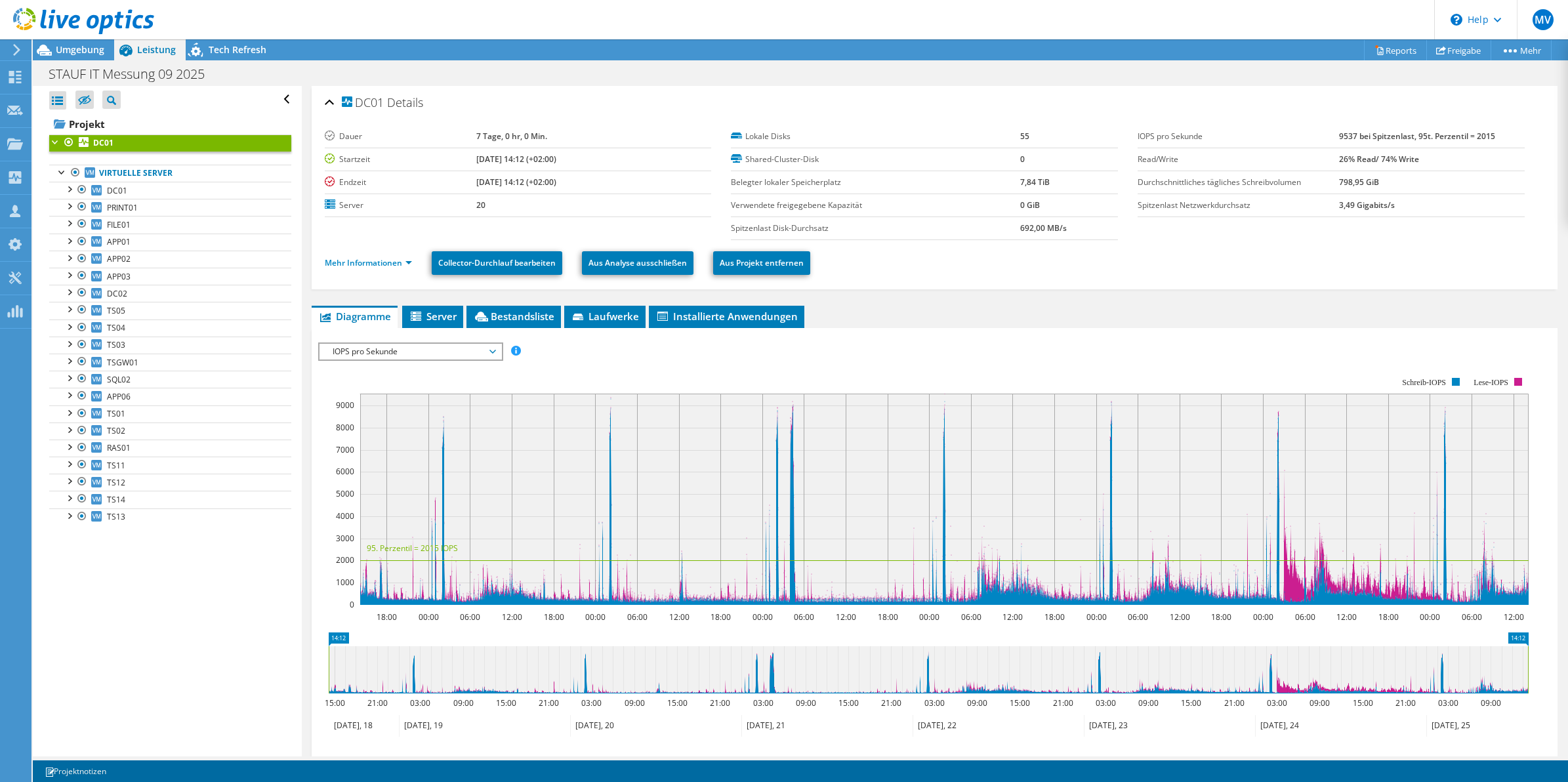
click at [901, 270] on ul "Mehr Informationen Collector-Durchlauf bearbeiten Aus Analyse ausschließen Aus …" at bounding box center [935, 261] width 1220 height 27
drag, startPoint x: 1131, startPoint y: 135, endPoint x: 1362, endPoint y: 139, distance: 231.0
click at [1362, 139] on section "Dauer 7 Tage, 0 hr, 0 Min. Startzeit 09.18.2025, 14:12 (+02:00) Endzeit 09.25.2…" at bounding box center [935, 183] width 1221 height 115
click at [1282, 129] on td "IOPS pro Sekunde" at bounding box center [1238, 137] width 202 height 23
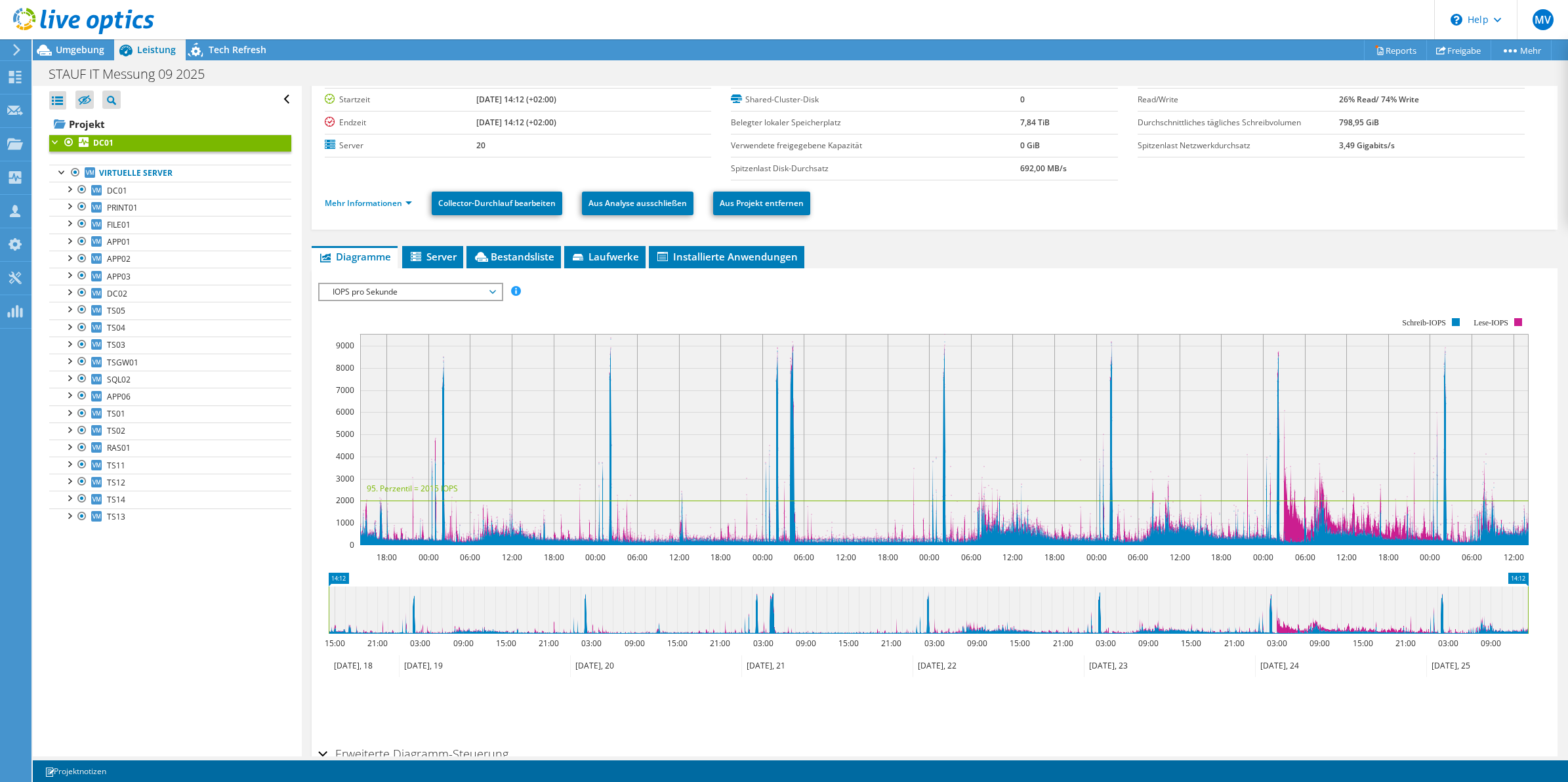
scroll to position [61, 0]
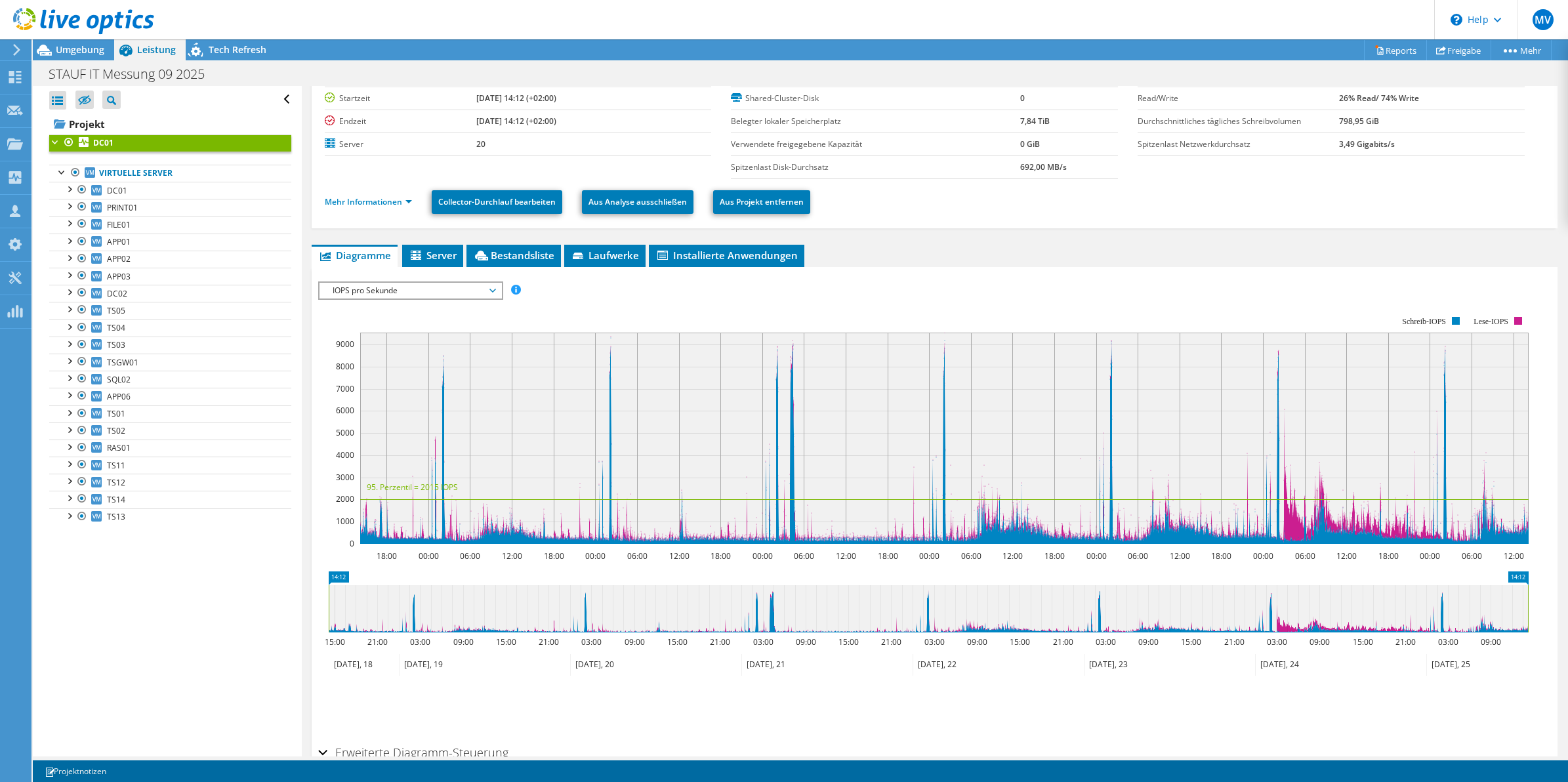
click at [425, 291] on span "IOPS pro Sekunde" at bounding box center [410, 291] width 169 height 16
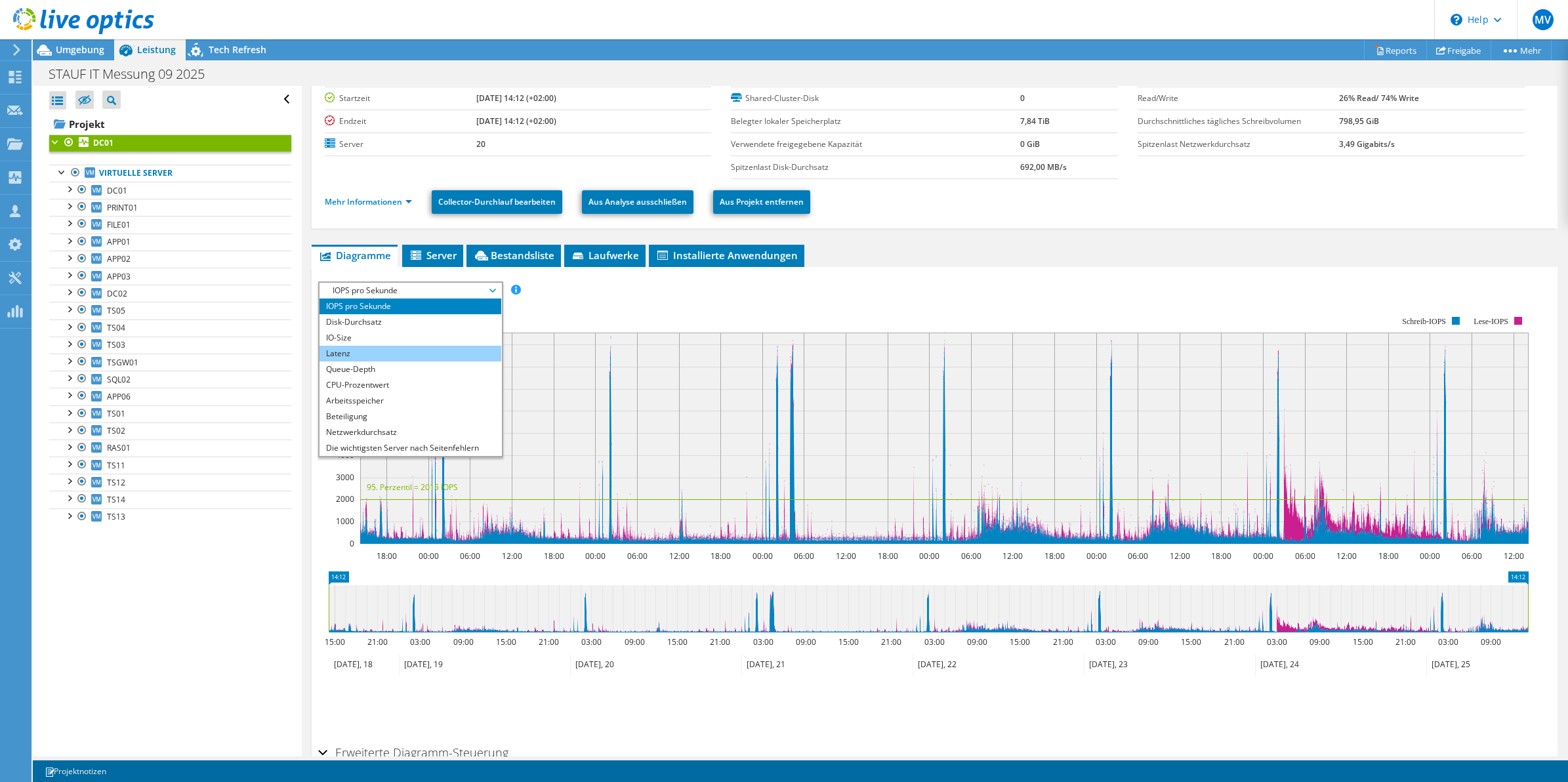
click at [385, 353] on li "Latenz" at bounding box center [410, 354] width 182 height 16
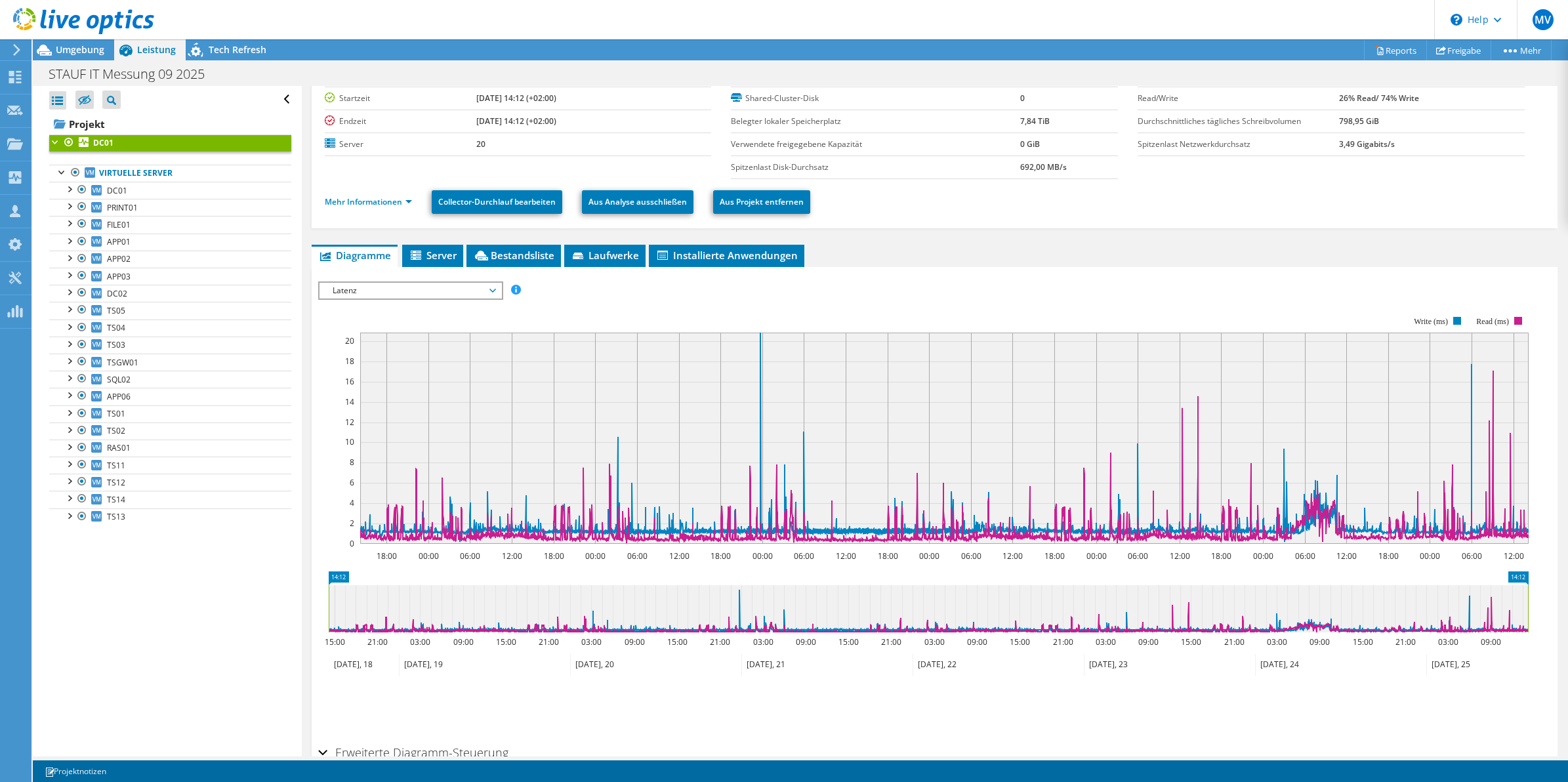
click at [435, 291] on span "Latenz" at bounding box center [410, 291] width 169 height 16
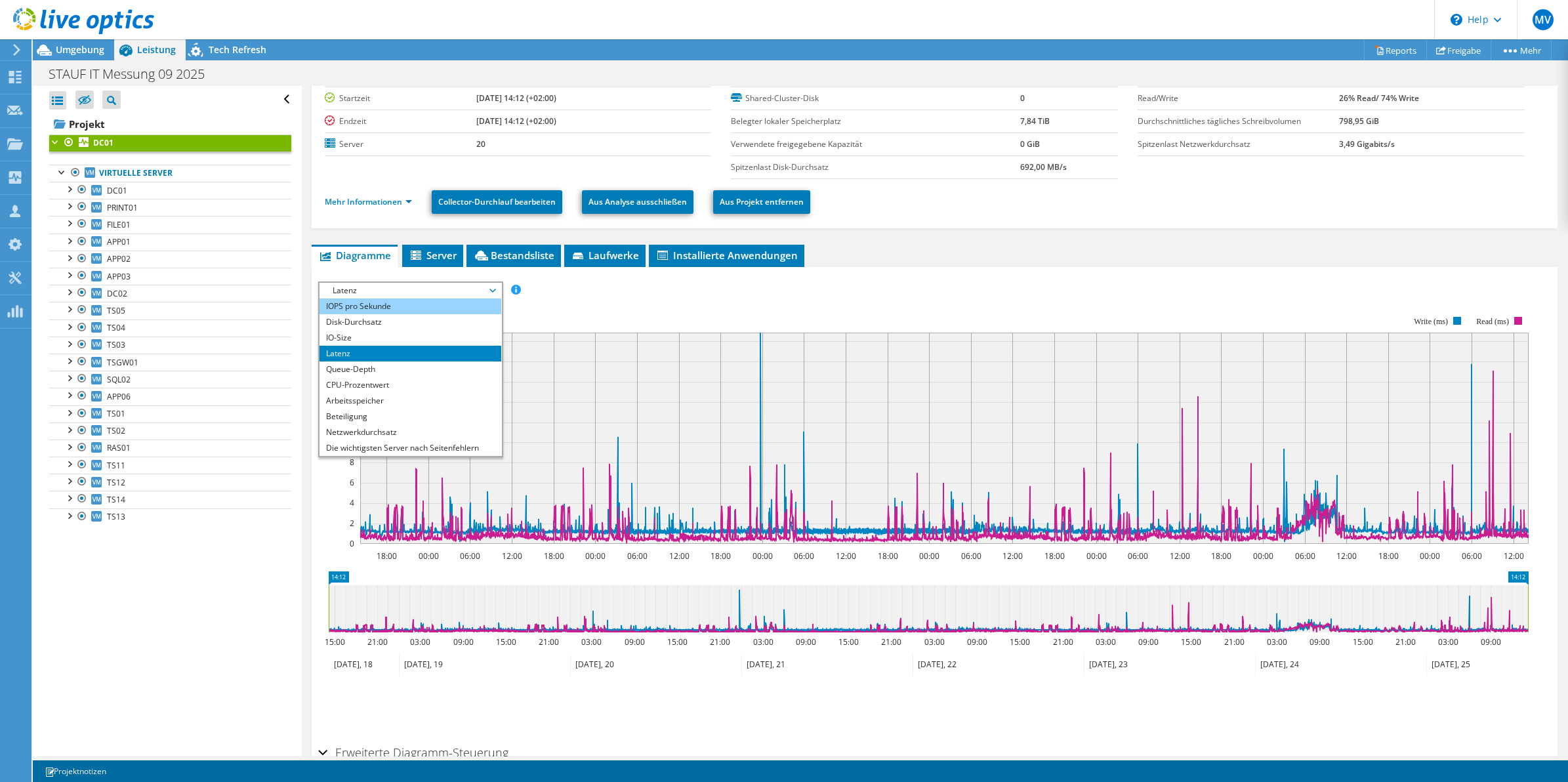
scroll to position [0, 0]
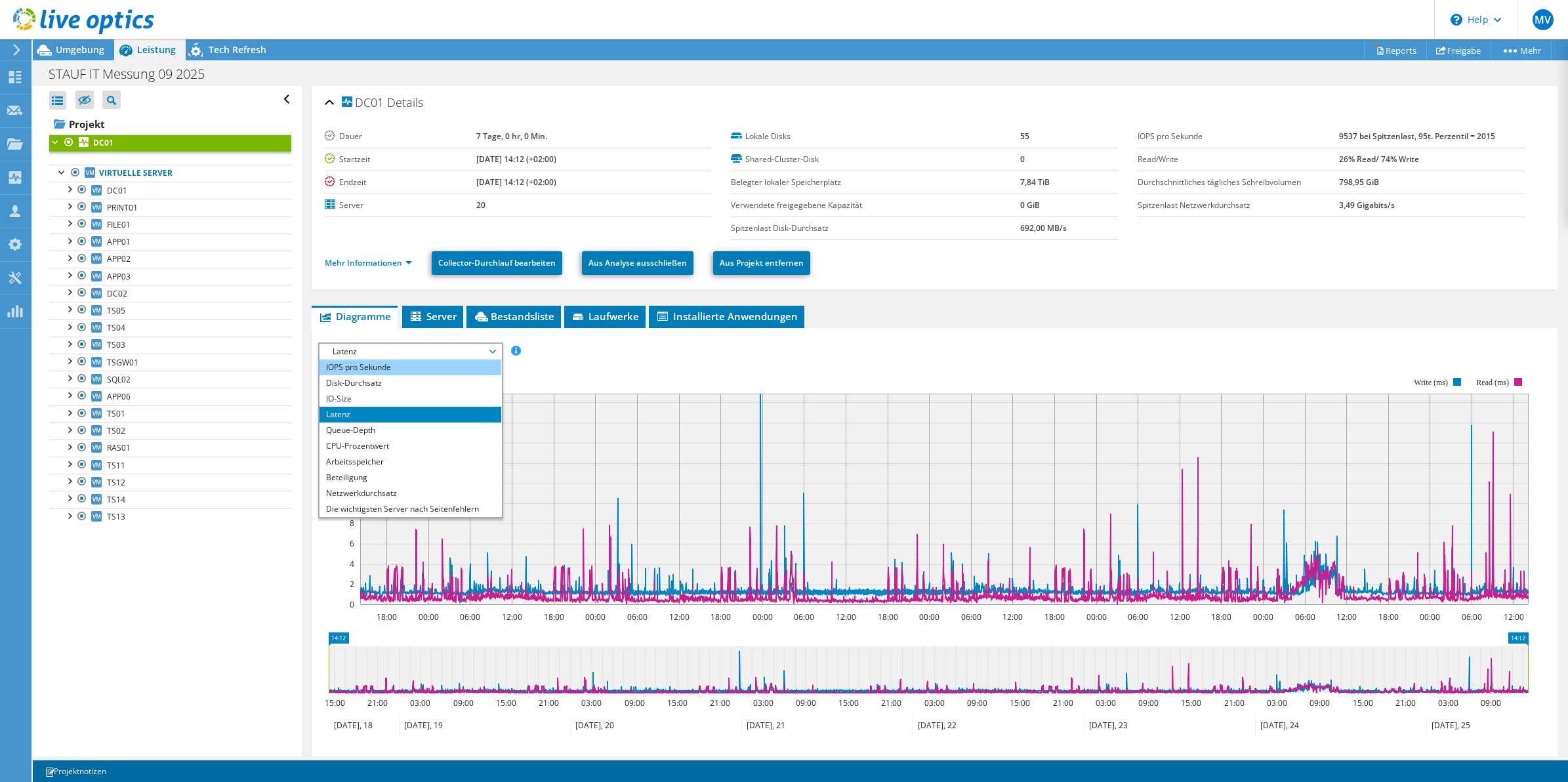
click at [368, 369] on li "IOPS pro Sekunde" at bounding box center [410, 368] width 182 height 16
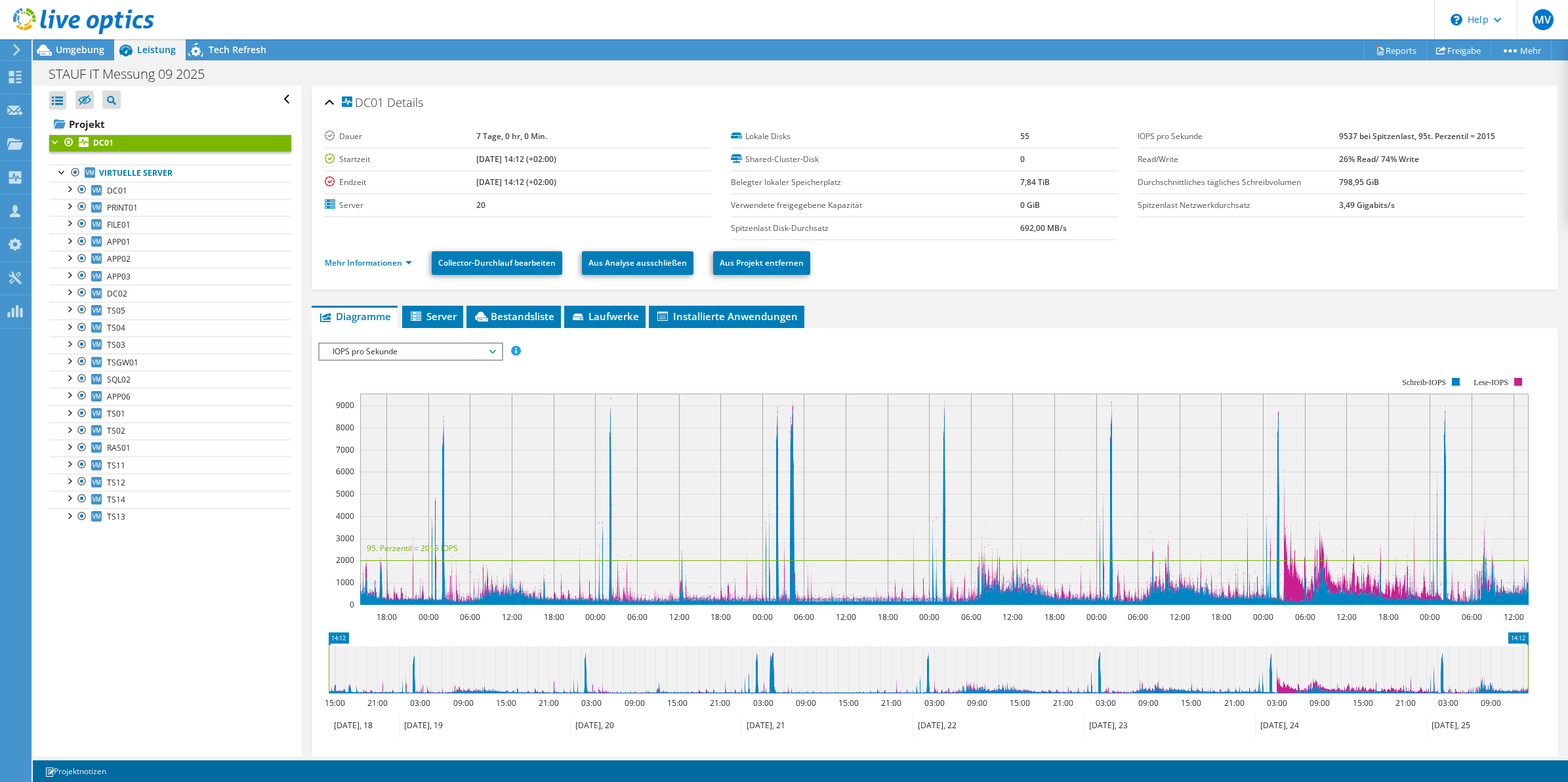
click at [432, 351] on span "IOPS pro Sekunde" at bounding box center [410, 352] width 169 height 16
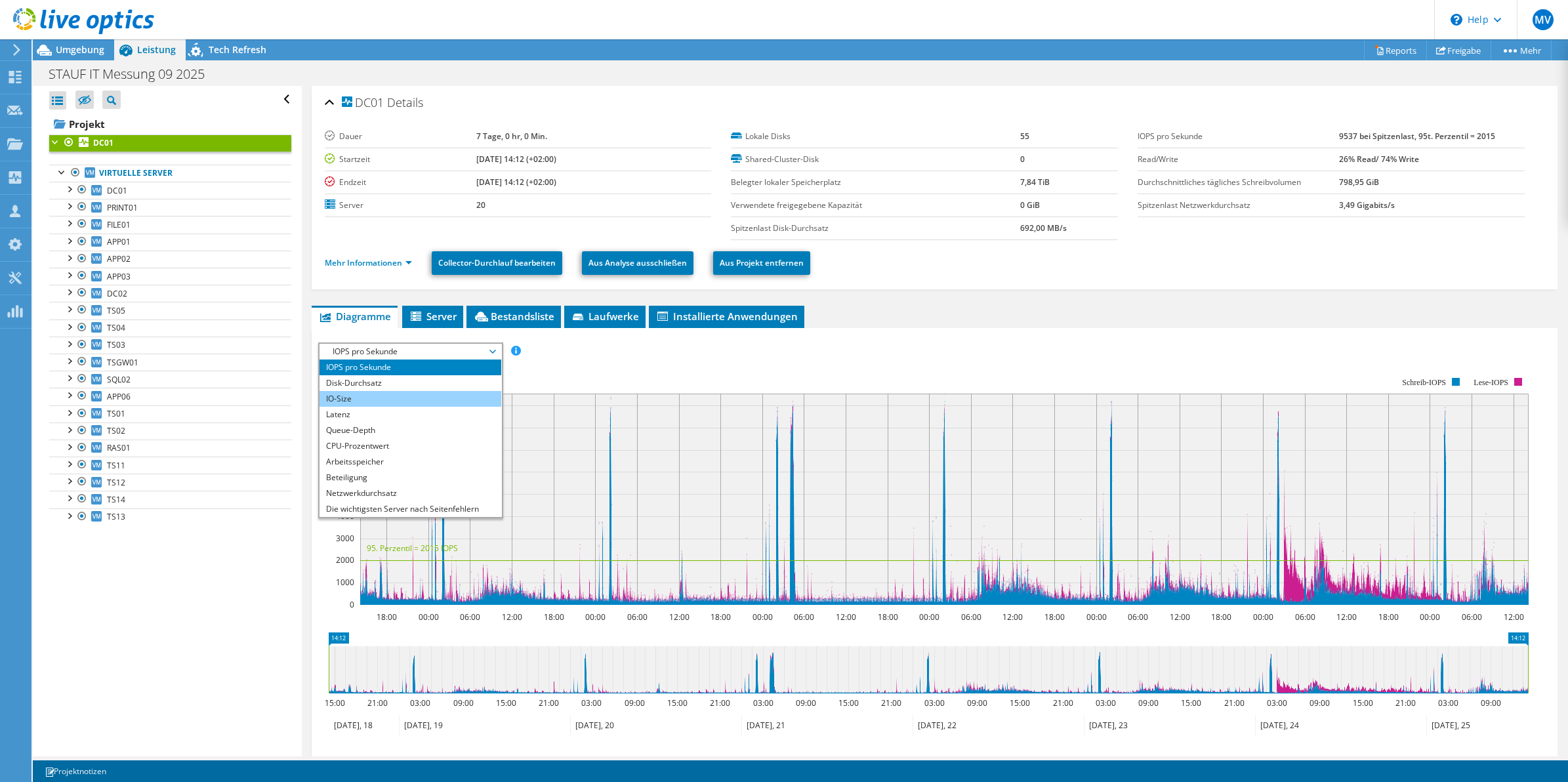
click at [402, 396] on li "IO-Size" at bounding box center [410, 399] width 182 height 16
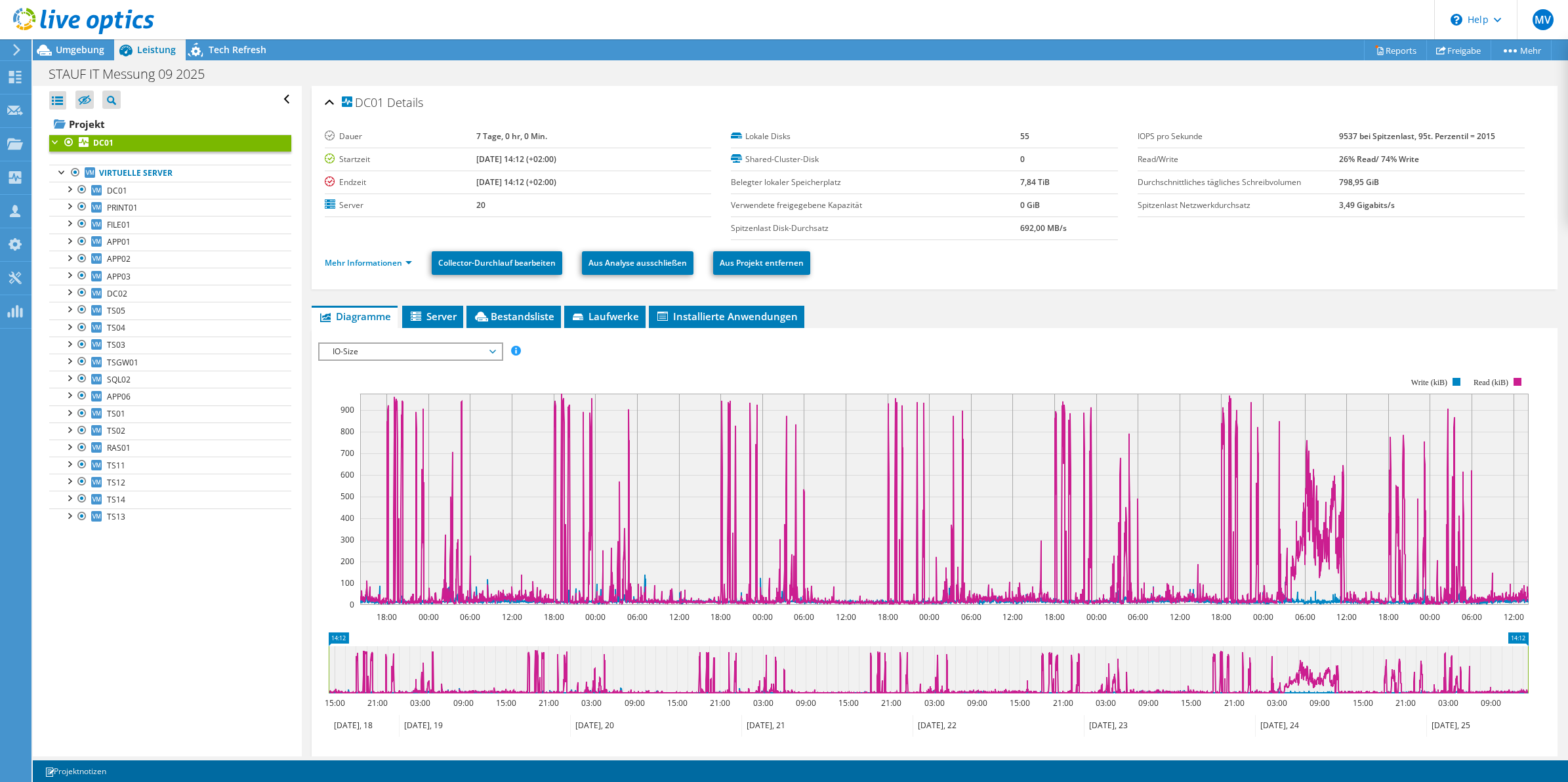
click at [405, 349] on span "IO-Size" at bounding box center [410, 352] width 169 height 16
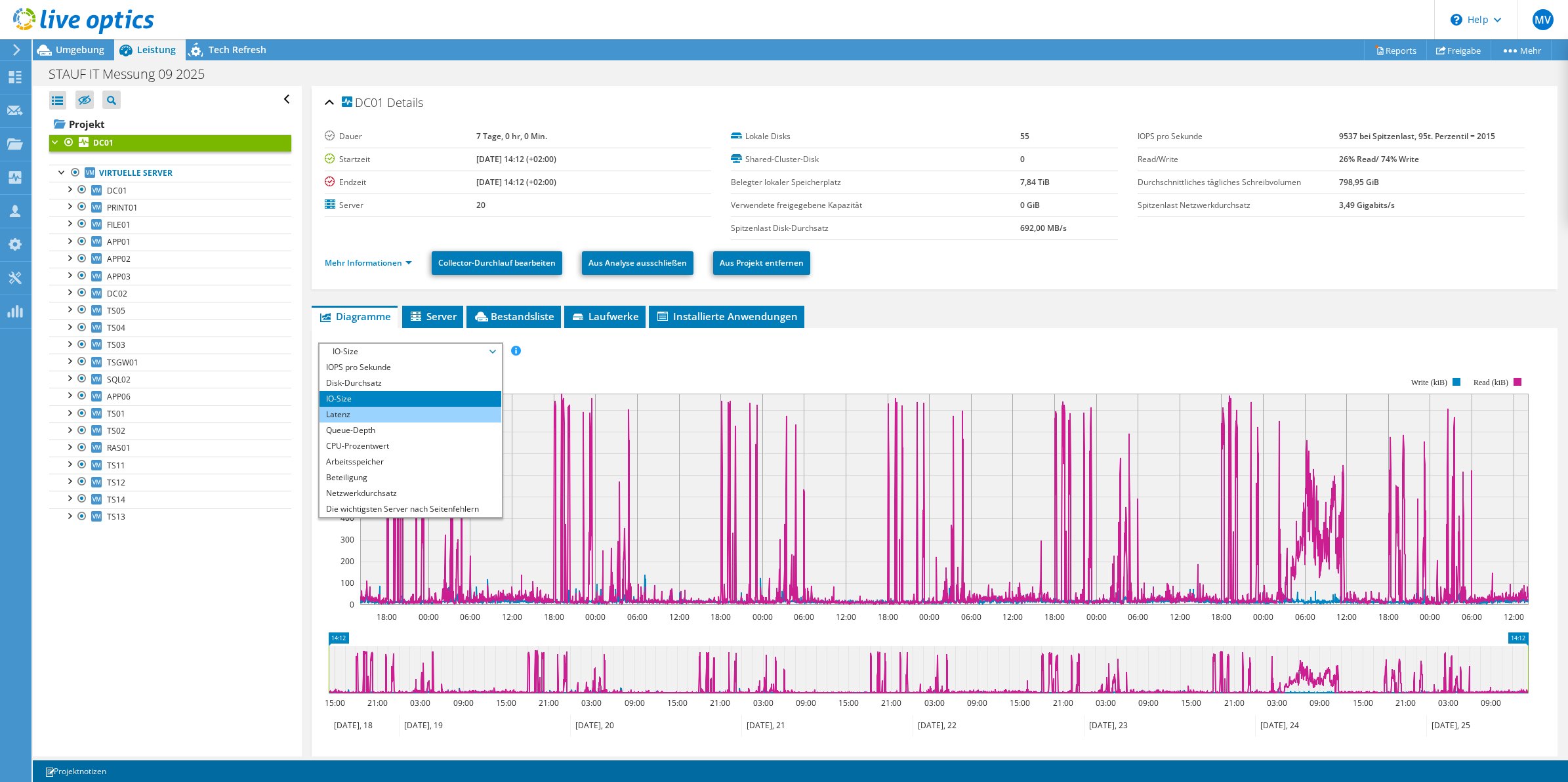
click at [372, 416] on li "Latenz" at bounding box center [410, 415] width 182 height 16
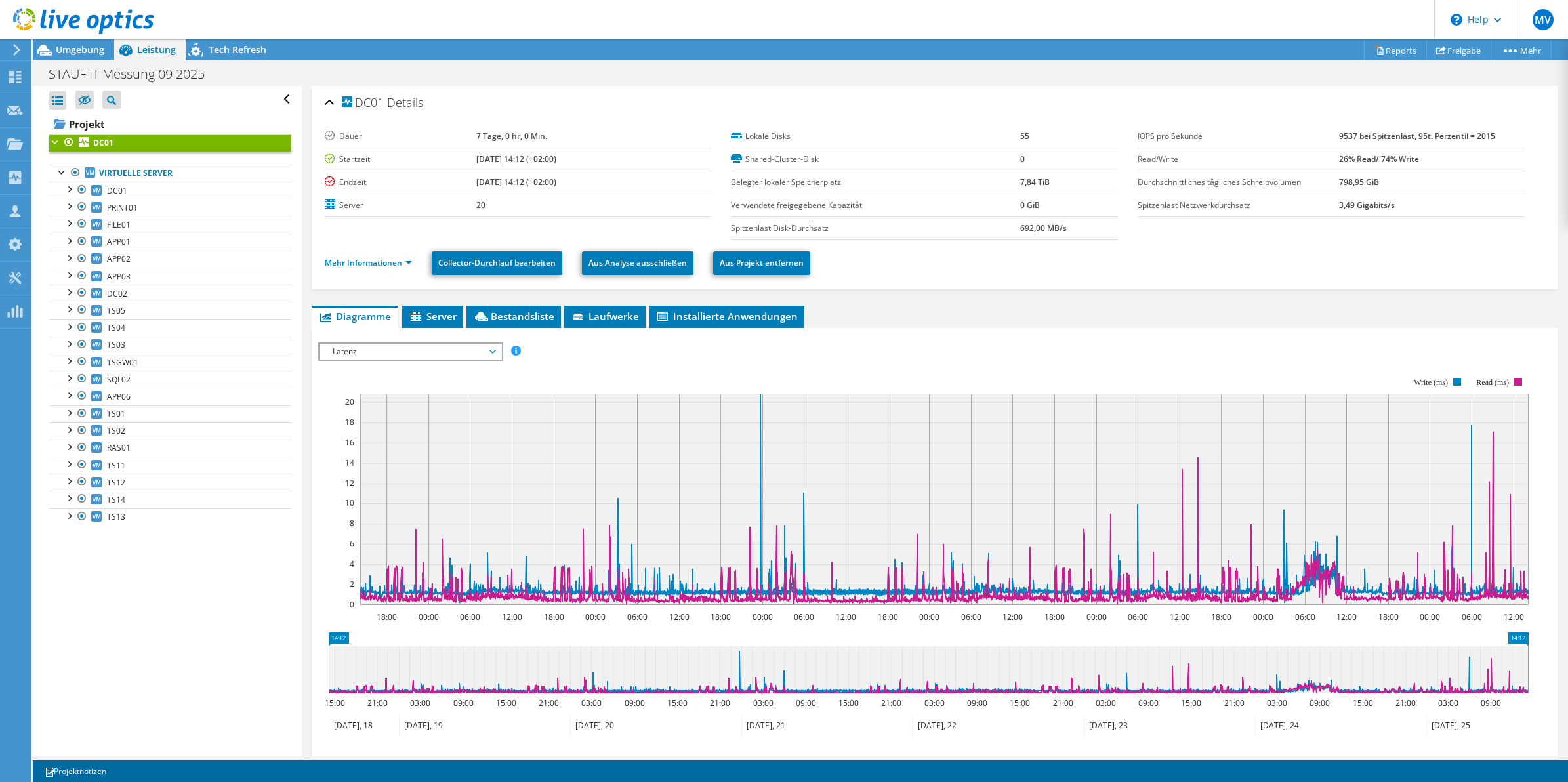
click at [379, 352] on span "Latenz" at bounding box center [410, 352] width 169 height 16
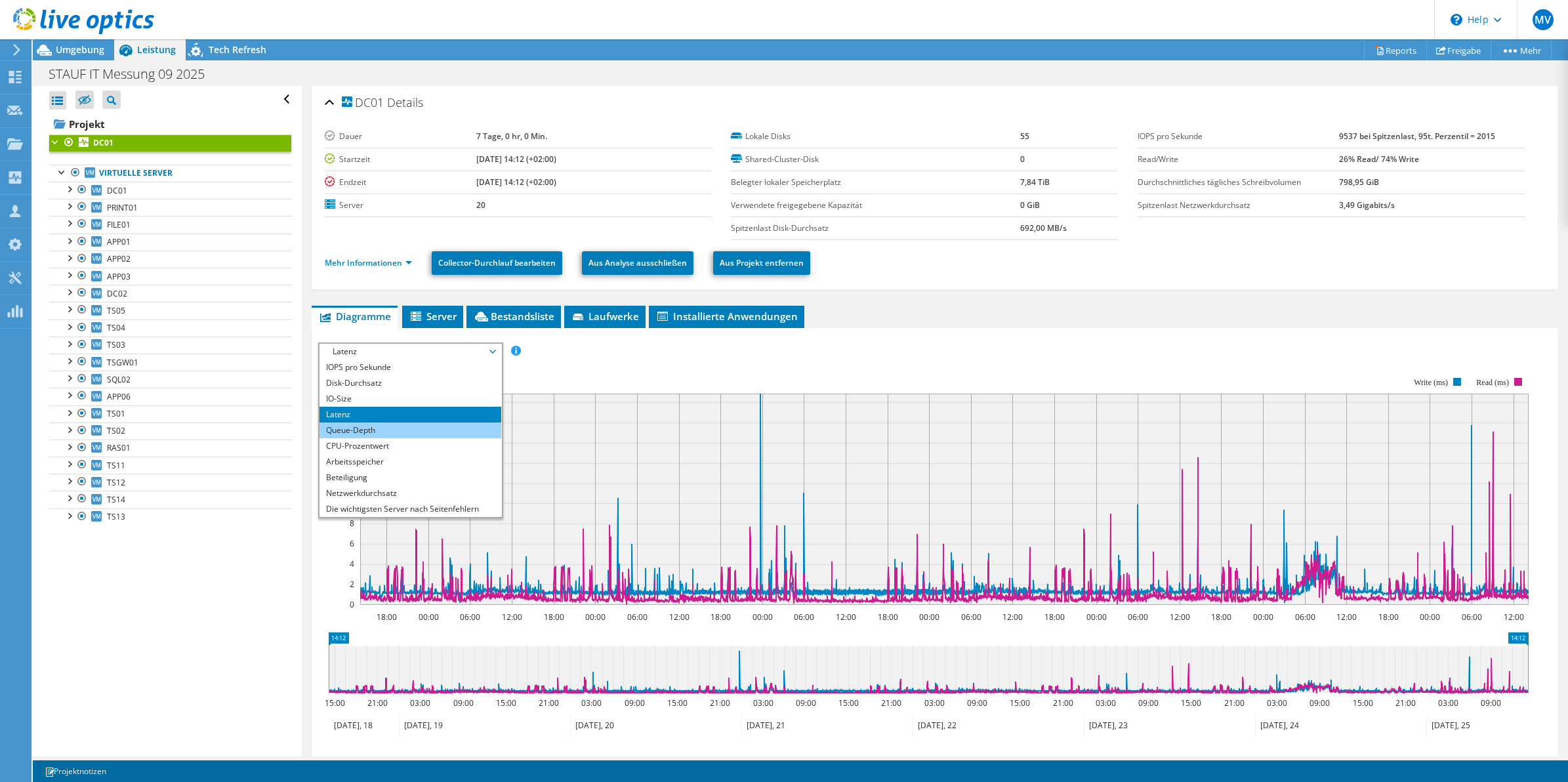
click at [355, 427] on li "Queue-Depth" at bounding box center [410, 431] width 182 height 16
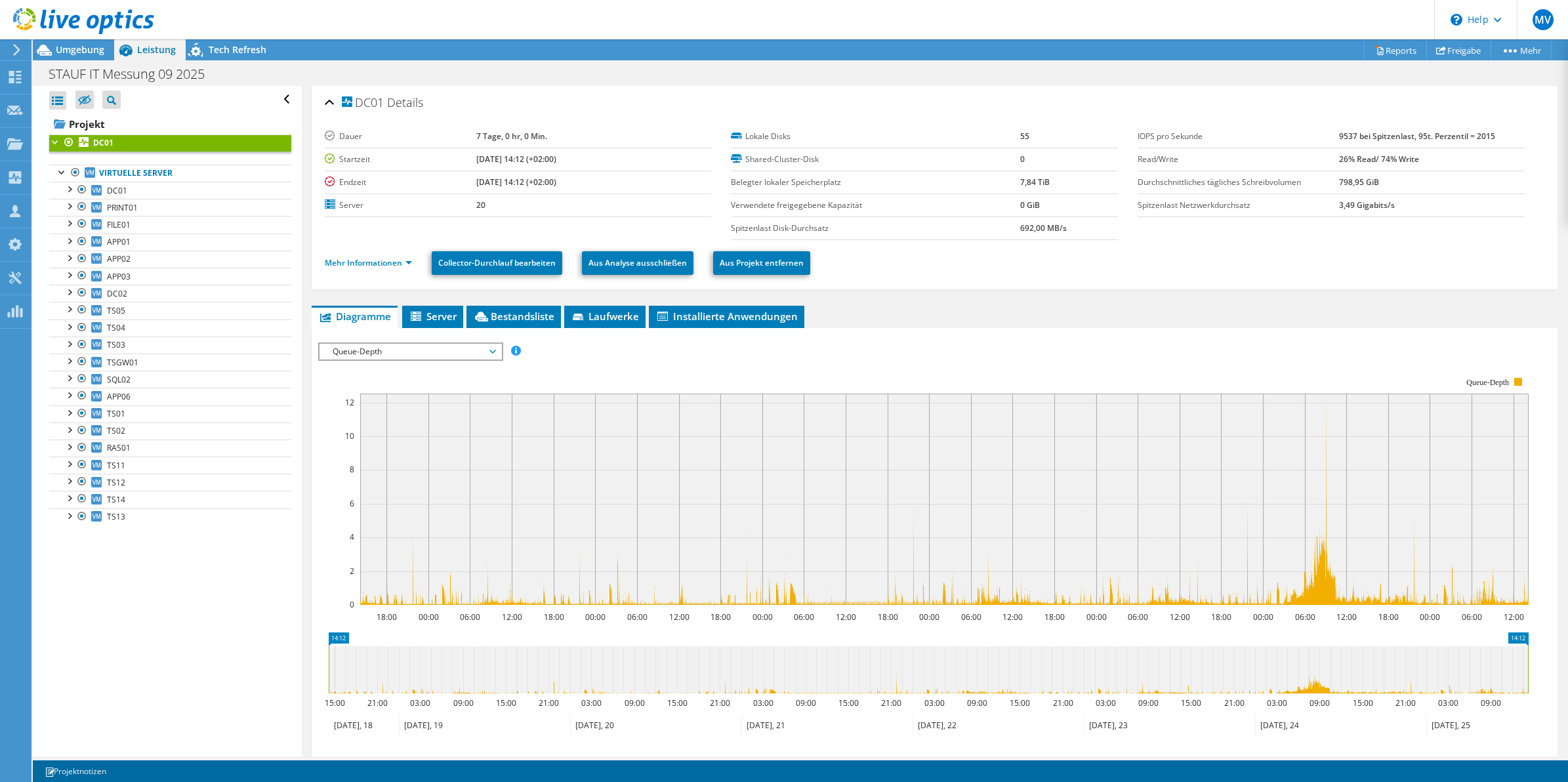
click at [1020, 360] on icon "18:00 00:00 06:00 12:00 18:00 00:00 06:00 12:00 18:00 00:00 06:00 12:00 18:00 0…" at bounding box center [928, 492] width 1221 height 263
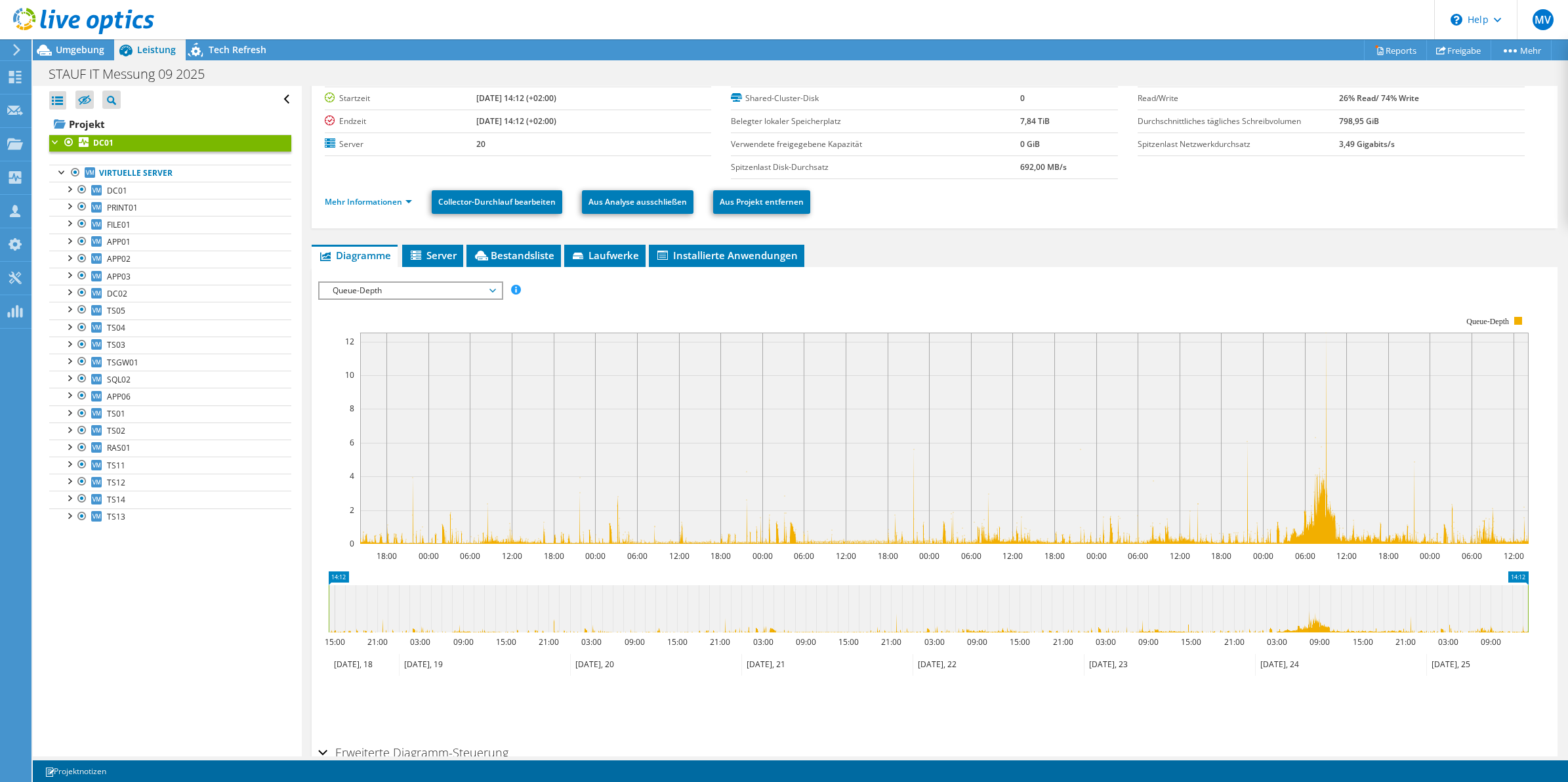
click at [901, 283] on div "IOPS pro Sekunde Disk-Durchsatz IO-Size Latenz Queue-Depth CPU-Prozentwert Arbe…" at bounding box center [935, 290] width 1234 height 18
click at [1021, 240] on div "DC01 Details Dauer 7 Tage, 0 hr, 0 Min. Startzeit 09.18.2025, 14:12 (+02:00) En…" at bounding box center [935, 427] width 1267 height 805
click at [439, 257] on span "Server" at bounding box center [433, 255] width 48 height 13
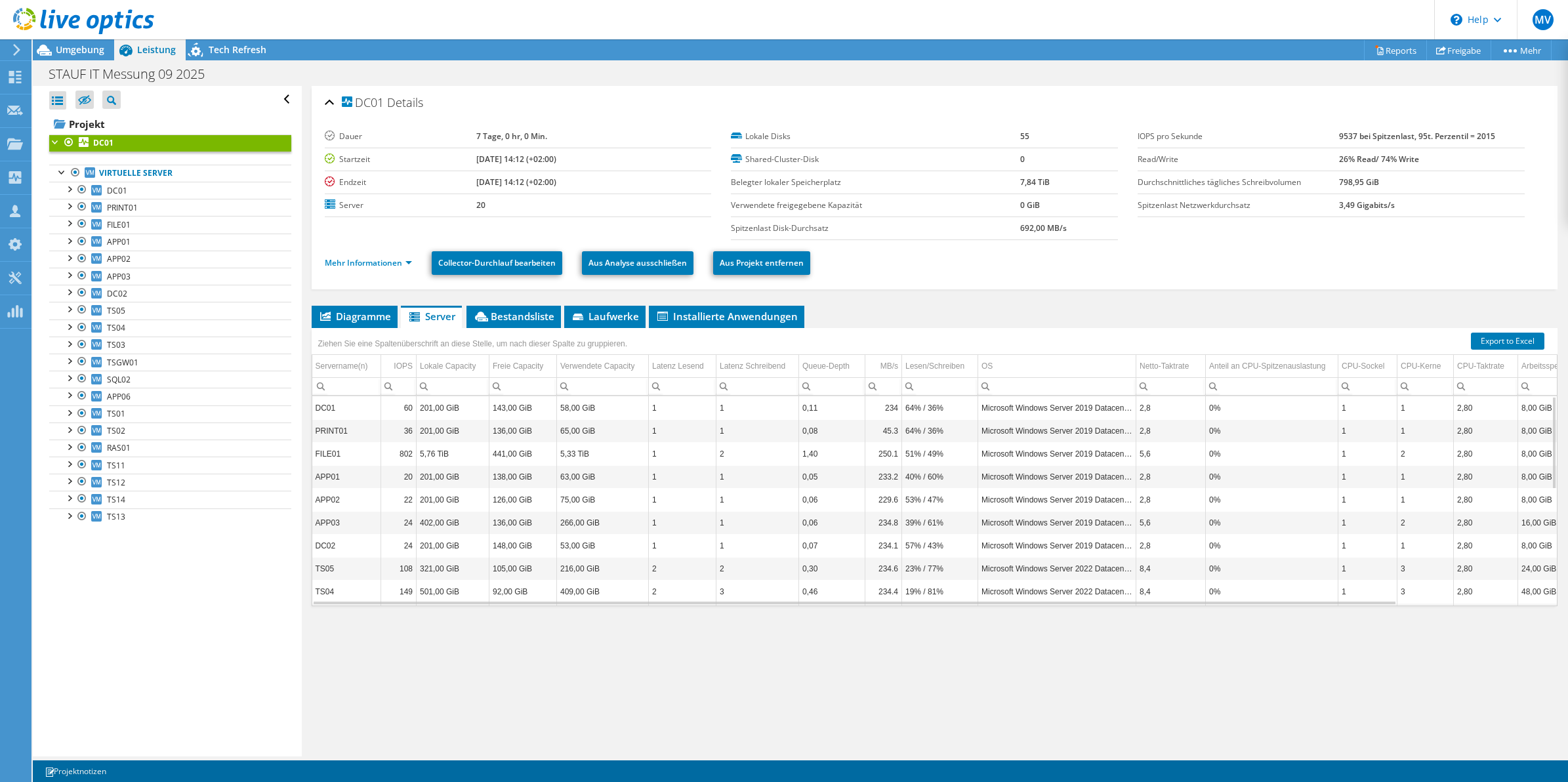
scroll to position [73, 0]
click at [823, 368] on div "Queue-Depth" at bounding box center [826, 366] width 47 height 16
click at [816, 362] on div "Queue-Depth" at bounding box center [826, 366] width 47 height 16
drag, startPoint x: 827, startPoint y: 408, endPoint x: 801, endPoint y: 411, distance: 26.2
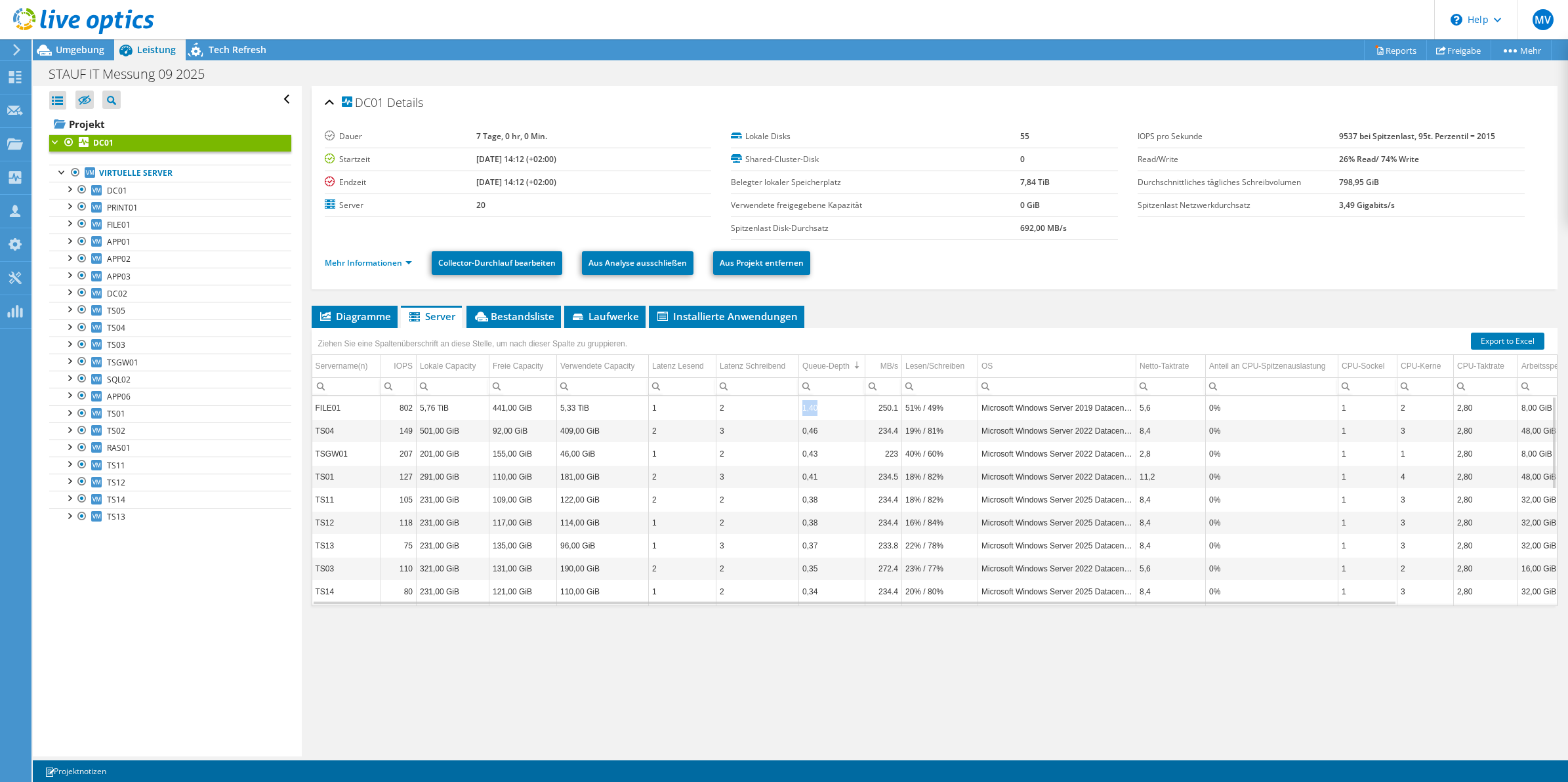
click at [801, 411] on td "1,40" at bounding box center [832, 408] width 66 height 23
click at [837, 402] on td "1,40" at bounding box center [832, 408] width 66 height 23
click at [835, 470] on td "0,41" at bounding box center [832, 477] width 66 height 23
click at [858, 416] on td "1,40" at bounding box center [832, 408] width 66 height 23
drag, startPoint x: 353, startPoint y: 316, endPoint x: 335, endPoint y: 301, distance: 23.4
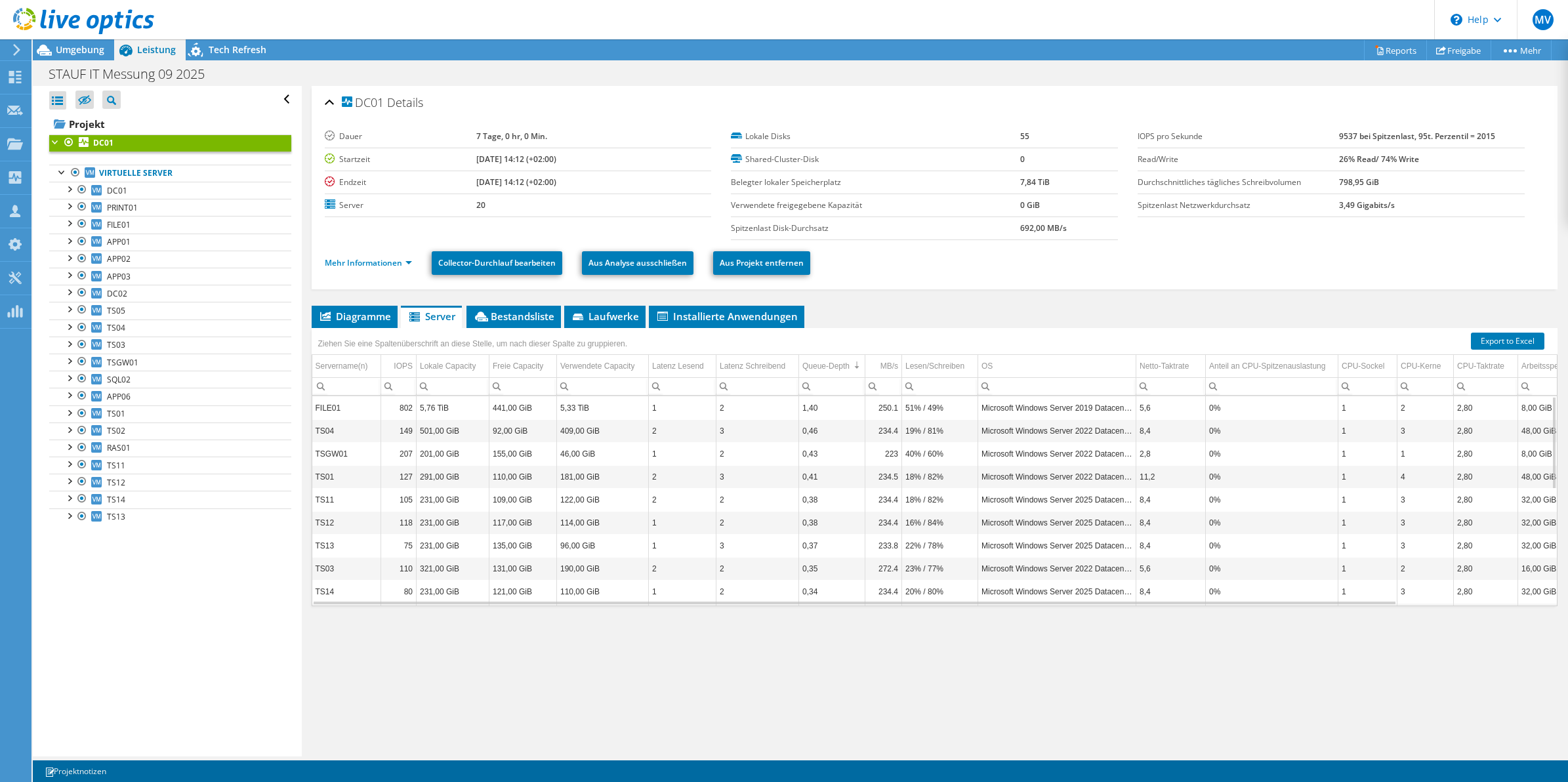
click at [353, 316] on span "Diagramme" at bounding box center [355, 316] width 73 height 13
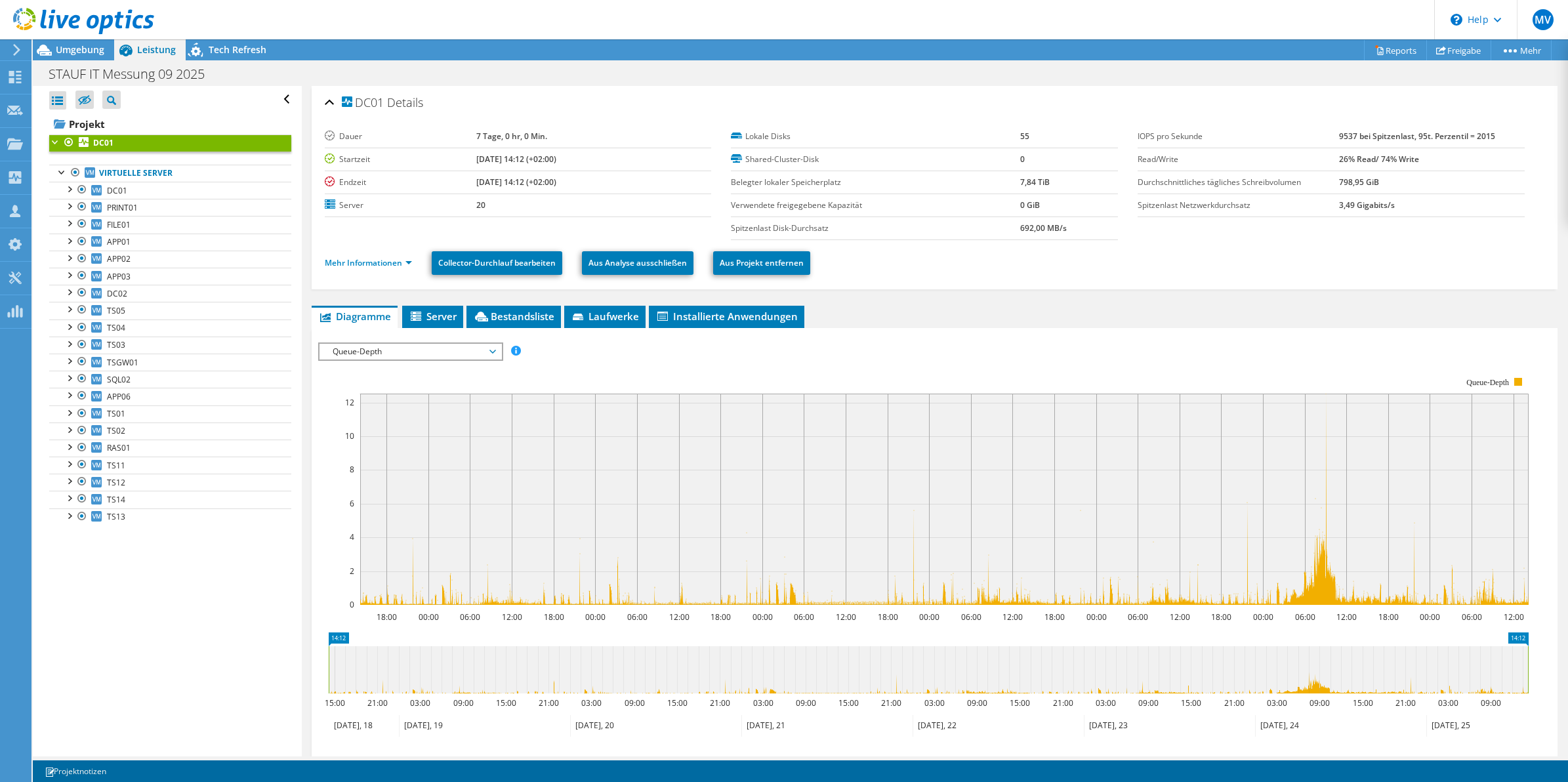
click at [445, 358] on span "Queue-Depth" at bounding box center [410, 352] width 169 height 16
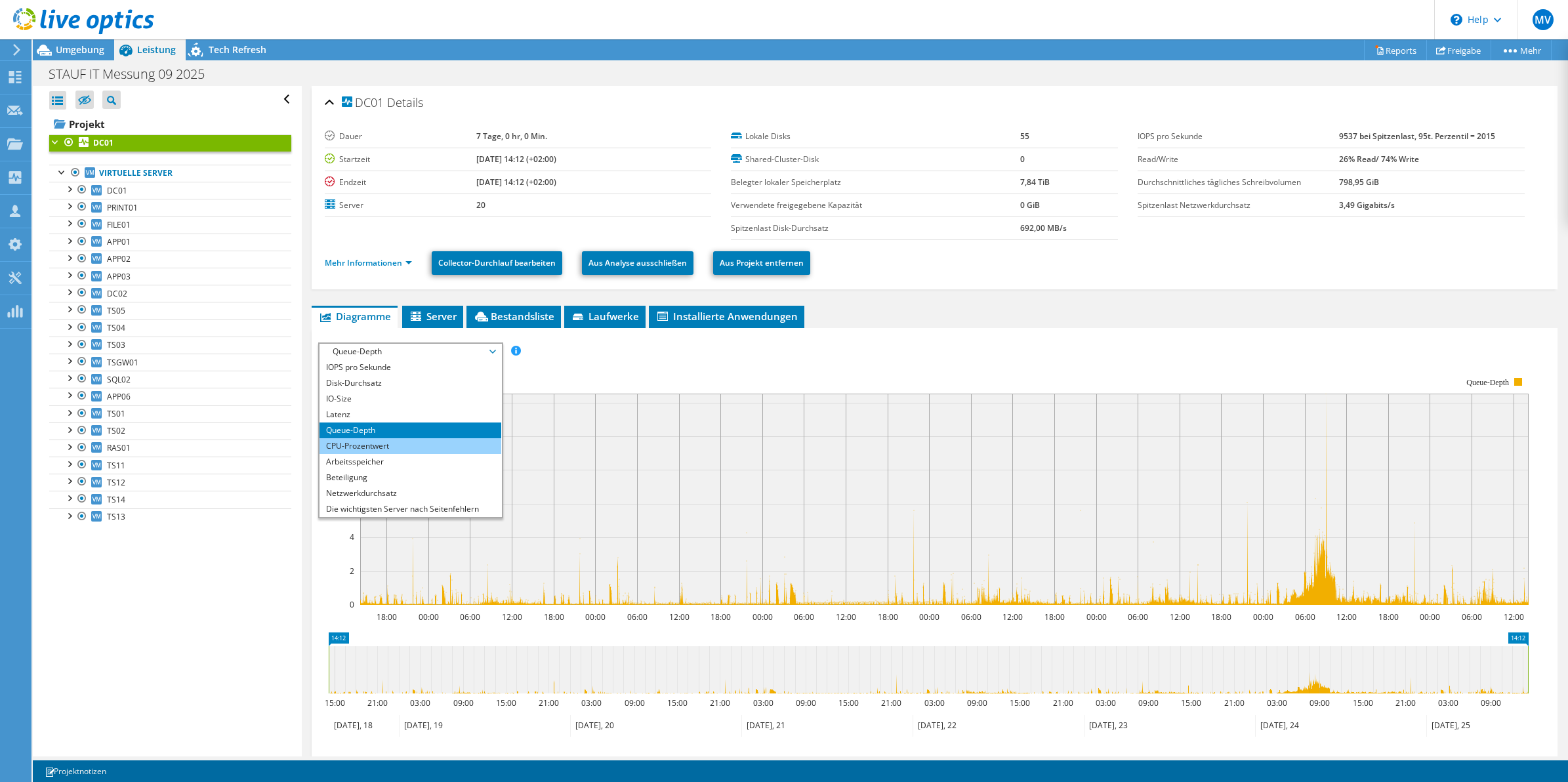
click at [431, 451] on li "CPU-Prozentwert" at bounding box center [410, 446] width 182 height 16
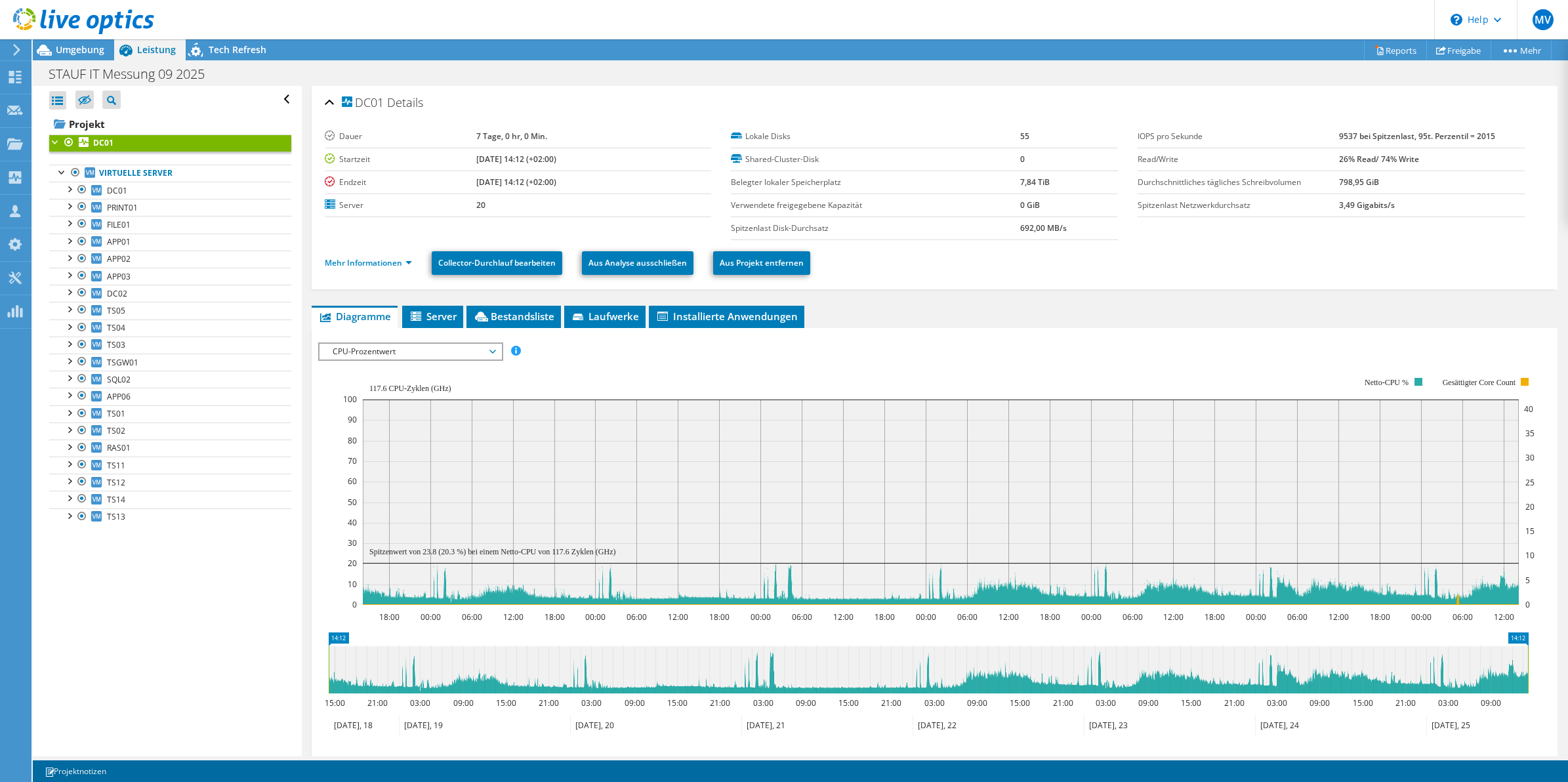
click at [923, 324] on ul "Diagramme Server Bestandsliste Hypervisor Laufwerke Cluster-Laufwerke Installie…" at bounding box center [935, 317] width 1247 height 22
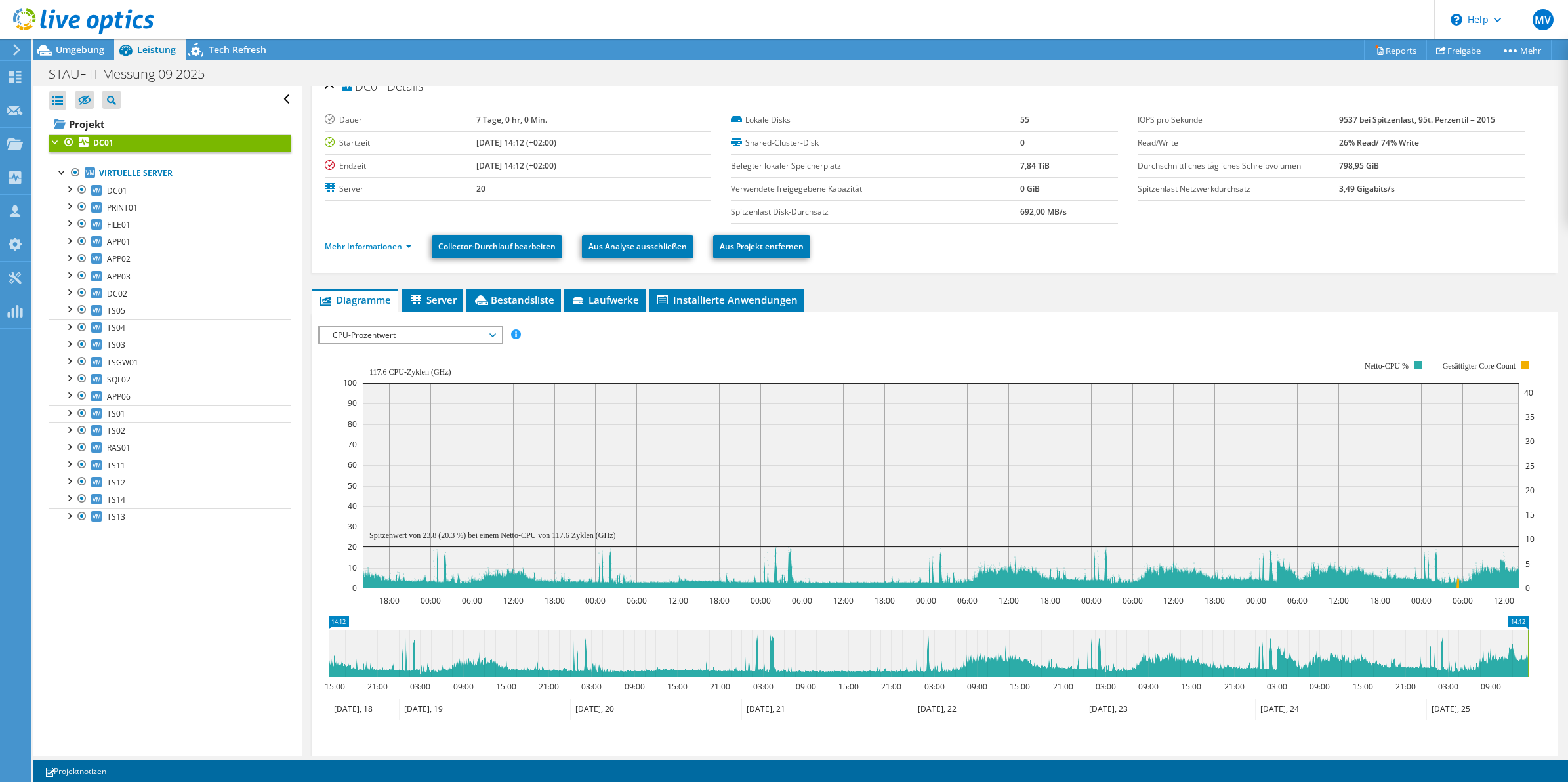
scroll to position [20, 0]
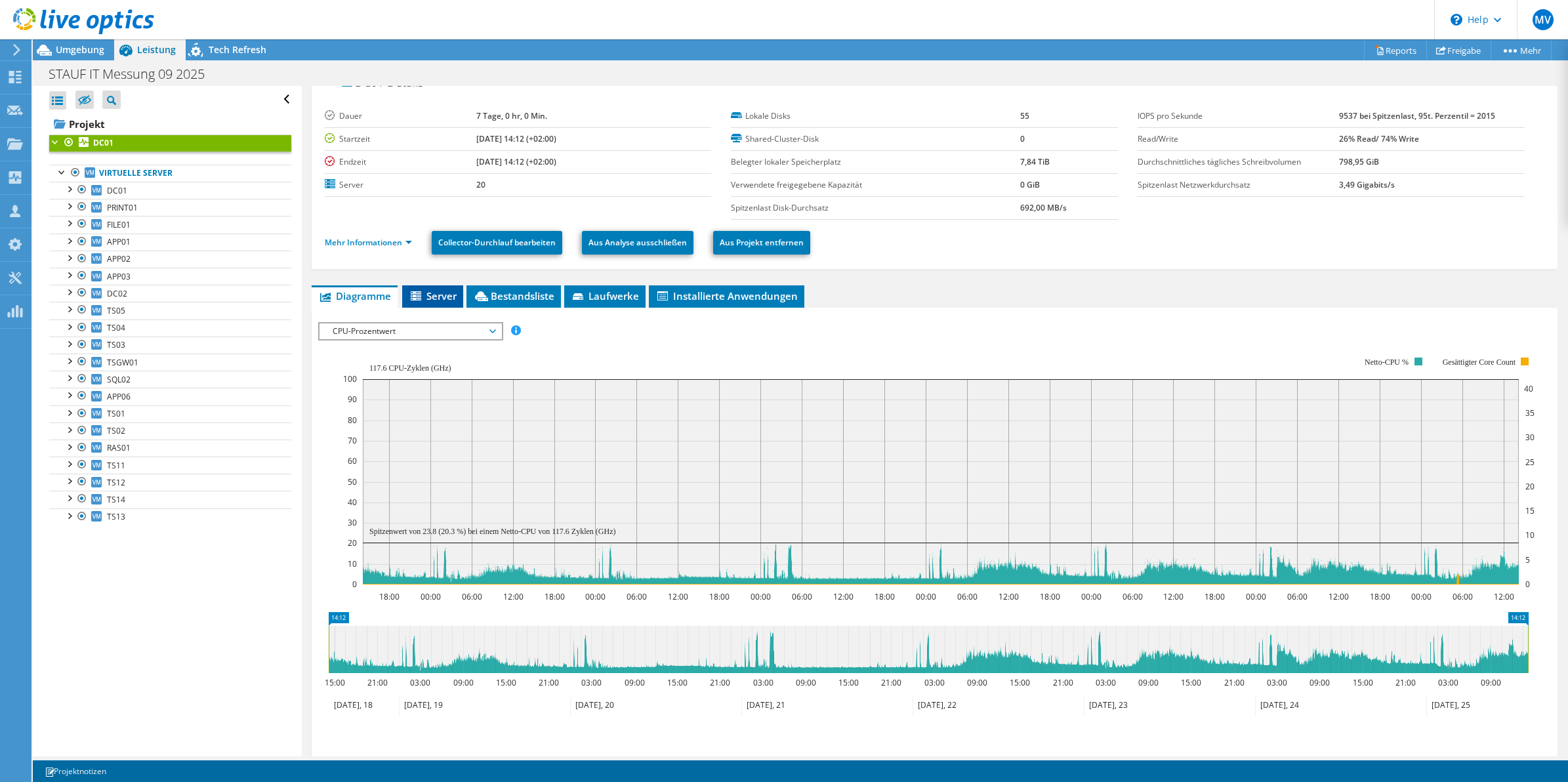
click at [427, 290] on li "Server" at bounding box center [433, 297] width 61 height 22
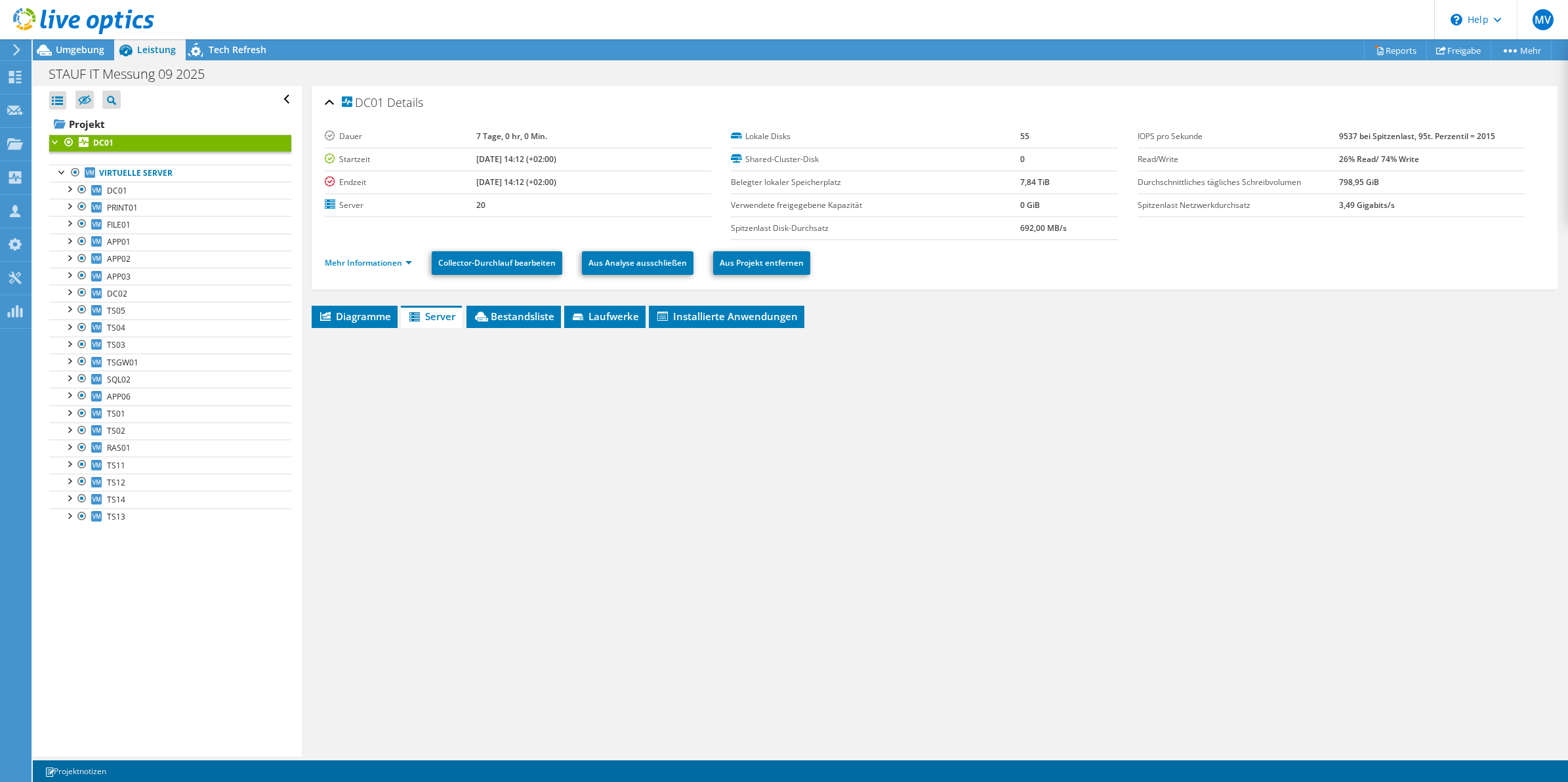
scroll to position [0, 0]
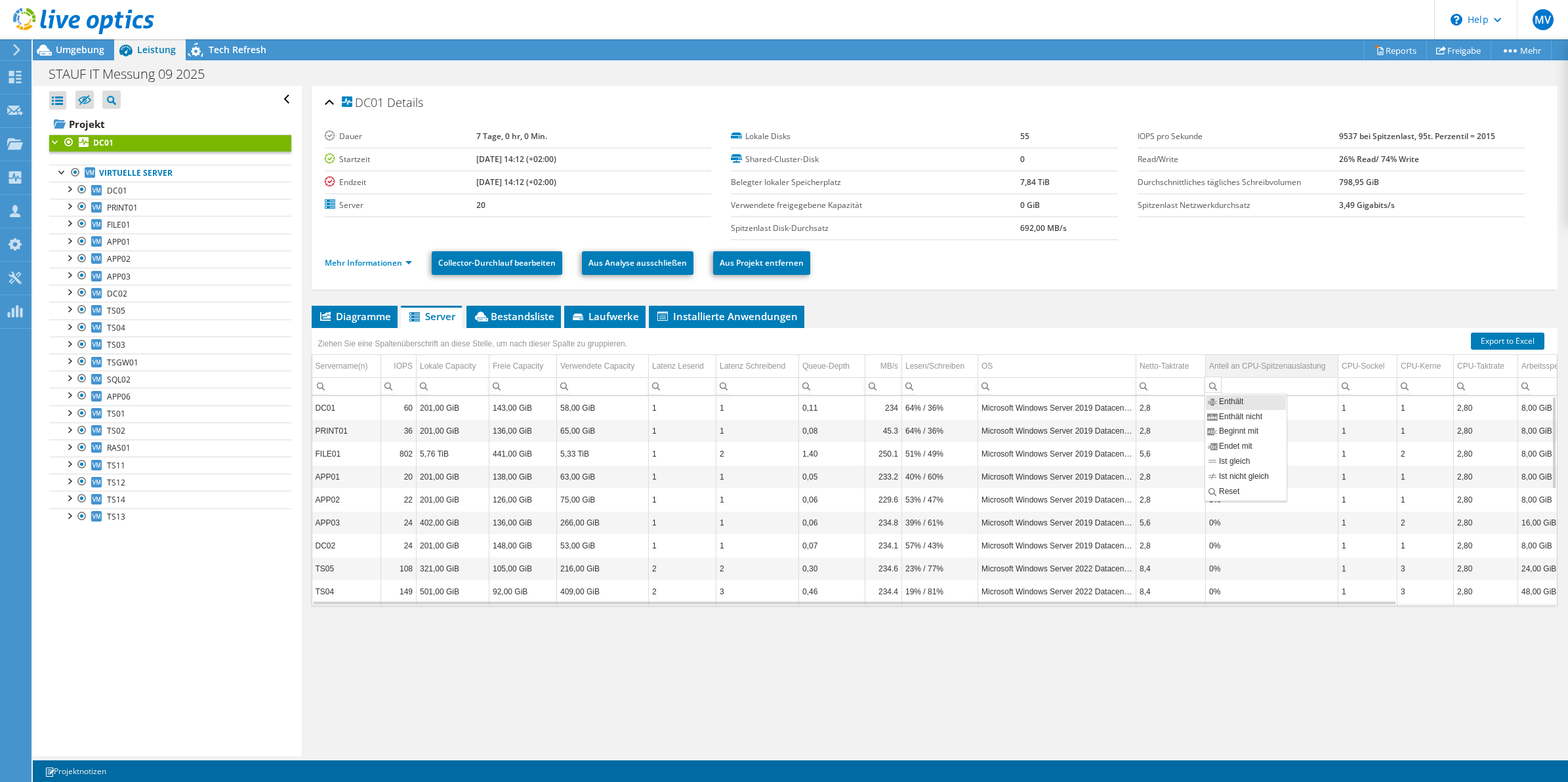
click at [1238, 368] on div "Anteil an CPU-Spitzenauslastung" at bounding box center [1267, 366] width 116 height 16
click at [1278, 366] on div "Anteil an CPU-Spitzenauslastung" at bounding box center [1267, 366] width 114 height 16
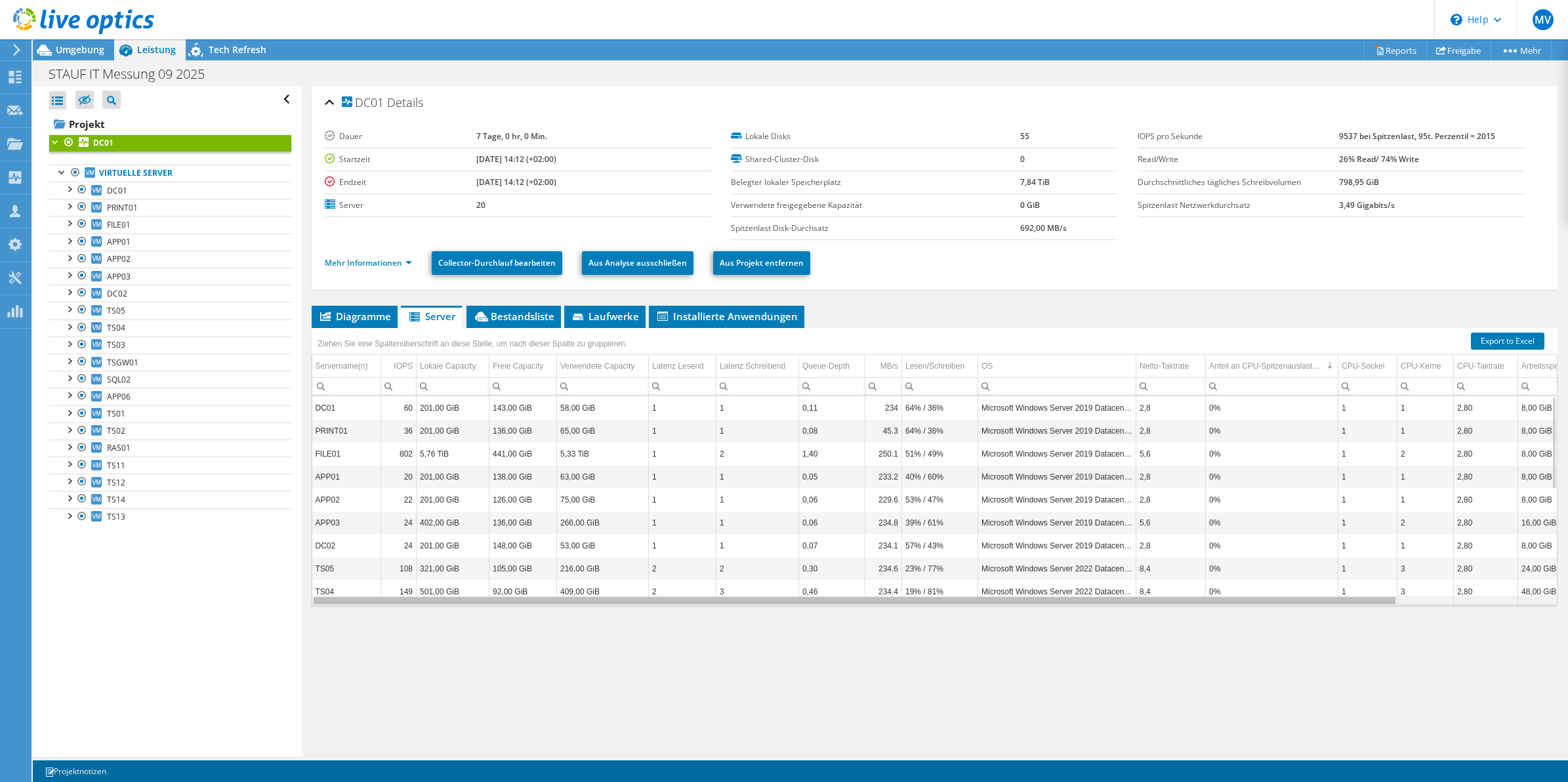
drag, startPoint x: 1169, startPoint y: 601, endPoint x: 963, endPoint y: 607, distance: 206.1
click at [963, 607] on body "MV Teammitglied Moritz Vierschilling [EMAIL_ADDRESS][DOMAIN_NAME] Hees IT-Syste…" at bounding box center [784, 391] width 1568 height 782
click at [705, 602] on div "Data grid" at bounding box center [855, 600] width 1082 height 7
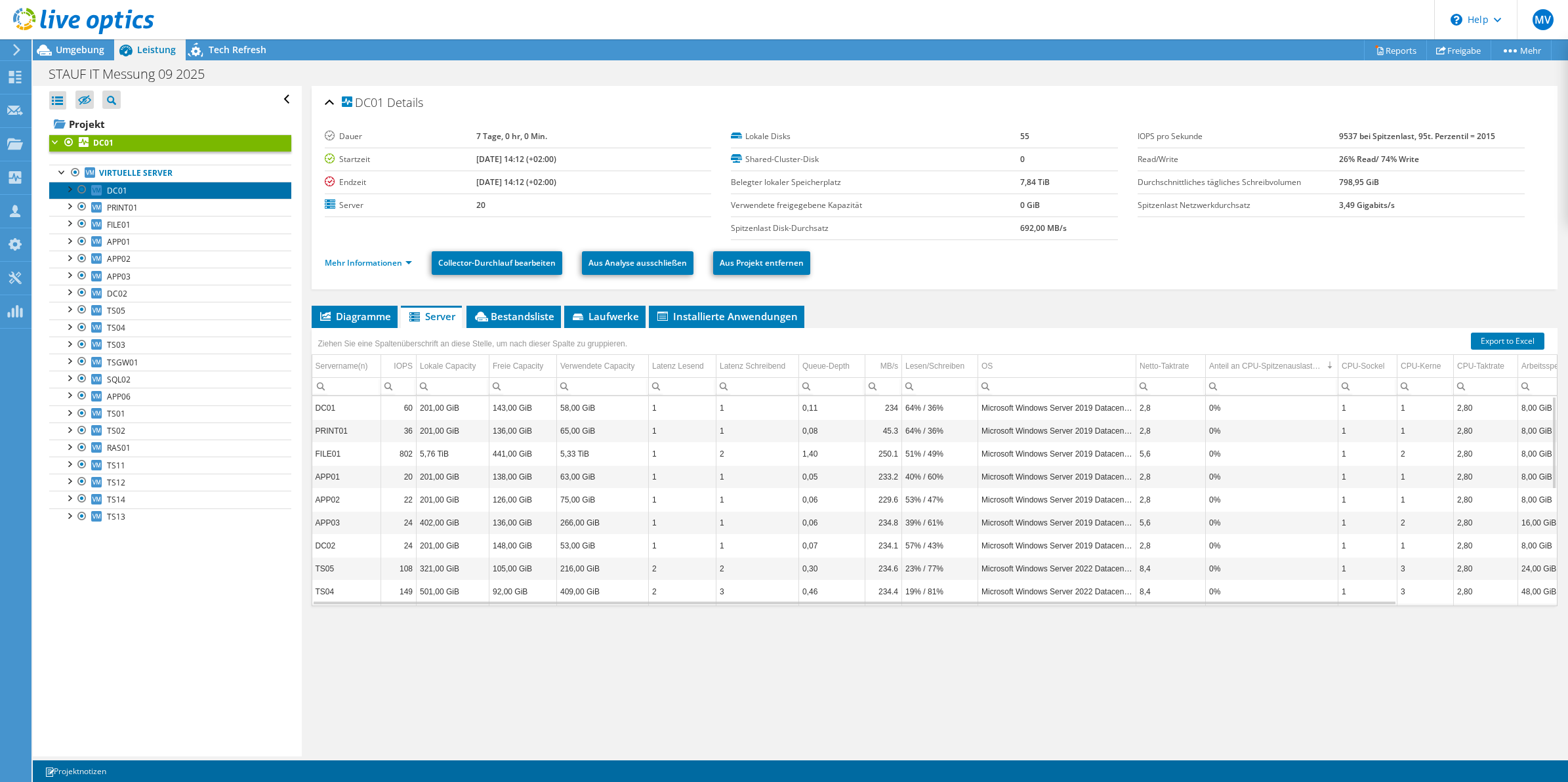
click at [100, 191] on icon at bounding box center [97, 190] width 11 height 11
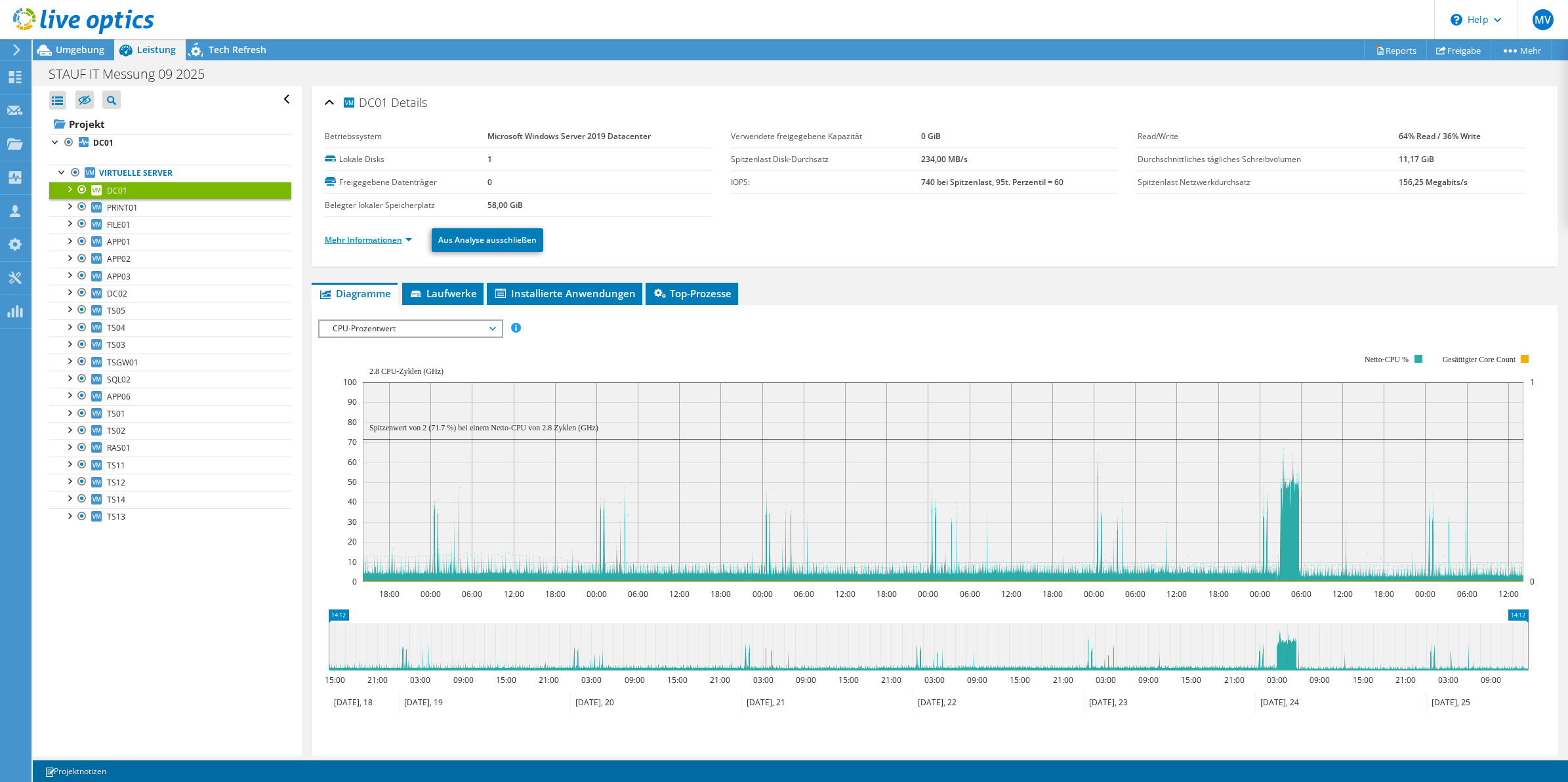
click at [385, 236] on link "Mehr Informationen" at bounding box center [368, 240] width 87 height 11
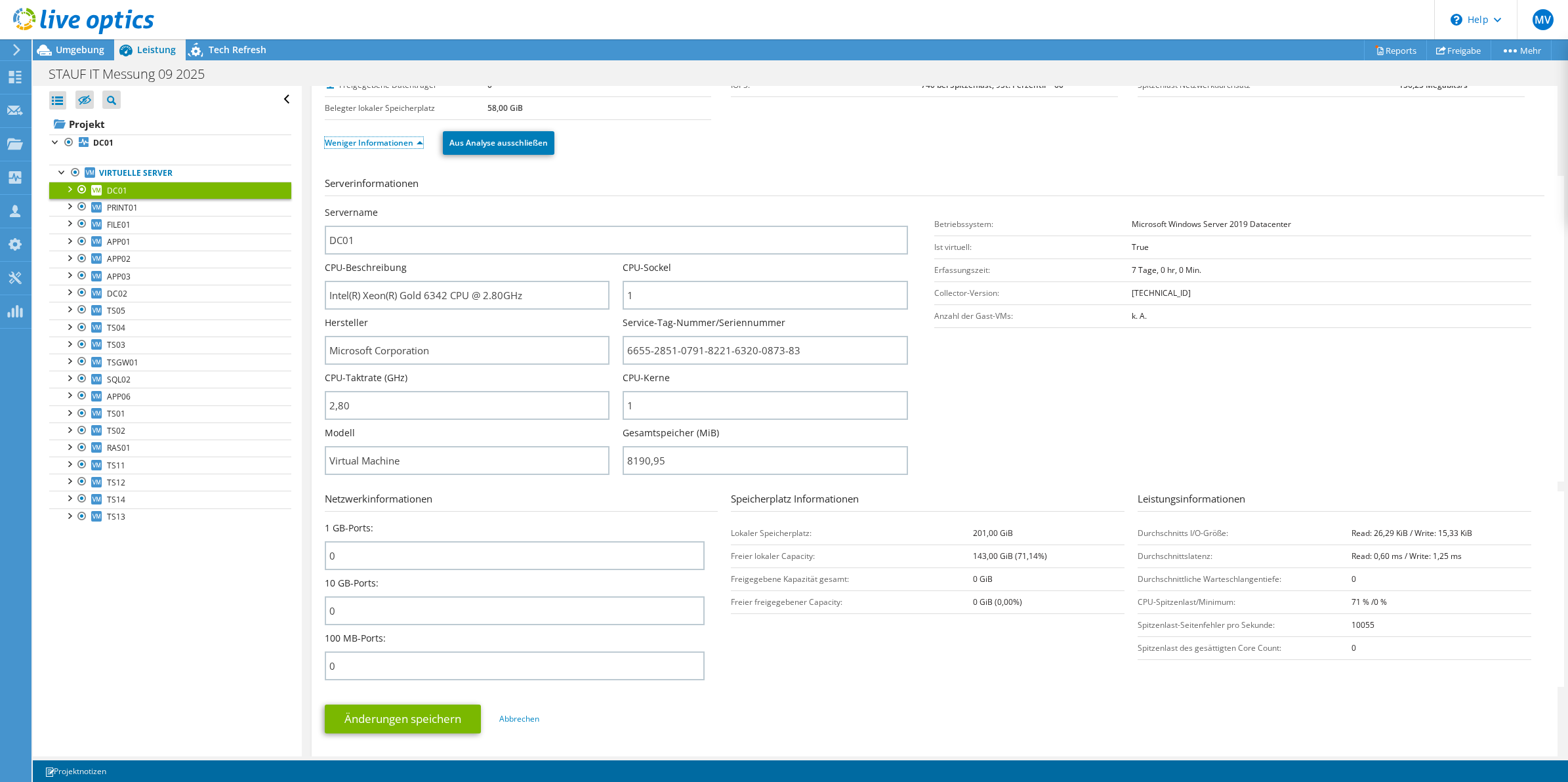
scroll to position [102, 0]
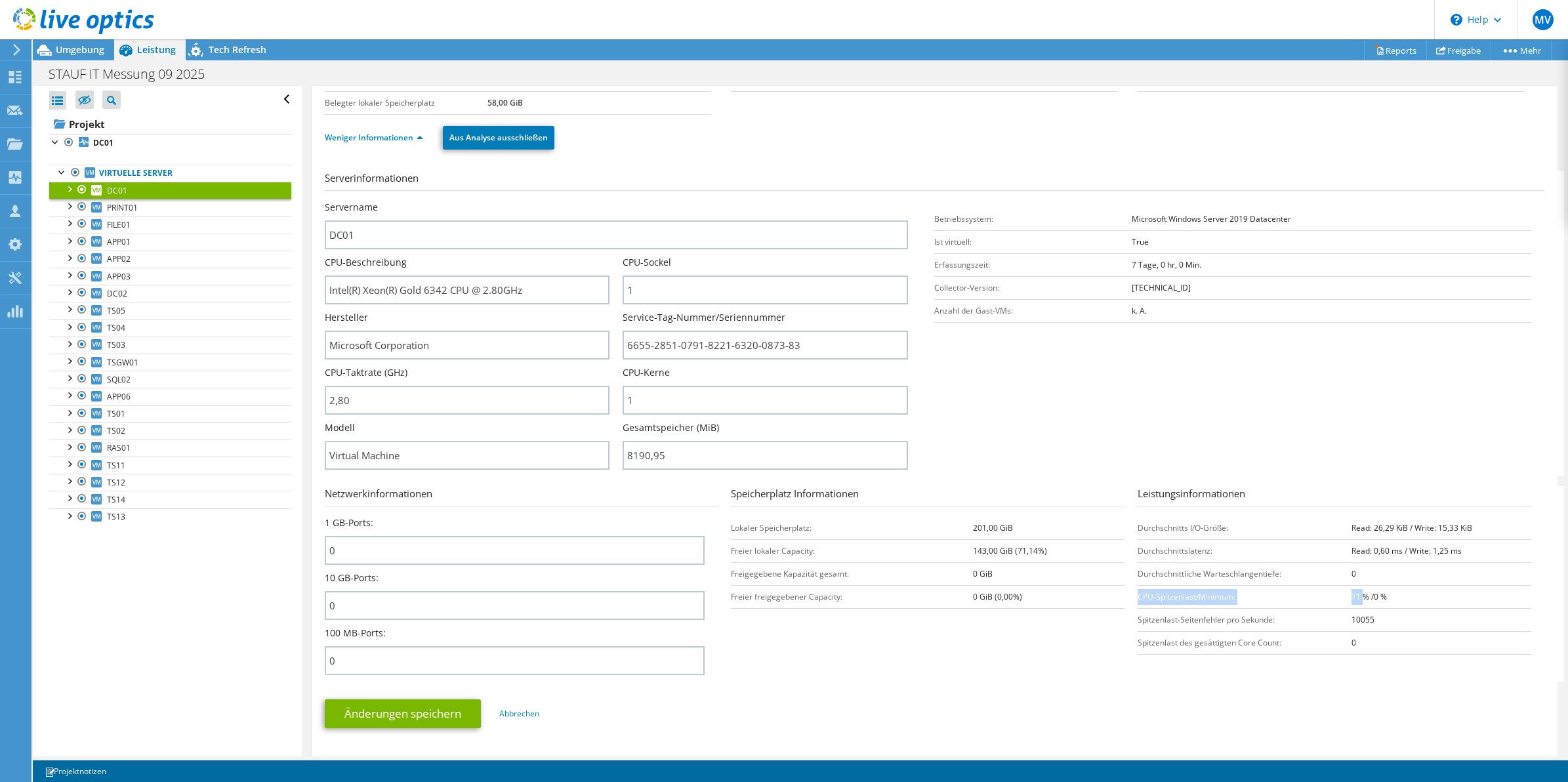
drag, startPoint x: 1129, startPoint y: 598, endPoint x: 1352, endPoint y: 597, distance: 223.0
click at [1352, 597] on tr "CPU-Spitzenlast/Minimum: 71 % /0 %" at bounding box center [1335, 596] width 394 height 23
click at [1352, 597] on b "71 % /0 %" at bounding box center [1370, 596] width 35 height 11
drag, startPoint x: 619, startPoint y: 396, endPoint x: 573, endPoint y: 396, distance: 46.0
click at [573, 201] on div "Servername DC01 CPU-Beschreibung Intel(R) Xeon(R) Gold 6342 CPU @ 2.80GHz CPU-S…" at bounding box center [623, 201] width 597 height 0
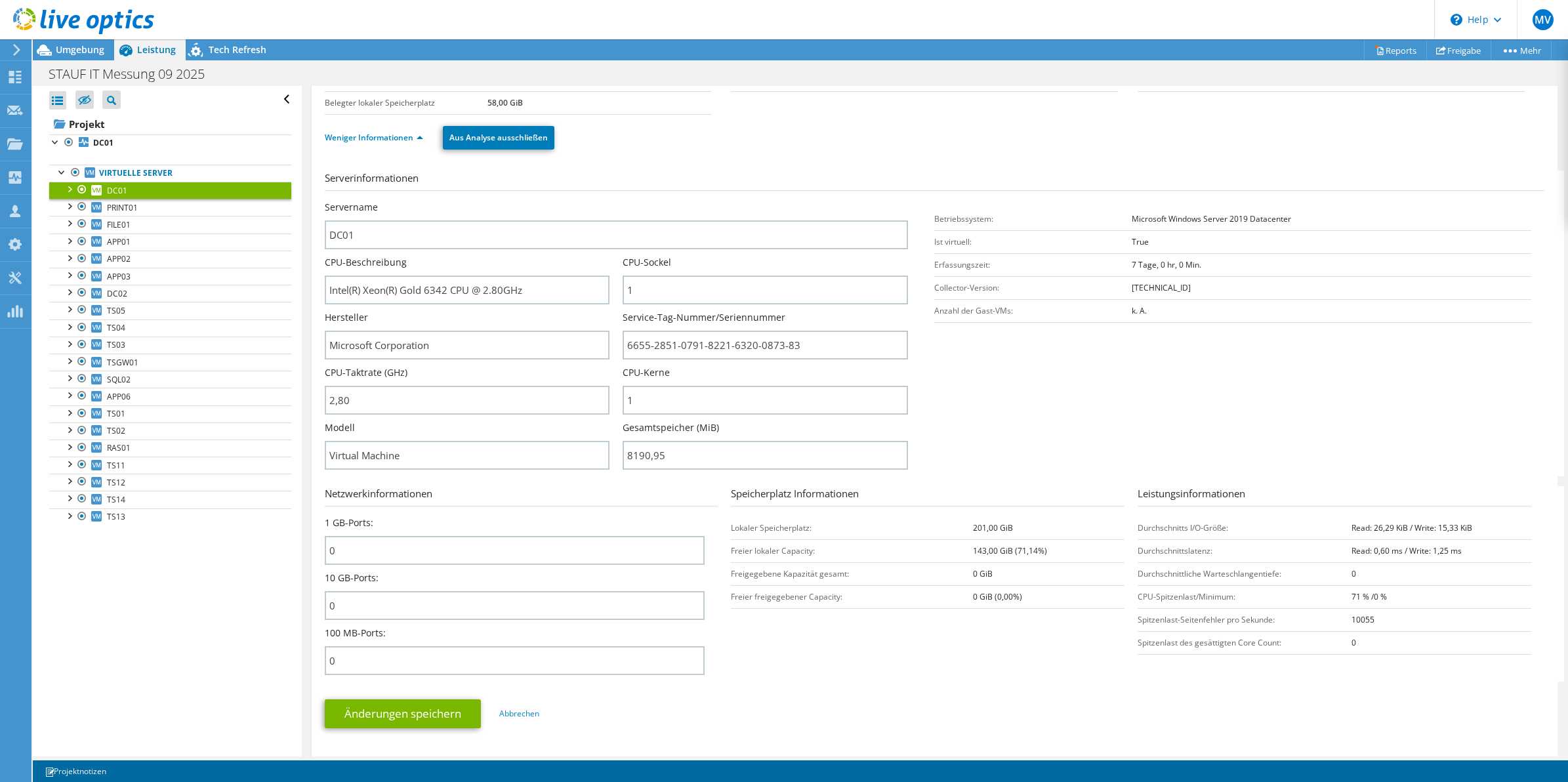
click at [963, 393] on section "Serverinformationen Servername DC01 CPU-Beschreibung Intel(R) Xeon(R) Gold 6342…" at bounding box center [938, 324] width 1227 height 306
click at [909, 339] on div "Service-Tag-Nummer/Seriennummer 6655-2851-0791-8221-6320-0873-83" at bounding box center [772, 336] width 299 height 49
drag, startPoint x: 684, startPoint y: 454, endPoint x: 548, endPoint y: 458, distance: 136.1
click at [548, 201] on div "Servername DC01 CPU-Beschreibung Intel(R) Xeon(R) Gold 6342 CPU @ 2.80GHz CPU-S…" at bounding box center [623, 201] width 597 height 0
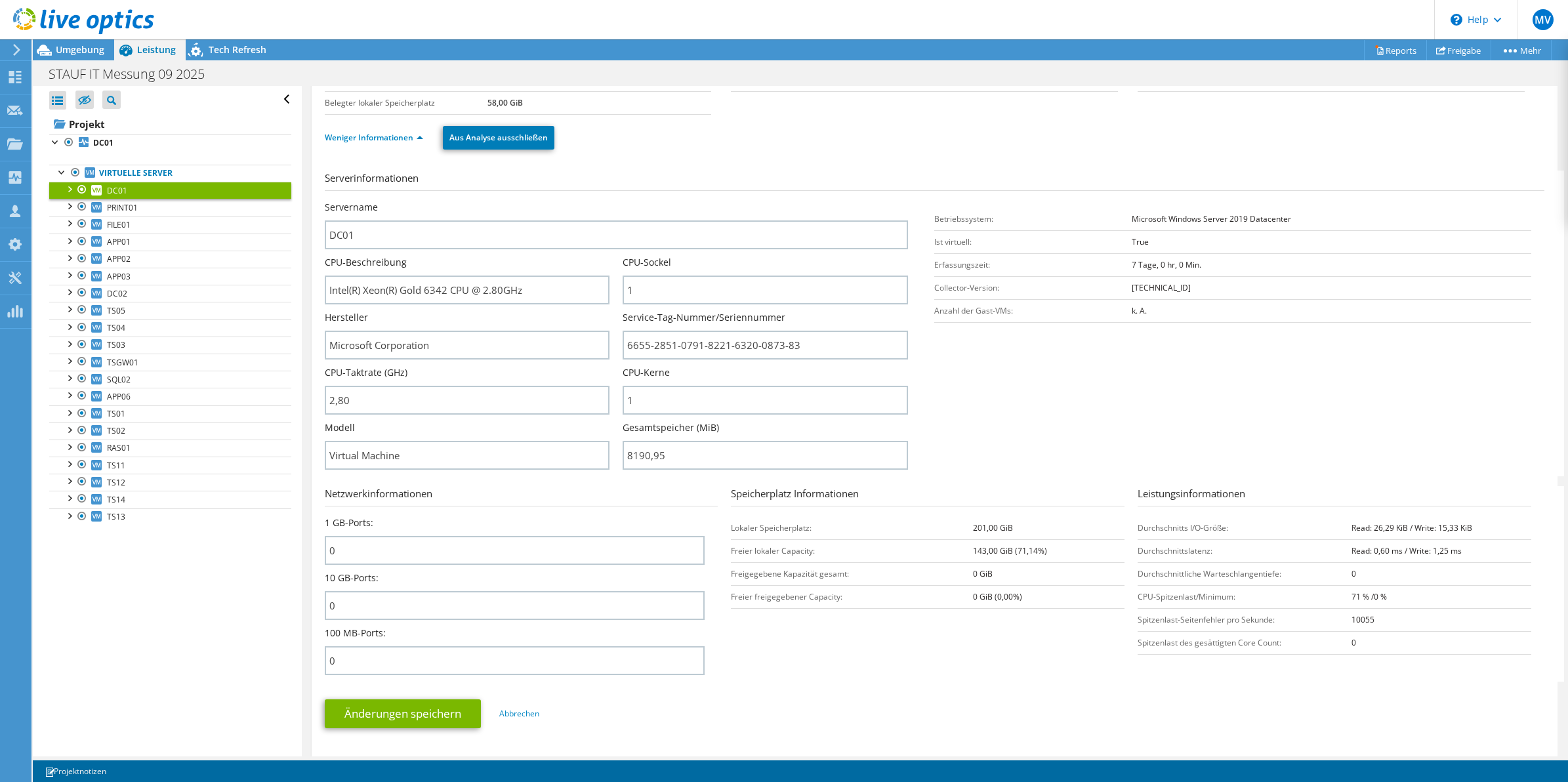
type input "819095"
click at [911, 450] on div "Gesamtspeicher (MiB) 819095" at bounding box center [772, 446] width 299 height 49
click at [916, 453] on div "Servername DC01 CPU-Beschreibung Intel(R) Xeon(R) Gold 6342 CPU @ 2.80GHz CPU-S…" at bounding box center [630, 339] width 610 height 276
drag, startPoint x: 691, startPoint y: 395, endPoint x: 507, endPoint y: 366, distance: 186.3
click at [507, 201] on div "Servername DC01 CPU-Beschreibung Intel(R) Xeon(R) Gold 6342 CPU @ 2.80GHz CPU-S…" at bounding box center [623, 201] width 597 height 0
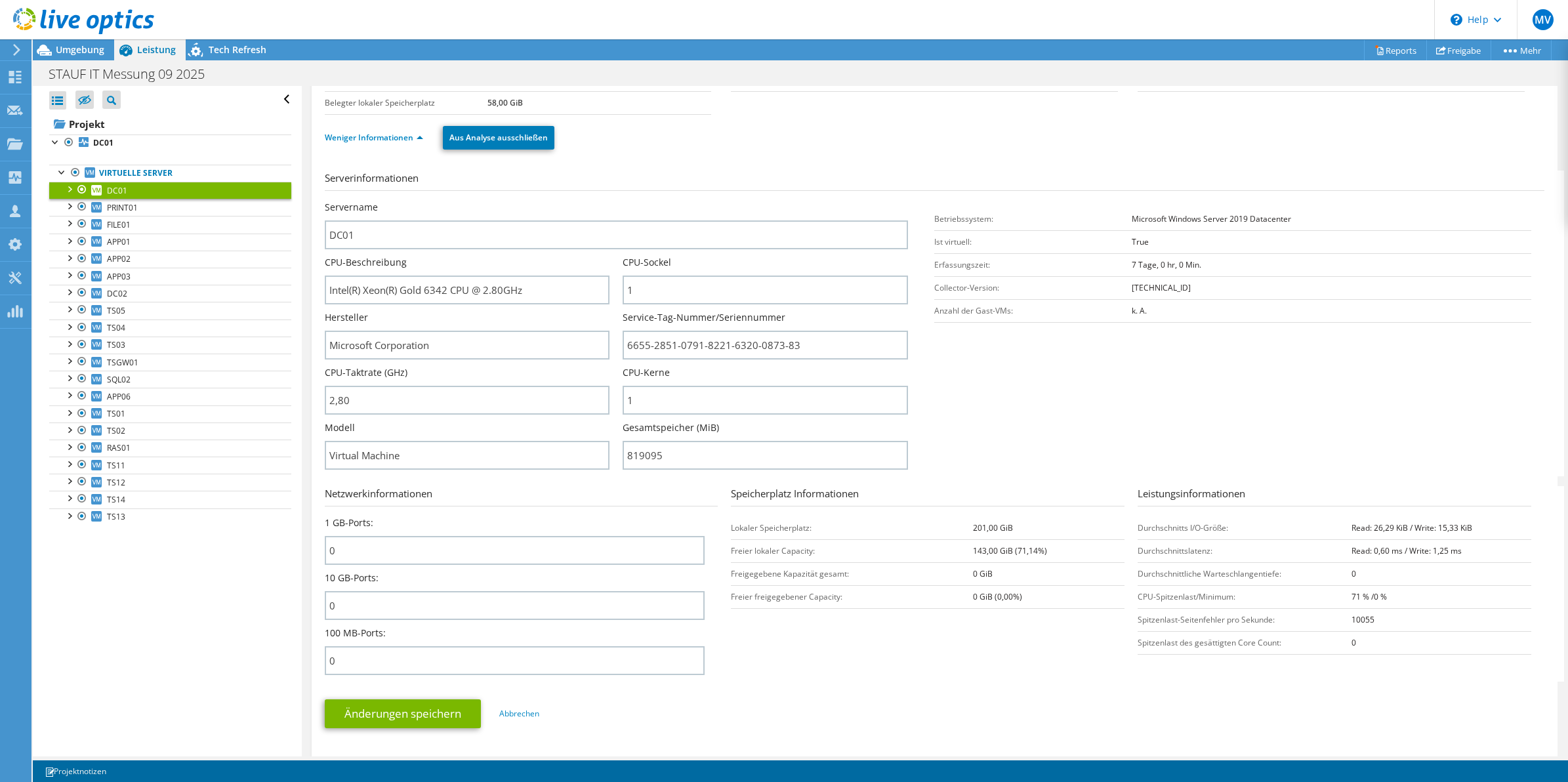
click at [915, 396] on div "Servername DC01 CPU-Beschreibung Intel(R) Xeon(R) Gold 6342 CPU @ 2.80GHz CPU-S…" at bounding box center [630, 339] width 610 height 276
click at [129, 223] on span "FILE01" at bounding box center [119, 225] width 24 height 11
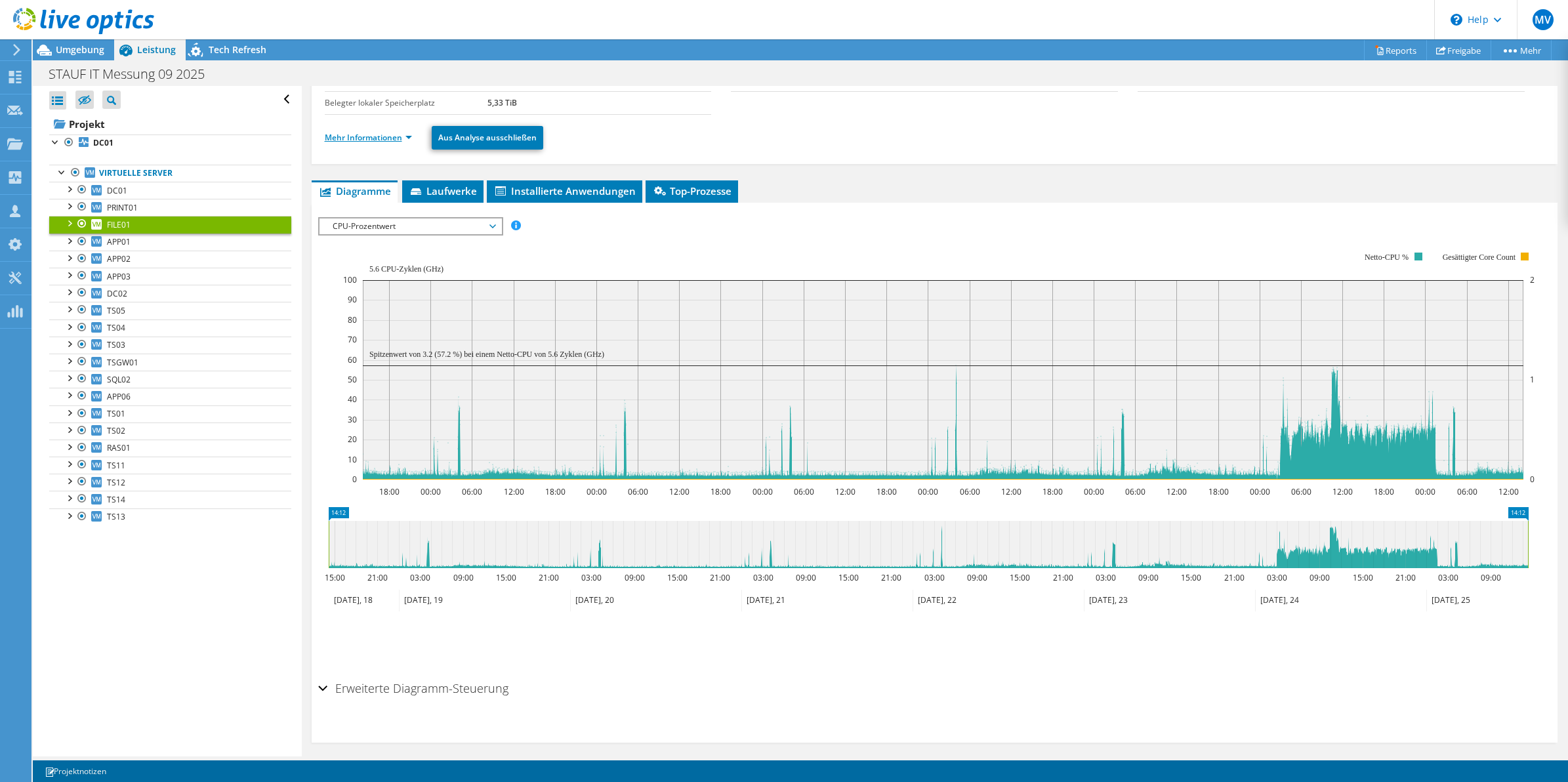
click at [359, 138] on link "Mehr Informationen" at bounding box center [368, 137] width 87 height 11
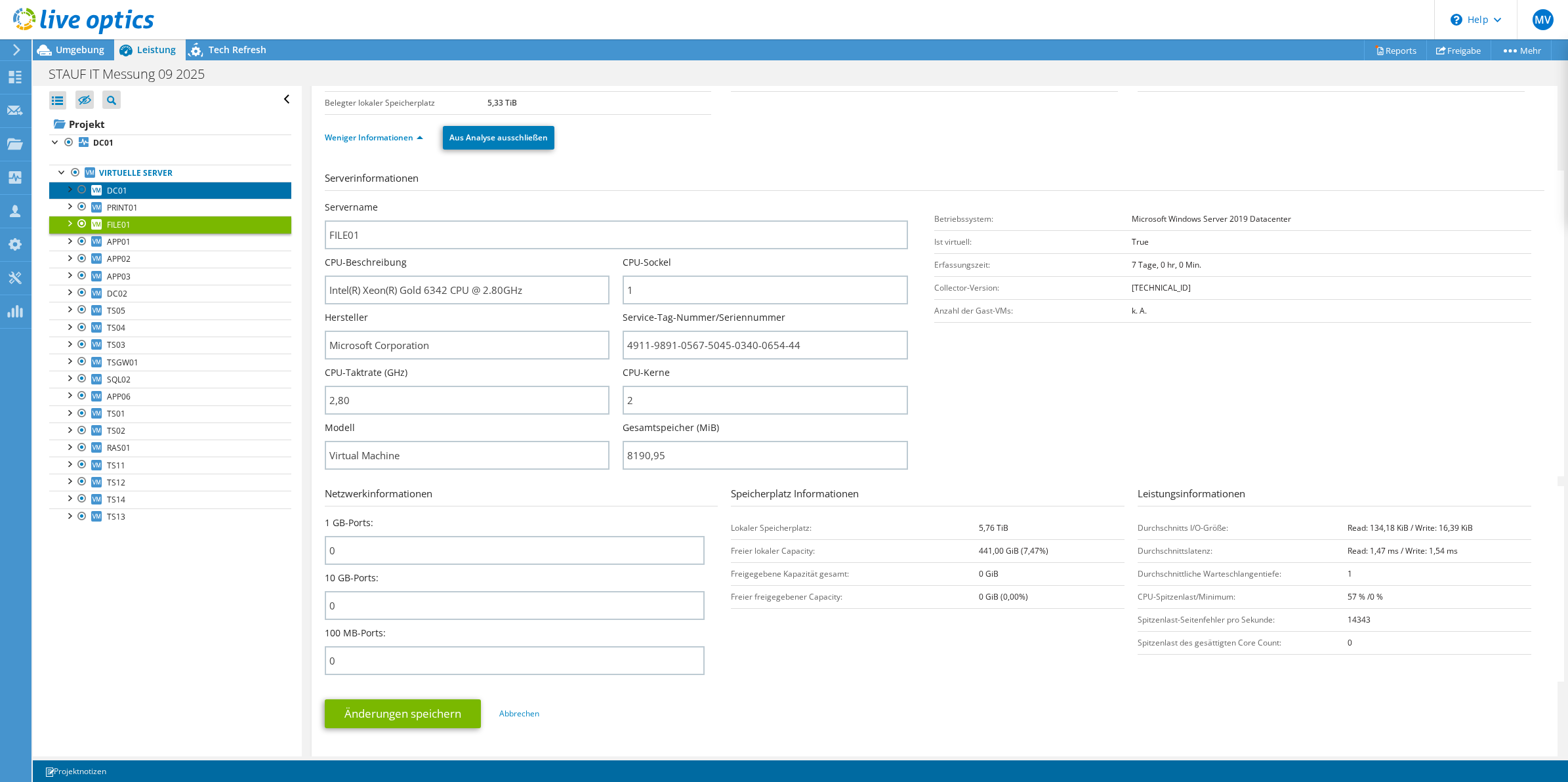
click at [120, 188] on span "DC01" at bounding box center [117, 190] width 20 height 11
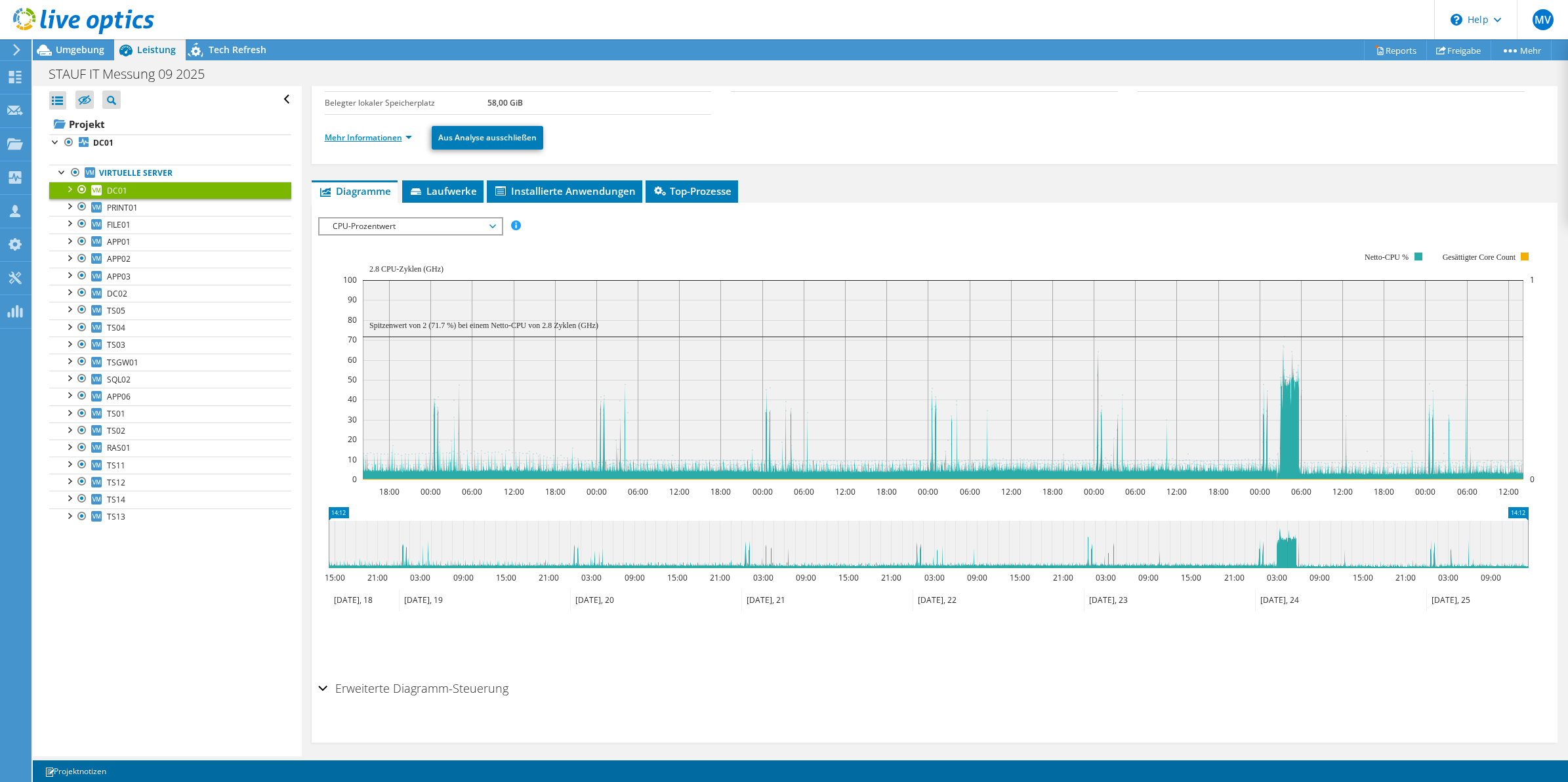
click at [363, 137] on link "Mehr Informationen" at bounding box center [368, 137] width 87 height 11
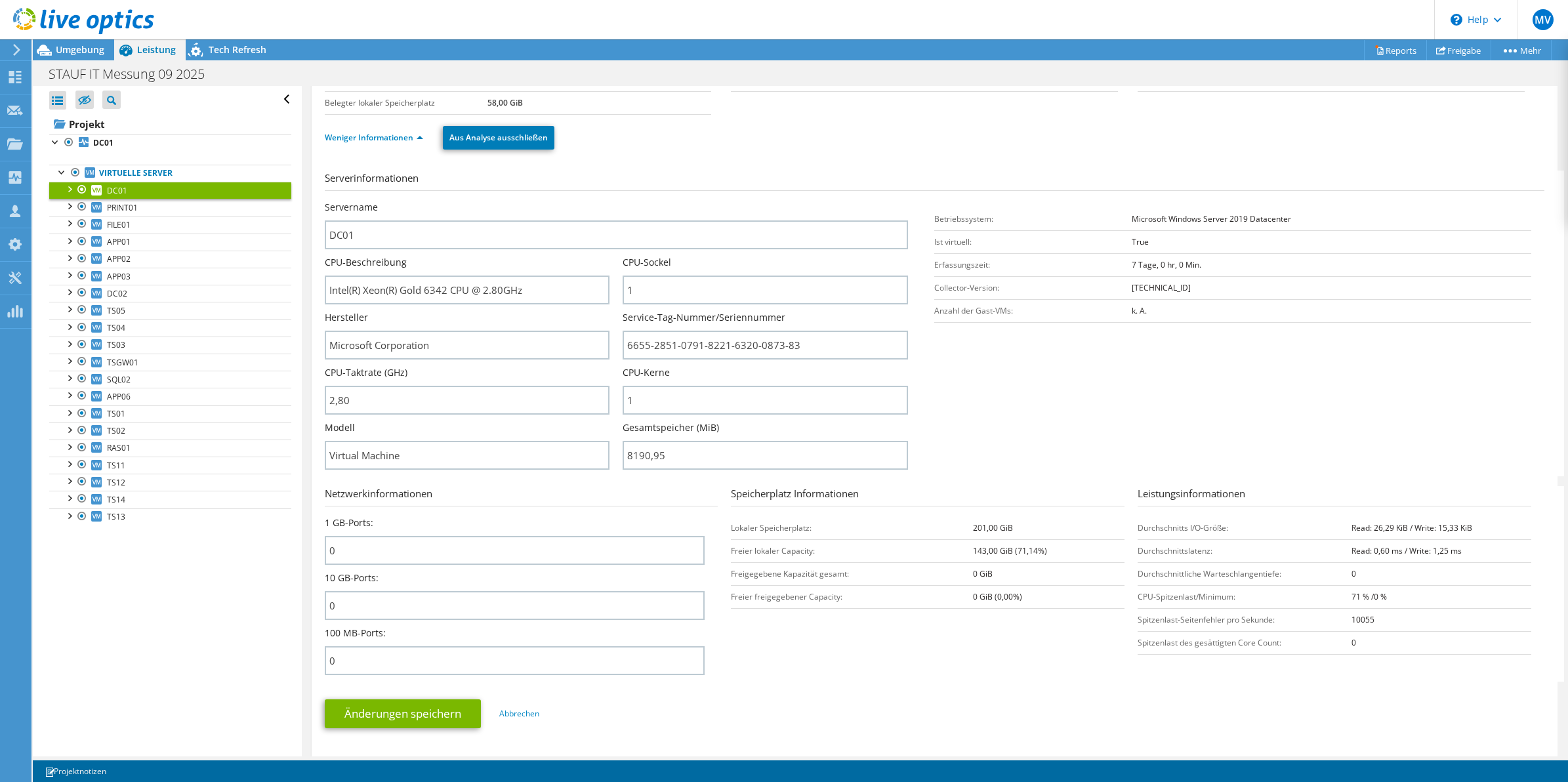
click at [905, 343] on div "Service-Tag-Nummer/Seriennummer 6655-2851-0791-8221-6320-0873-83" at bounding box center [772, 336] width 299 height 49
click at [116, 227] on span "FILE01" at bounding box center [119, 225] width 24 height 11
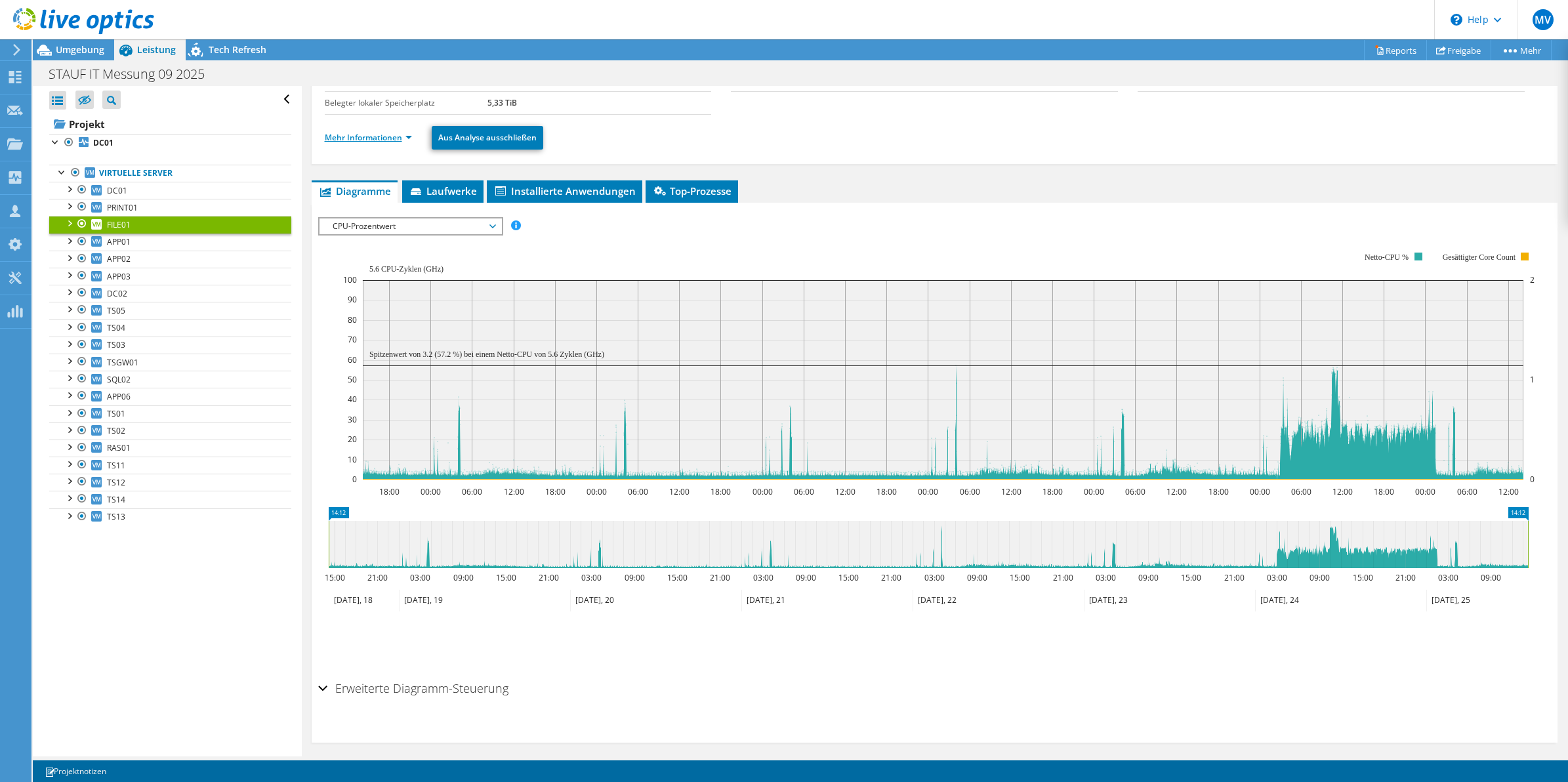
click at [346, 140] on link "Mehr Informationen" at bounding box center [368, 137] width 87 height 11
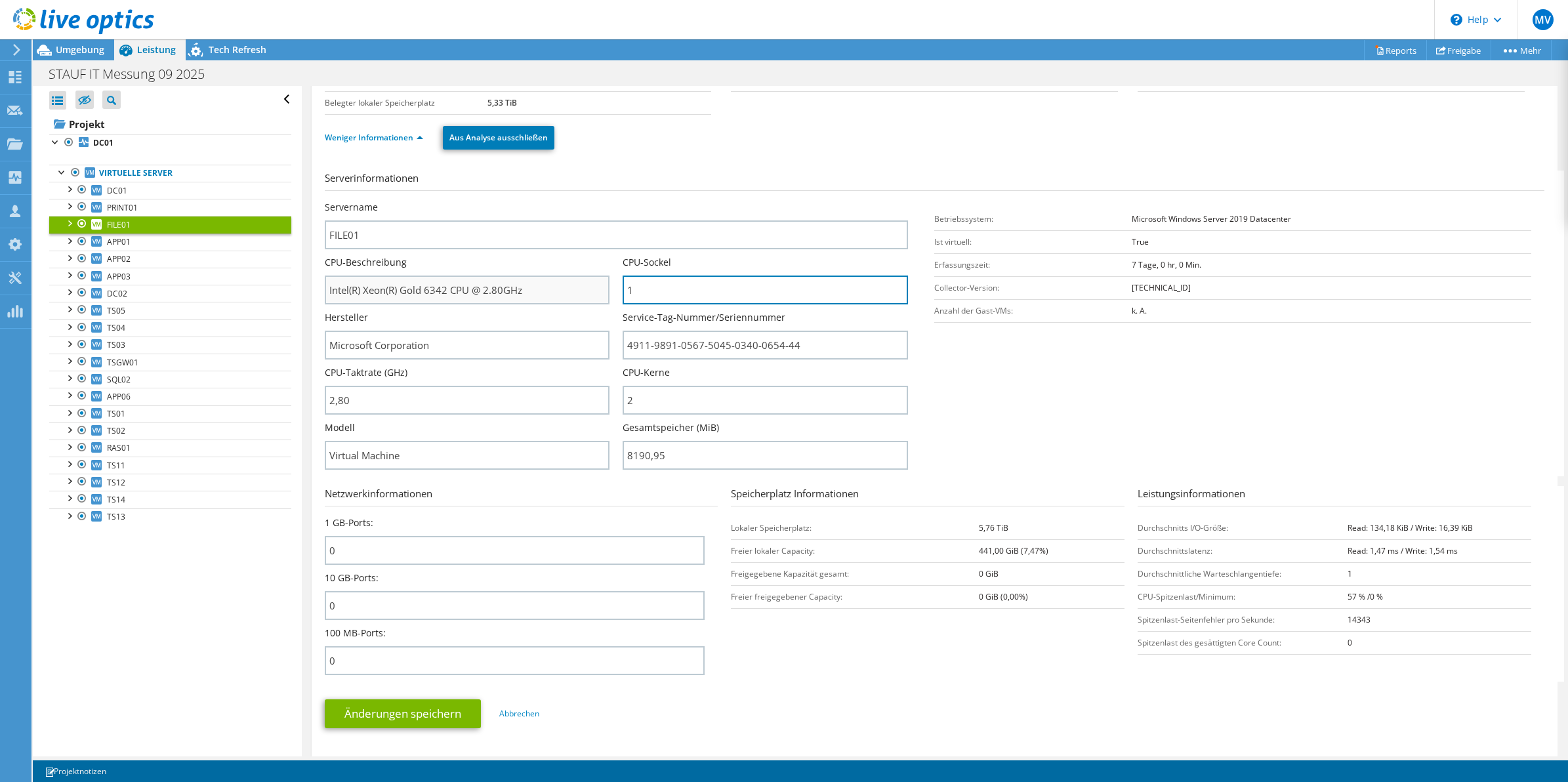
drag, startPoint x: 668, startPoint y: 287, endPoint x: 574, endPoint y: 289, distance: 94.0
click at [574, 201] on div "Servername FILE01 CPU-Beschreibung Intel(R) Xeon(R) Gold 6342 CPU @ 2.80GHz CPU…" at bounding box center [623, 201] width 597 height 0
click at [861, 289] on input "1" at bounding box center [765, 290] width 286 height 29
click at [913, 283] on div "CPU-Sockel 1" at bounding box center [772, 280] width 299 height 49
click at [907, 283] on div "CPU-Sockel 1" at bounding box center [772, 280] width 299 height 49
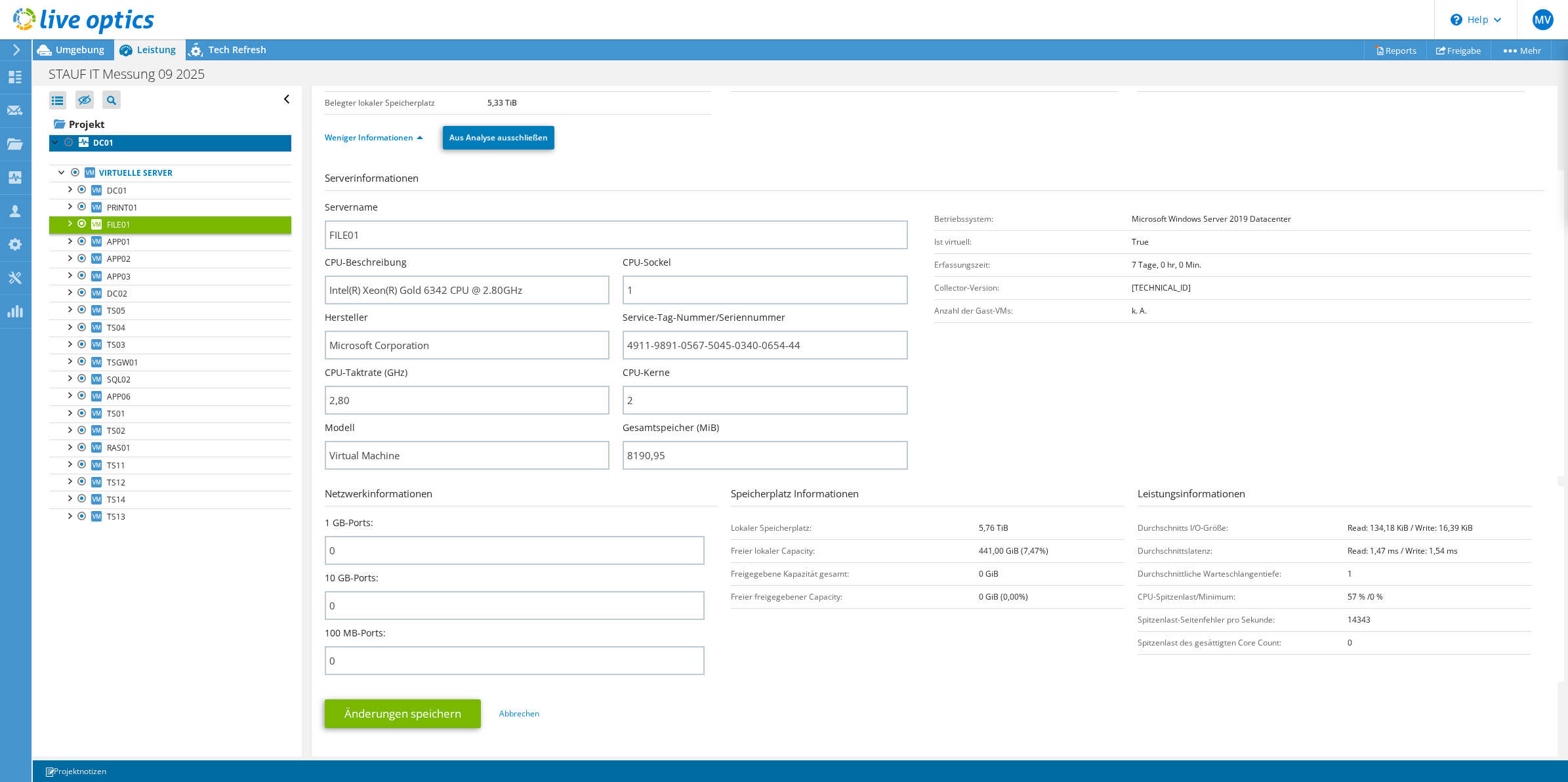
click at [92, 140] on link "DC01" at bounding box center [170, 143] width 242 height 17
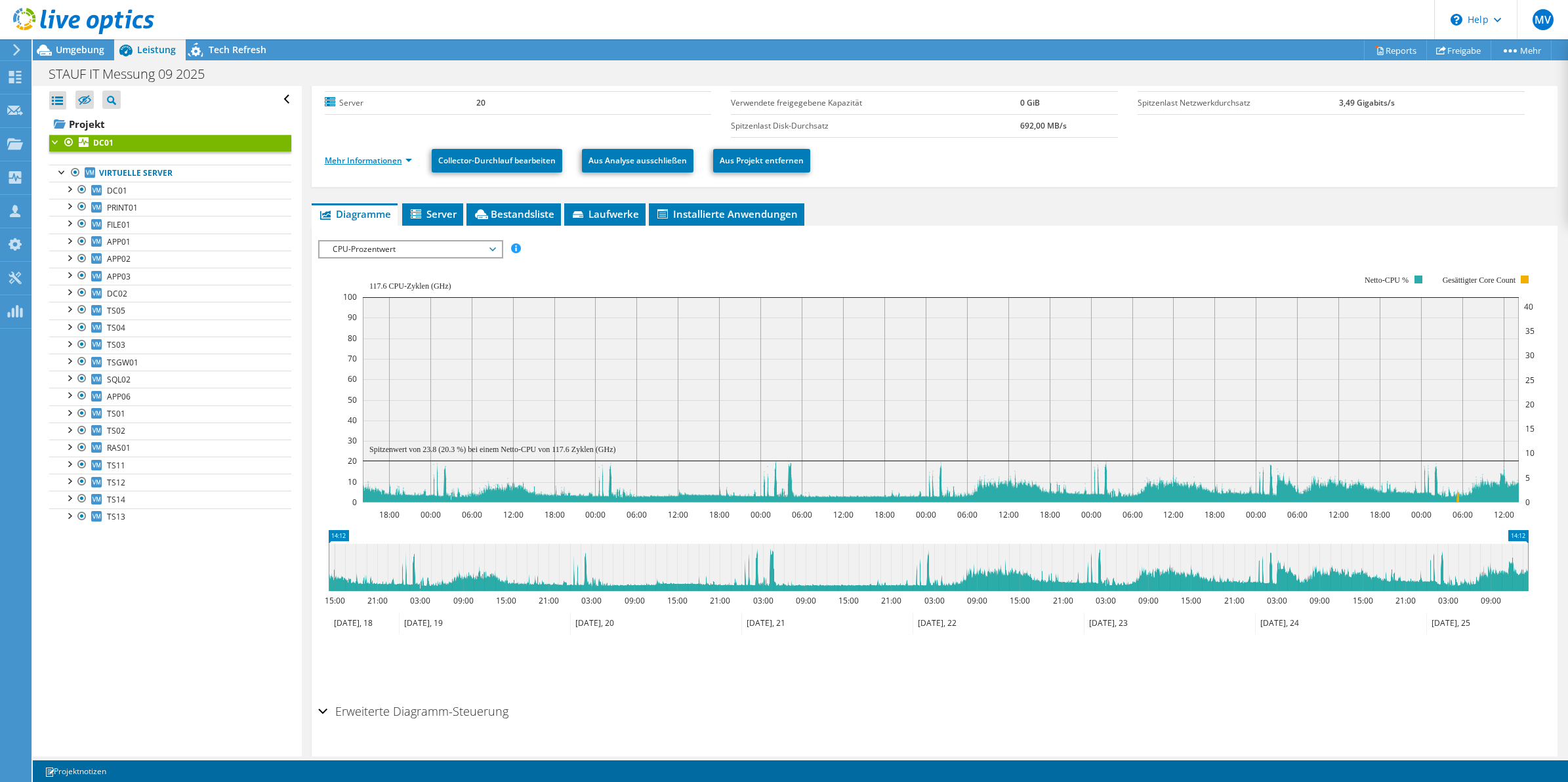
click at [369, 161] on link "Mehr Informationen" at bounding box center [368, 160] width 87 height 11
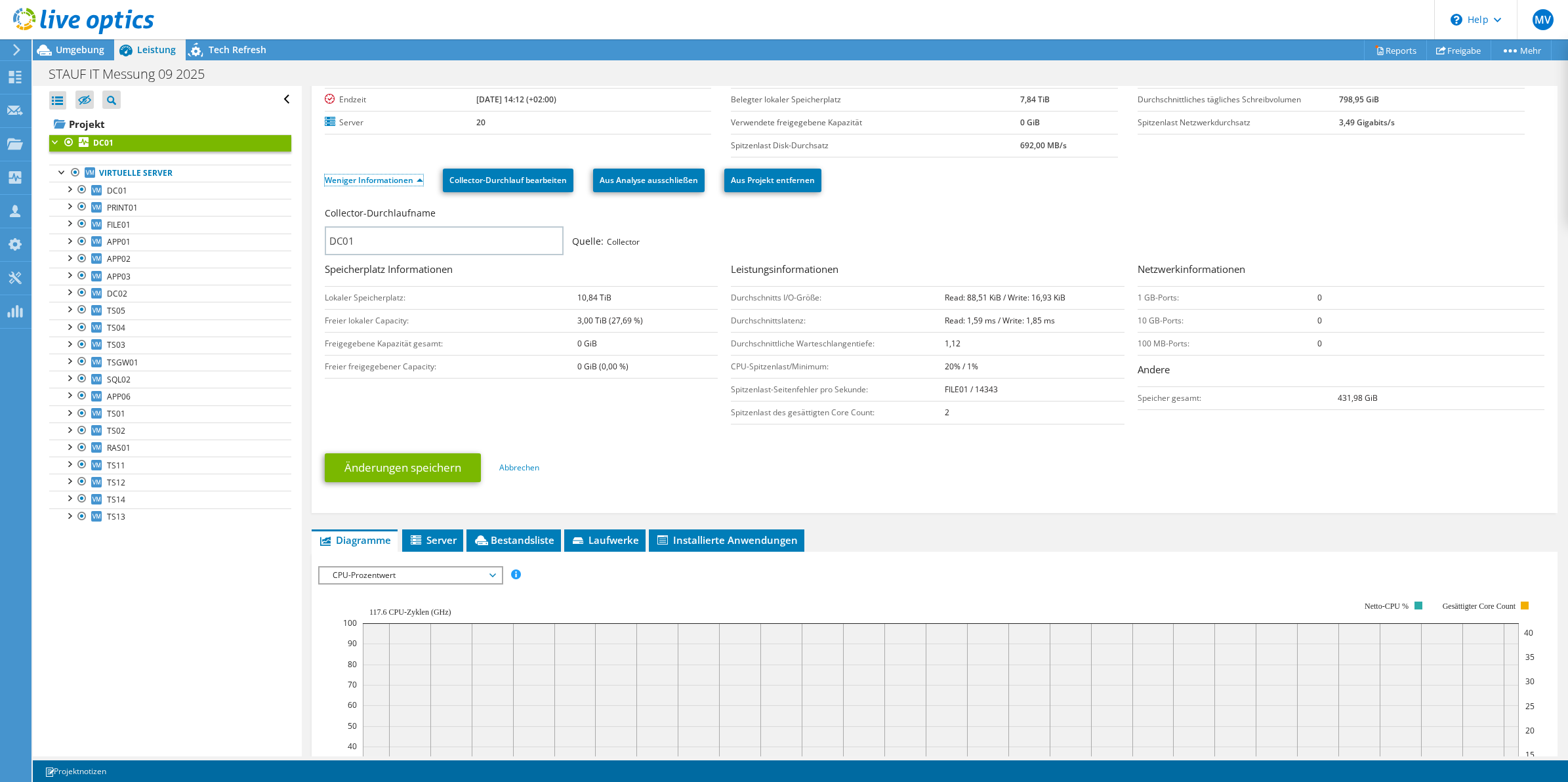
scroll to position [164, 0]
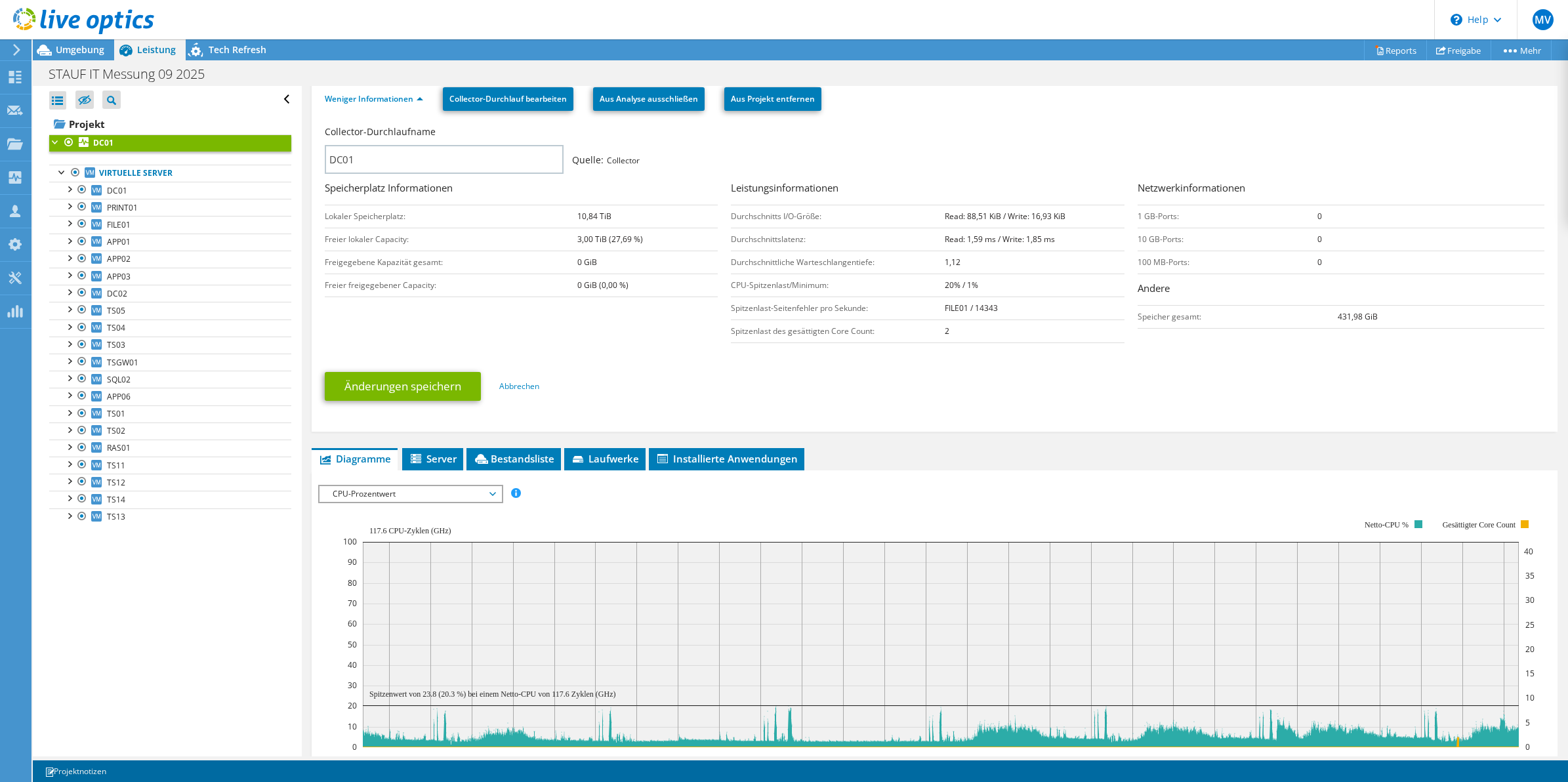
click at [435, 492] on span "CPU-Prozentwert" at bounding box center [410, 494] width 169 height 16
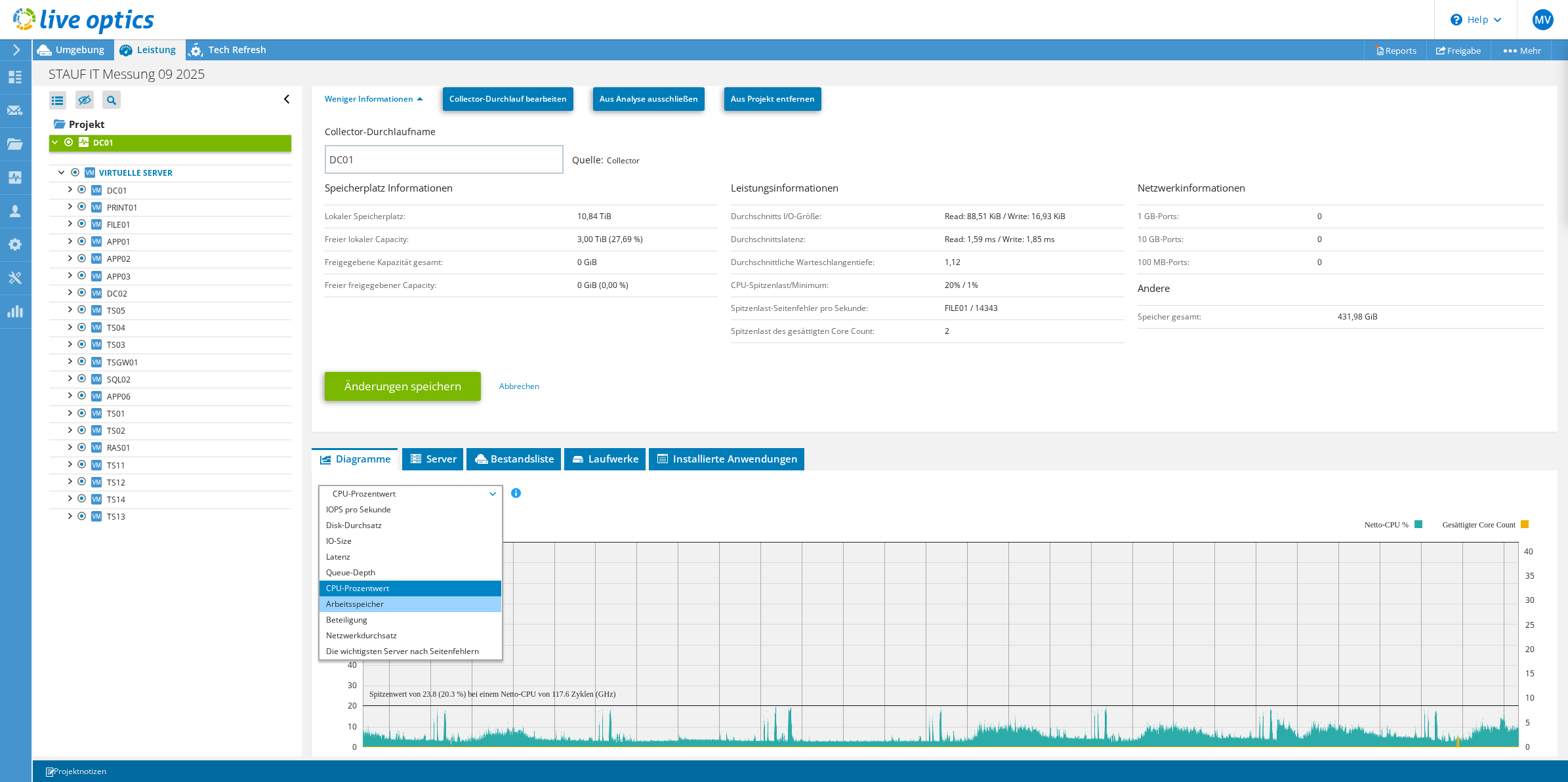
click at [412, 609] on li "Arbeitsspeicher" at bounding box center [410, 604] width 182 height 16
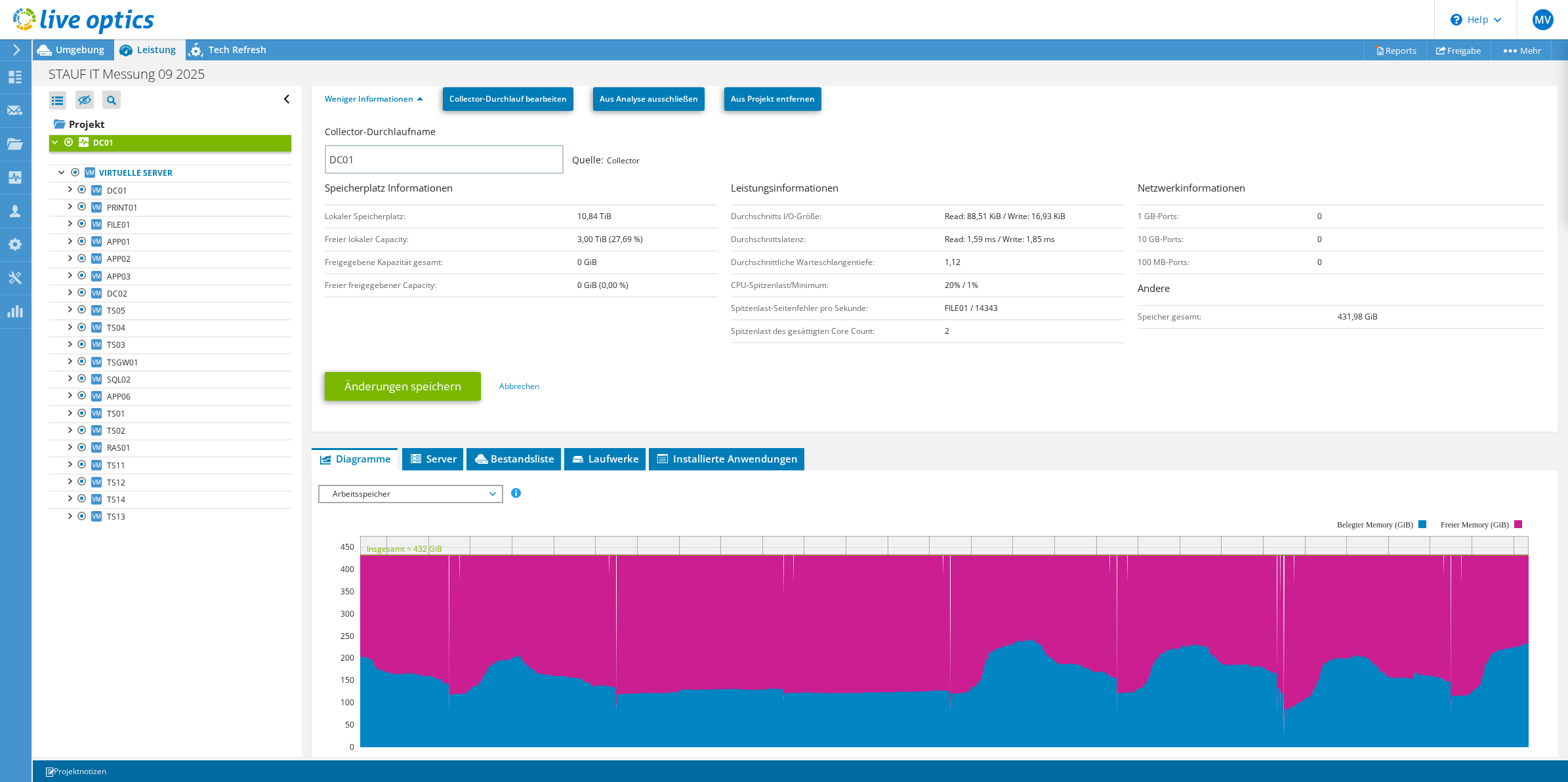
click at [920, 393] on ul "Änderungen speichern Abbrechen" at bounding box center [935, 385] width 1221 height 32
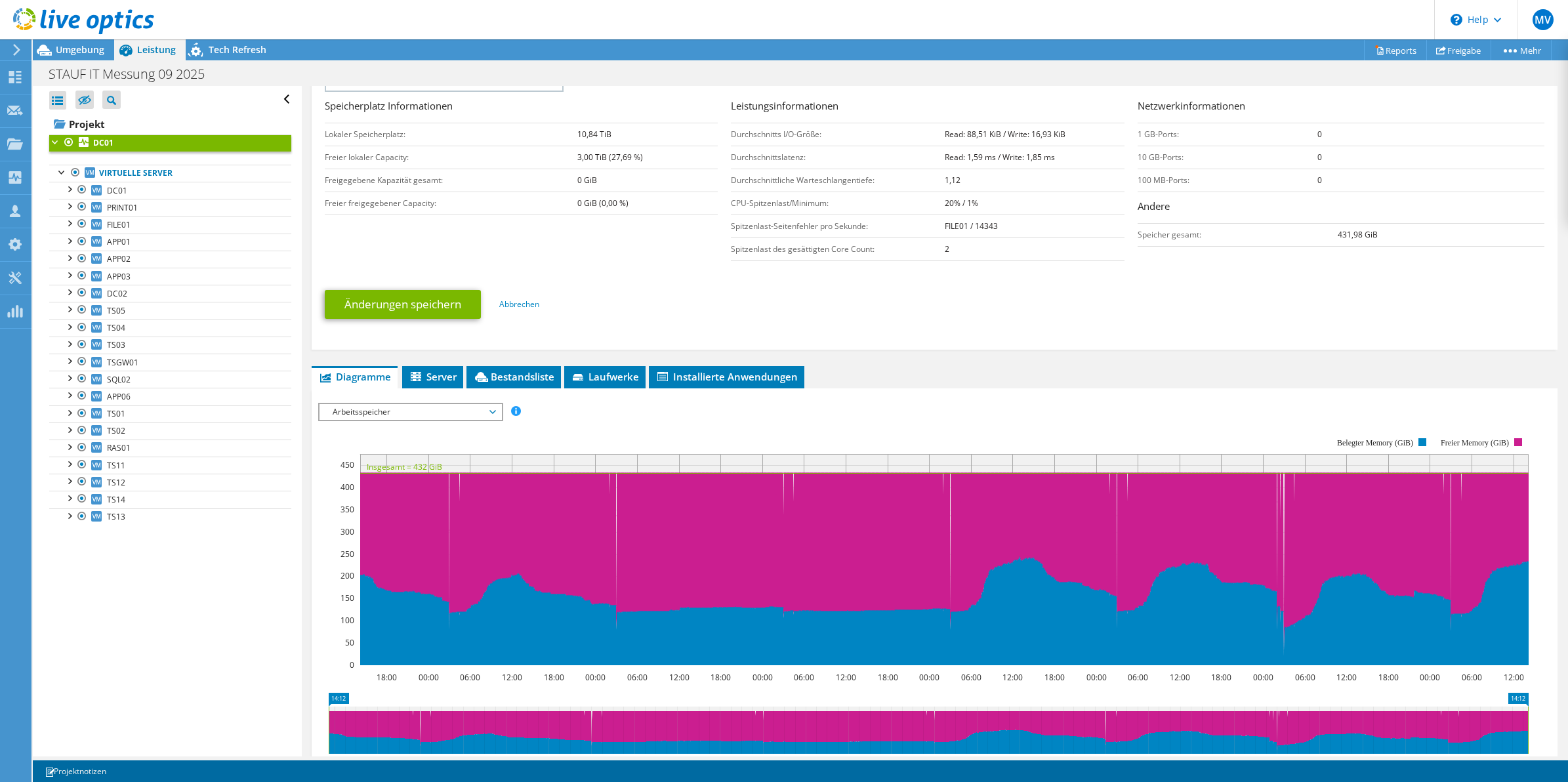
scroll to position [307, 0]
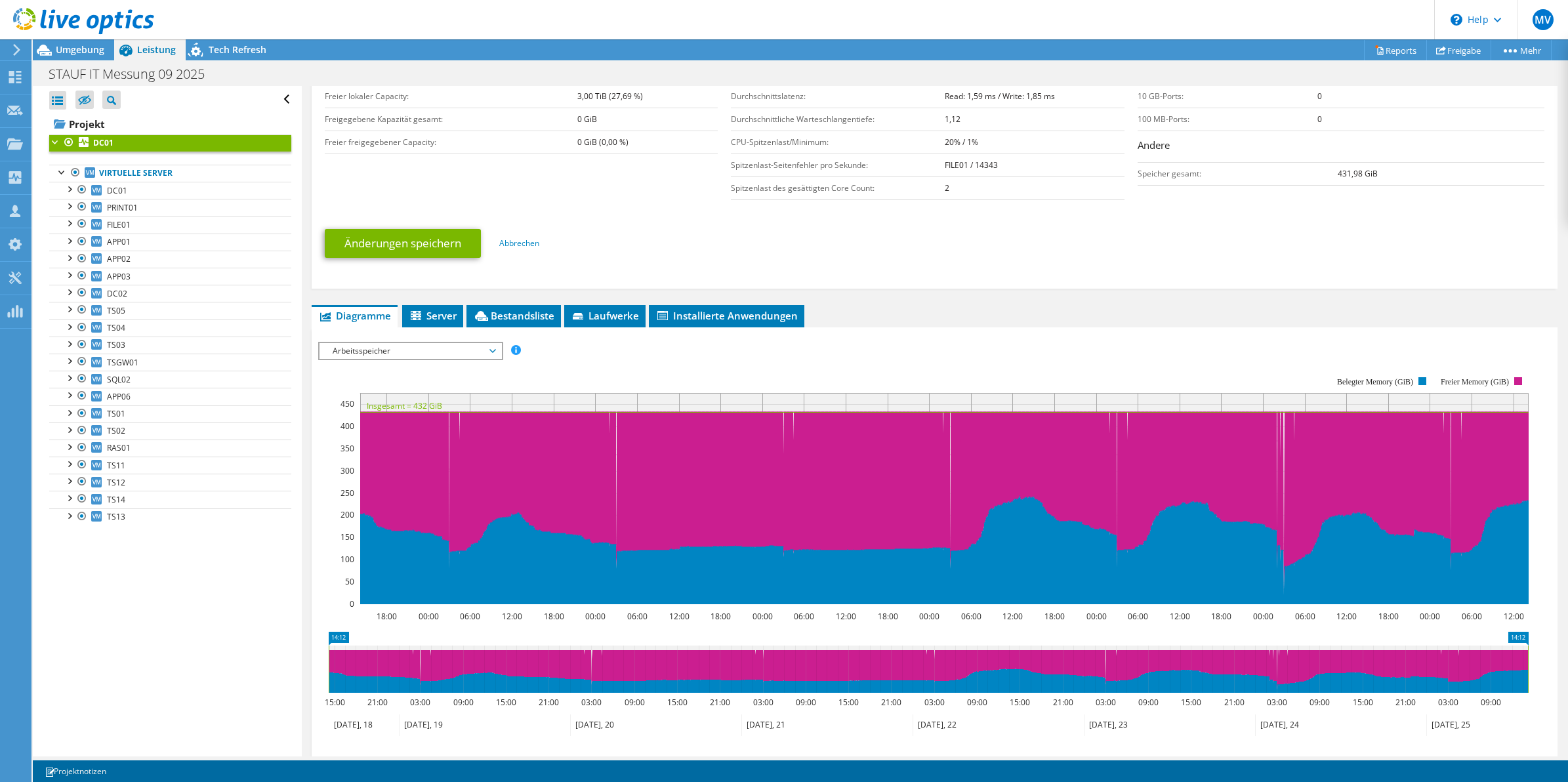
click at [930, 339] on div "IOPS pro Sekunde Disk-Durchsatz IO-Size Latenz Queue-Depth CPU-Prozentwert Arbe…" at bounding box center [935, 568] width 1234 height 465
click at [952, 330] on div "IOPS pro Sekunde Disk-Durchsatz IO-Size Latenz Queue-Depth CPU-Prozentwert Arbe…" at bounding box center [935, 564] width 1234 height 473
click at [905, 349] on div "IOPS pro Sekunde Disk-Durchsatz IO-Size Latenz Queue-Depth CPU-Prozentwert Arbe…" at bounding box center [935, 351] width 1234 height 18
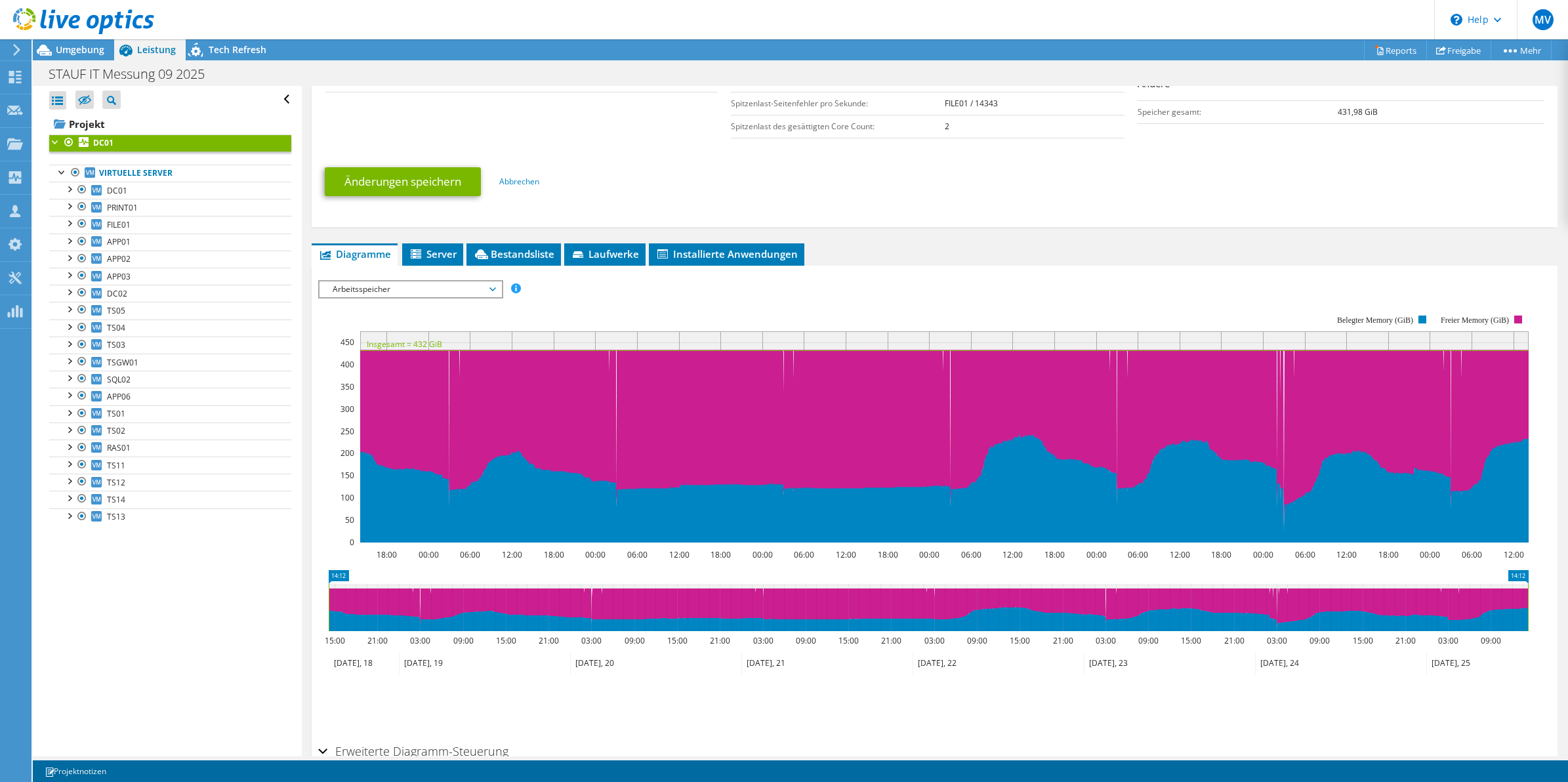
scroll to position [328, 0]
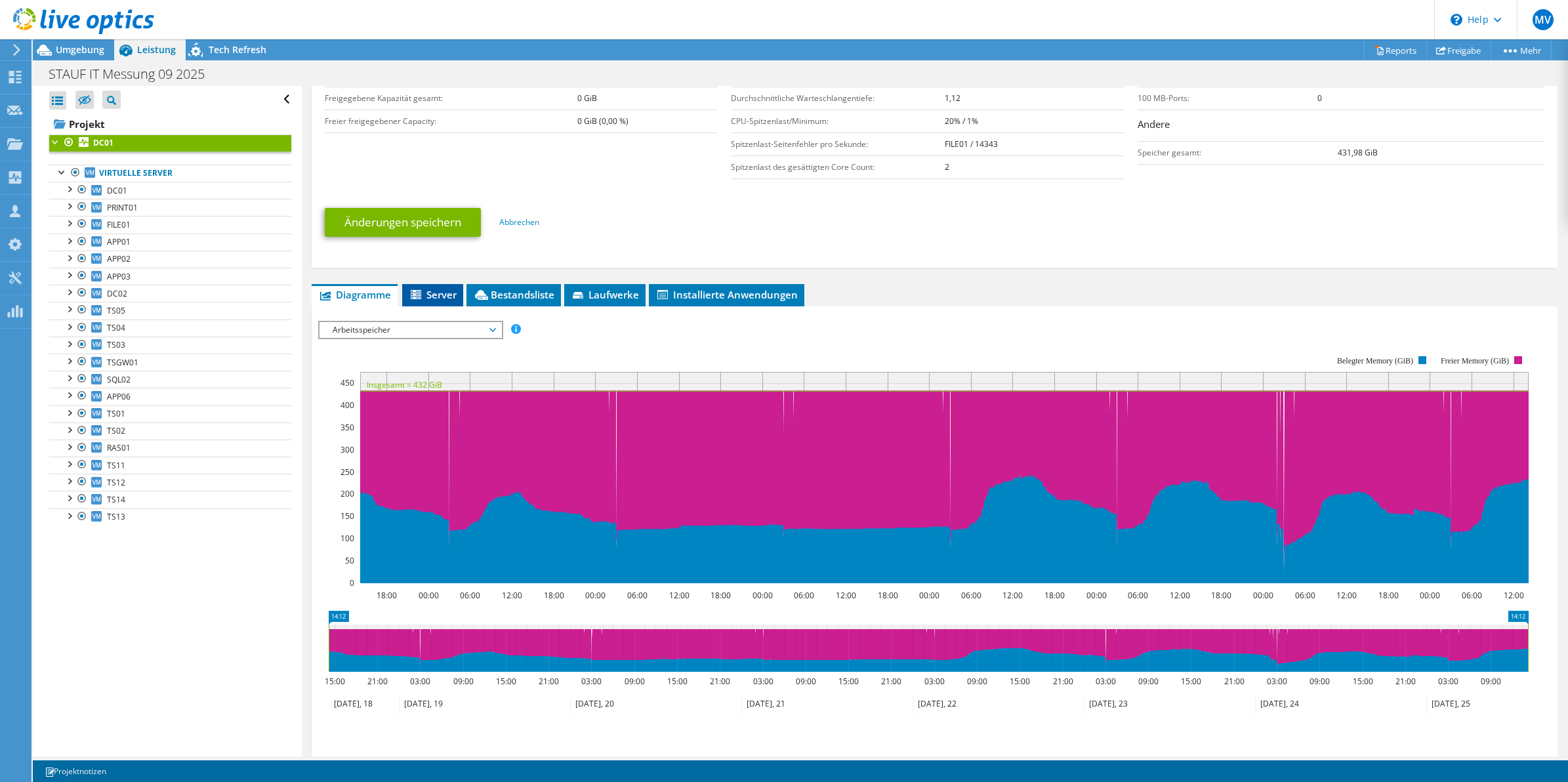
click at [431, 293] on span "Server" at bounding box center [433, 295] width 48 height 13
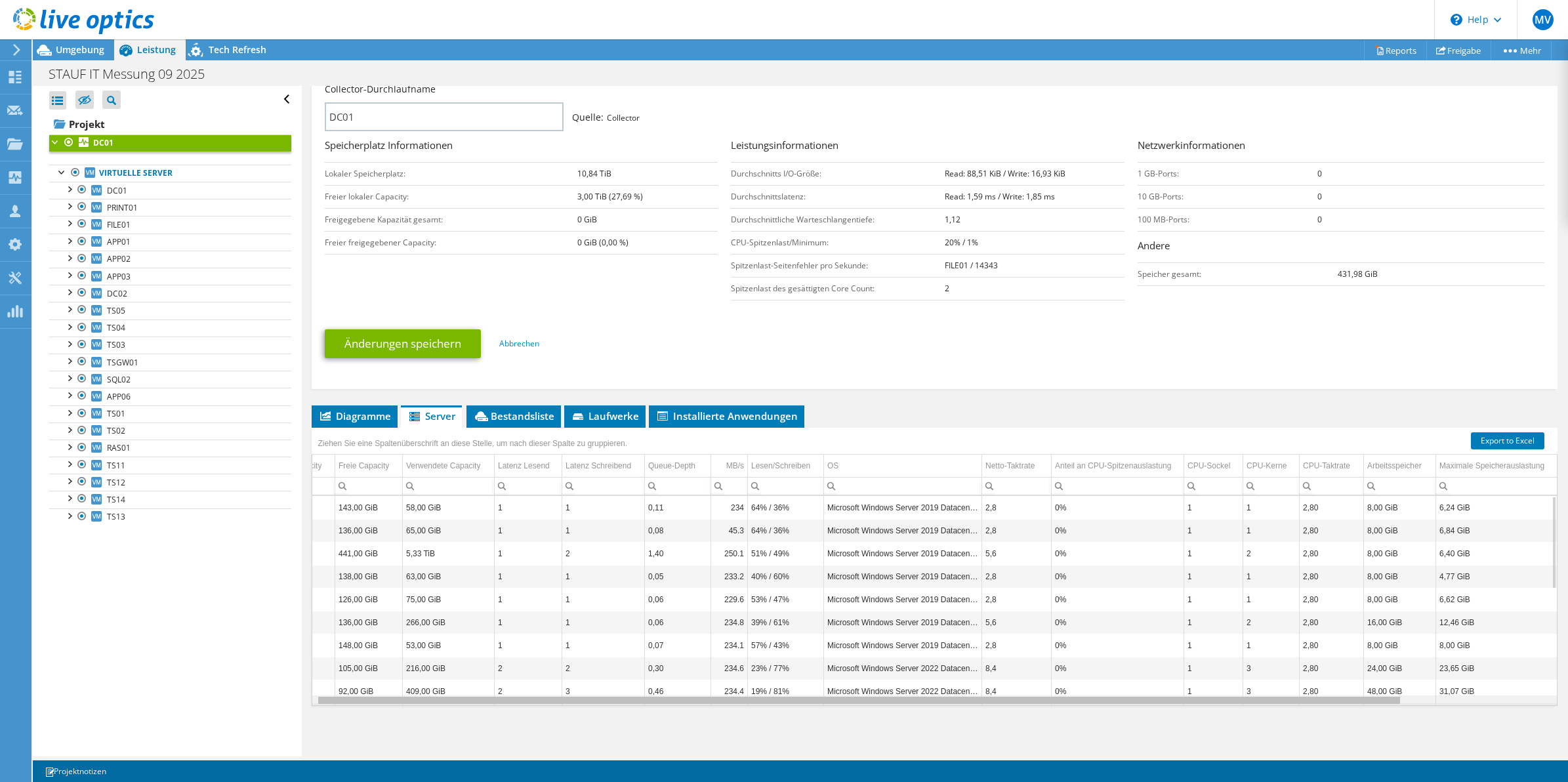
scroll to position [0, 166]
drag, startPoint x: 974, startPoint y: 703, endPoint x: 1250, endPoint y: 720, distance: 276.5
click at [1250, 720] on body "MV Teammitglied Moritz Vierschilling moritz.vierschilling@hees.de Hees IT-Syste…" at bounding box center [784, 391] width 1568 height 782
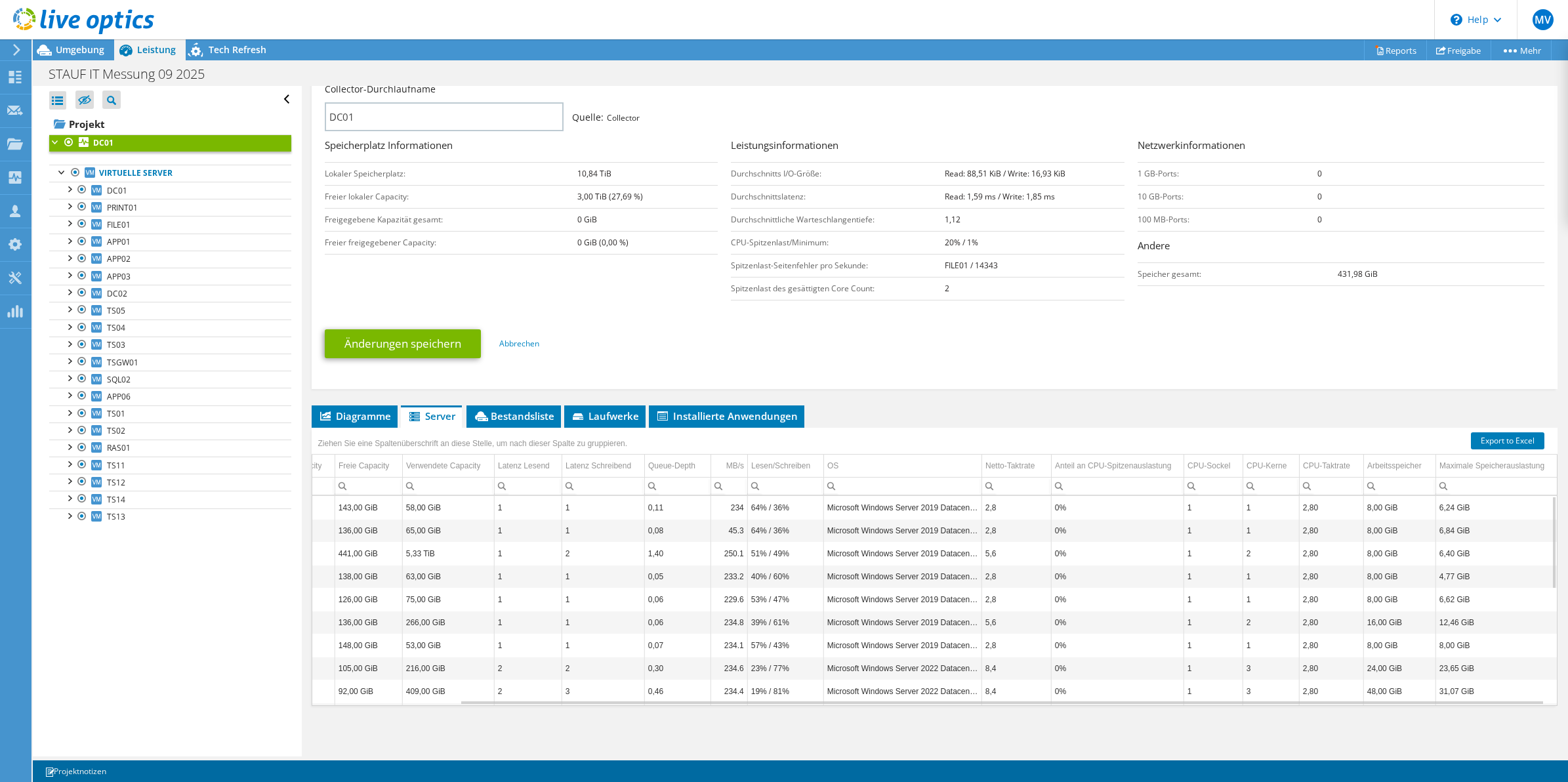
click at [1362, 431] on div "Ziehen Sie eine Spaltenüberschrift an diese Stelle, um nach dieser Spalte zu gr…" at bounding box center [935, 437] width 1247 height 17
click at [1464, 466] on div "Maximale Speicherauslastung" at bounding box center [1492, 466] width 105 height 16
click at [1455, 466] on div "Maximale Speicherauslastung" at bounding box center [1492, 466] width 104 height 16
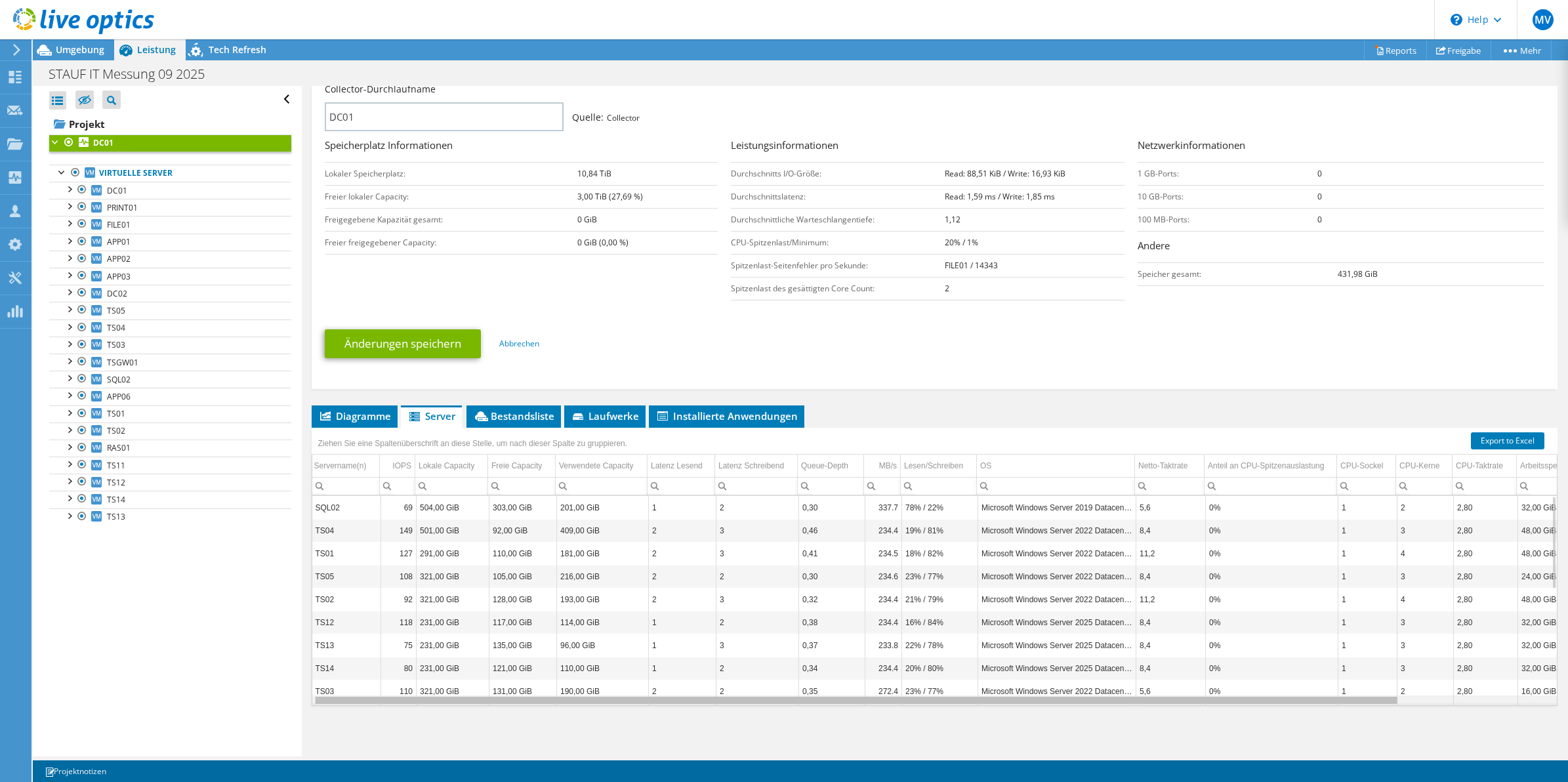
scroll to position [0, 0]
drag, startPoint x: 1145, startPoint y: 703, endPoint x: 699, endPoint y: 728, distance: 446.7
click at [699, 728] on body "MV Teammitglied Moritz Vierschilling moritz.vierschilling@hees.de Hees IT-Syste…" at bounding box center [784, 391] width 1568 height 782
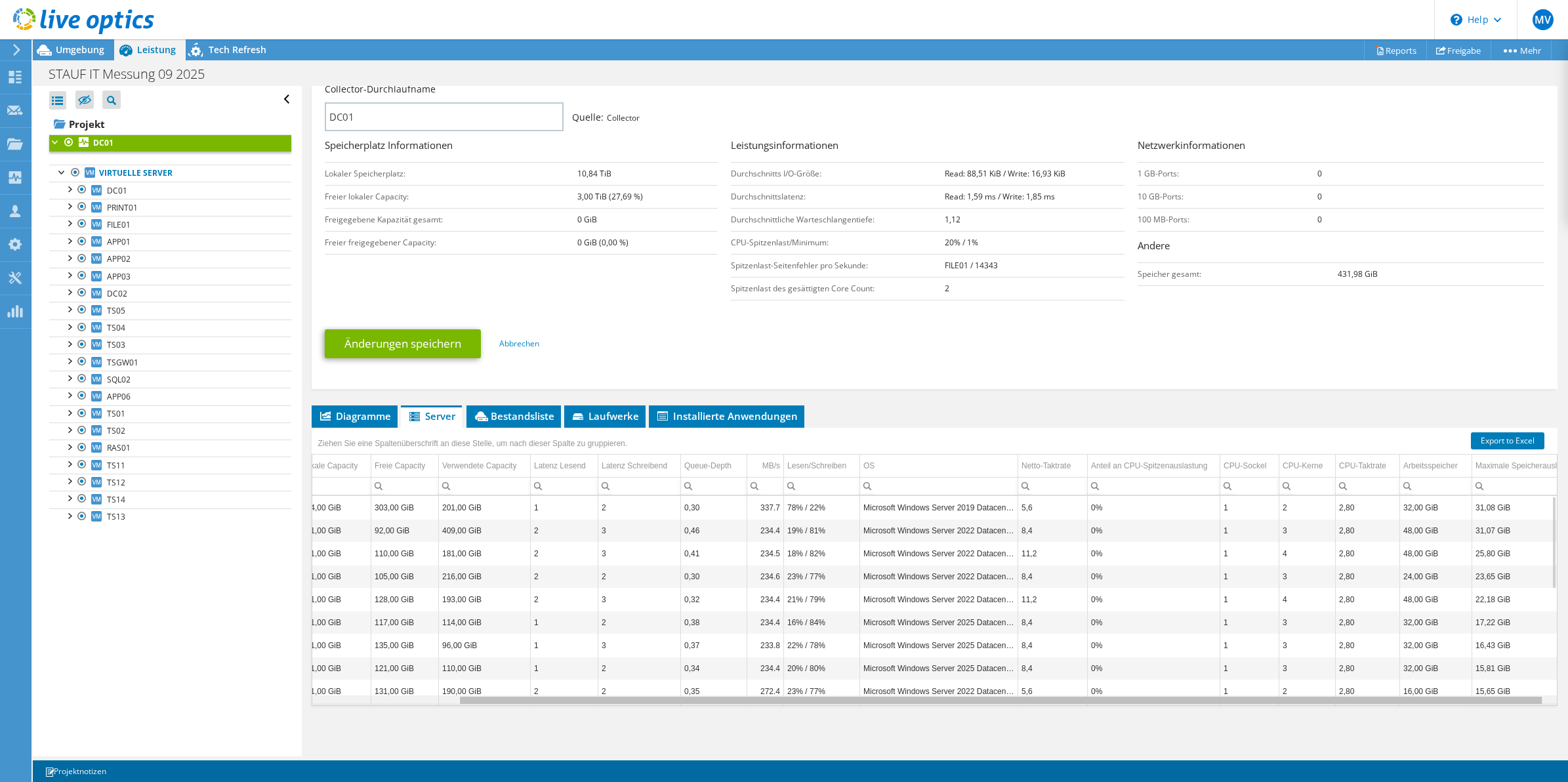
scroll to position [0, 166]
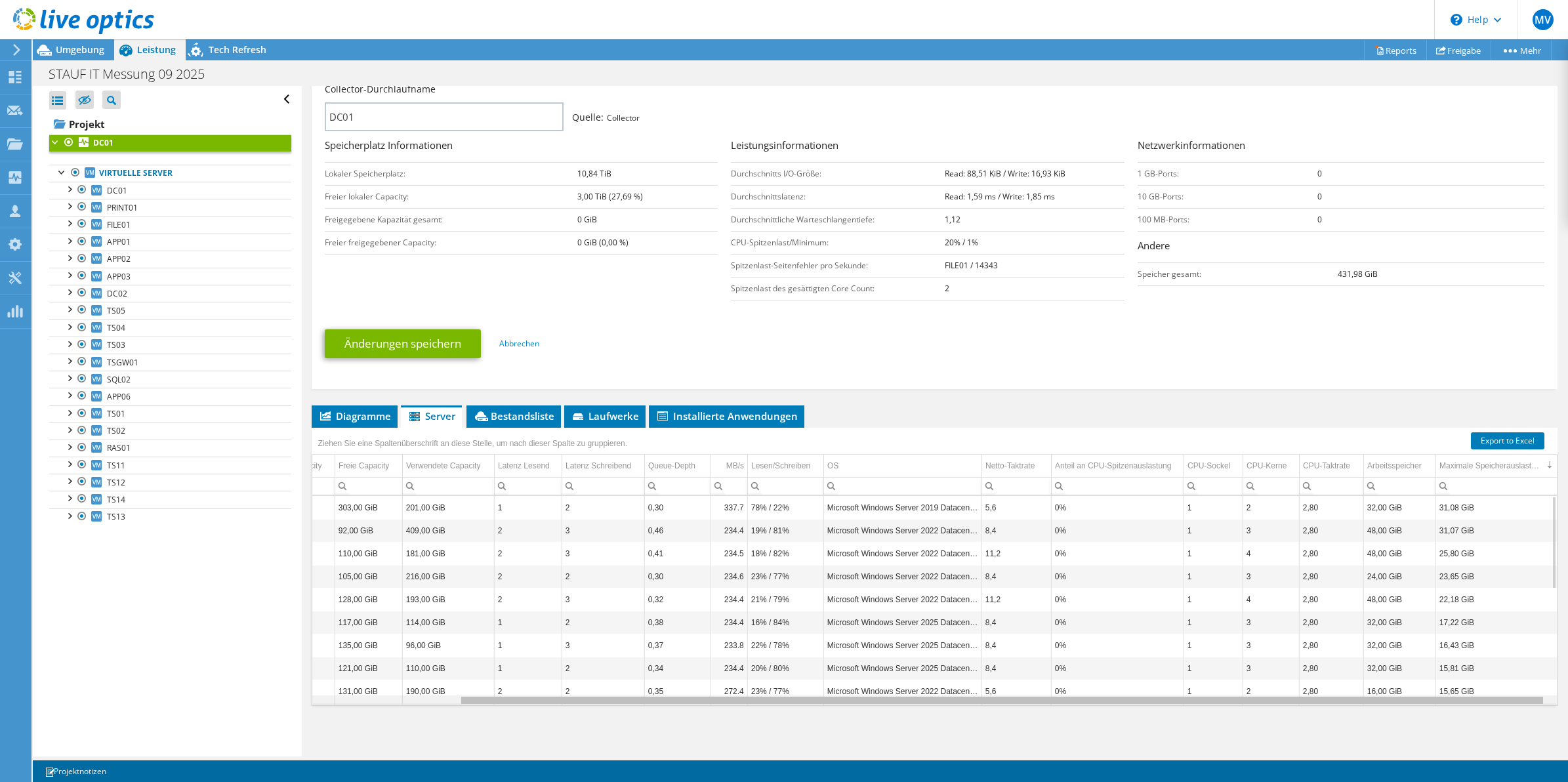
drag, startPoint x: 703, startPoint y: 702, endPoint x: 1070, endPoint y: 726, distance: 367.8
click at [1070, 726] on body "MV Teammitglied Moritz Vierschilling moritz.vierschilling@hees.de Hees IT-Syste…" at bounding box center [784, 391] width 1568 height 782
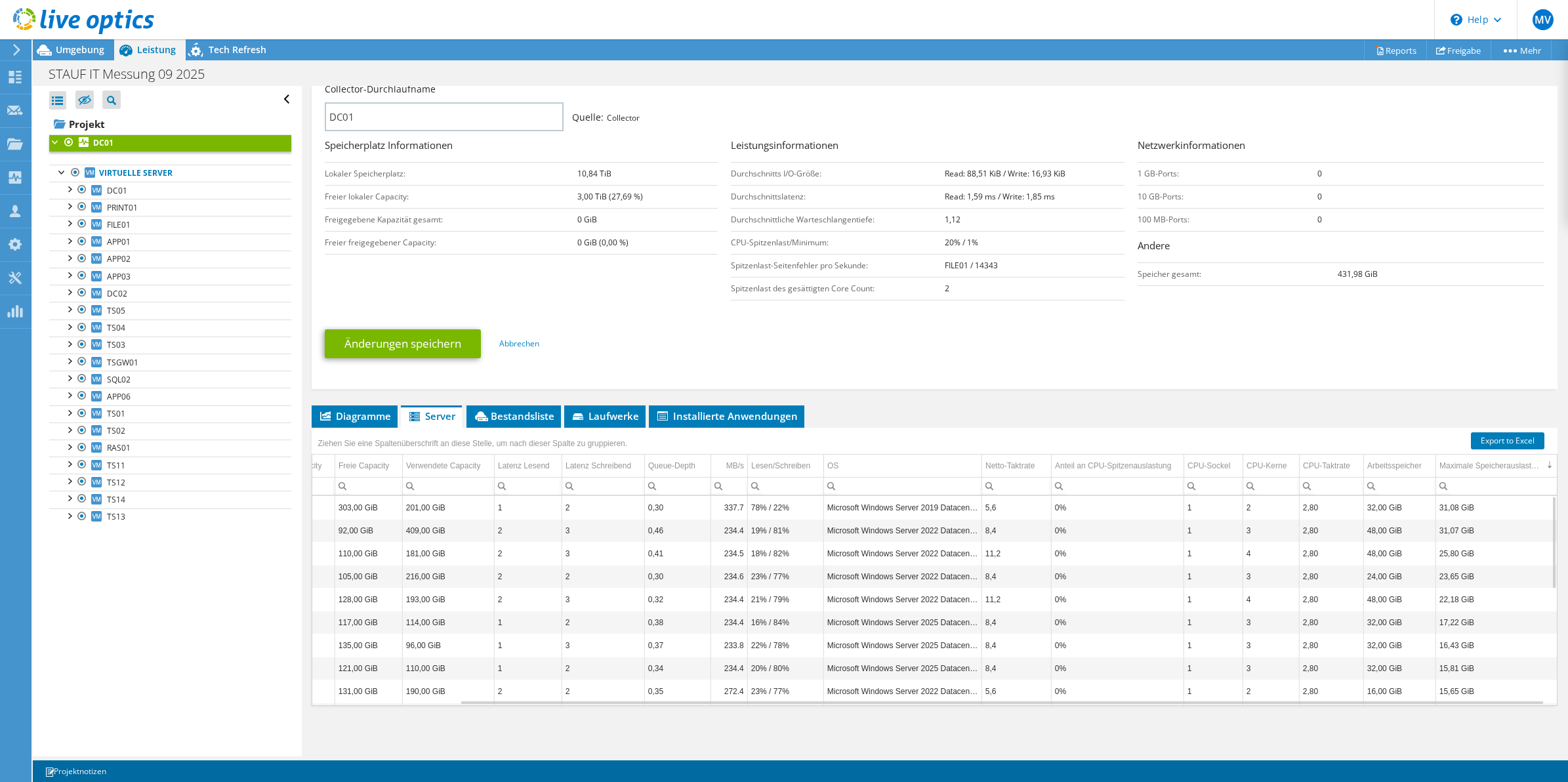
click at [1370, 431] on div "Ziehen Sie eine Spaltenüberschrift an diese Stelle, um nach dieser Spalte zu gr…" at bounding box center [935, 437] width 1247 height 17
click at [1251, 510] on td "2" at bounding box center [1271, 507] width 56 height 23
click at [1225, 506] on tr "SQL02 69 504,00 GiB 303,00 GiB 201,00 GiB 1 2 0,30 337.7 78% / 22% Microsoft Wi…" at bounding box center [858, 507] width 1400 height 23
click at [1257, 503] on td "2" at bounding box center [1271, 507] width 56 height 23
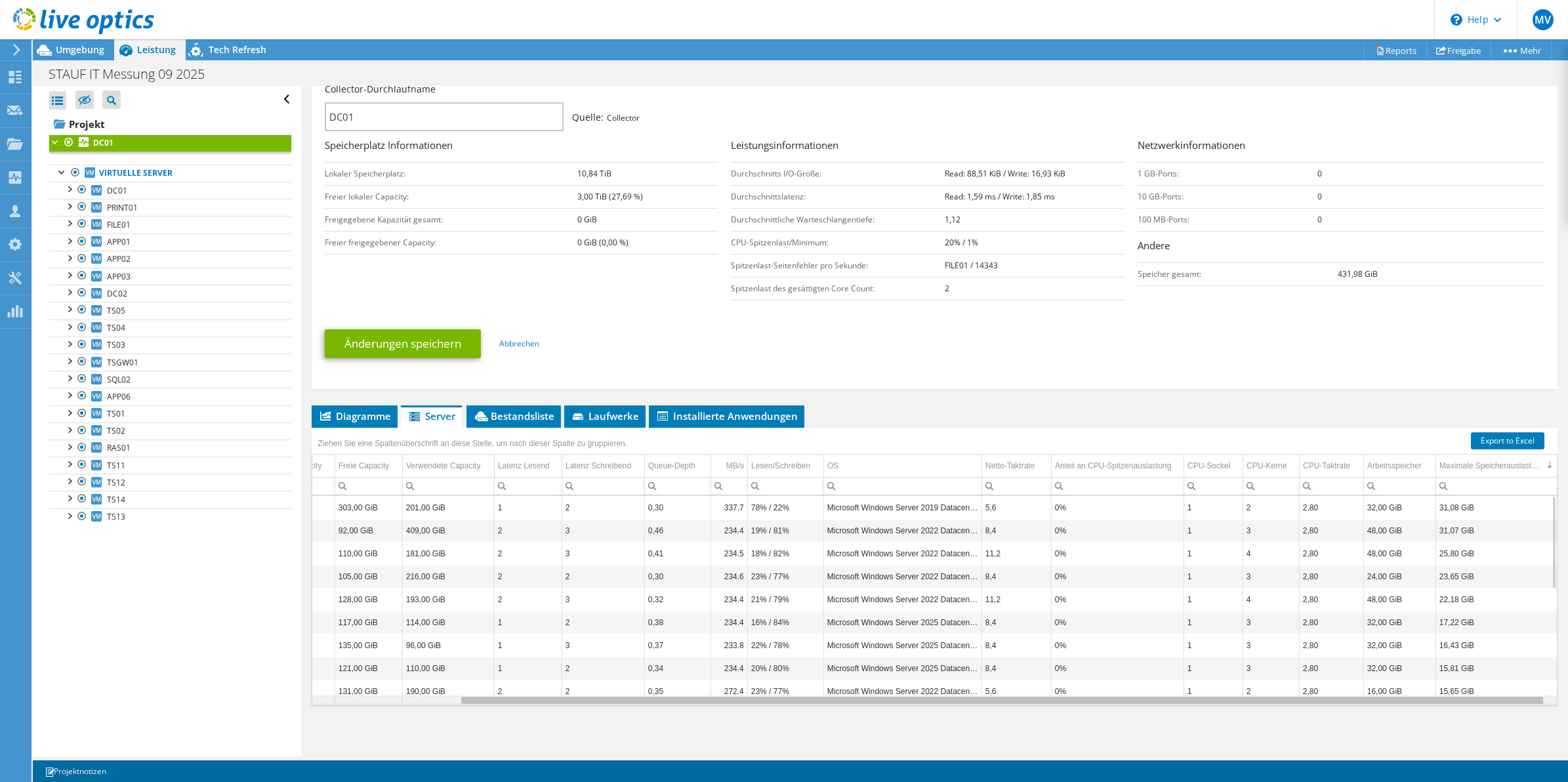
drag, startPoint x: 1227, startPoint y: 702, endPoint x: 1208, endPoint y: 720, distance: 26.2
click at [1208, 720] on body "MV Teammitglied Moritz Vierschilling moritz.vierschilling@hees.de Hees IT-Syste…" at bounding box center [784, 391] width 1568 height 782
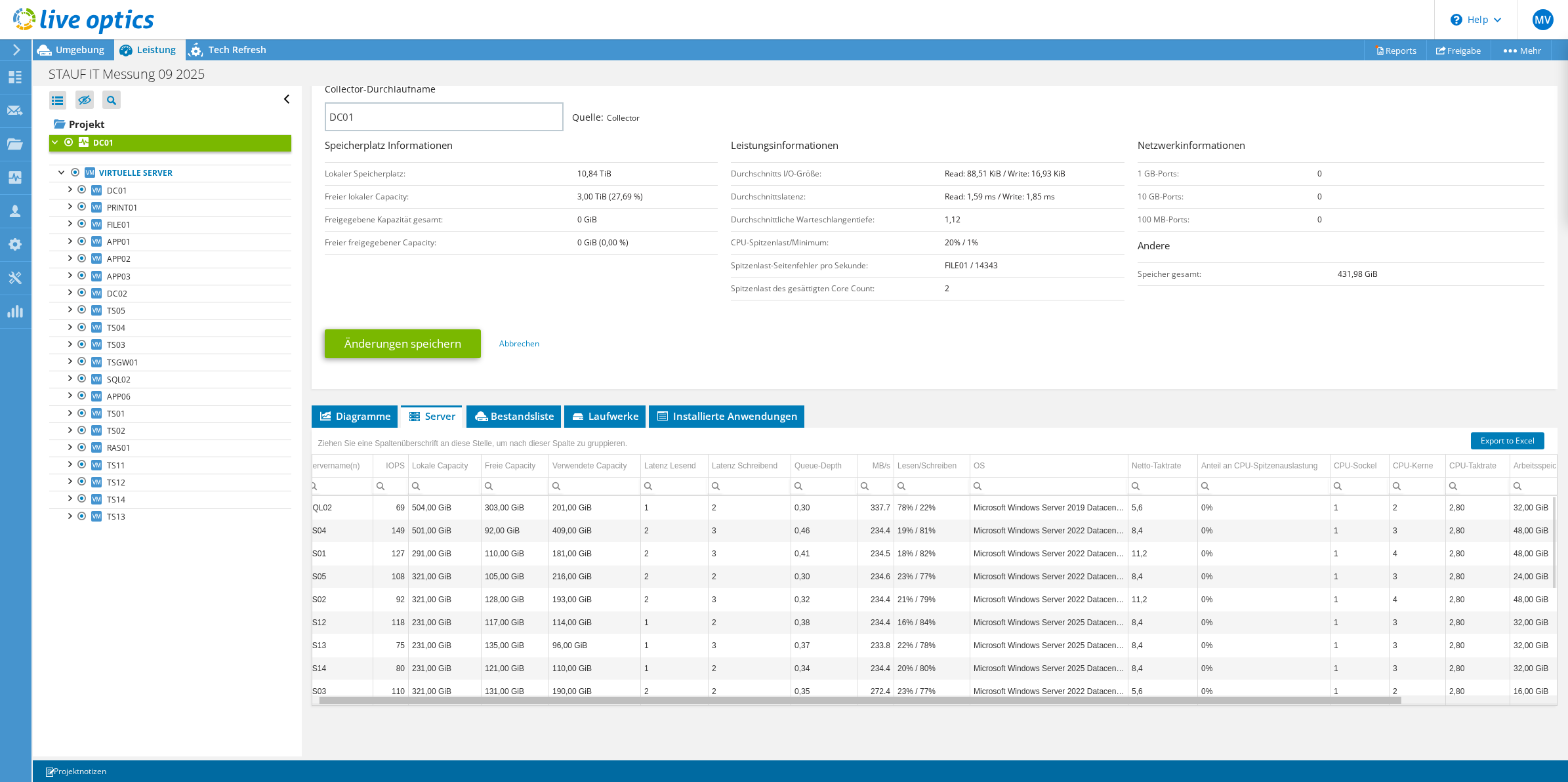
scroll to position [0, 0]
drag, startPoint x: 898, startPoint y: 703, endPoint x: 481, endPoint y: 653, distance: 420.0
click at [559, 668] on body "MV Teammitglied Moritz Vierschilling moritz.vierschilling@hees.de Hees IT-Syste…" at bounding box center [784, 391] width 1568 height 782
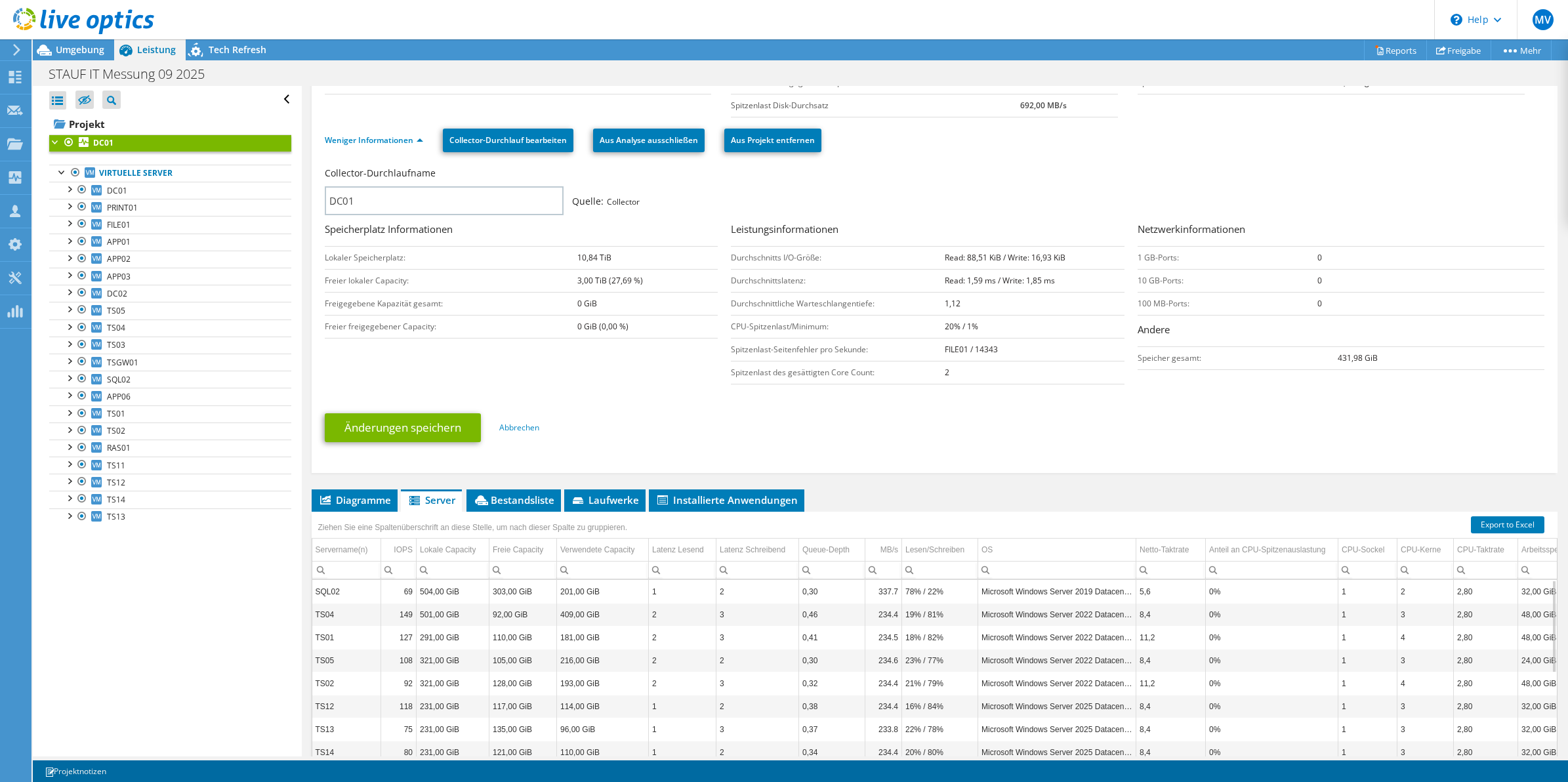
click at [509, 594] on td "303,00 GiB" at bounding box center [523, 591] width 68 height 23
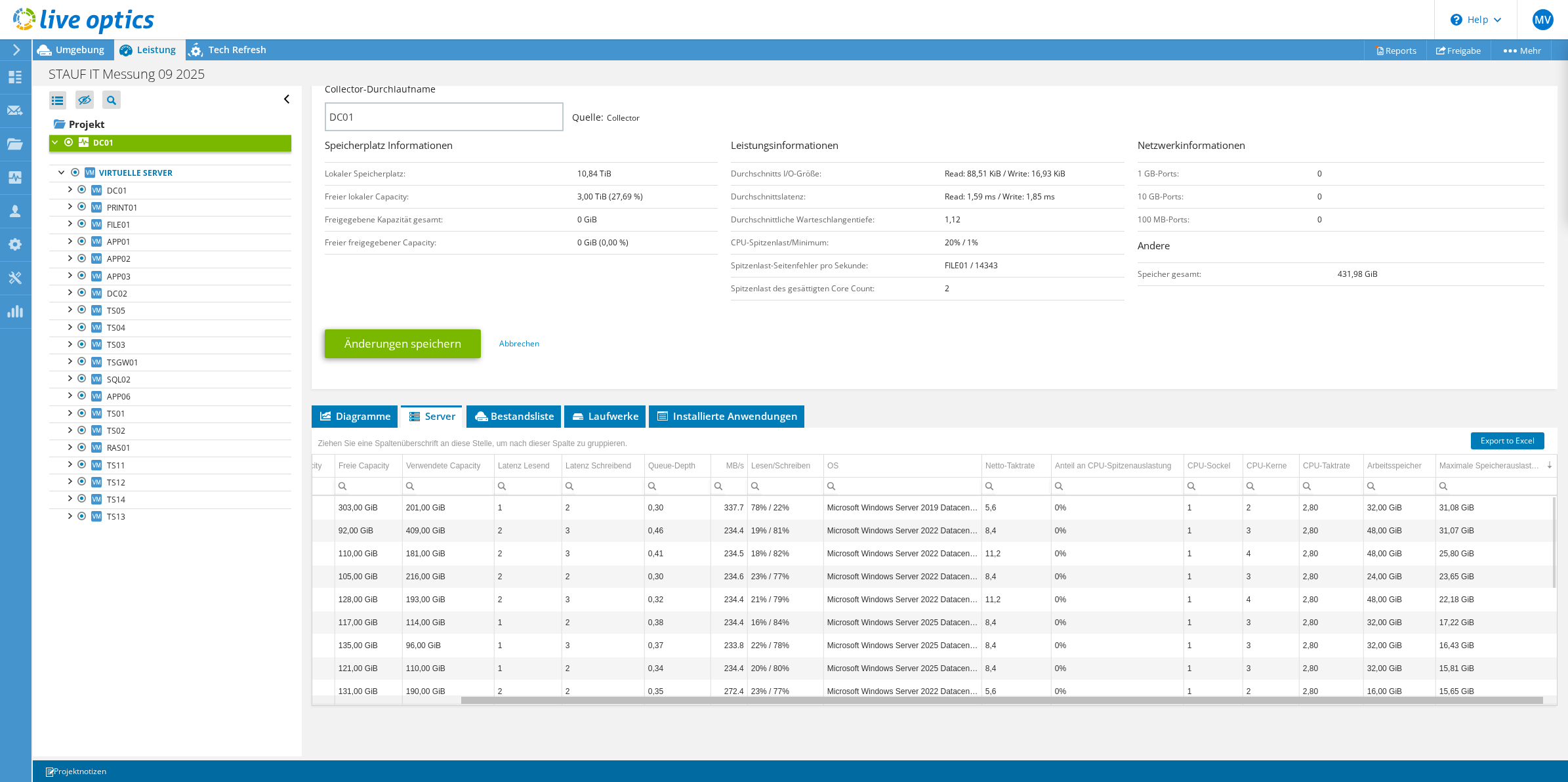
drag, startPoint x: 1343, startPoint y: 702, endPoint x: 1514, endPoint y: 697, distance: 171.1
click at [1514, 697] on body "MV Teammitglied Moritz Vierschilling moritz.vierschilling@hees.de Hees IT-Syste…" at bounding box center [784, 391] width 1568 height 782
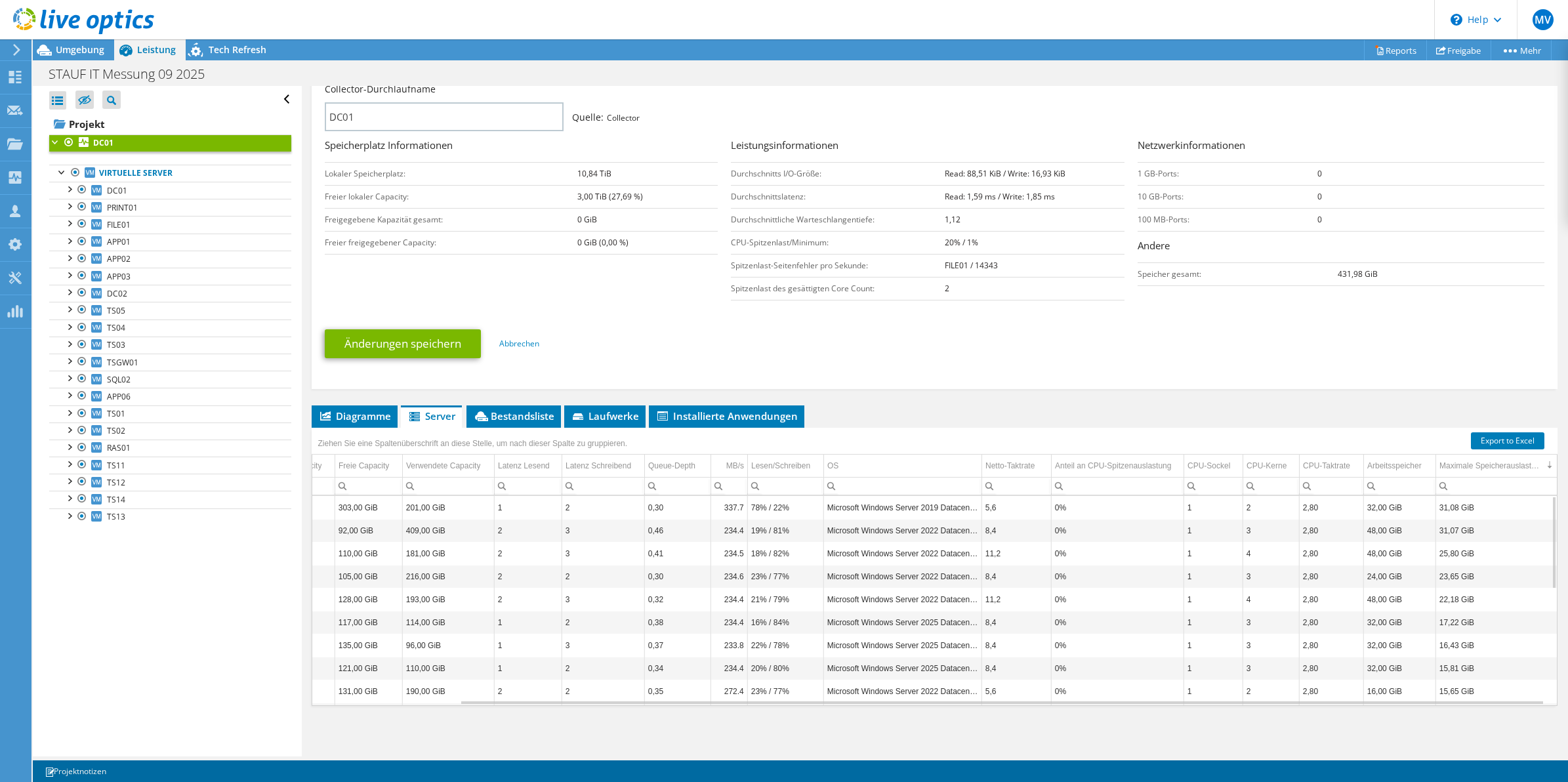
click at [1372, 511] on td "32,00 GiB" at bounding box center [1400, 507] width 72 height 23
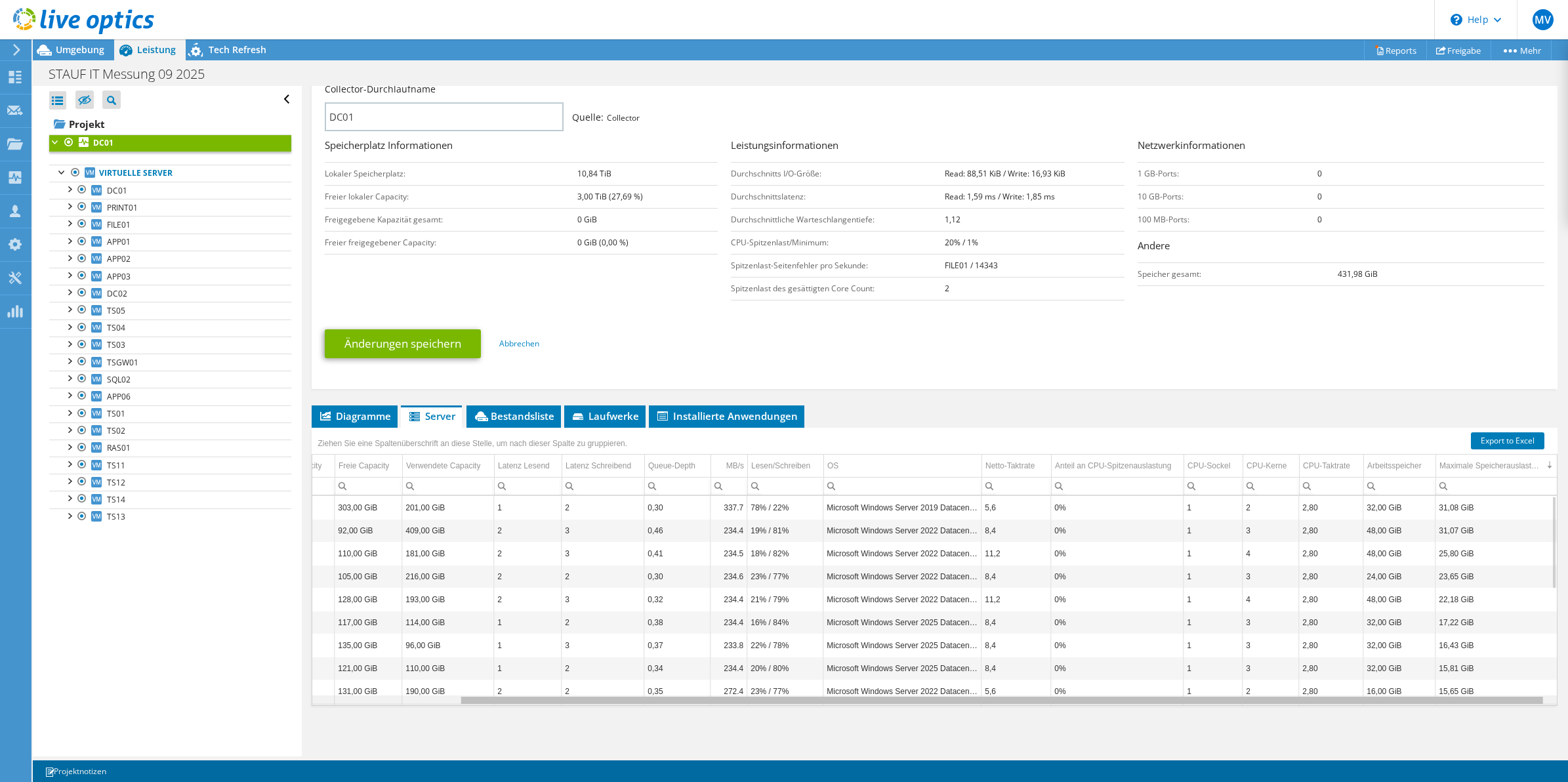
click at [1202, 704] on div "Data grid" at bounding box center [1002, 700] width 1082 height 7
drag, startPoint x: 1247, startPoint y: 700, endPoint x: 1179, endPoint y: 696, distance: 68.1
click at [1179, 696] on body "MV Teammitglied Moritz Vierschilling moritz.vierschilling@hees.de Hees IT-Syste…" at bounding box center [784, 391] width 1568 height 782
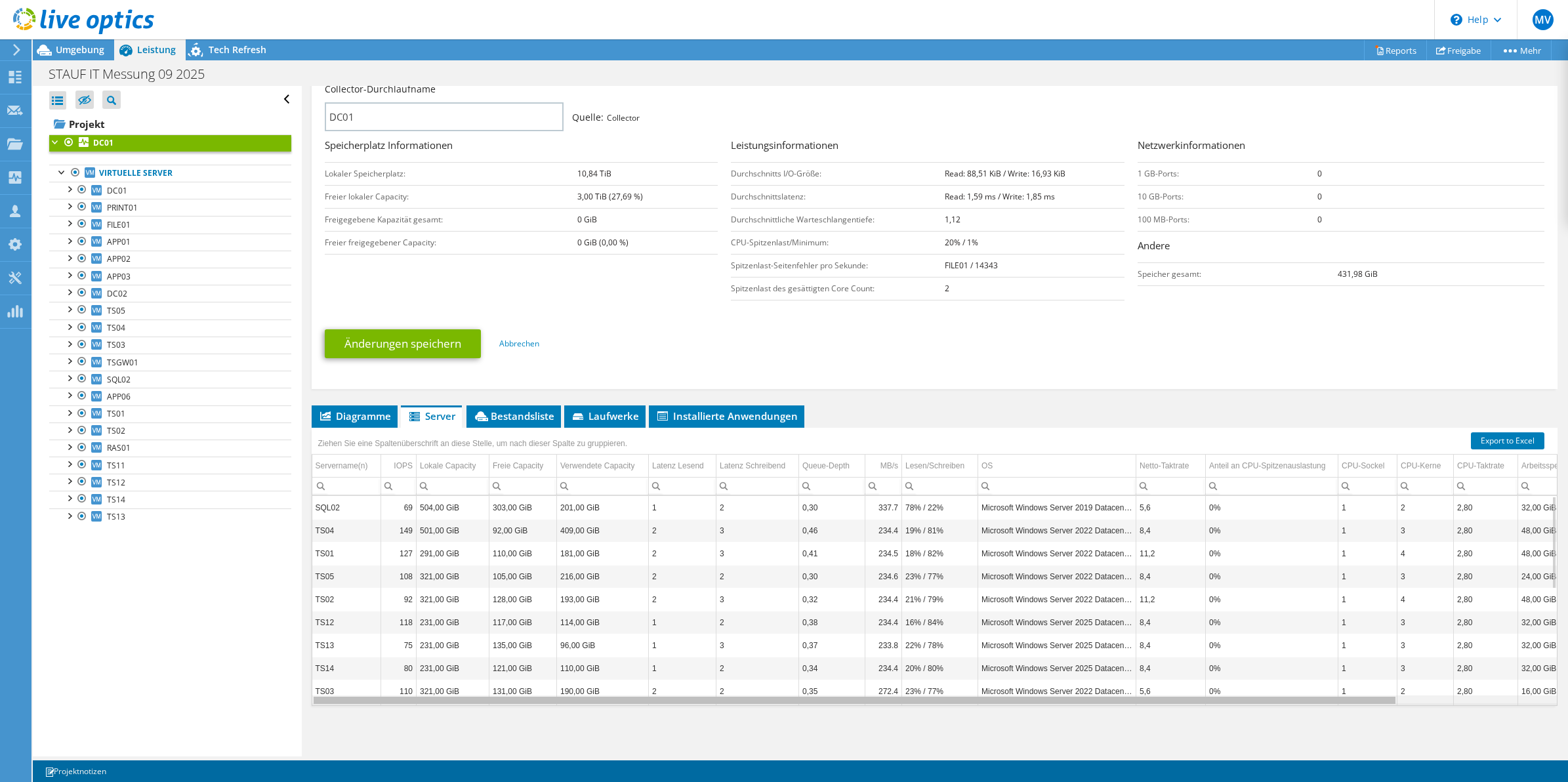
drag, startPoint x: 1226, startPoint y: 700, endPoint x: 948, endPoint y: 697, distance: 278.0
click at [948, 697] on body "MV Teammitglied Moritz Vierschilling moritz.vierschilling@hees.de Hees IT-Syste…" at bounding box center [784, 391] width 1568 height 782
drag, startPoint x: 1334, startPoint y: 702, endPoint x: 1326, endPoint y: 703, distance: 8.1
click at [1326, 703] on body "MV Teammitglied Moritz Vierschilling moritz.vierschilling@hees.de Hees IT-Syste…" at bounding box center [784, 391] width 1568 height 782
click at [1294, 702] on div "Data grid" at bounding box center [855, 700] width 1082 height 7
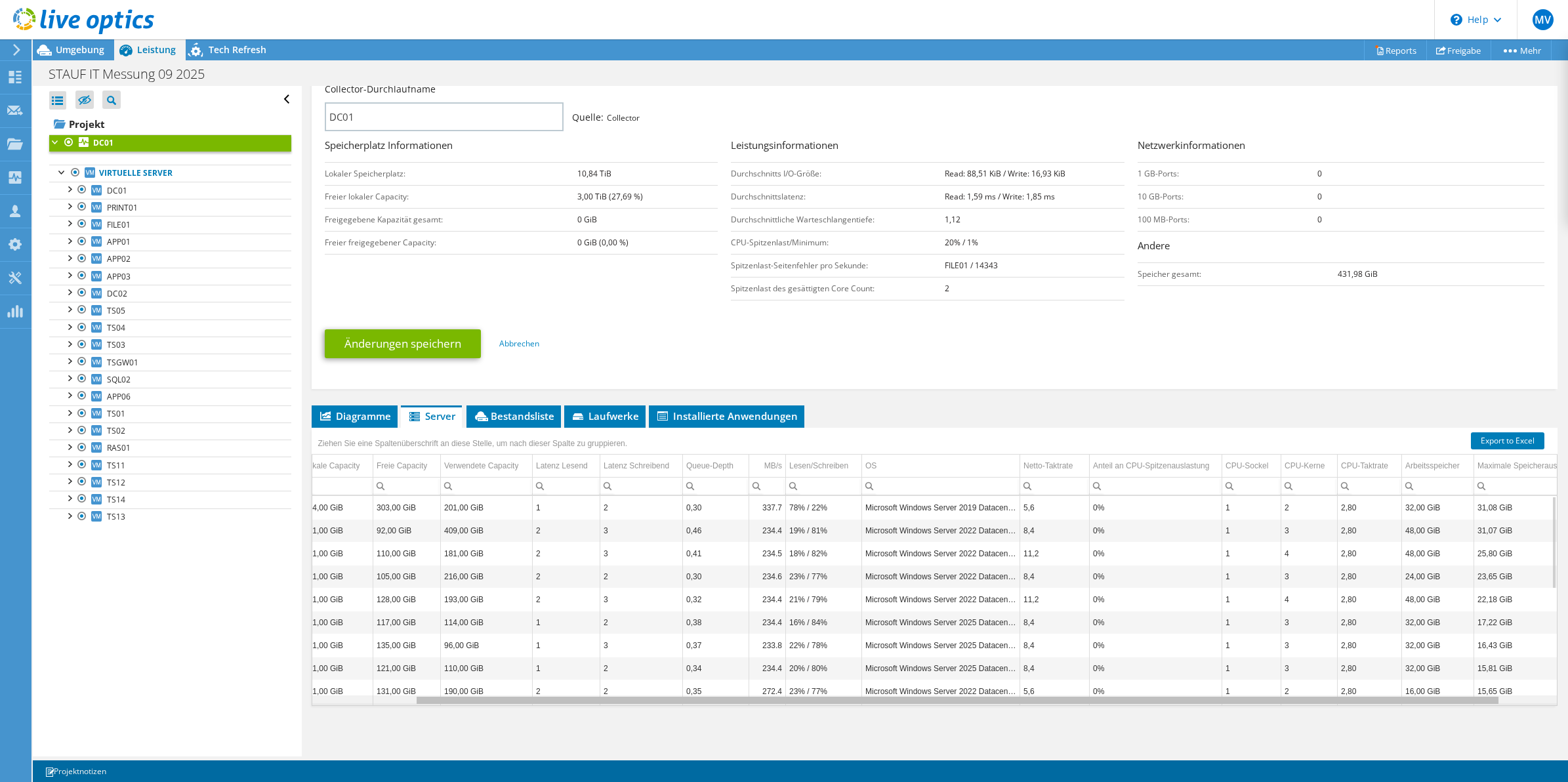
scroll to position [0, 116]
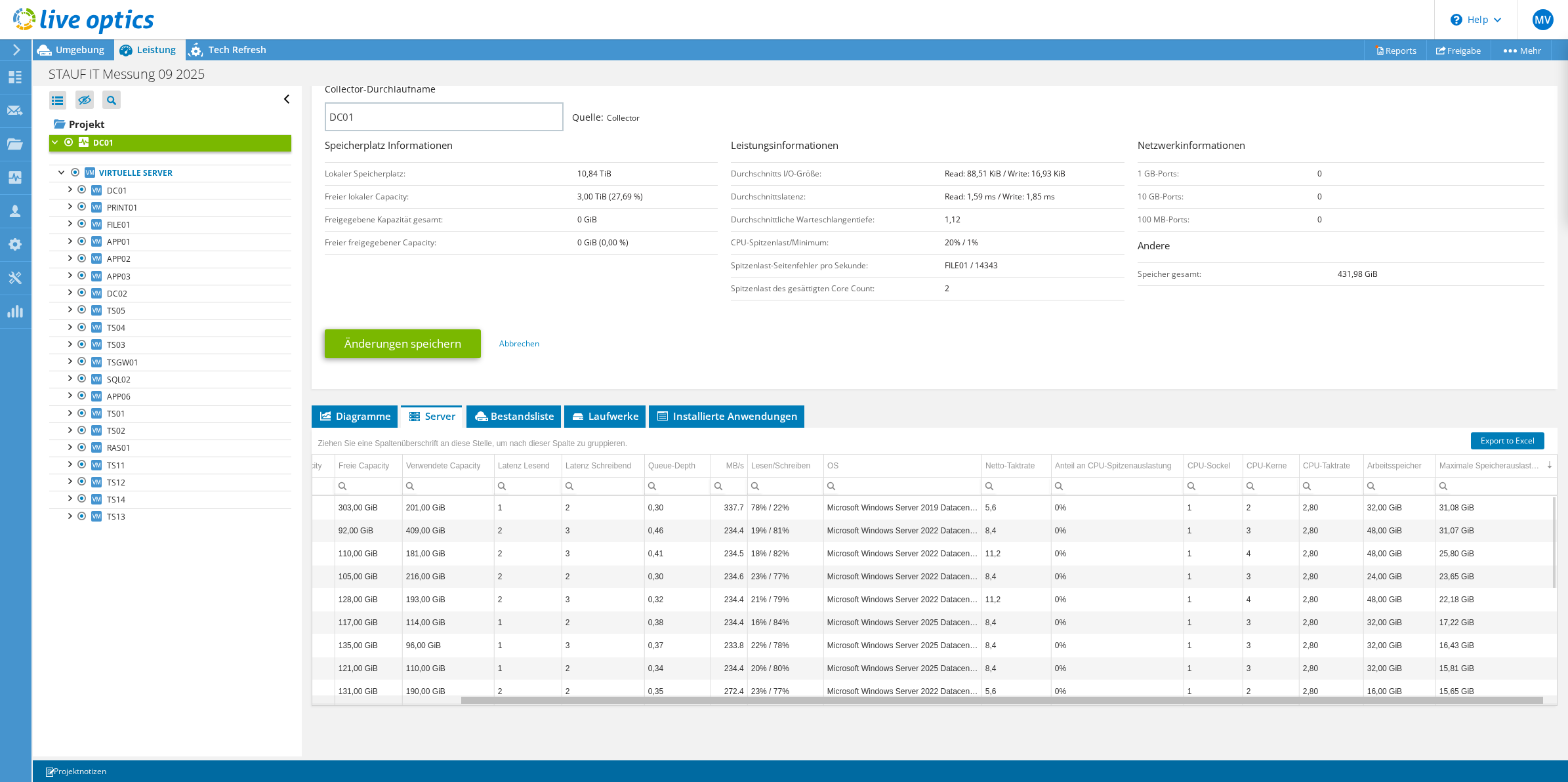
drag, startPoint x: 1294, startPoint y: 702, endPoint x: 1468, endPoint y: 700, distance: 174.0
click at [1468, 700] on body "MV Teammitglied Moritz Vierschilling moritz.vierschilling@hees.de Hees IT-Syste…" at bounding box center [784, 391] width 1568 height 782
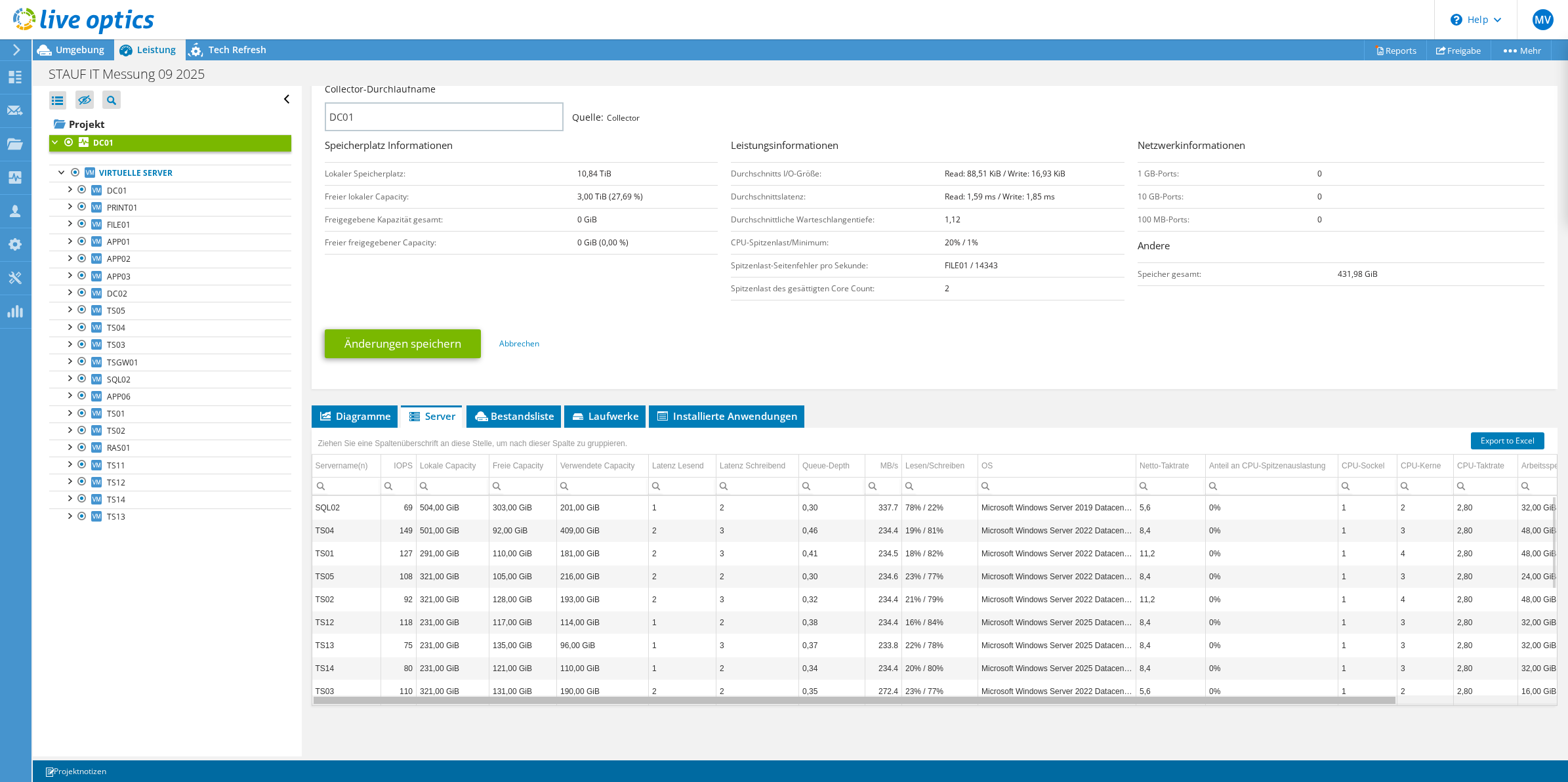
drag, startPoint x: 1468, startPoint y: 700, endPoint x: 1153, endPoint y: 677, distance: 315.8
click at [1153, 677] on body "MV Teammitglied Moritz Vierschilling moritz.vierschilling@hees.de Hees IT-Syste…" at bounding box center [784, 391] width 1568 height 782
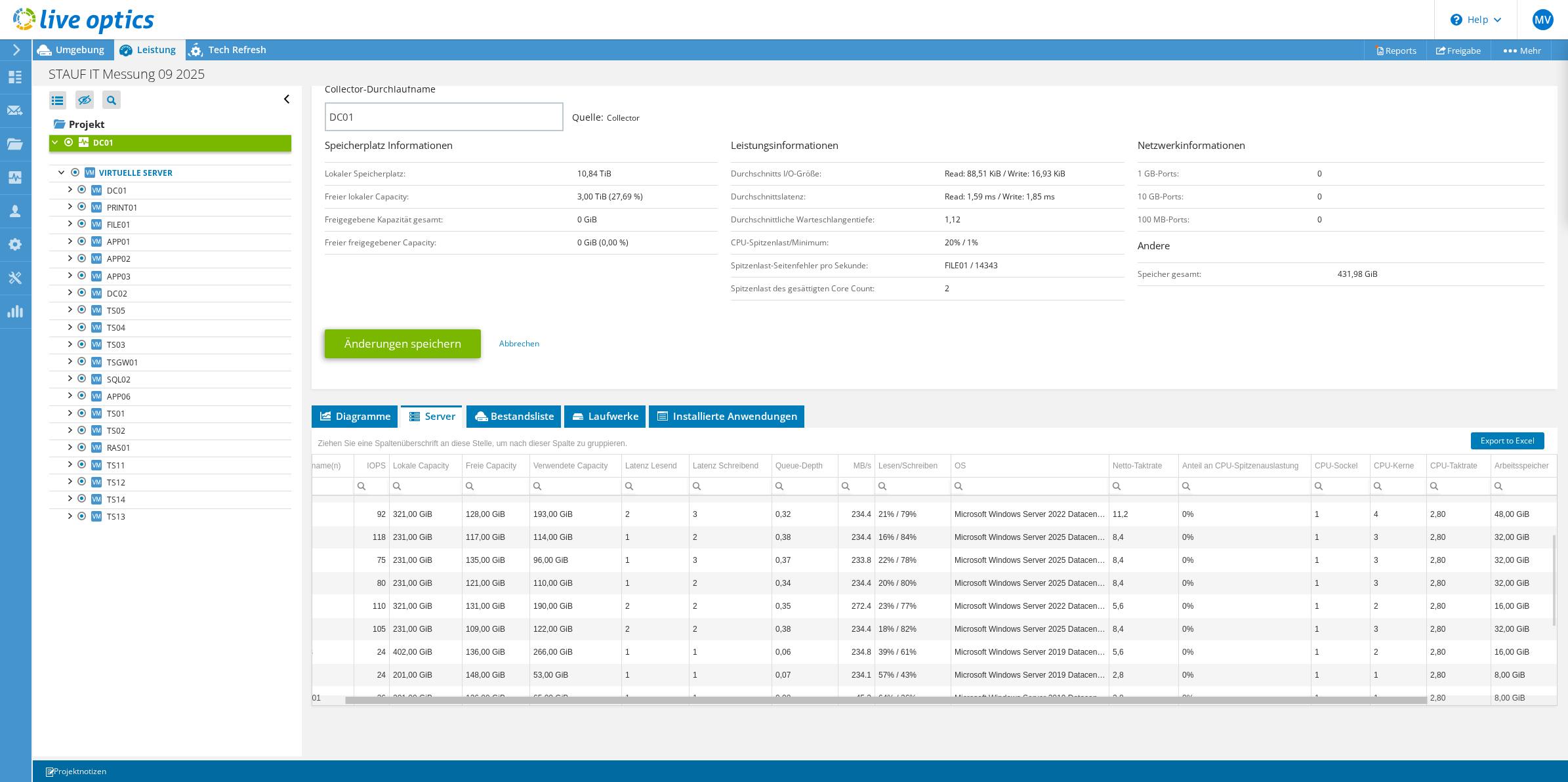
scroll to position [85, 0]
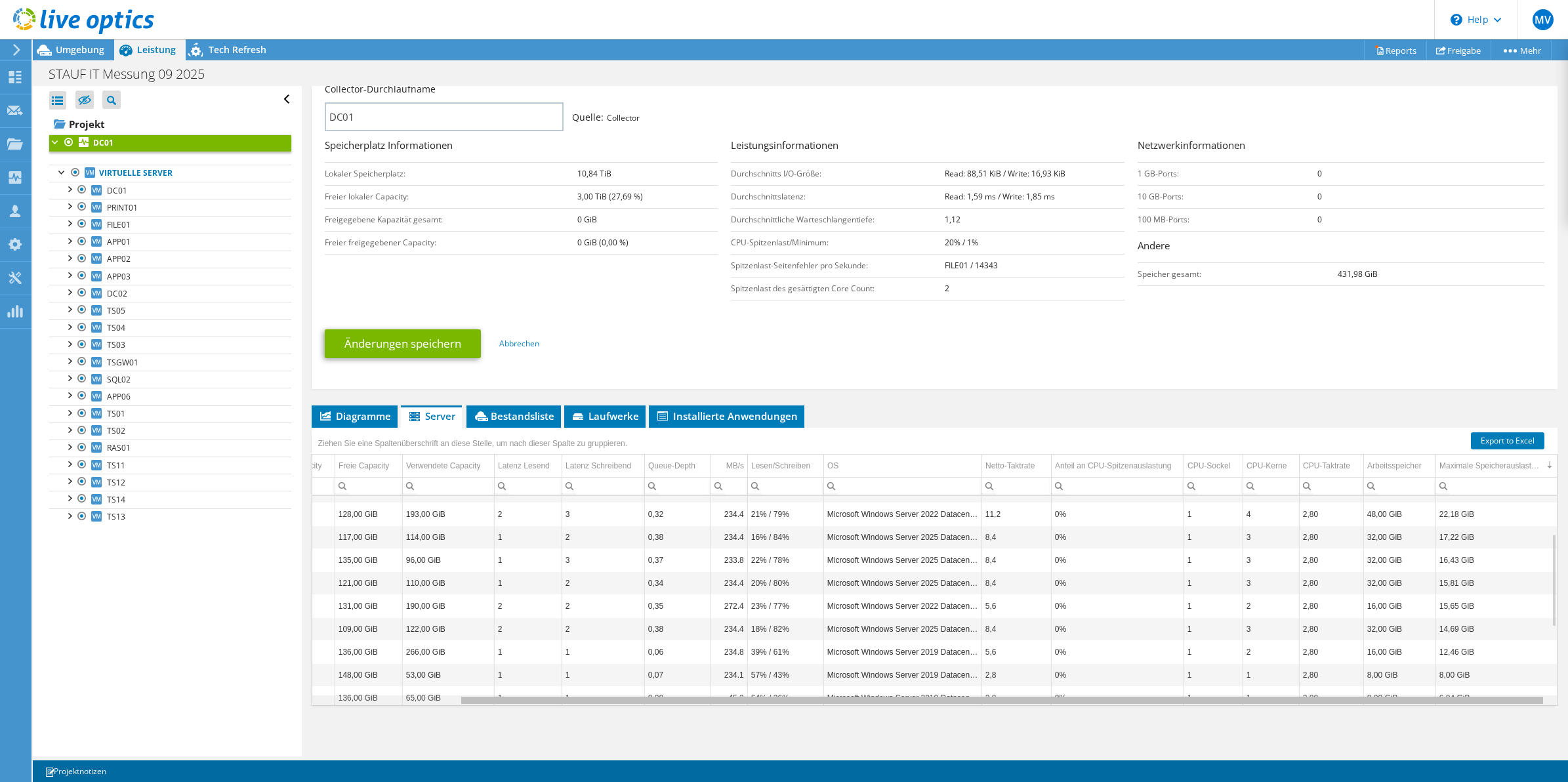
drag, startPoint x: 1261, startPoint y: 703, endPoint x: 1506, endPoint y: 666, distance: 247.8
click at [1544, 712] on body "MV Teammitglied Moritz Vierschilling moritz.vierschilling@hees.de Hees IT-Syste…" at bounding box center [784, 391] width 1568 height 782
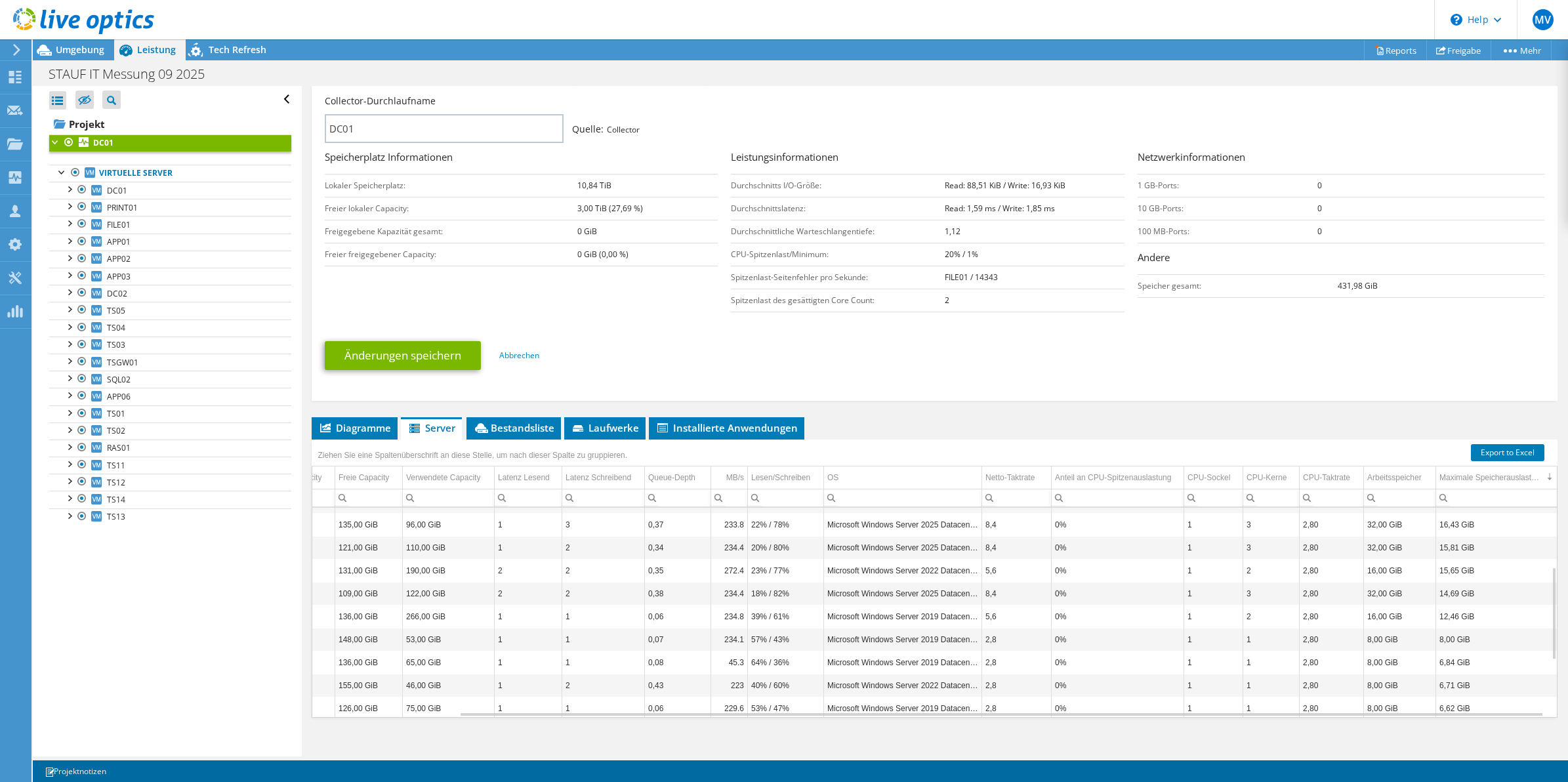
scroll to position [207, 0]
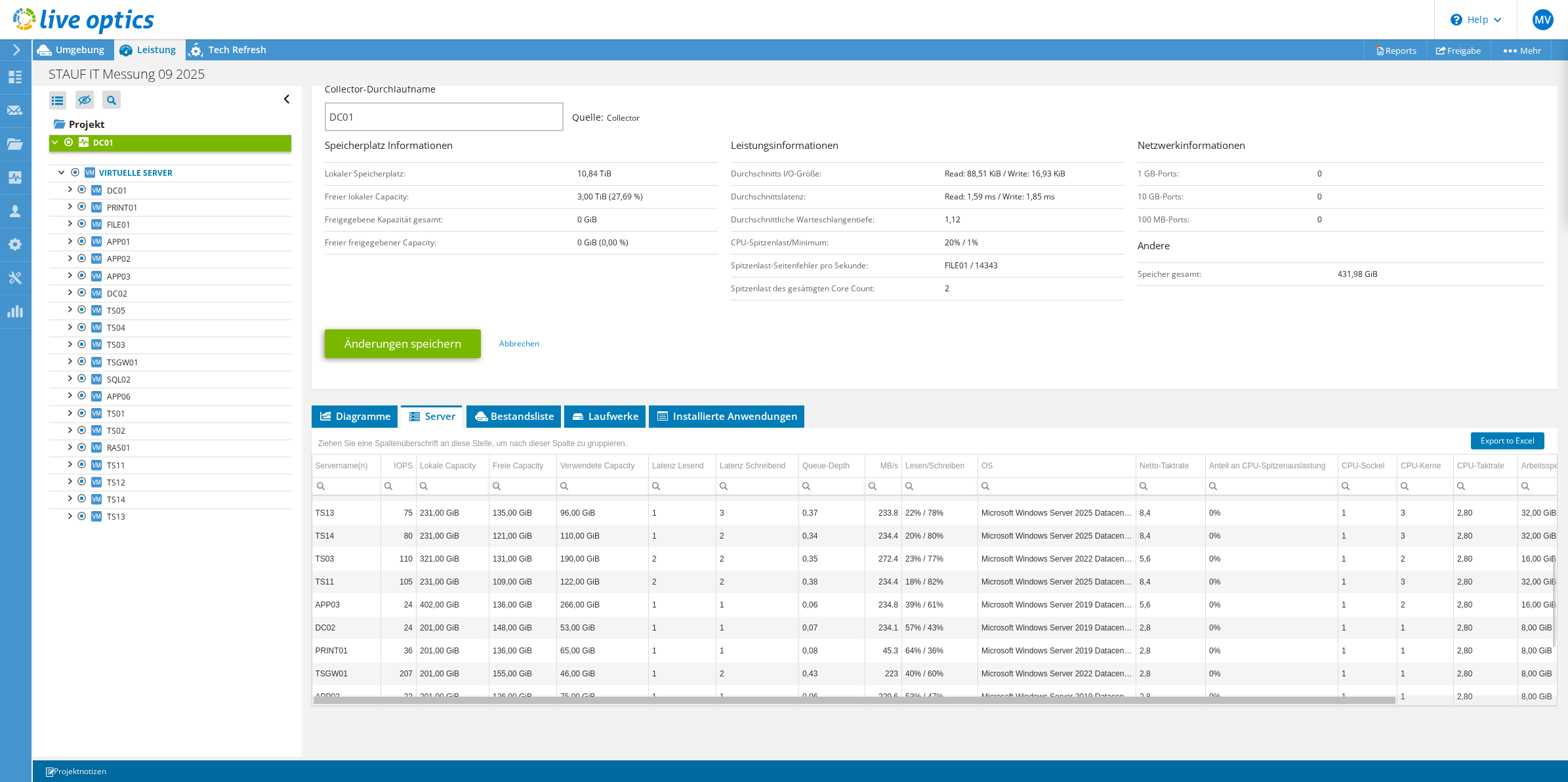
drag, startPoint x: 1214, startPoint y: 701, endPoint x: 755, endPoint y: 691, distance: 459.1
click at [762, 692] on body "MV Teammitglied Moritz Vierschilling moritz.vierschilling@hees.de Hees IT-Syste…" at bounding box center [784, 391] width 1568 height 782
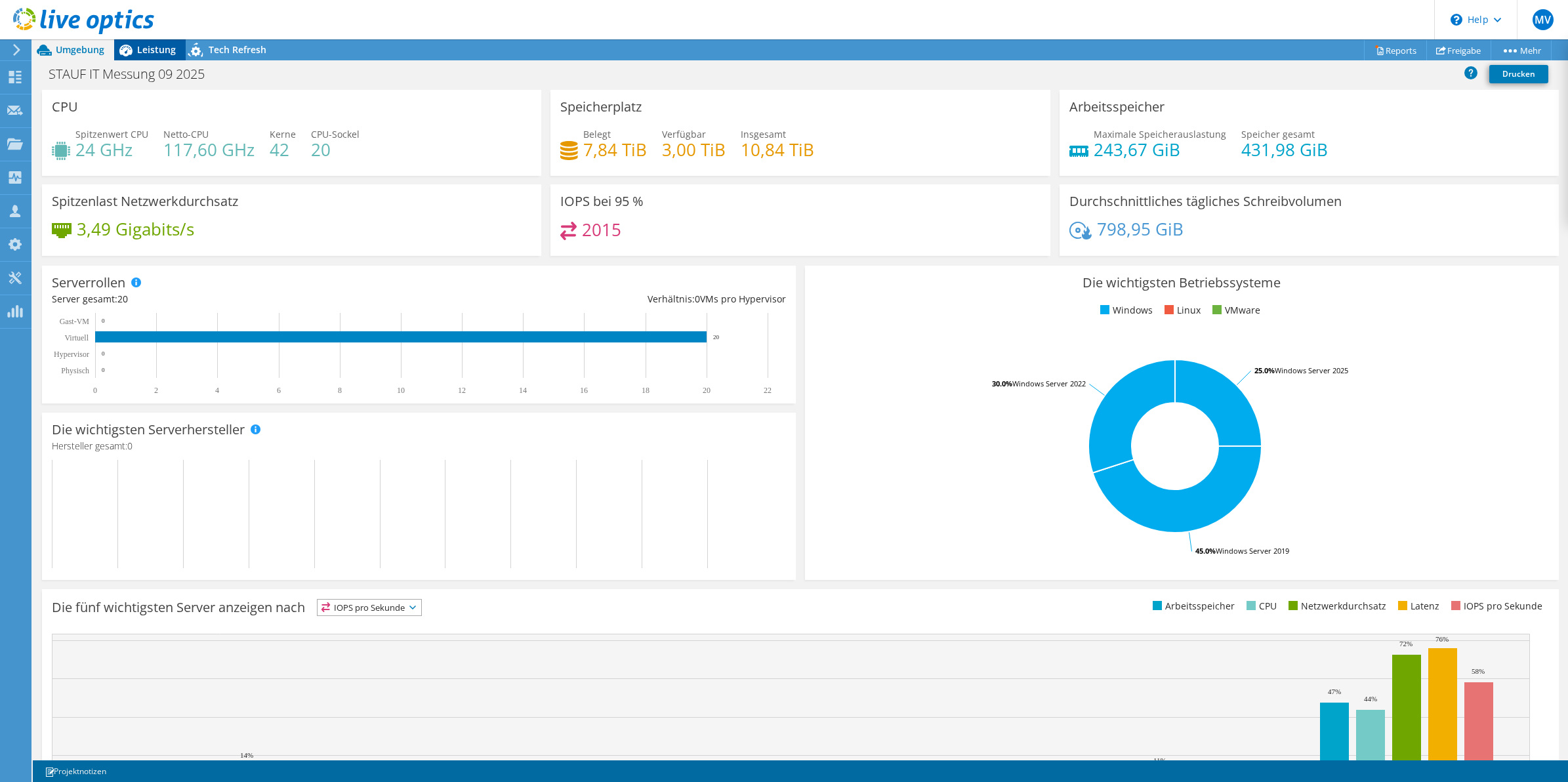
click at [146, 50] on span "Leistung" at bounding box center [156, 49] width 39 height 12
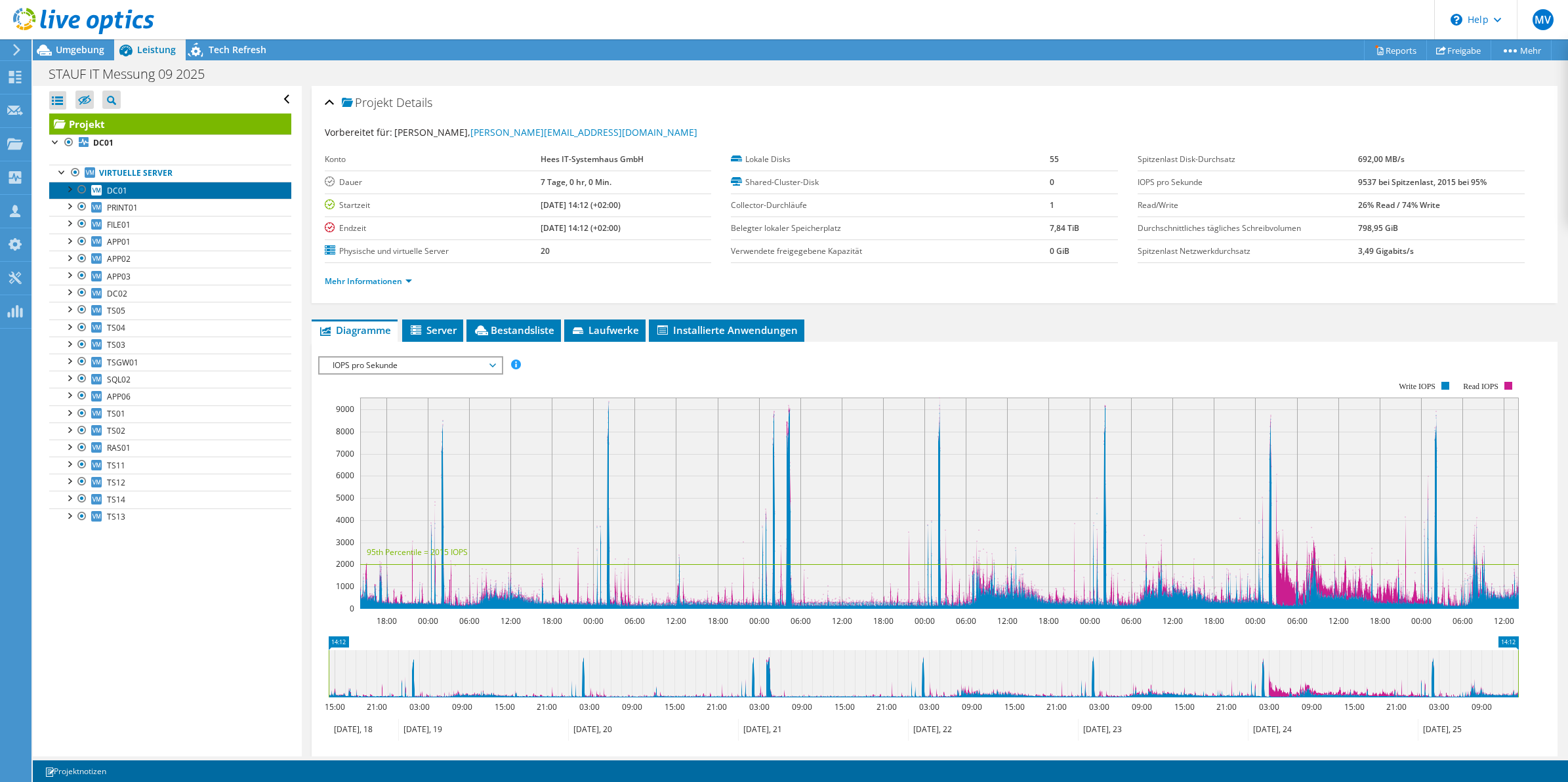
click at [144, 191] on link "DC01" at bounding box center [170, 190] width 242 height 17
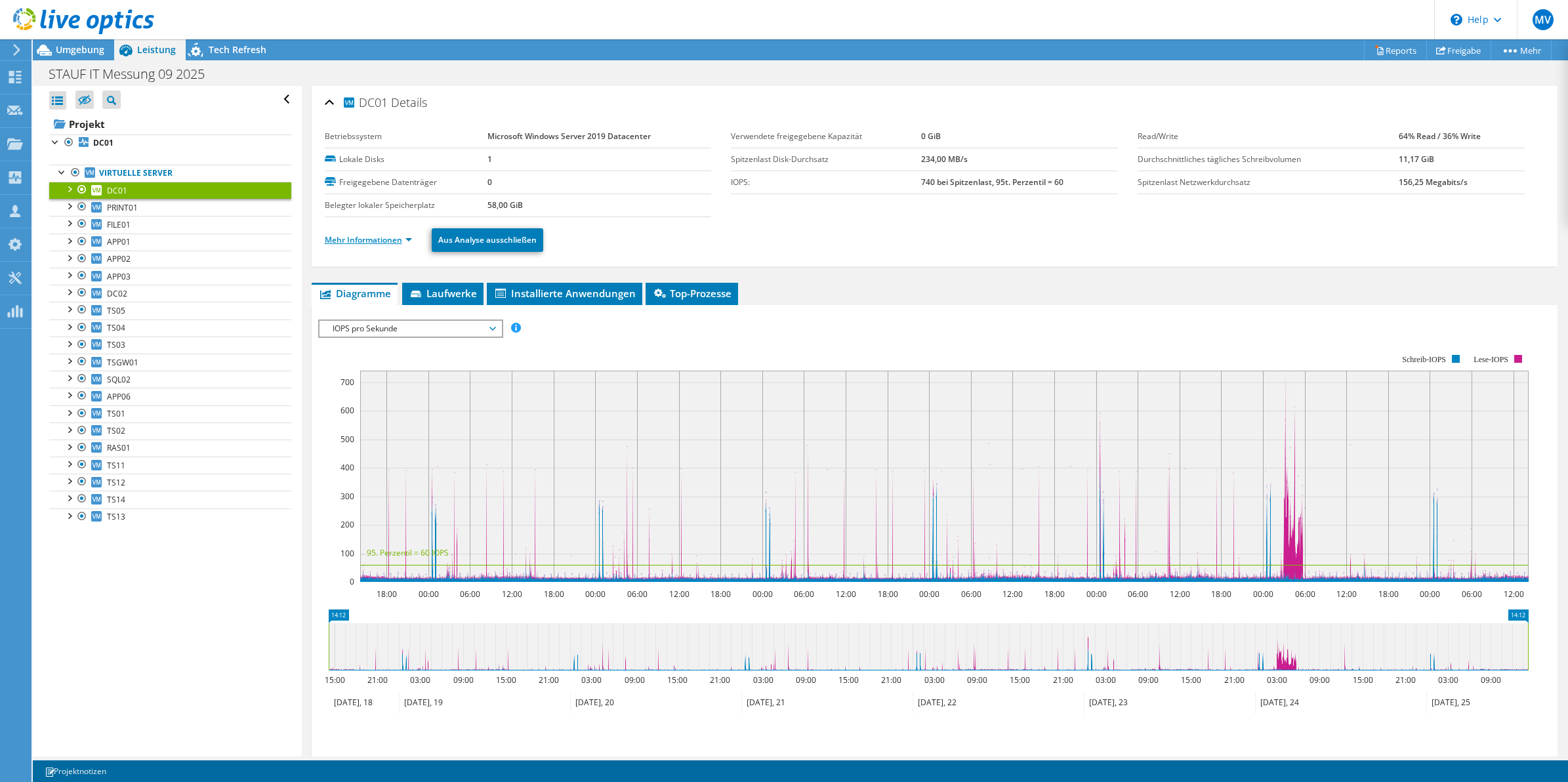
click at [376, 243] on link "Mehr Informationen" at bounding box center [368, 240] width 87 height 11
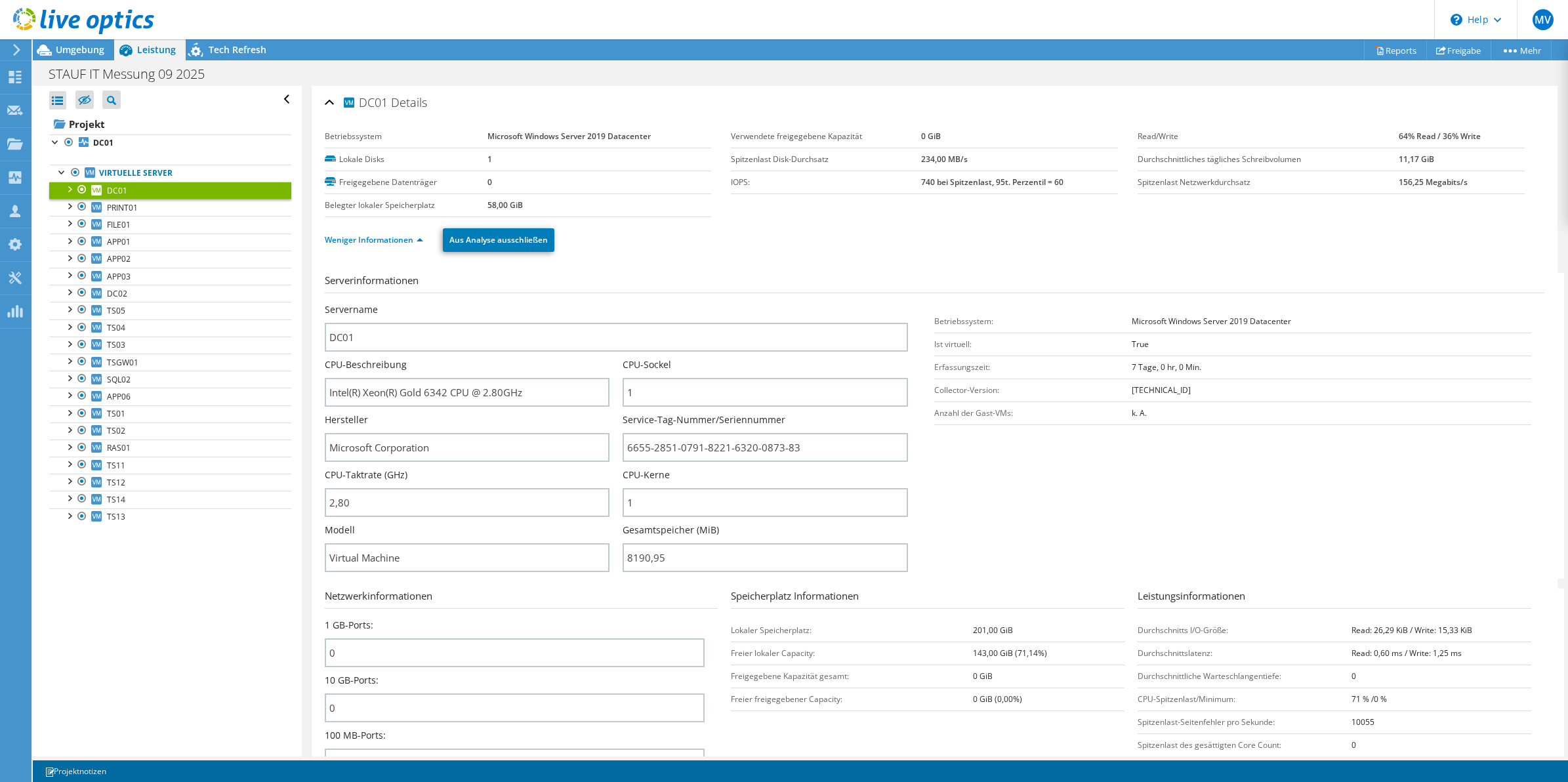
click at [907, 329] on div "Servername DC01" at bounding box center [623, 328] width 597 height 49
click at [160, 206] on link "PRINT01" at bounding box center [170, 207] width 242 height 17
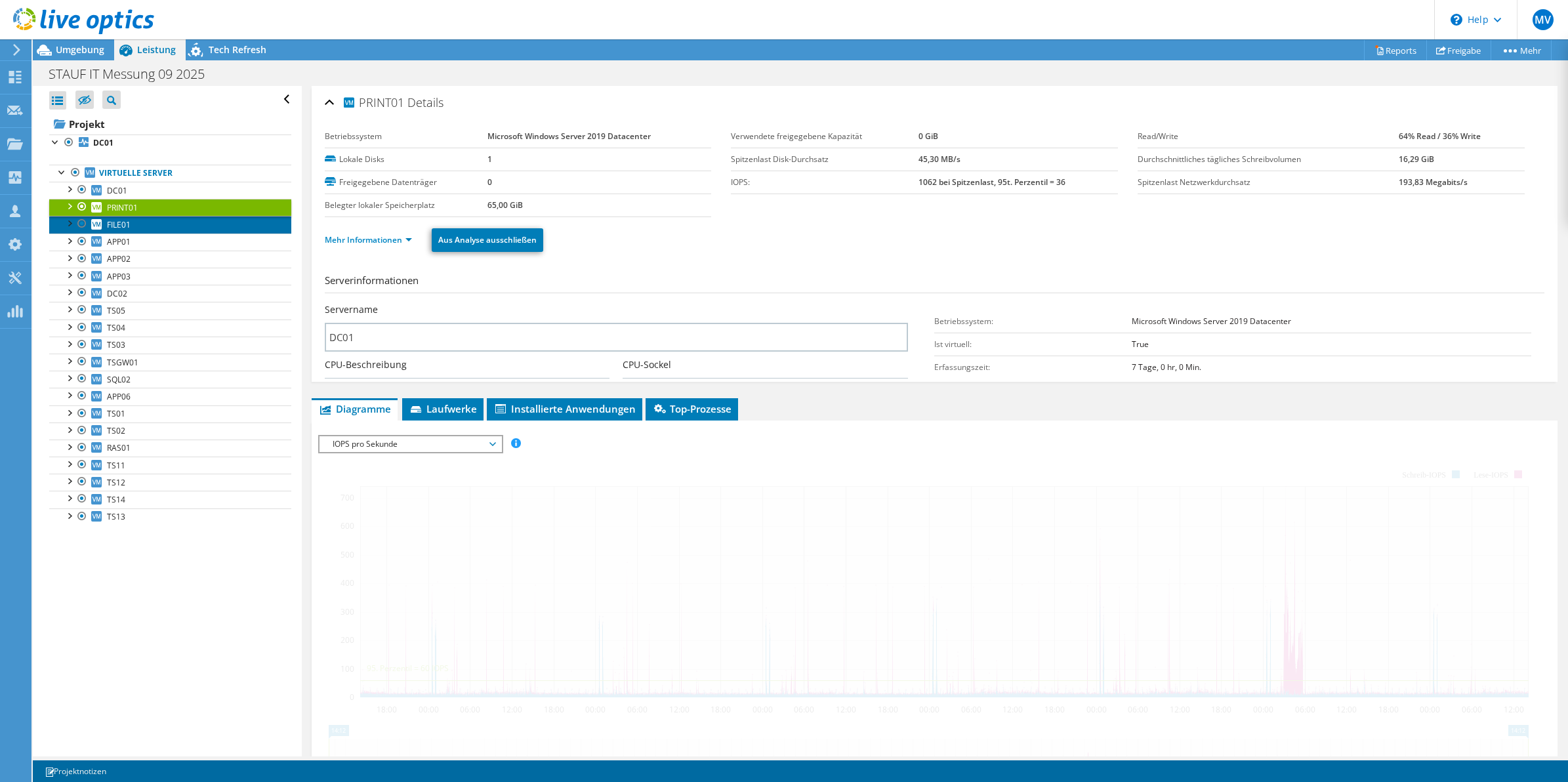
click at [139, 228] on link "FILE01" at bounding box center [170, 225] width 242 height 17
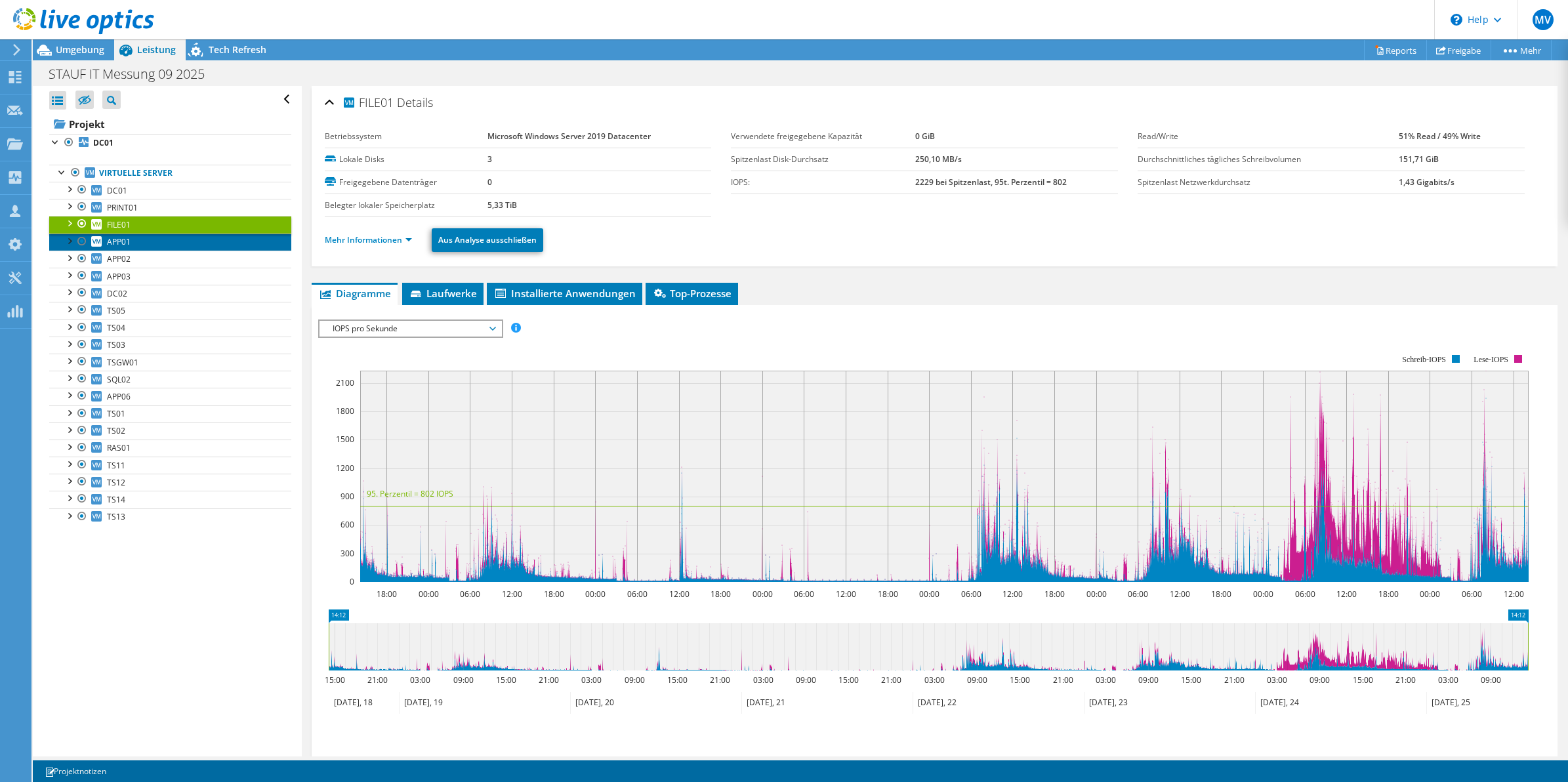
click at [133, 245] on link "APP01" at bounding box center [170, 242] width 242 height 17
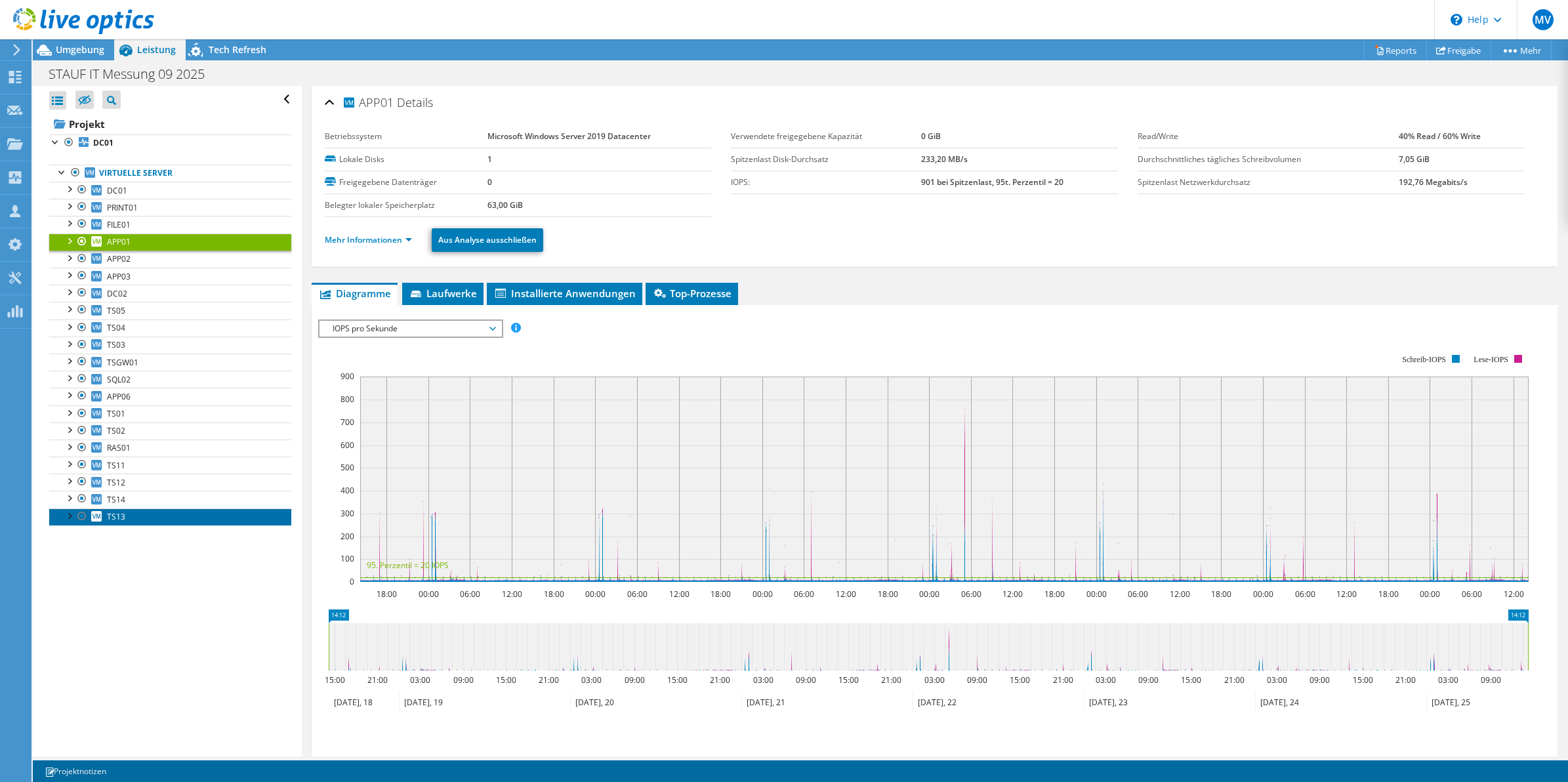
click at [120, 522] on span "TS13" at bounding box center [116, 516] width 18 height 11
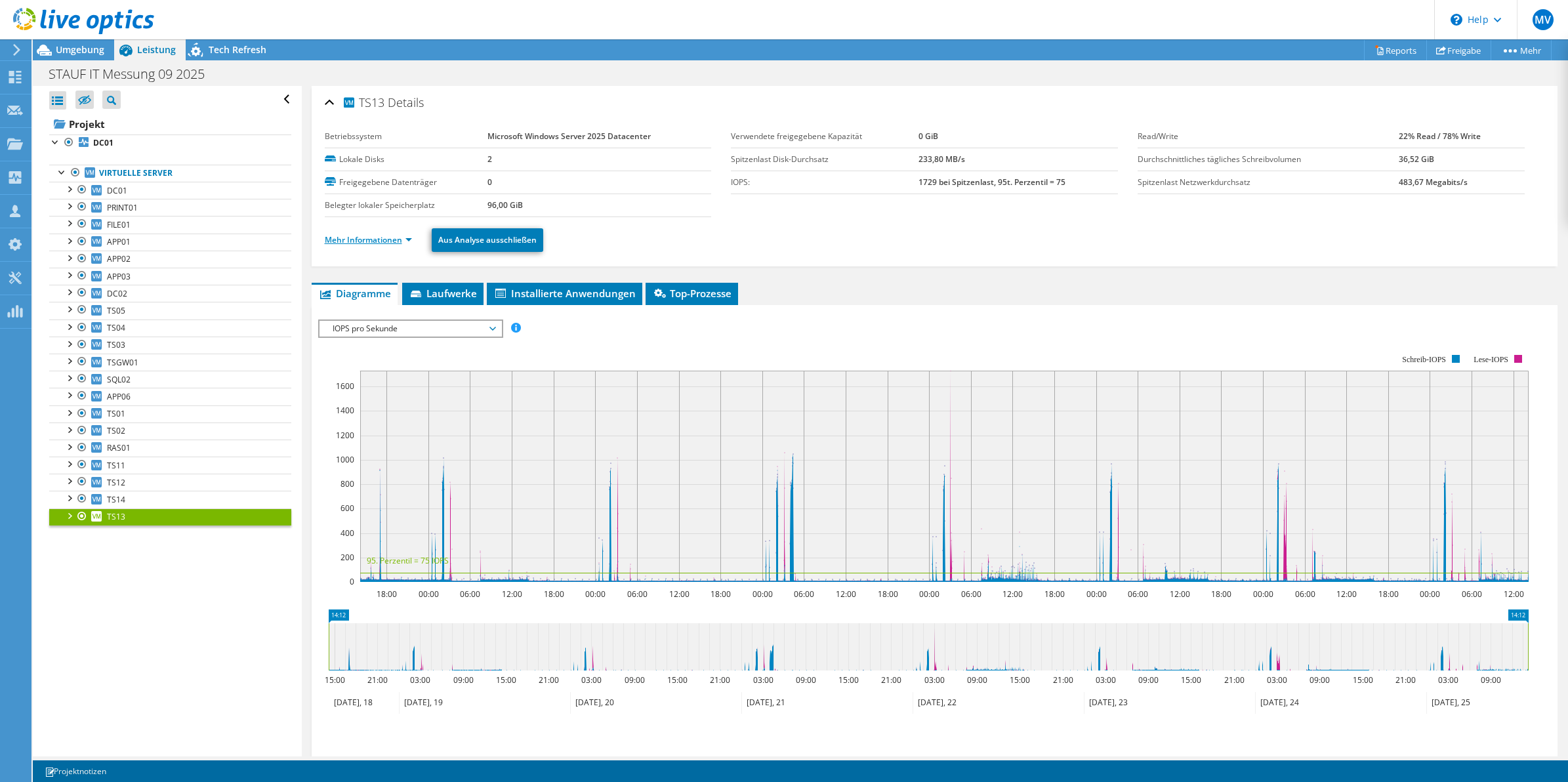
click at [373, 241] on link "Mehr Informationen" at bounding box center [368, 240] width 87 height 11
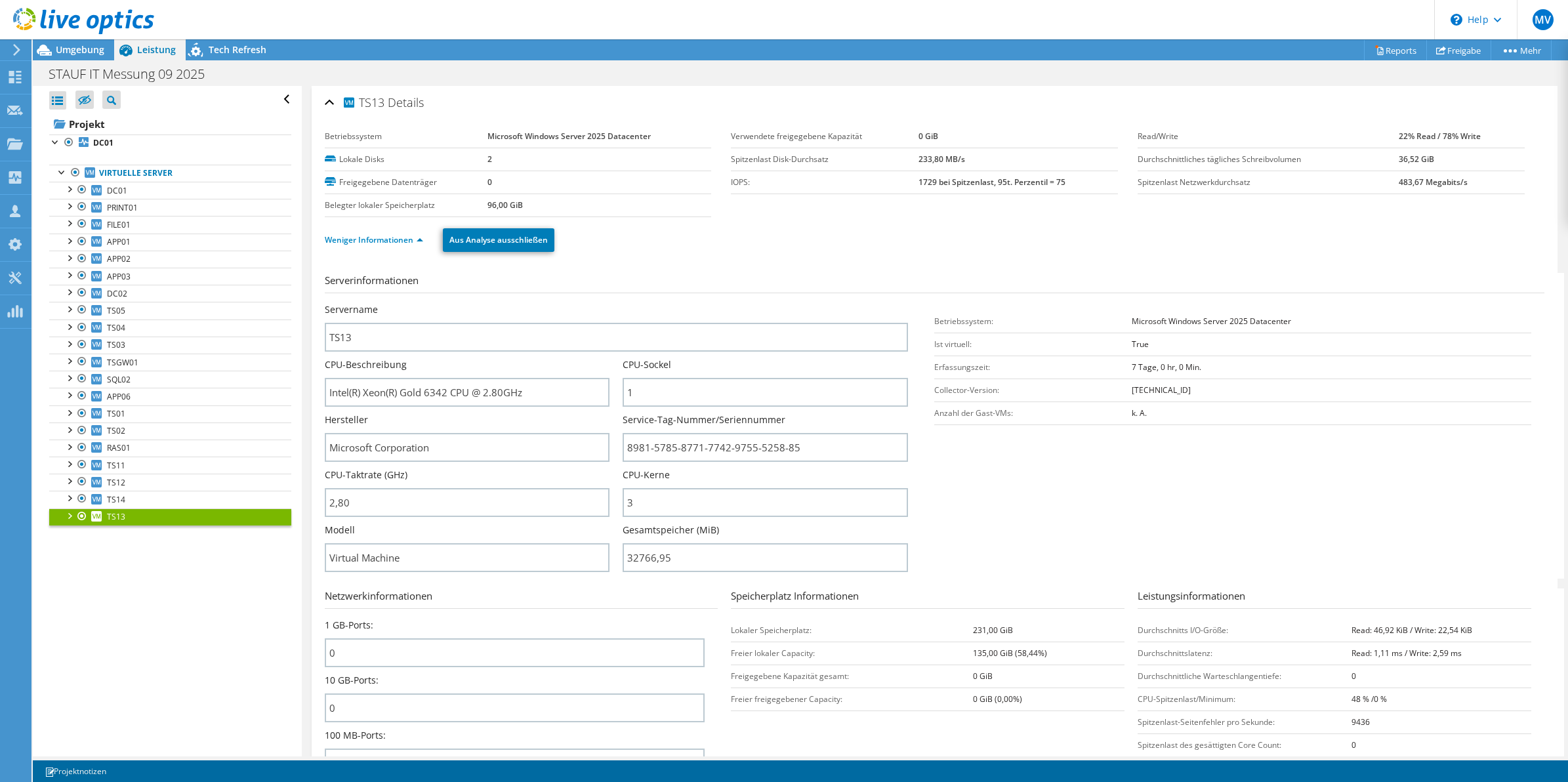
click at [903, 329] on div "Servername TS13" at bounding box center [623, 328] width 597 height 49
click at [909, 299] on section "Serverinformationen Servername TS13 CPU-Beschreibung Intel(R) Xeon(R) Gold 6342…" at bounding box center [938, 426] width 1227 height 306
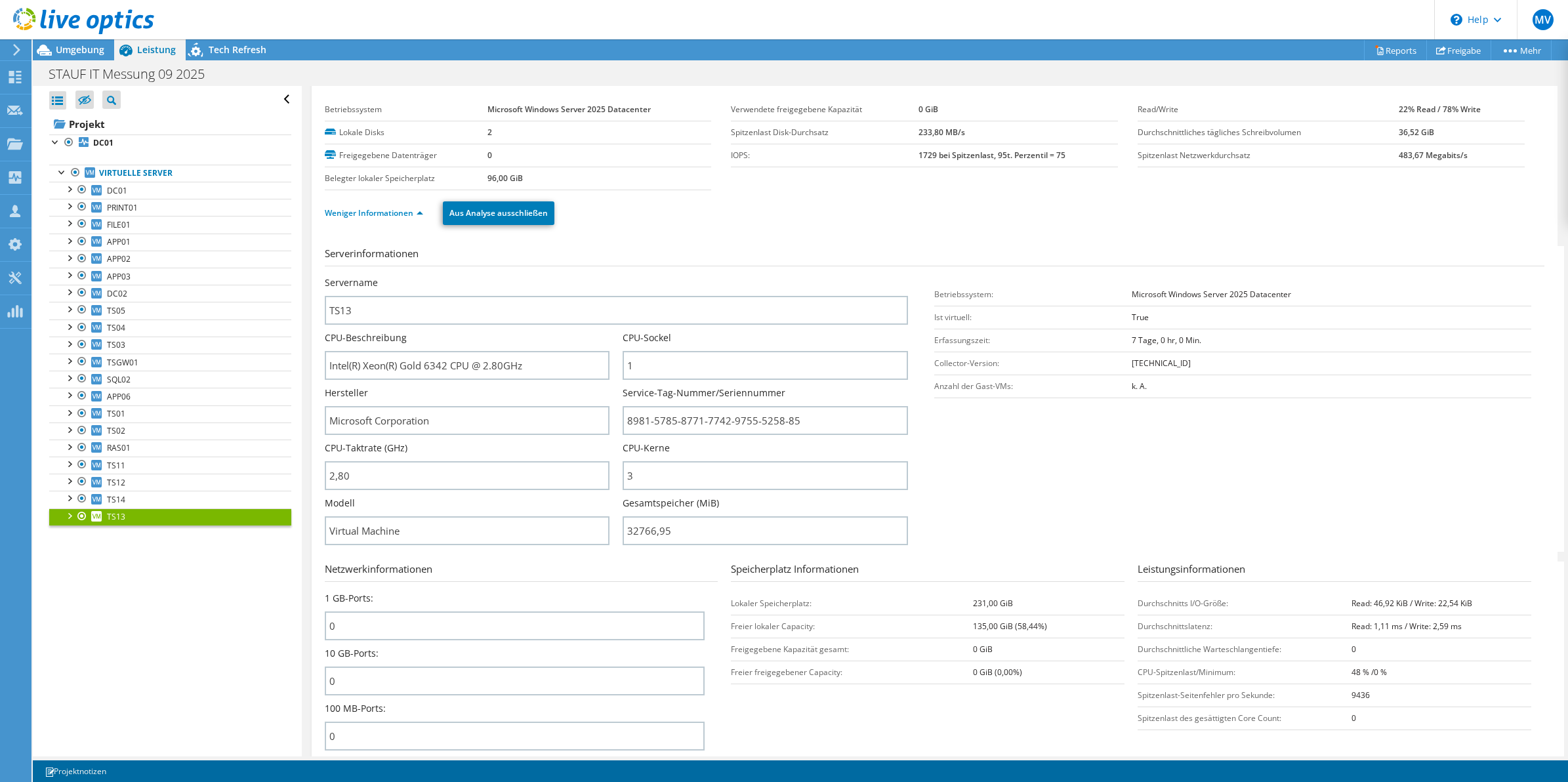
scroll to position [20, 0]
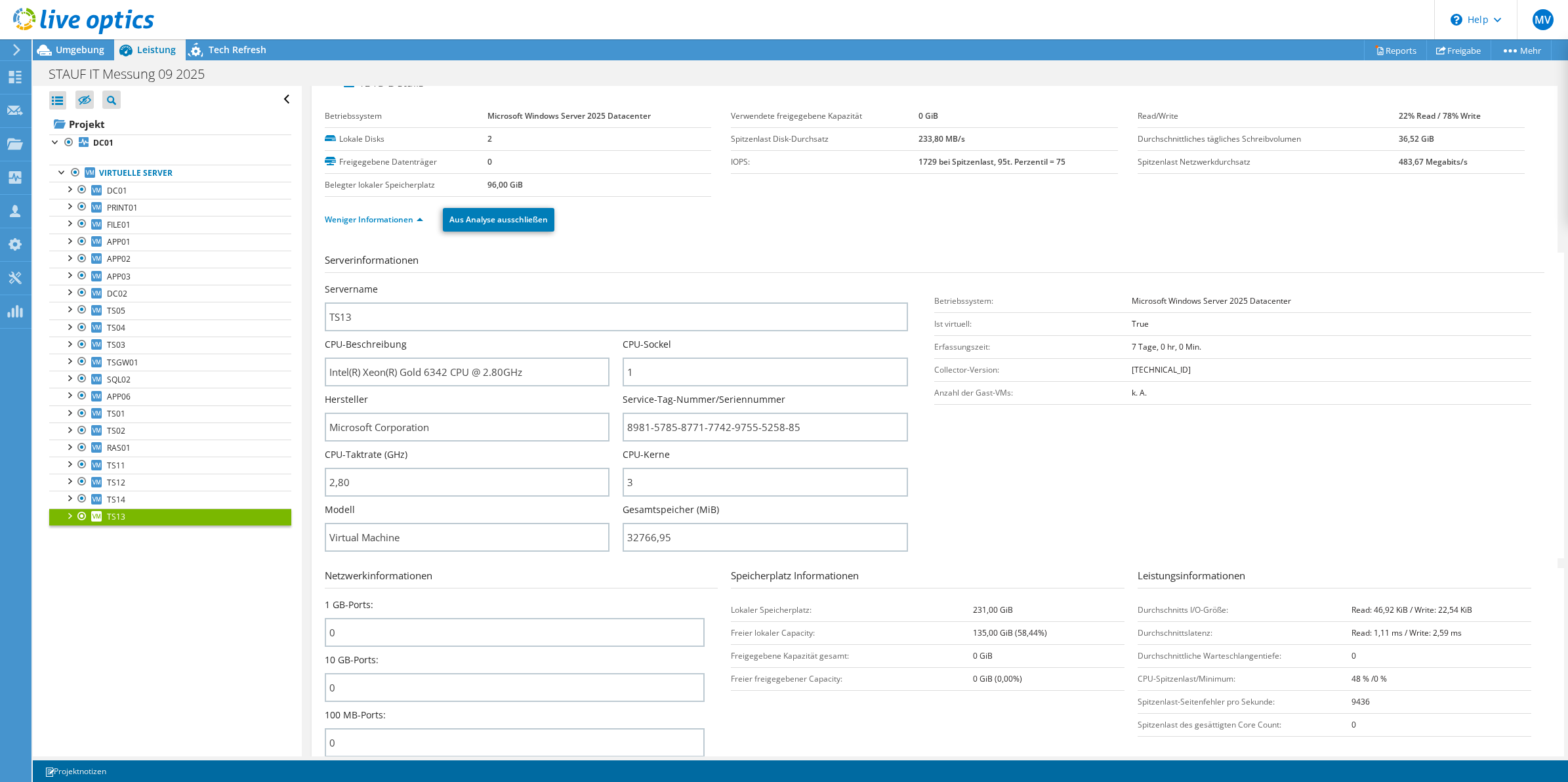
click at [902, 312] on div "Servername TS13" at bounding box center [623, 307] width 597 height 49
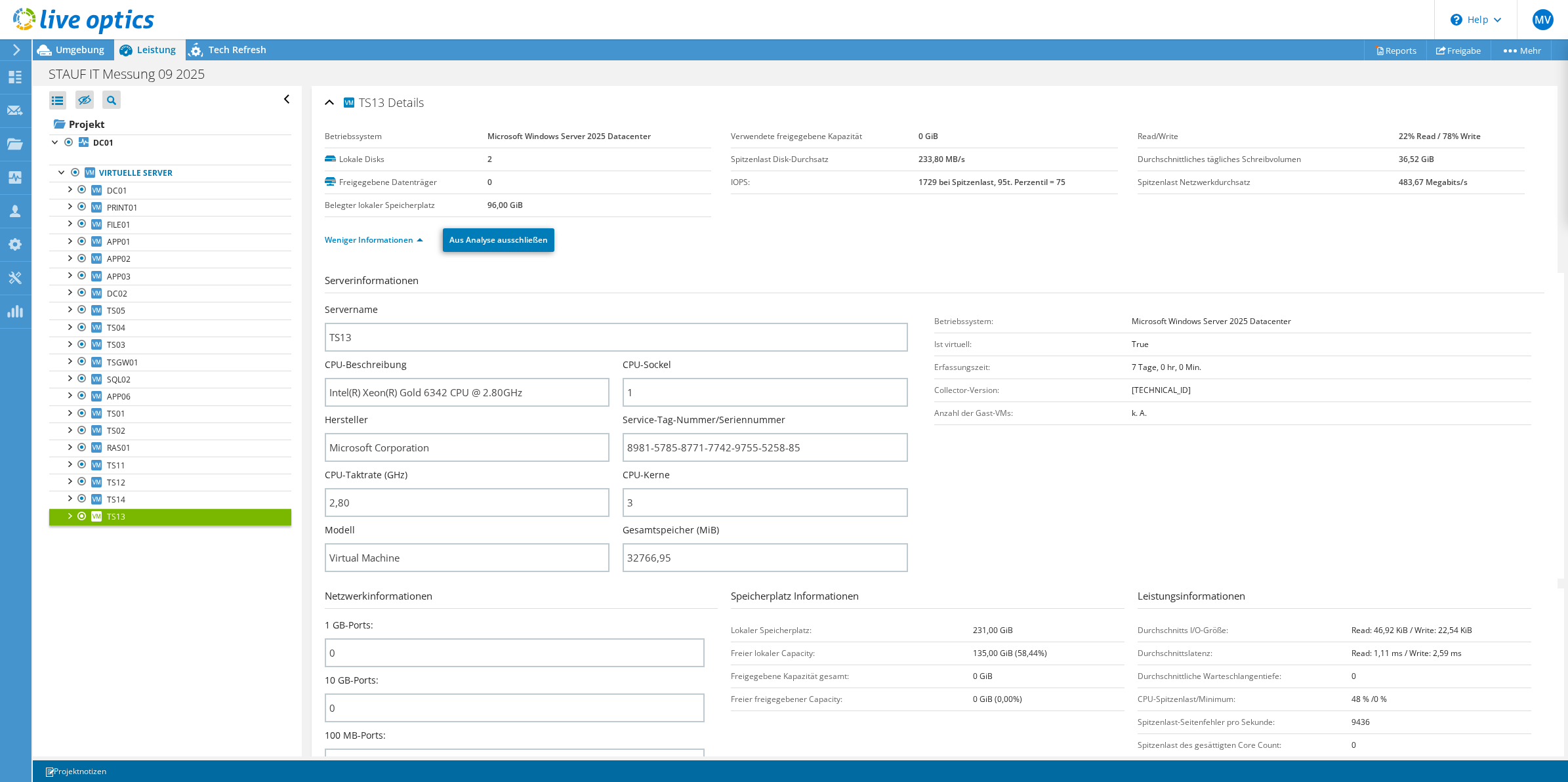
click at [70, 519] on div at bounding box center [69, 515] width 13 height 13
click at [917, 317] on div "Servername TS13 CPU-Beschreibung Intel(R) Xeon(R) Gold 6342 CPU @ 2.80GHz CPU-S…" at bounding box center [630, 441] width 610 height 276
click at [904, 303] on section "Serverinformationen Servername TS13 CPU-Beschreibung Intel(R) Xeon(R) Gold 6342…" at bounding box center [938, 426] width 1227 height 306
click at [913, 304] on div "Servername TS13" at bounding box center [623, 328] width 597 height 49
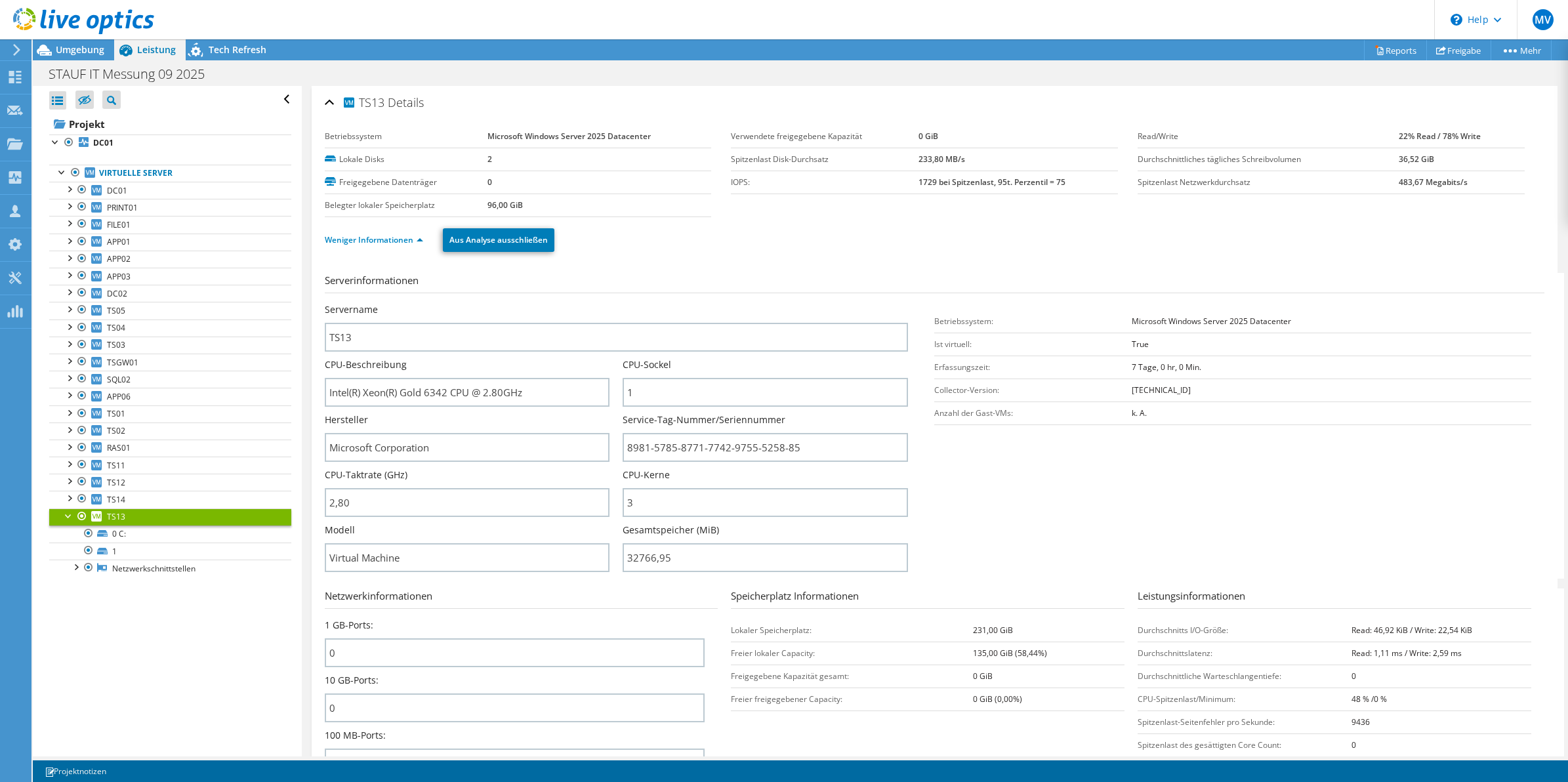
click at [905, 304] on div "Servername TS13" at bounding box center [623, 328] width 597 height 49
click at [909, 302] on section "Serverinformationen Servername TS13 CPU-Beschreibung Intel(R) Xeon(R) Gold 6342…" at bounding box center [938, 426] width 1227 height 306
click at [141, 189] on link "DC01" at bounding box center [170, 190] width 242 height 17
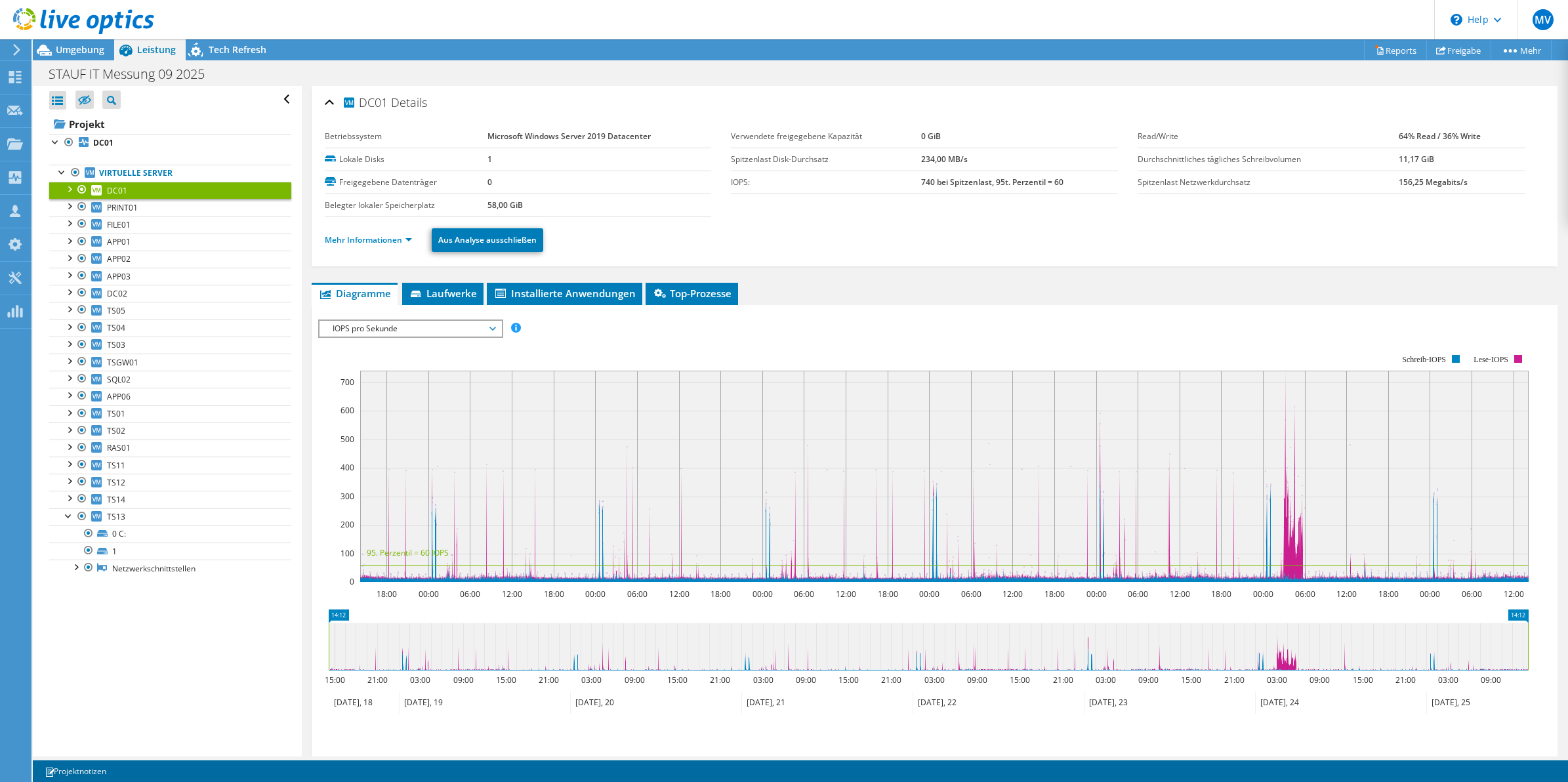
click at [70, 191] on div at bounding box center [69, 188] width 13 height 13
click at [384, 240] on link "Mehr Informationen" at bounding box center [368, 240] width 87 height 11
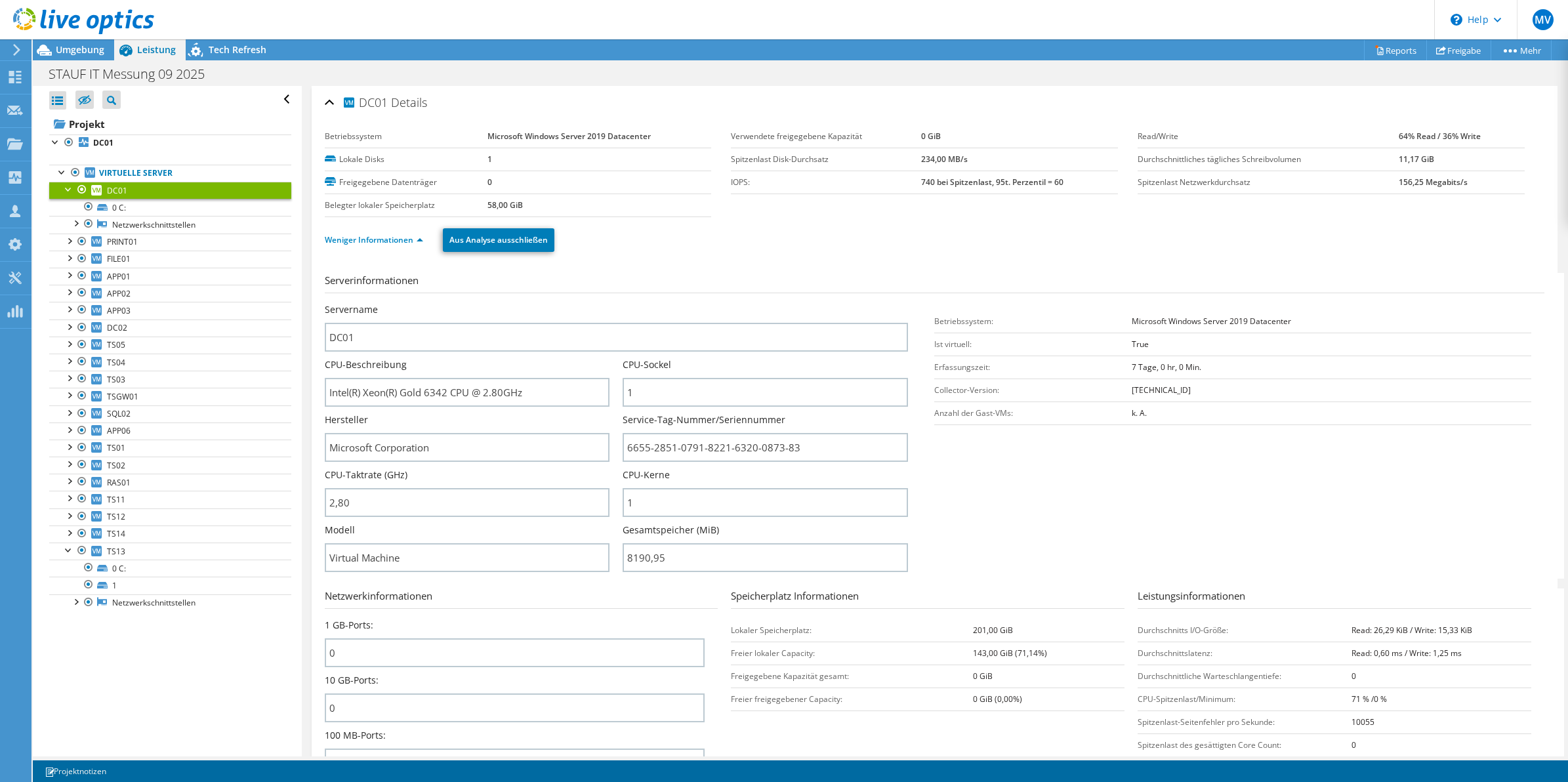
click at [907, 471] on div "CPU-Kerne 1" at bounding box center [772, 493] width 299 height 49
click at [906, 352] on div "Servername DC01" at bounding box center [623, 328] width 597 height 49
click at [911, 320] on div "Servername DC01" at bounding box center [623, 328] width 597 height 49
click at [909, 299] on section "Serverinformationen Servername DC01 CPU-Beschreibung Intel(R) Xeon(R) Gold 6342…" at bounding box center [938, 426] width 1227 height 306
click at [907, 304] on div "Servername DC01" at bounding box center [623, 328] width 597 height 49
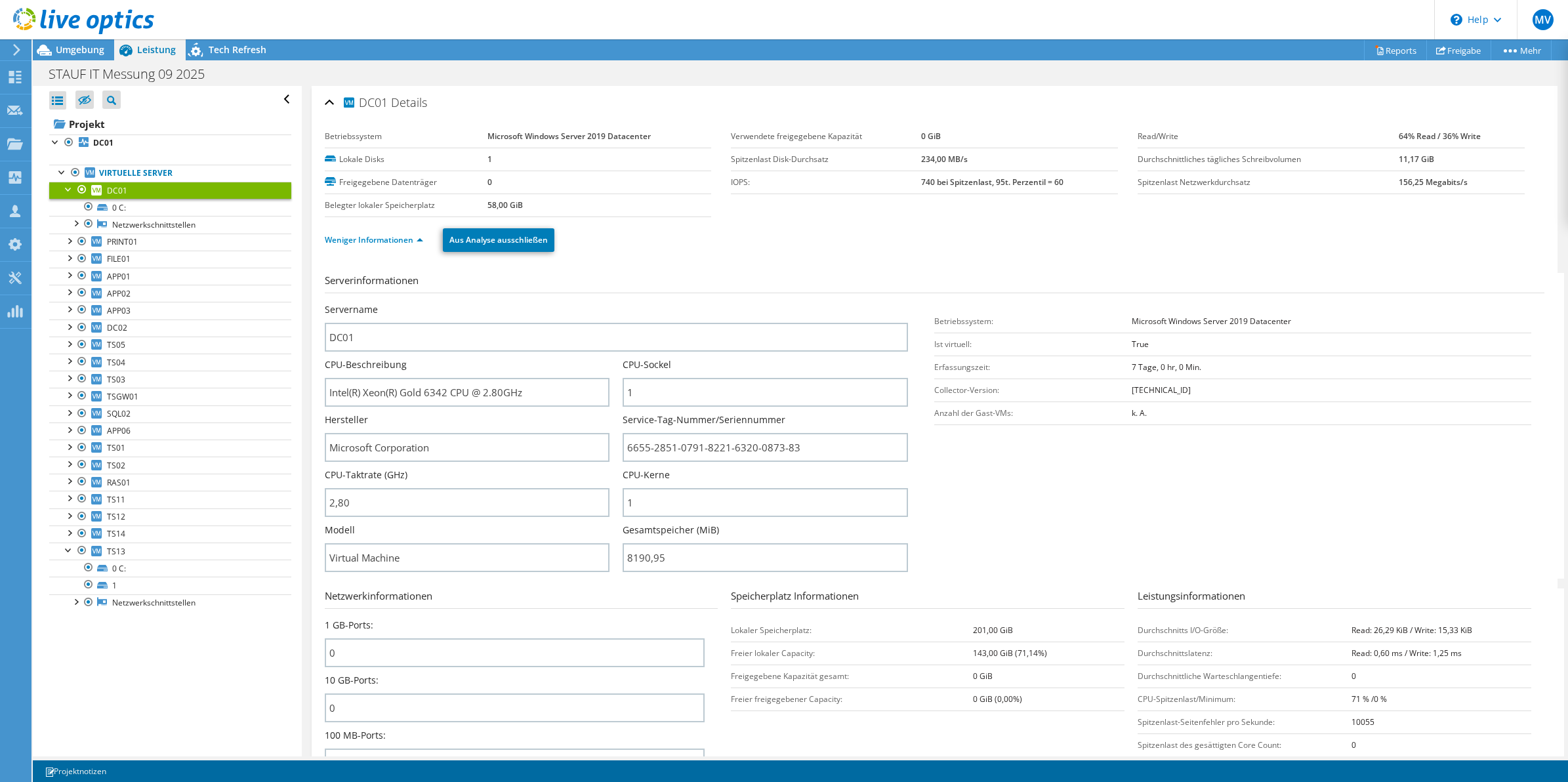
click at [907, 304] on div "Servername DC01" at bounding box center [623, 328] width 597 height 49
click at [913, 304] on div "Servername DC01" at bounding box center [623, 328] width 597 height 49
